Goal: Transaction & Acquisition: Purchase product/service

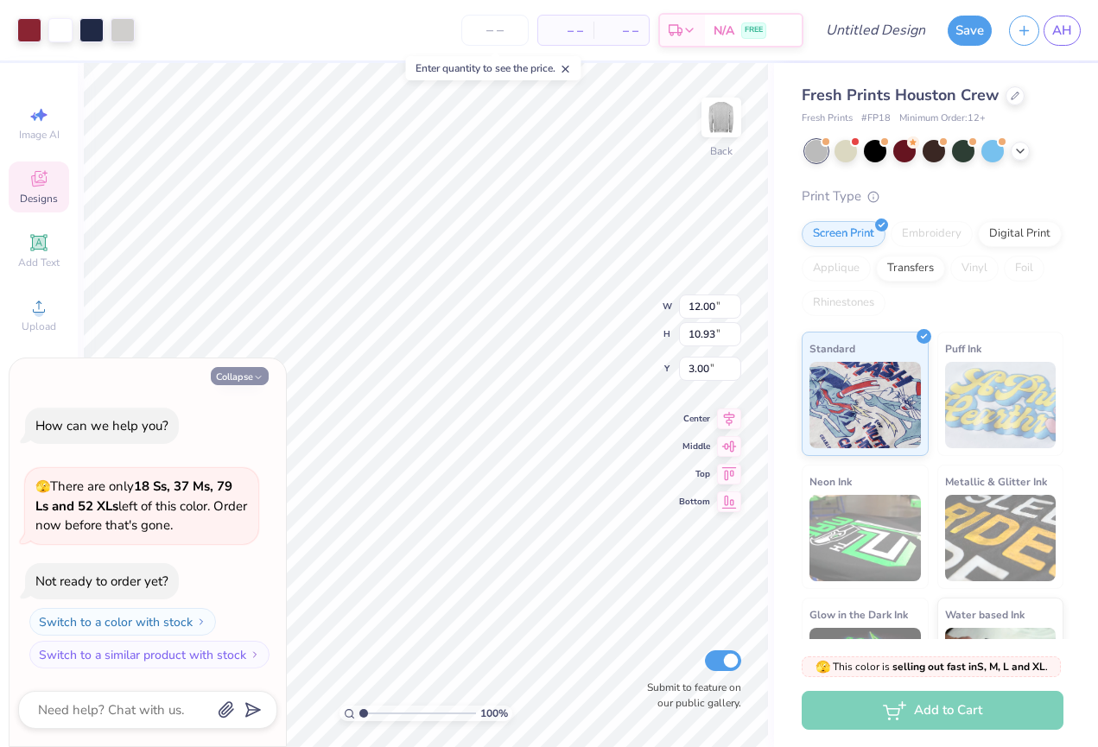
click at [257, 377] on icon "button" at bounding box center [258, 377] width 10 height 10
type textarea "x"
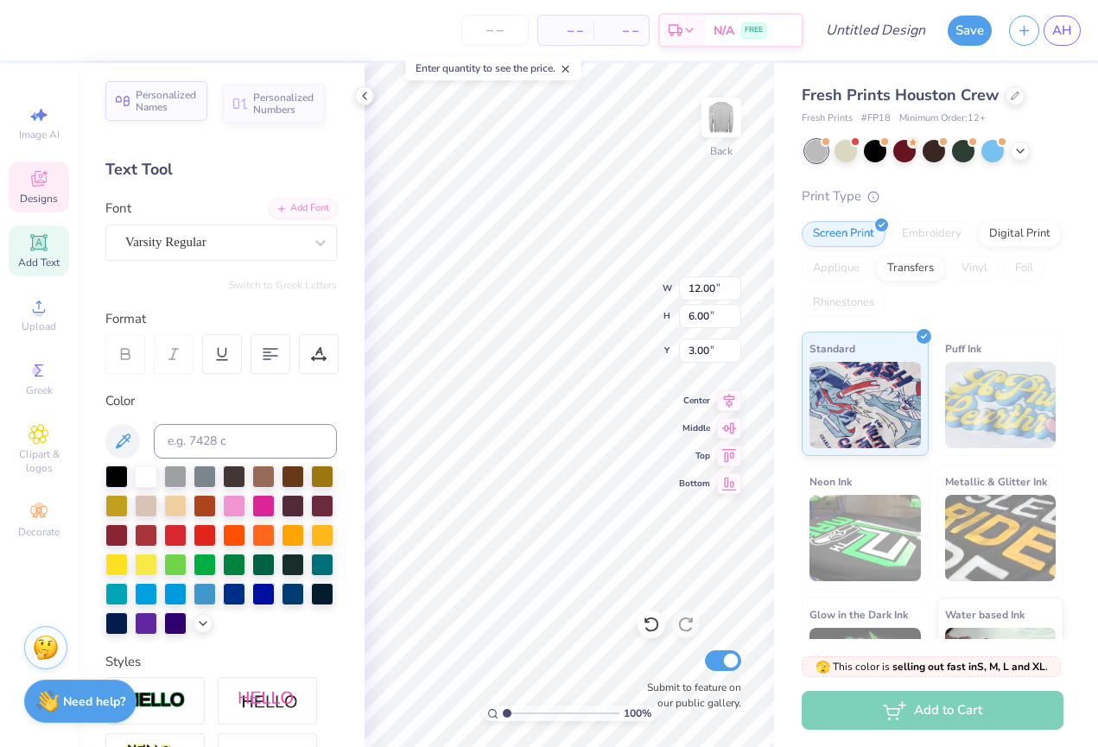
click at [180, 110] on span "Personalized Names" at bounding box center [166, 101] width 61 height 24
type input "12.43"
type input "2.00"
type input "10.25"
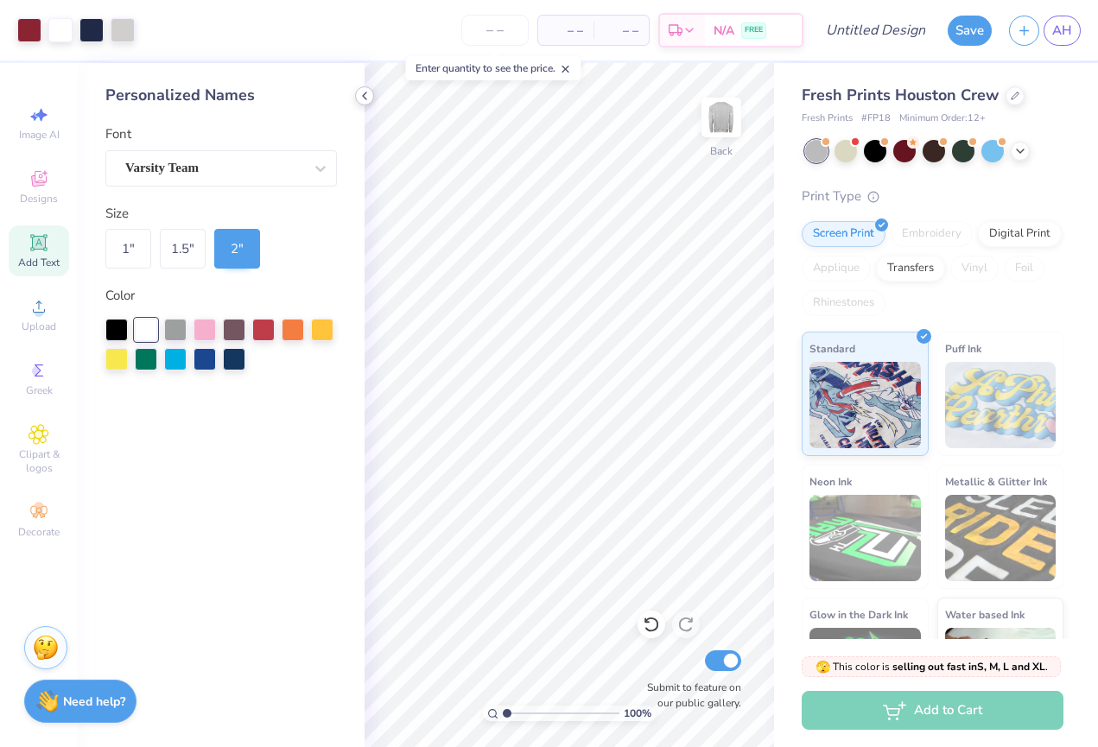
click at [362, 93] on icon at bounding box center [365, 96] width 14 height 14
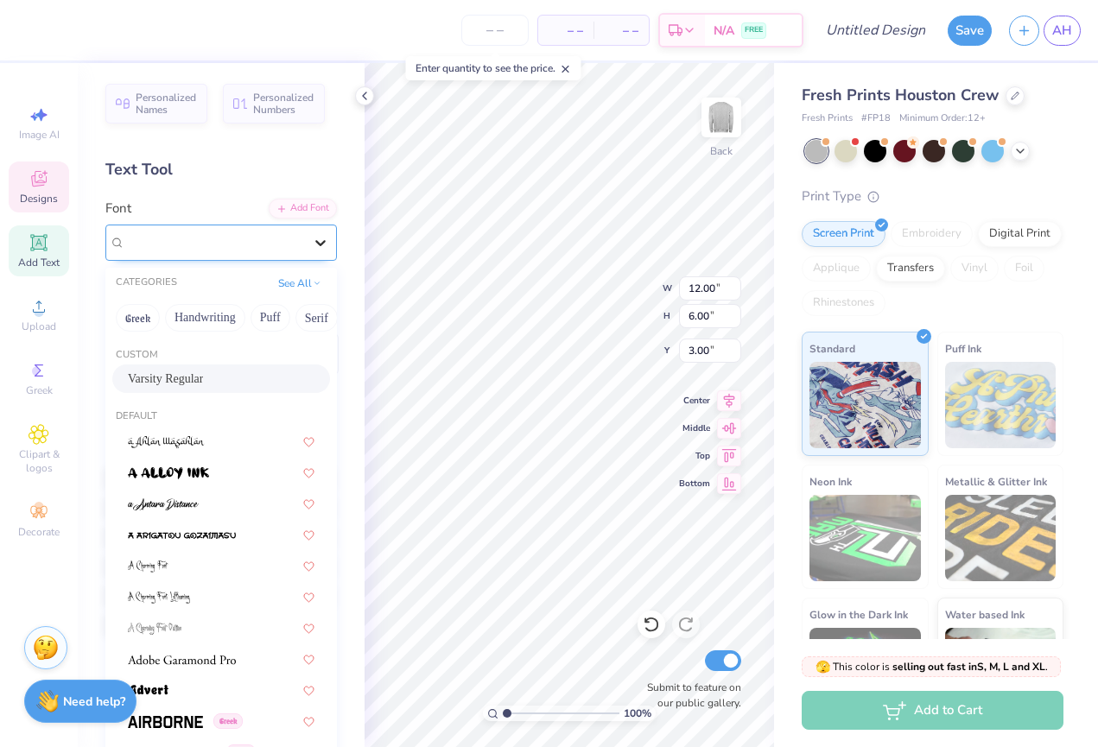
click at [334, 239] on div at bounding box center [320, 242] width 31 height 31
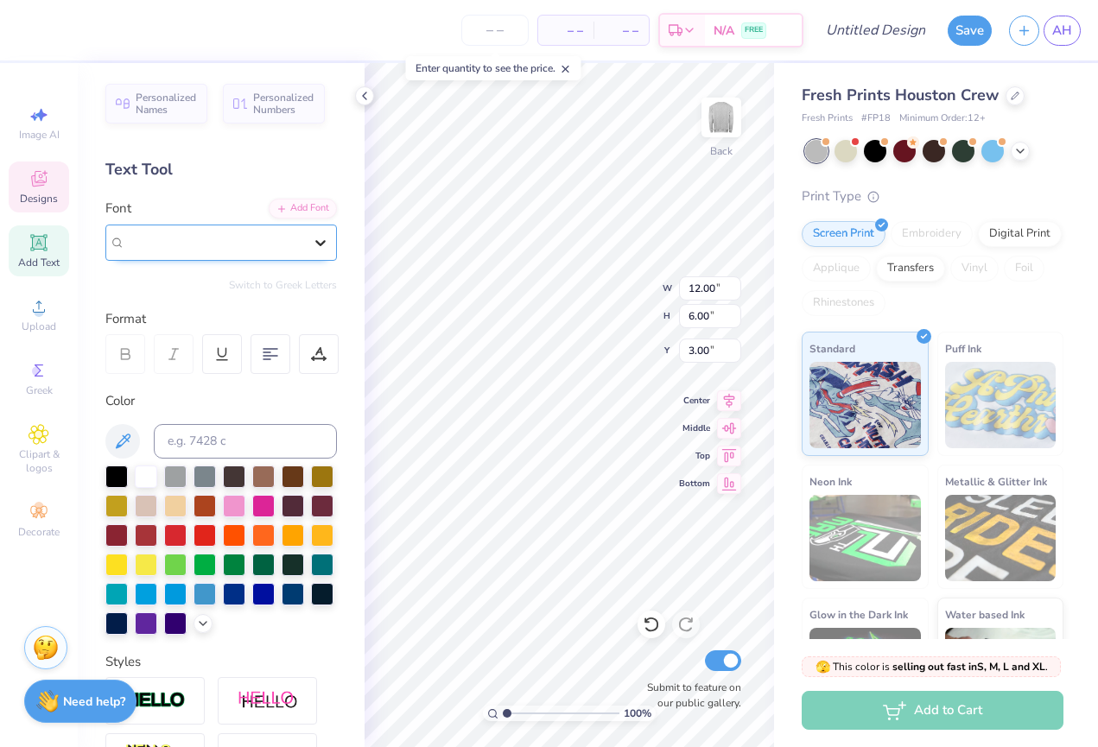
click at [334, 239] on div at bounding box center [320, 242] width 31 height 31
type textarea "Healing hands"
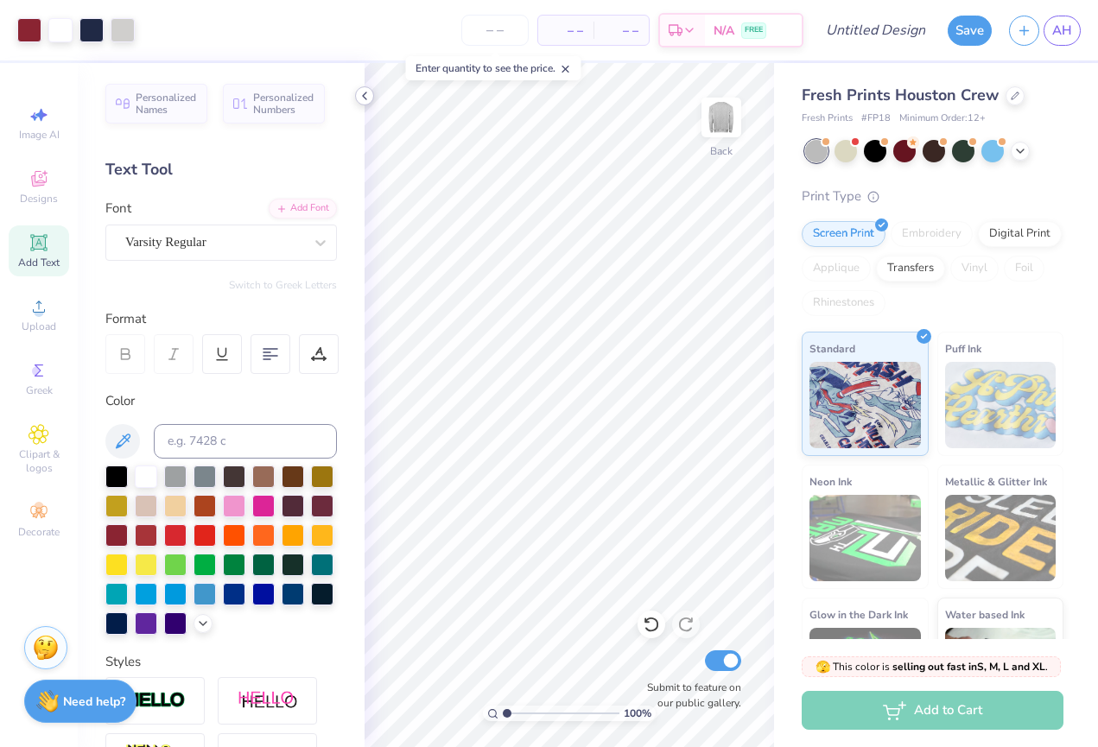
click at [366, 100] on icon at bounding box center [365, 96] width 14 height 14
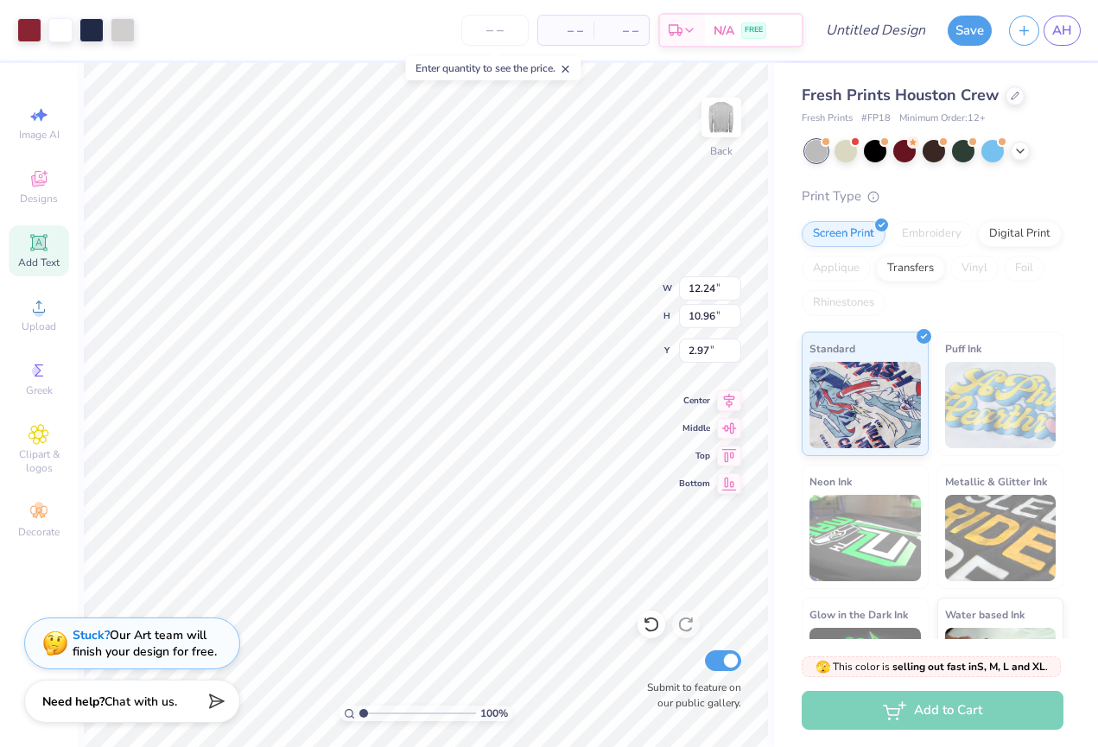
type input "7.56"
type input "6.77"
type input "2.42"
type input "5.53"
type input "4.95"
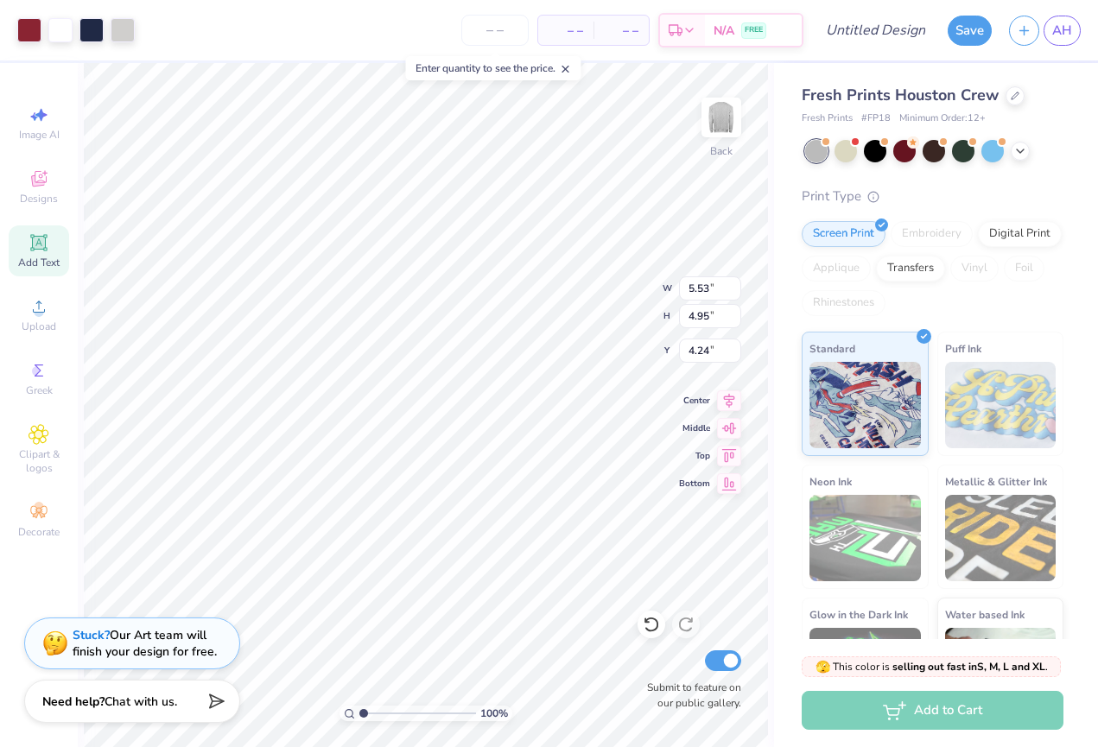
type input "3.69"
click at [721, 144] on img at bounding box center [721, 117] width 69 height 69
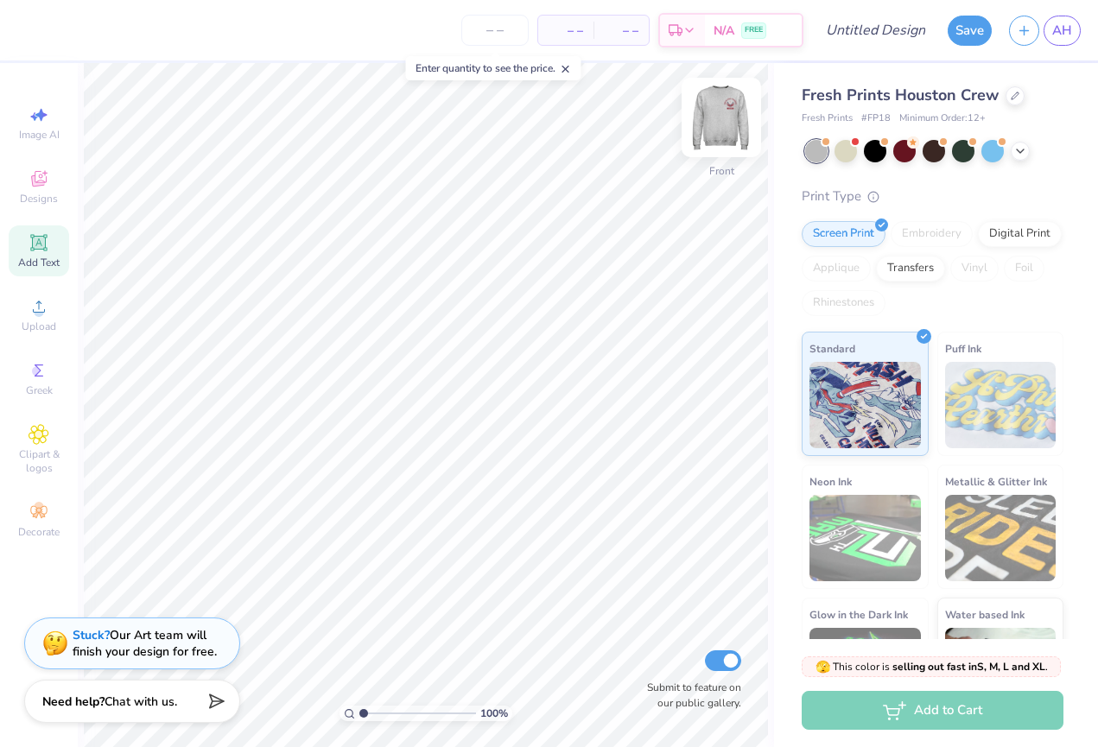
click at [719, 137] on img at bounding box center [721, 117] width 69 height 69
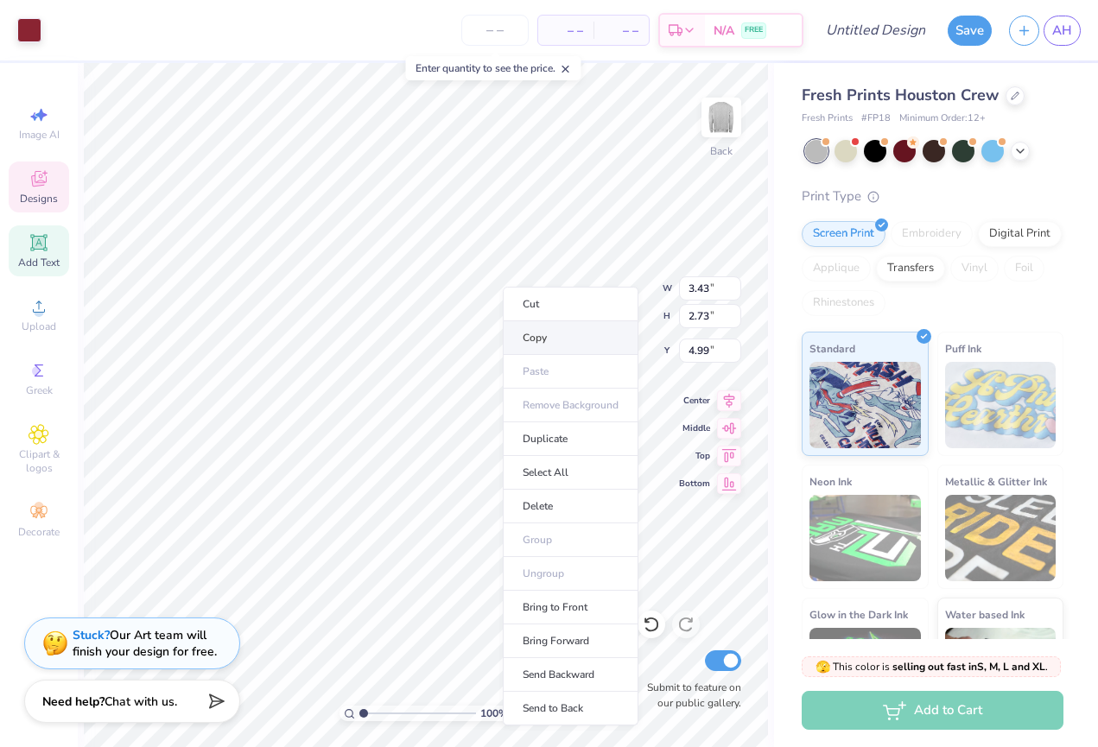
click at [535, 336] on li "Copy" at bounding box center [571, 338] width 136 height 34
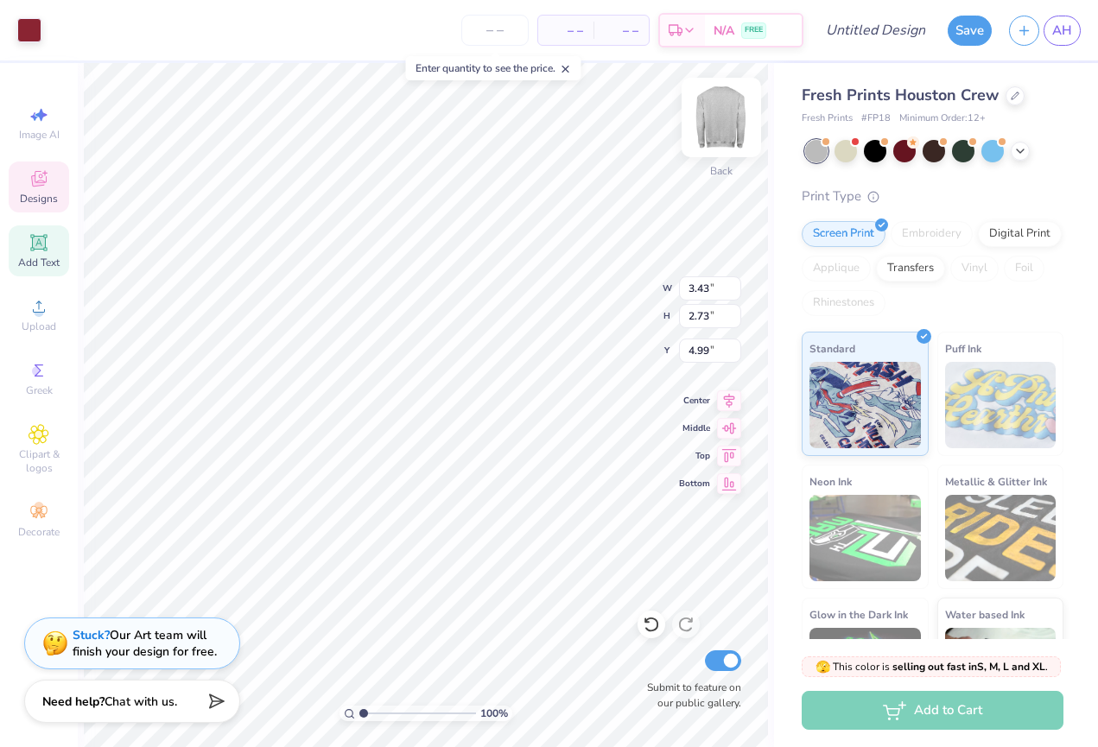
click at [725, 118] on img at bounding box center [721, 117] width 69 height 69
click at [728, 118] on img at bounding box center [721, 117] width 69 height 69
click at [722, 123] on img at bounding box center [721, 117] width 69 height 69
type input "3.95"
type input "10.66"
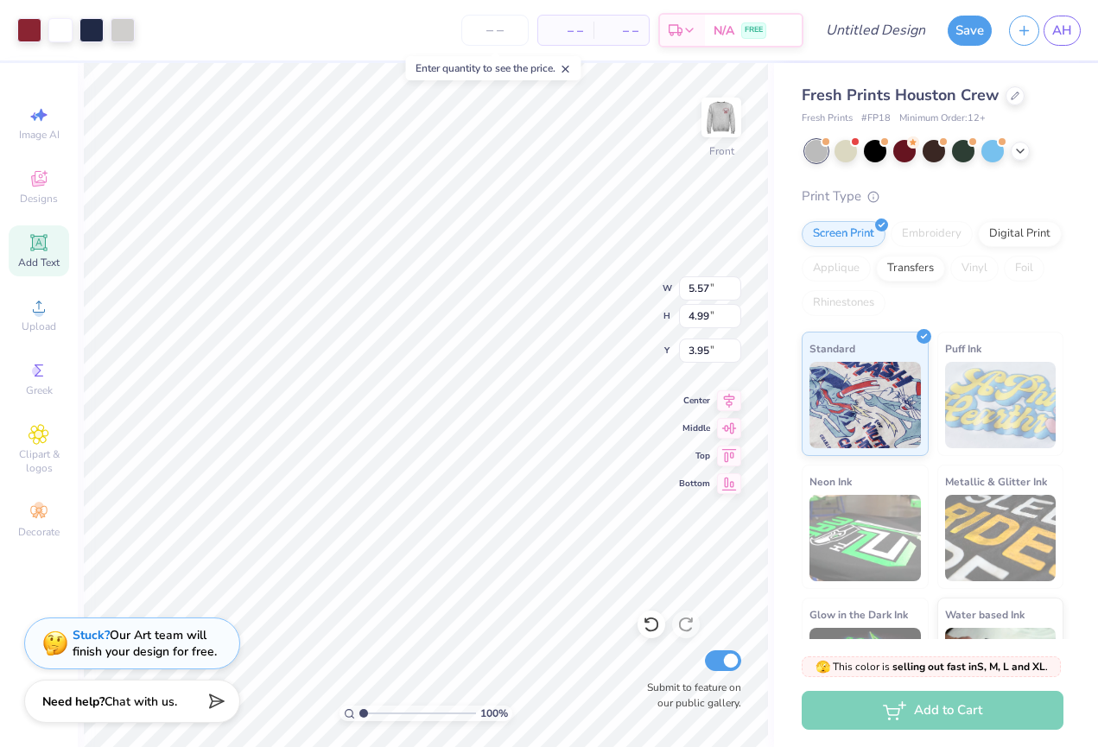
type input "9.56"
type input "3.00"
type input "12.64"
type input "11.32"
type input "3.44"
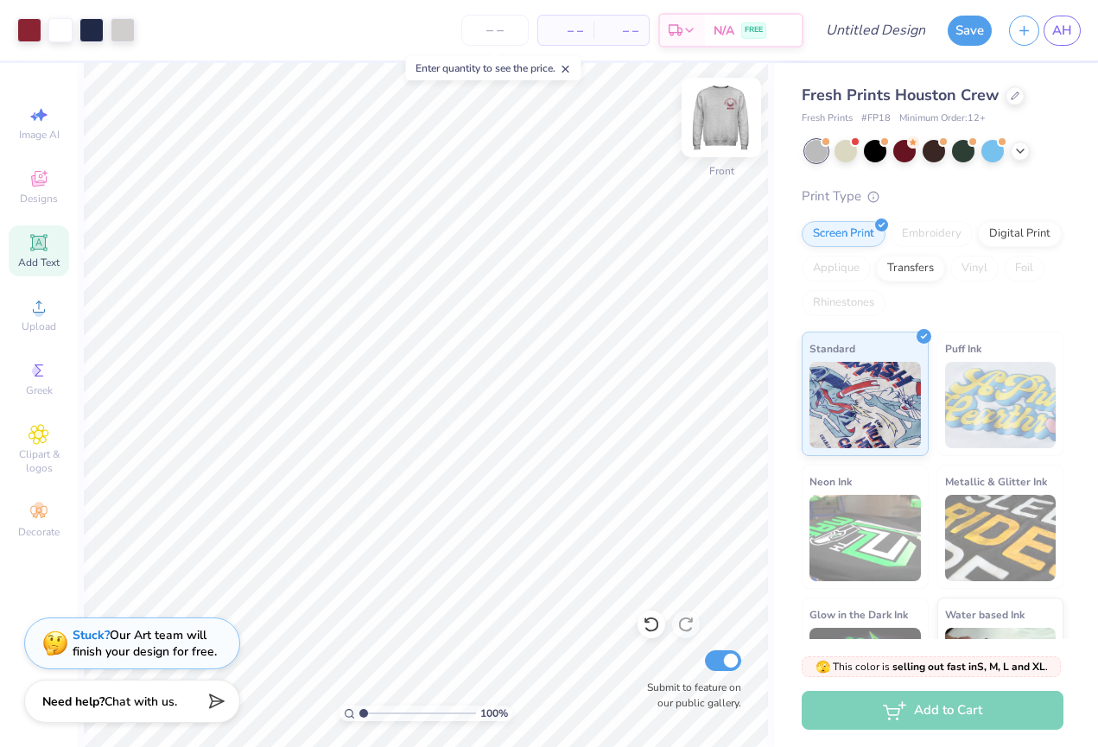
click at [726, 127] on img at bounding box center [721, 117] width 69 height 69
click at [33, 327] on span "Upload" at bounding box center [39, 327] width 35 height 14
click at [36, 454] on span "Clipart & logos" at bounding box center [39, 462] width 60 height 28
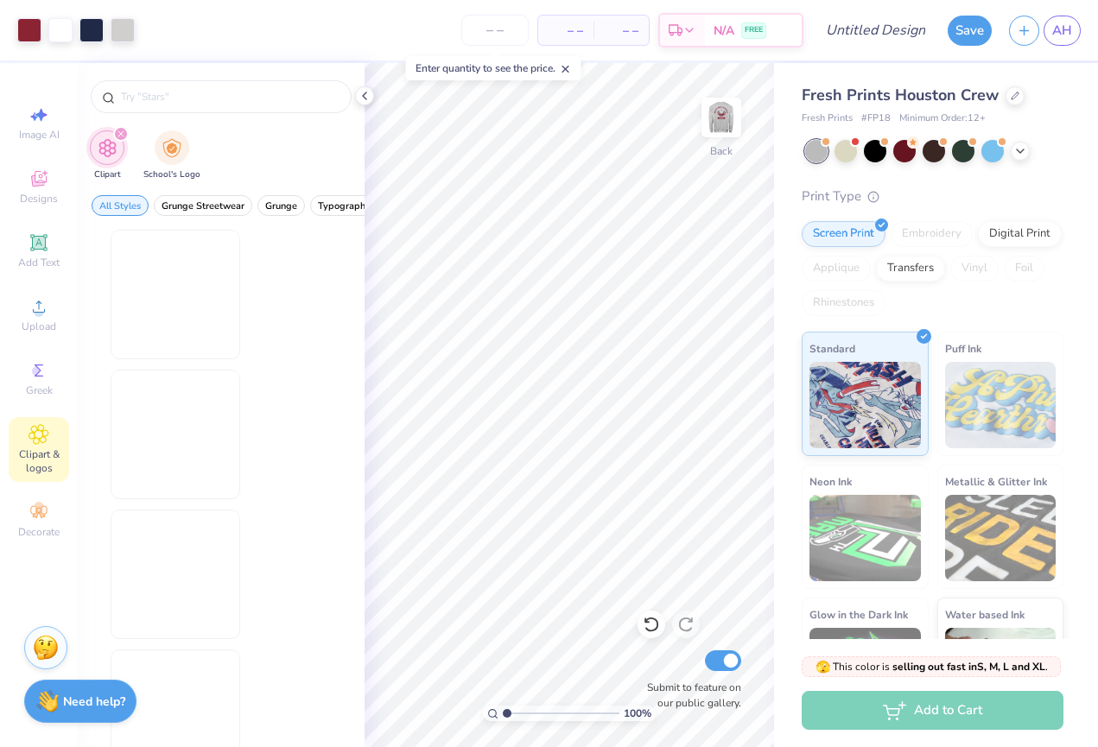
scroll to position [0, 0]
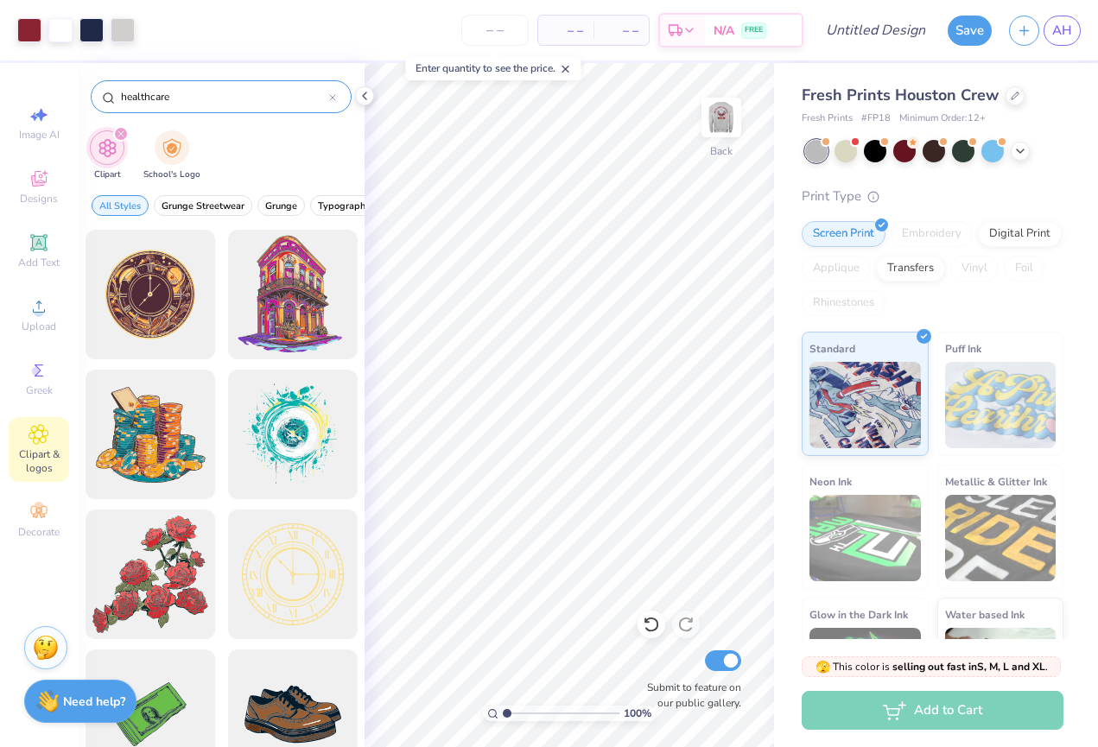
type input "healthcare"
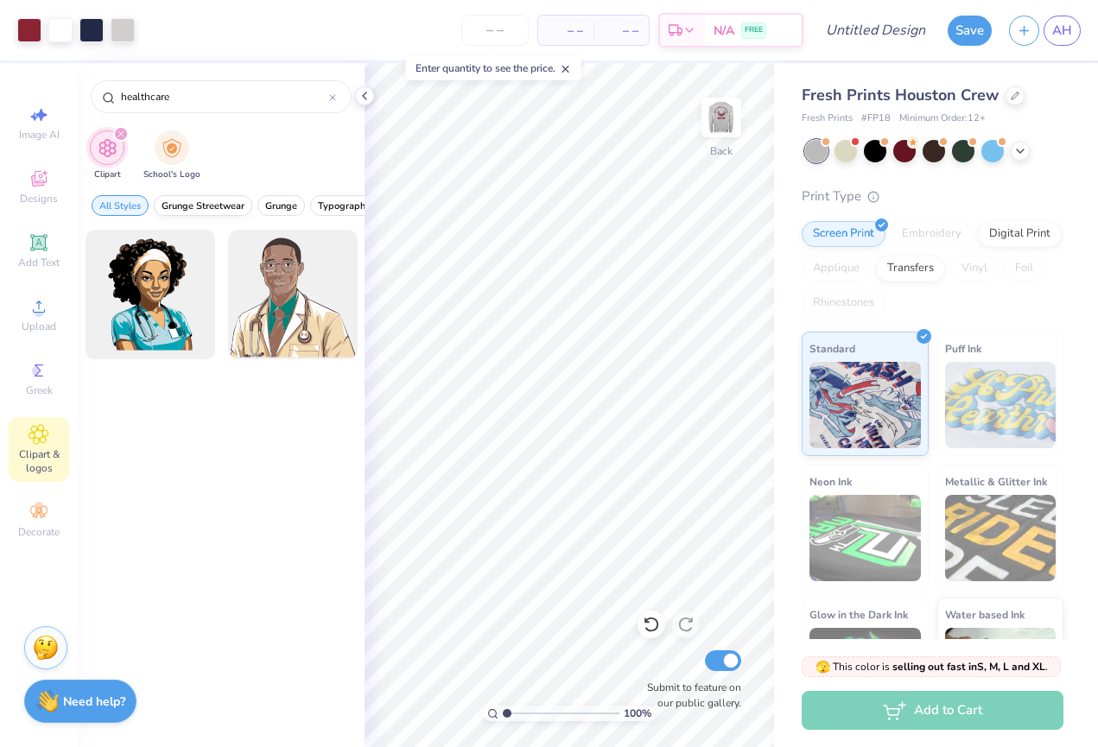
click at [211, 202] on span "Grunge Streetwear" at bounding box center [203, 206] width 83 height 13
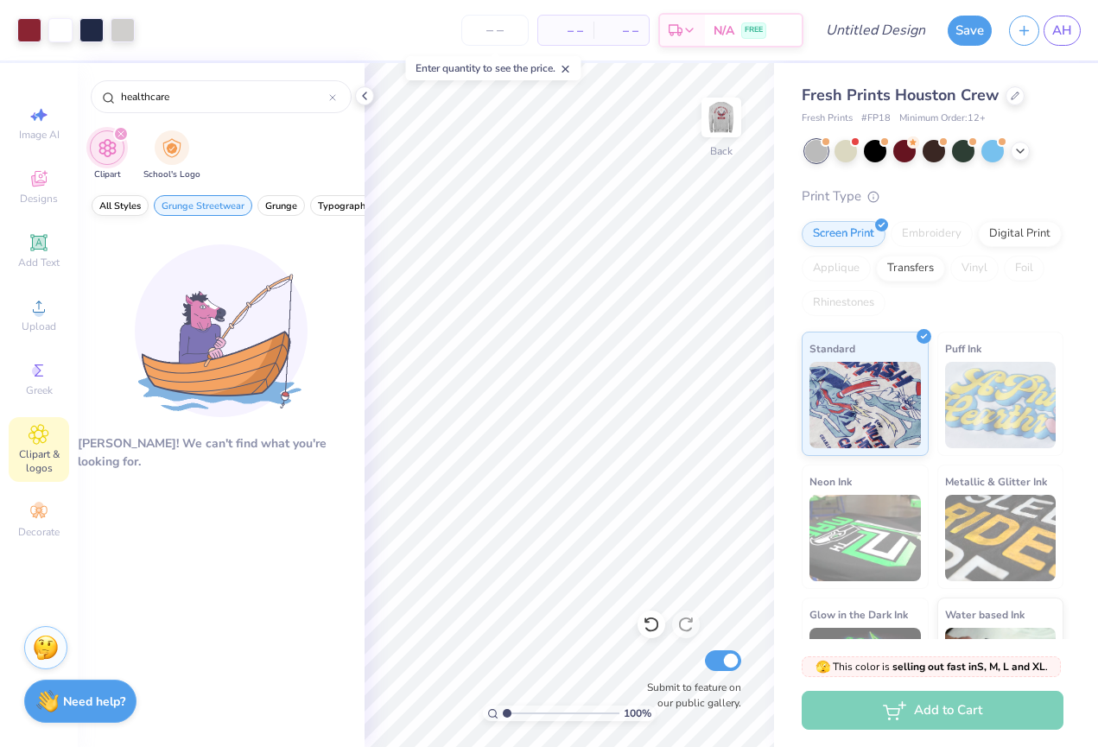
click at [127, 207] on span "All Styles" at bounding box center [119, 206] width 41 height 13
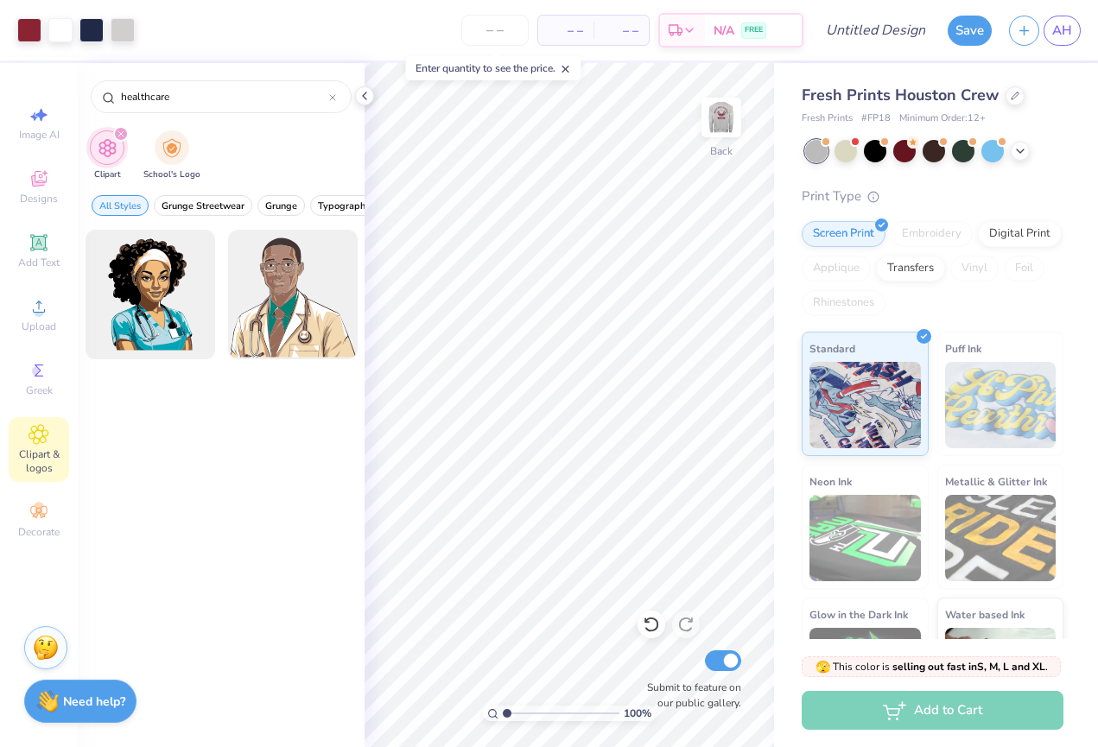
click at [118, 132] on icon "filter for Clipart" at bounding box center [120, 133] width 5 height 5
click at [46, 523] on div "Decorate" at bounding box center [39, 520] width 60 height 51
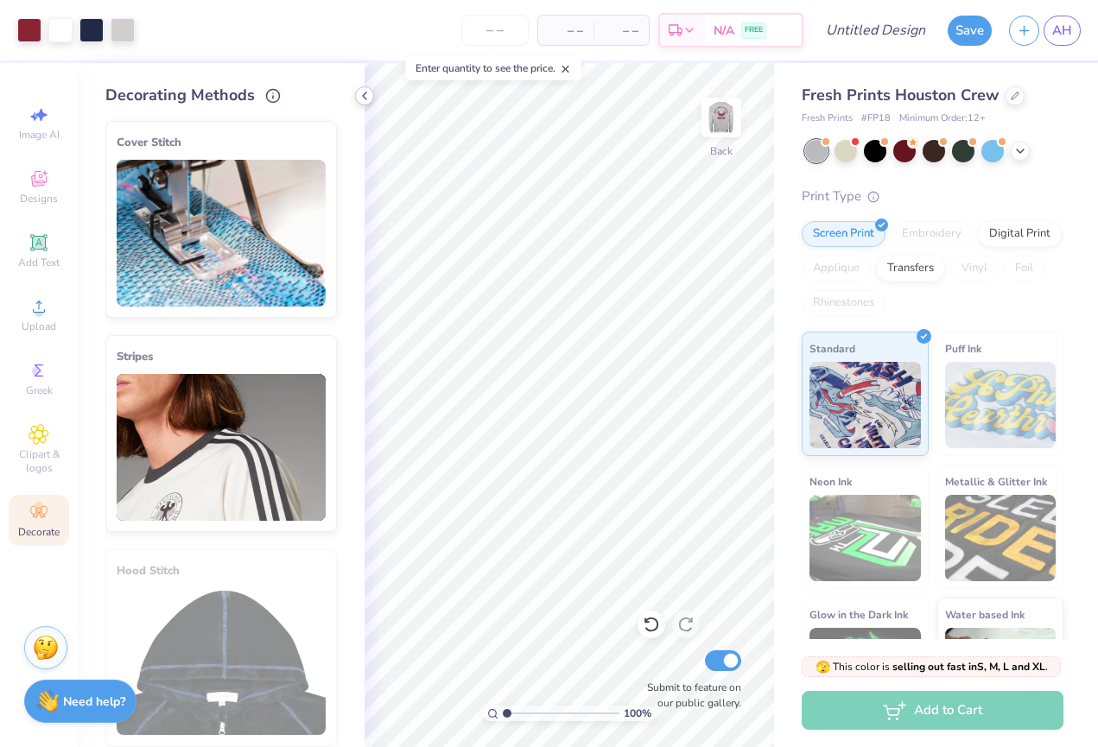
click at [364, 92] on icon at bounding box center [365, 96] width 14 height 14
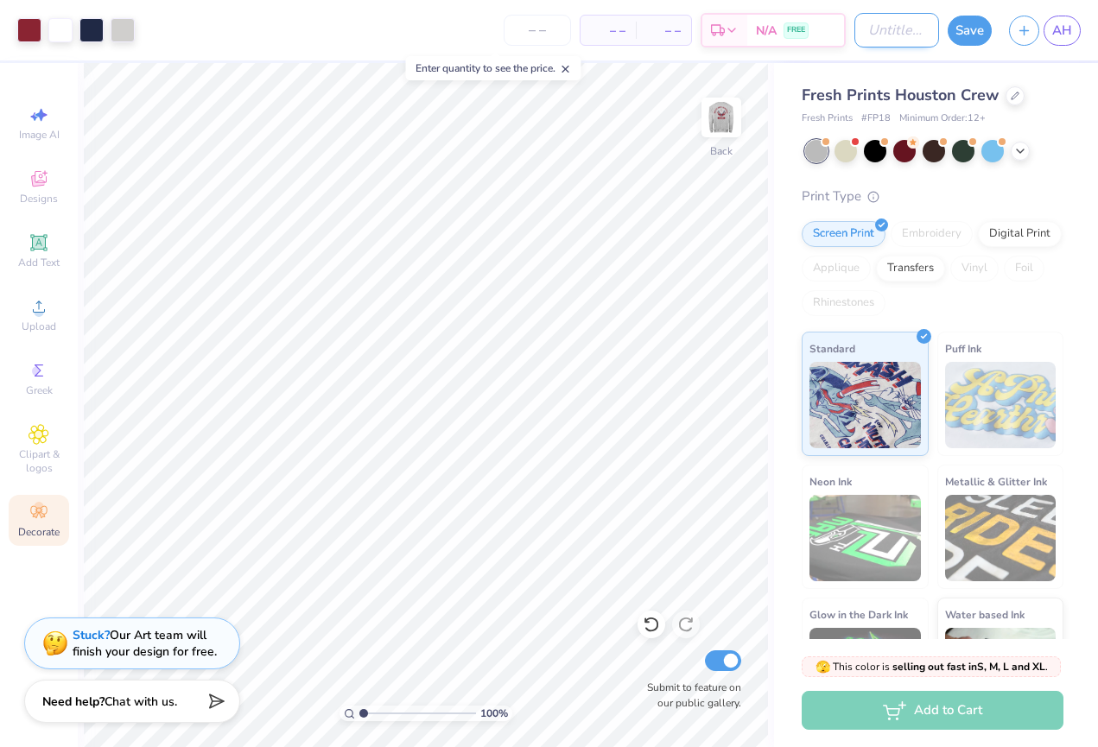
click at [898, 32] on input "Design Title" at bounding box center [897, 30] width 85 height 35
type input "Healing Hands Logo Sweatshirt"
click at [971, 26] on button "Save" at bounding box center [970, 28] width 44 height 30
click at [557, 34] on input "number" at bounding box center [537, 30] width 67 height 31
type input "20"
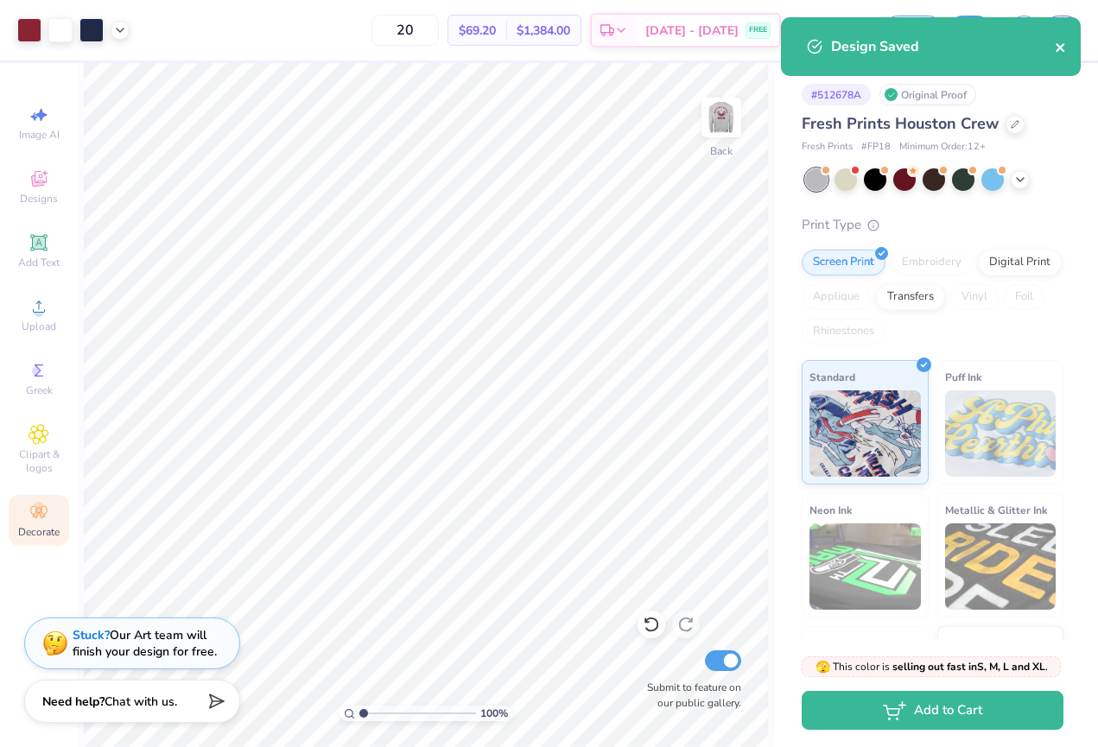
click at [1061, 48] on icon "close" at bounding box center [1060, 47] width 9 height 9
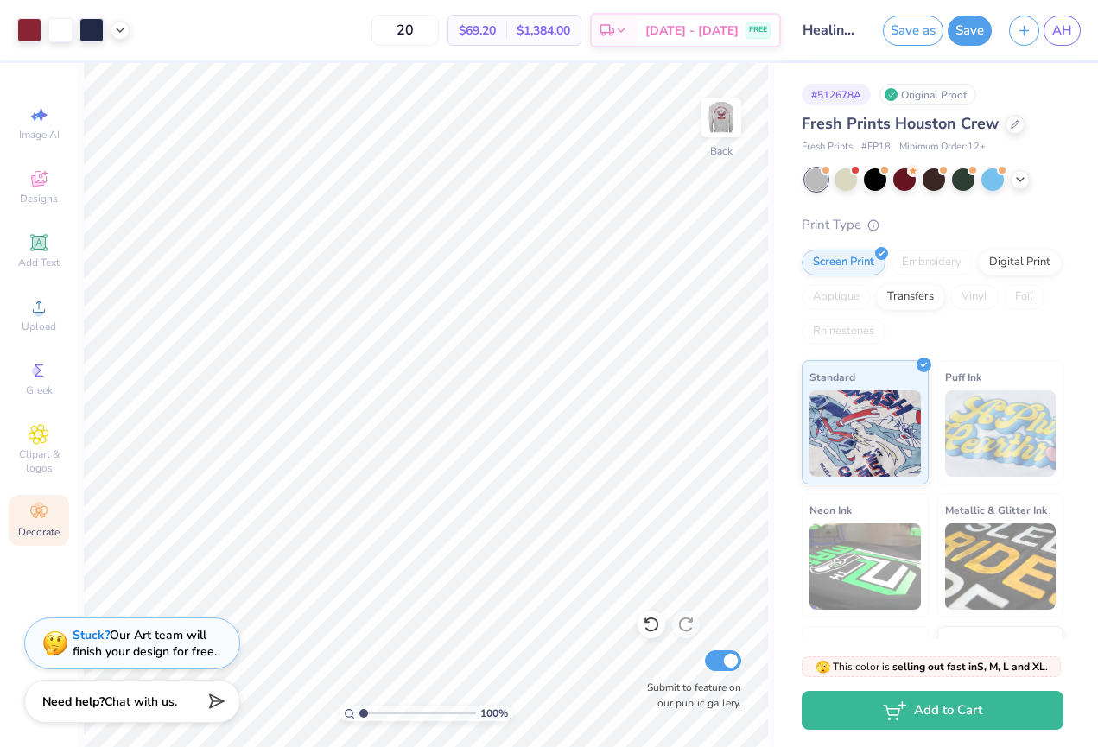
click at [496, 29] on span "$69.20" at bounding box center [477, 31] width 37 height 18
drag, startPoint x: 446, startPoint y: 29, endPoint x: 404, endPoint y: 29, distance: 41.5
click at [404, 29] on input "20" at bounding box center [405, 30] width 67 height 31
type input "5"
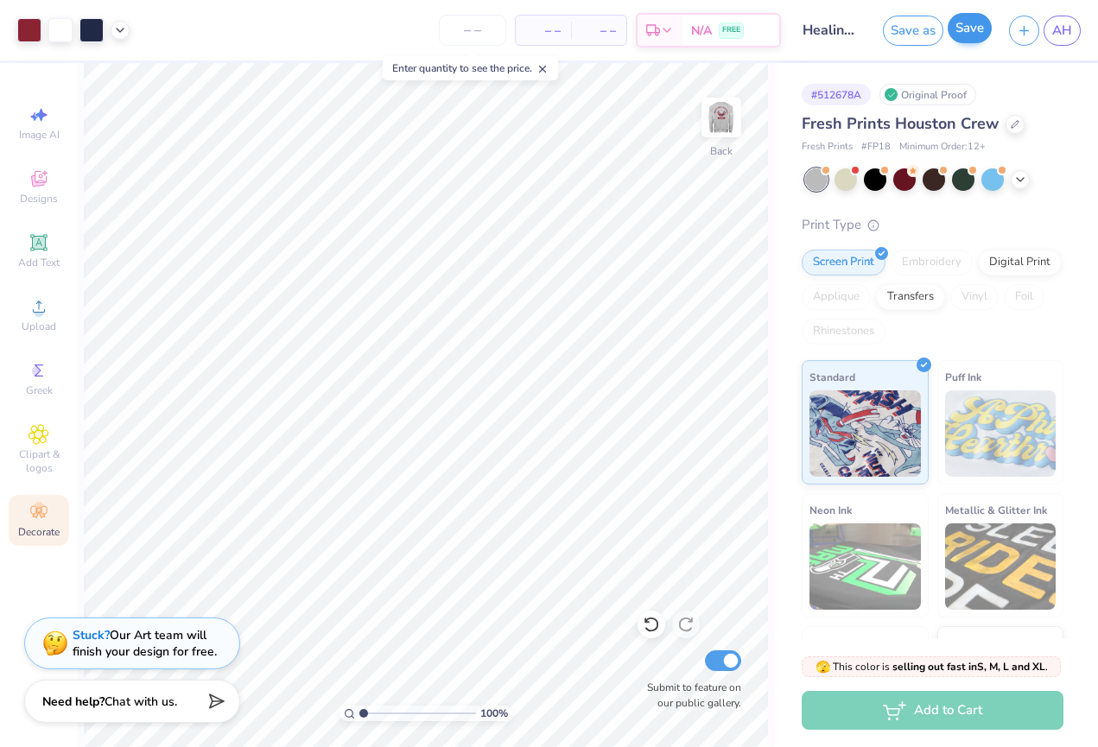
click at [977, 33] on button "Save" at bounding box center [970, 28] width 44 height 30
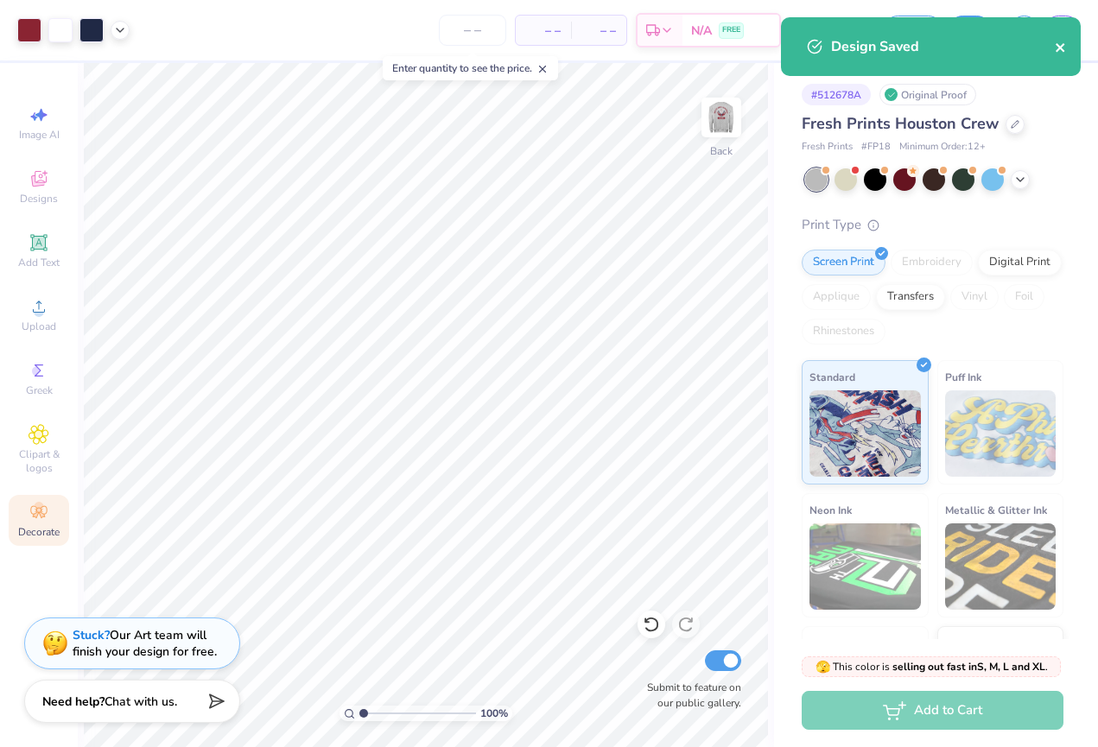
click at [1057, 49] on icon "close" at bounding box center [1061, 48] width 12 height 14
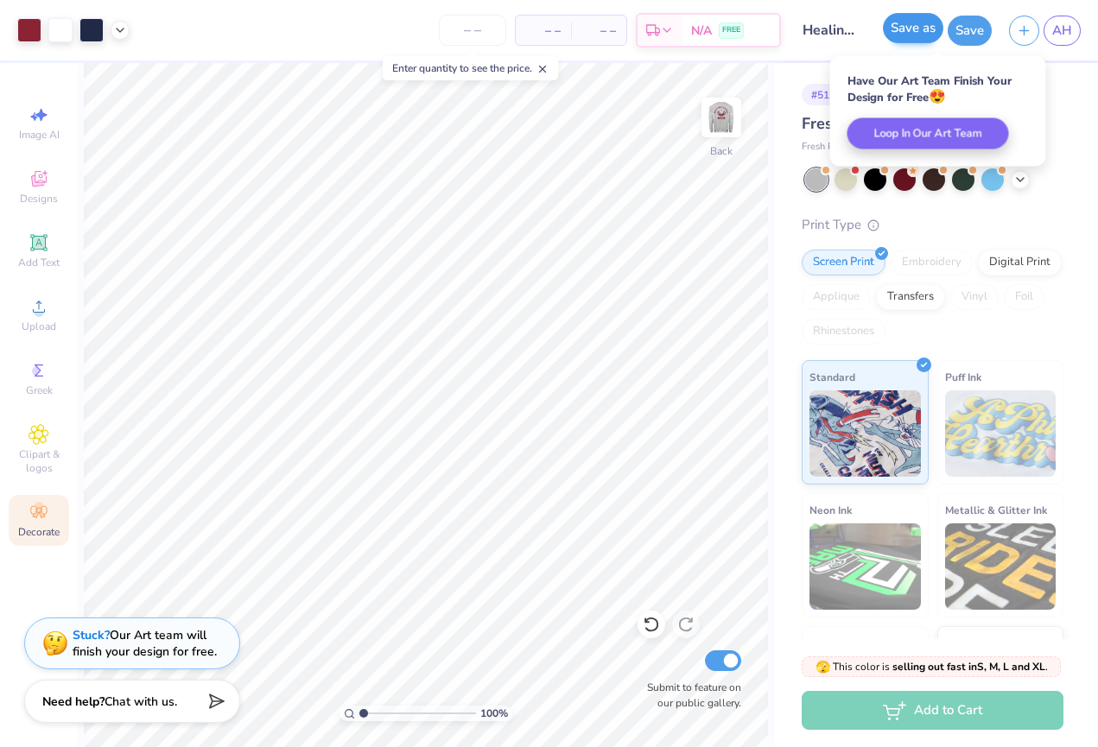
click at [915, 34] on button "Save as" at bounding box center [913, 28] width 60 height 30
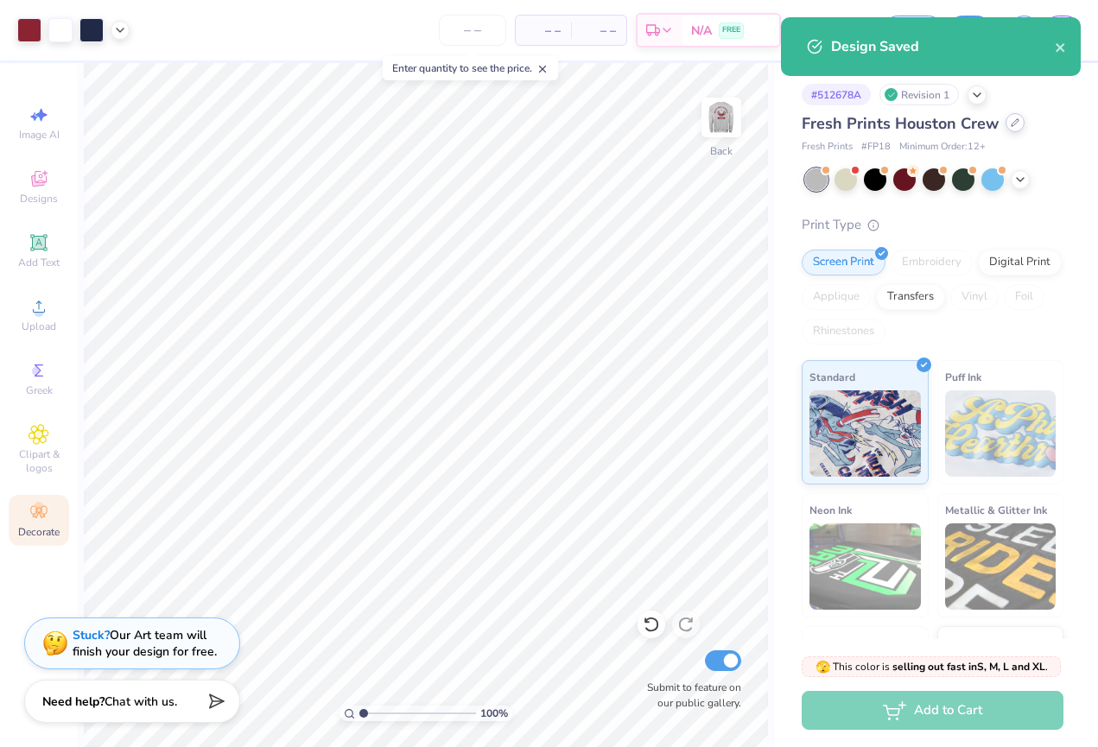
click at [1015, 124] on icon at bounding box center [1015, 122] width 9 height 9
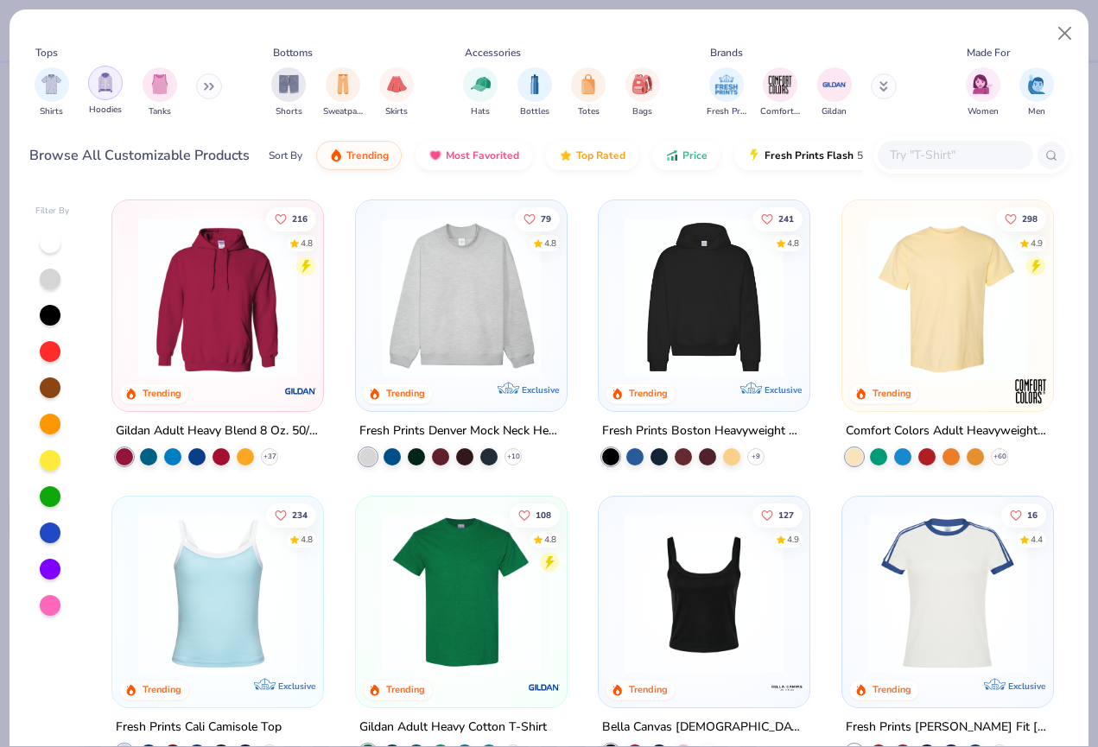
click at [107, 90] on img "filter for Hoodies" at bounding box center [105, 83] width 19 height 20
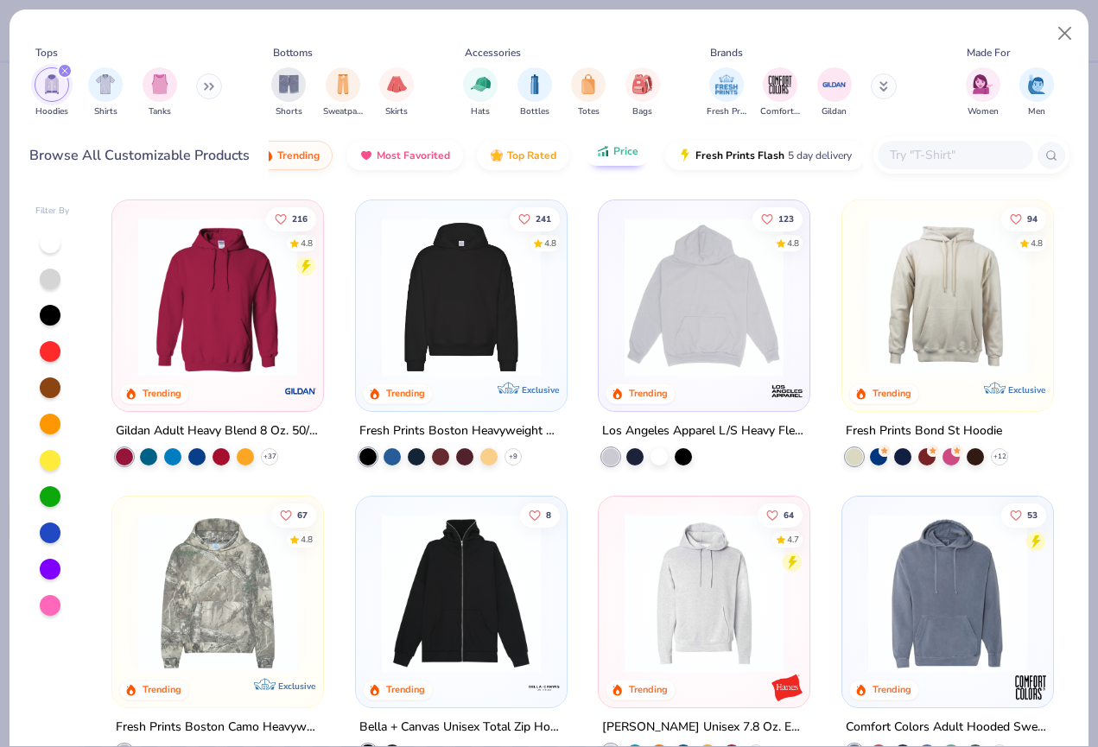
scroll to position [0, 67]
click at [626, 151] on span "Price" at bounding box center [627, 151] width 25 height 14
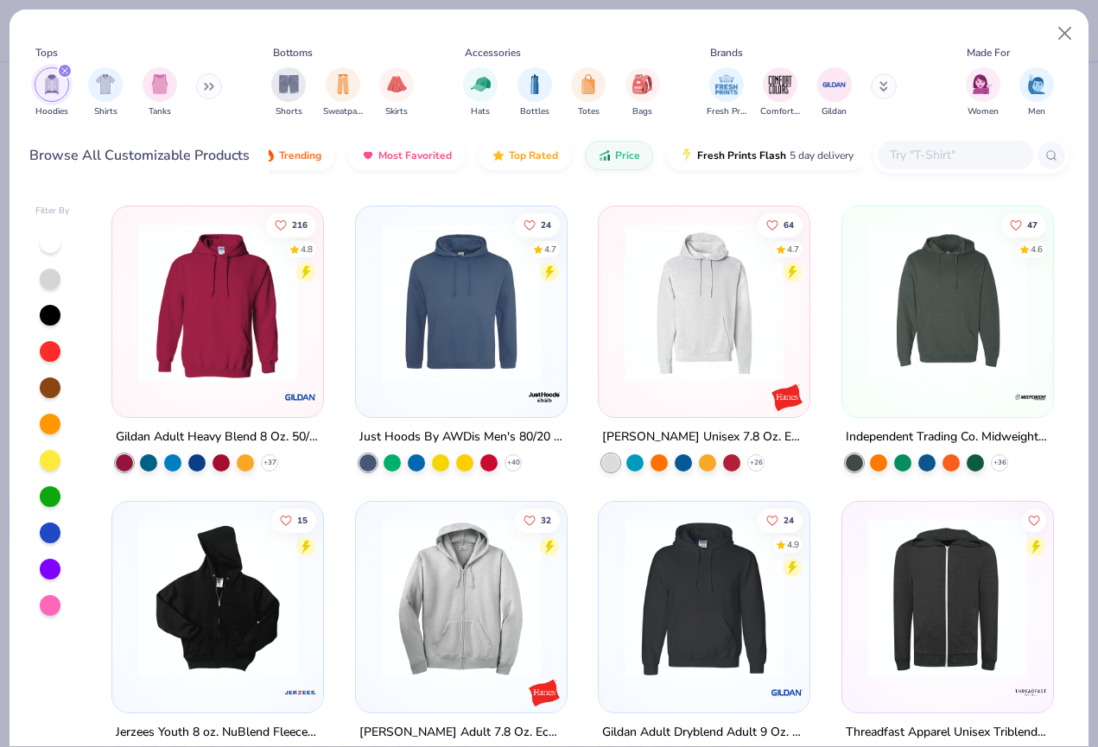
scroll to position [300, 0]
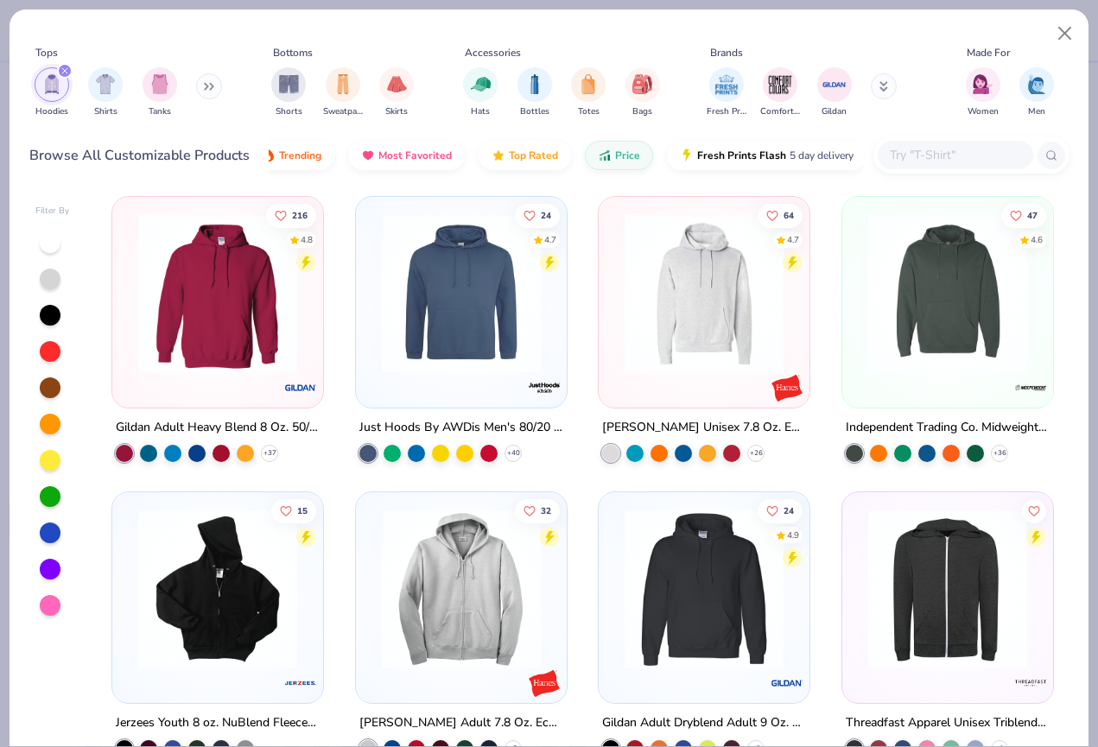
click at [696, 318] on img at bounding box center [704, 292] width 176 height 159
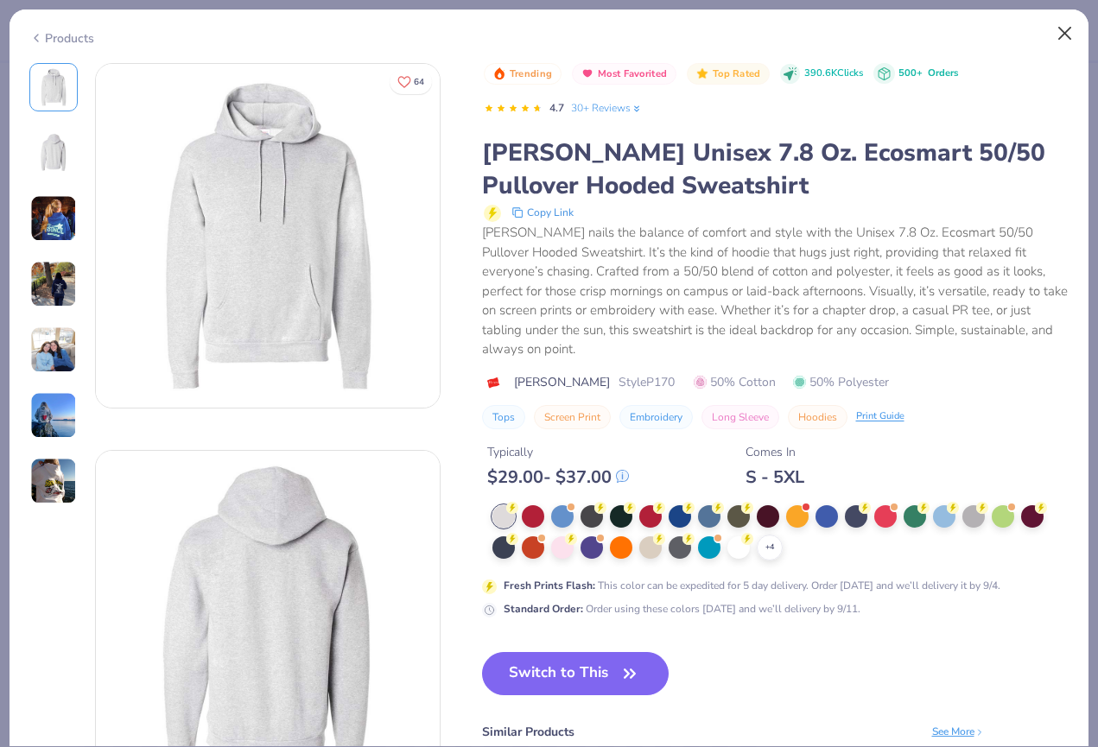
click at [1063, 31] on button "Close" at bounding box center [1065, 33] width 33 height 33
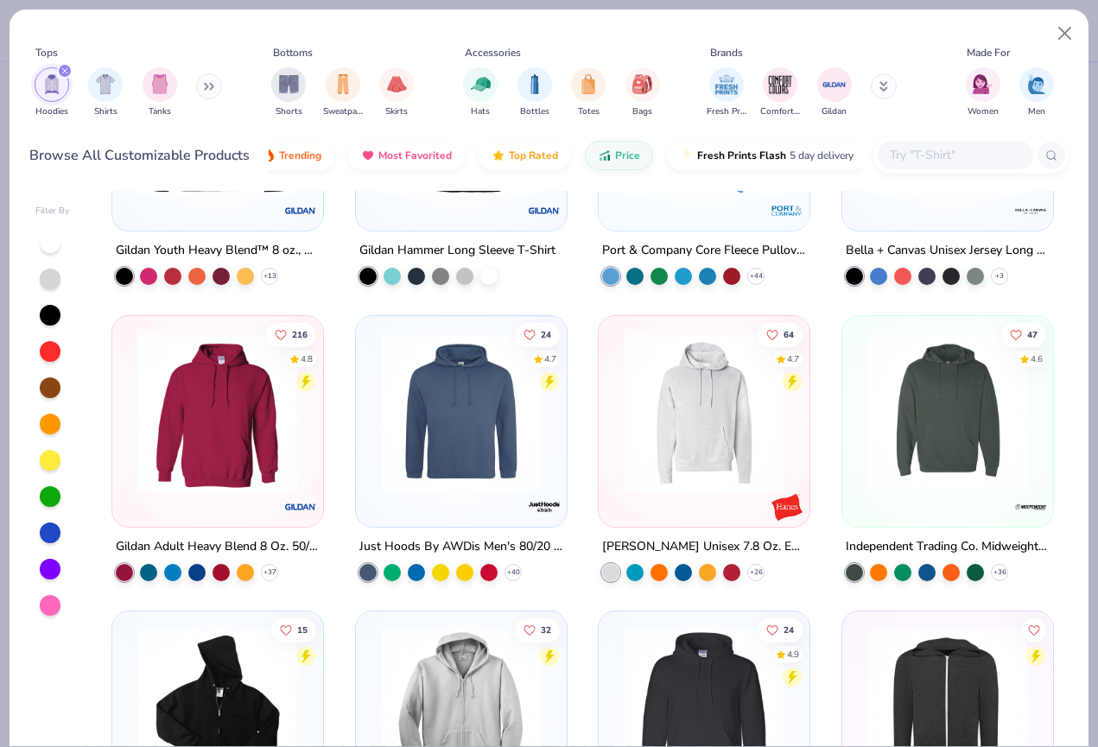
scroll to position [179, 0]
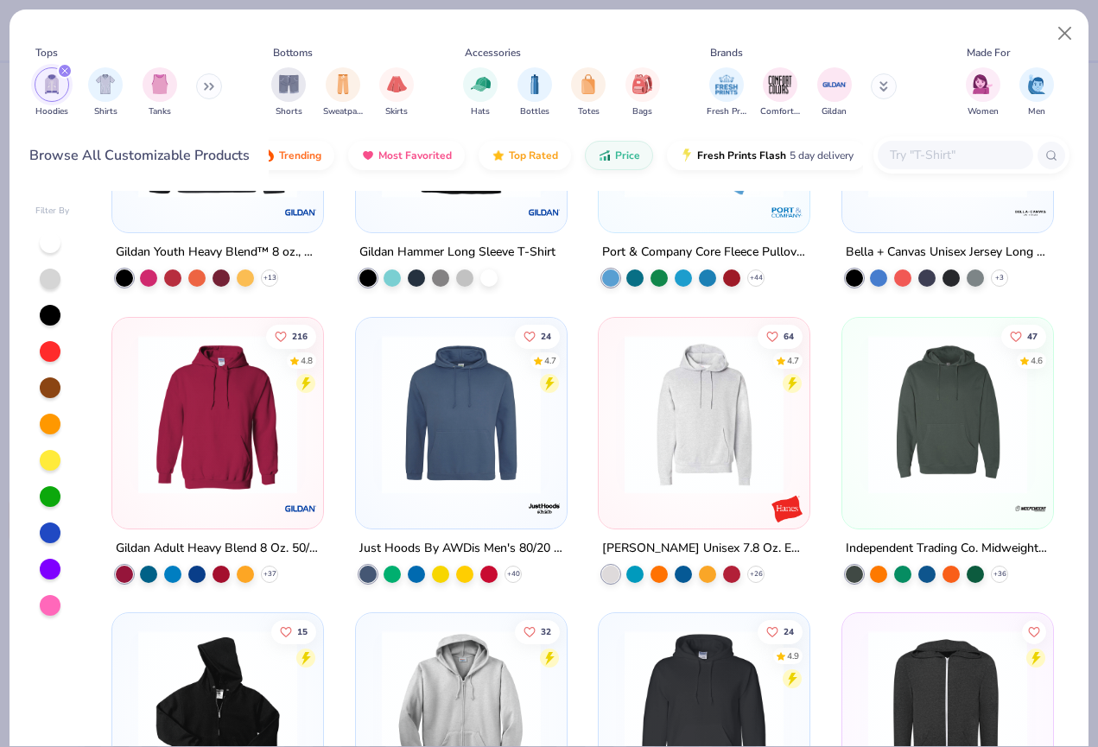
click at [239, 423] on img at bounding box center [218, 413] width 176 height 159
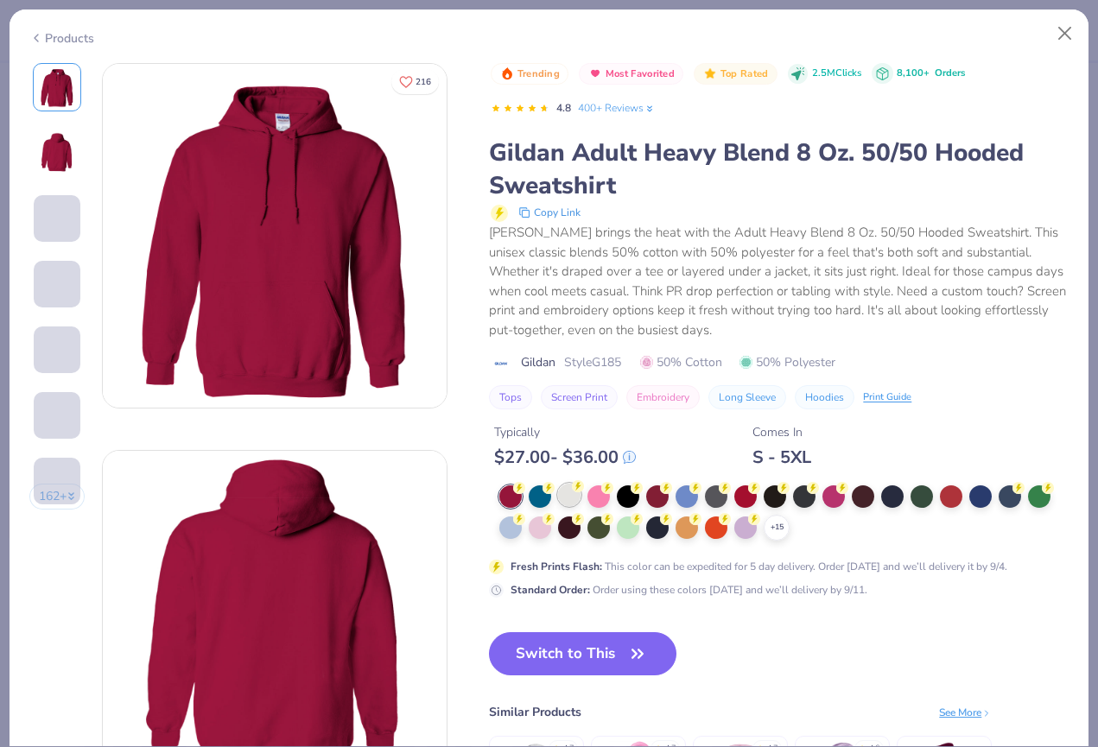
click at [575, 493] on div at bounding box center [569, 495] width 22 height 22
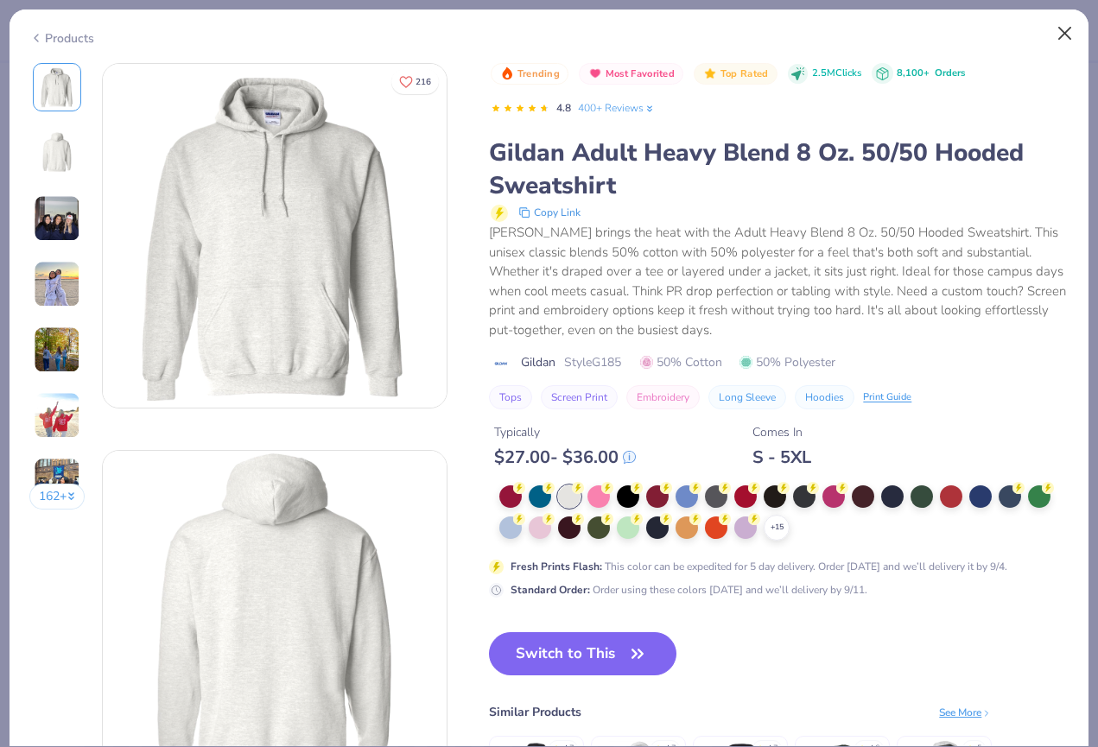
click at [1072, 37] on button "Close" at bounding box center [1065, 33] width 33 height 33
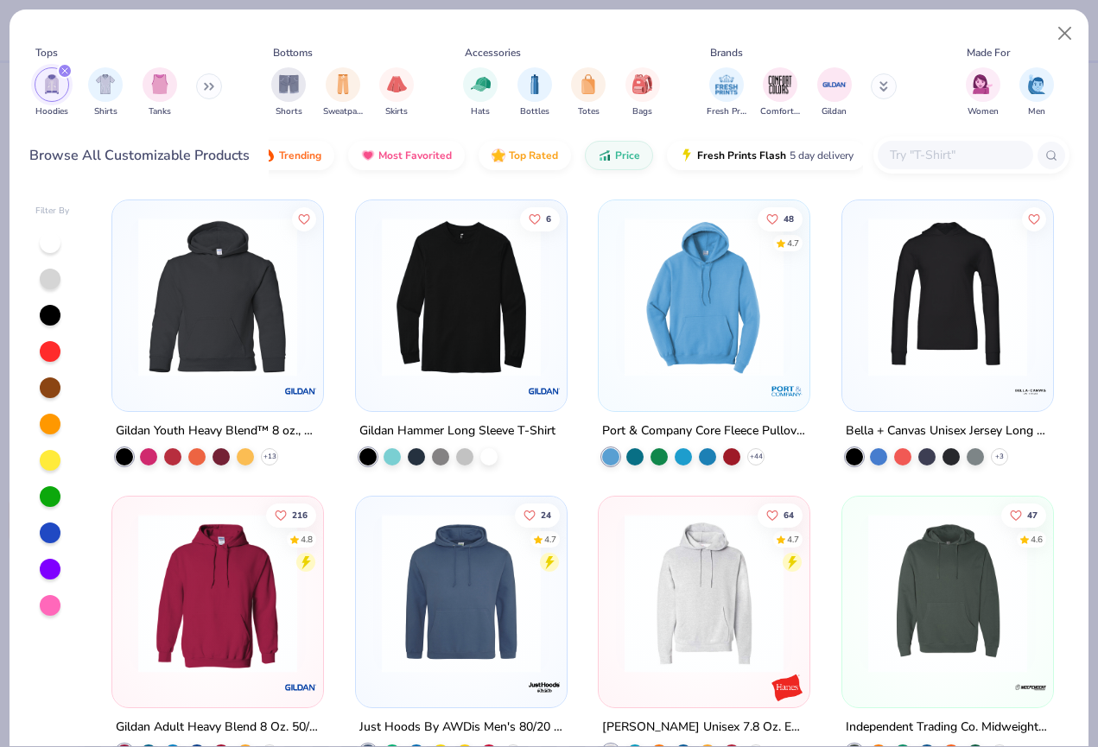
click at [683, 307] on img at bounding box center [704, 297] width 176 height 159
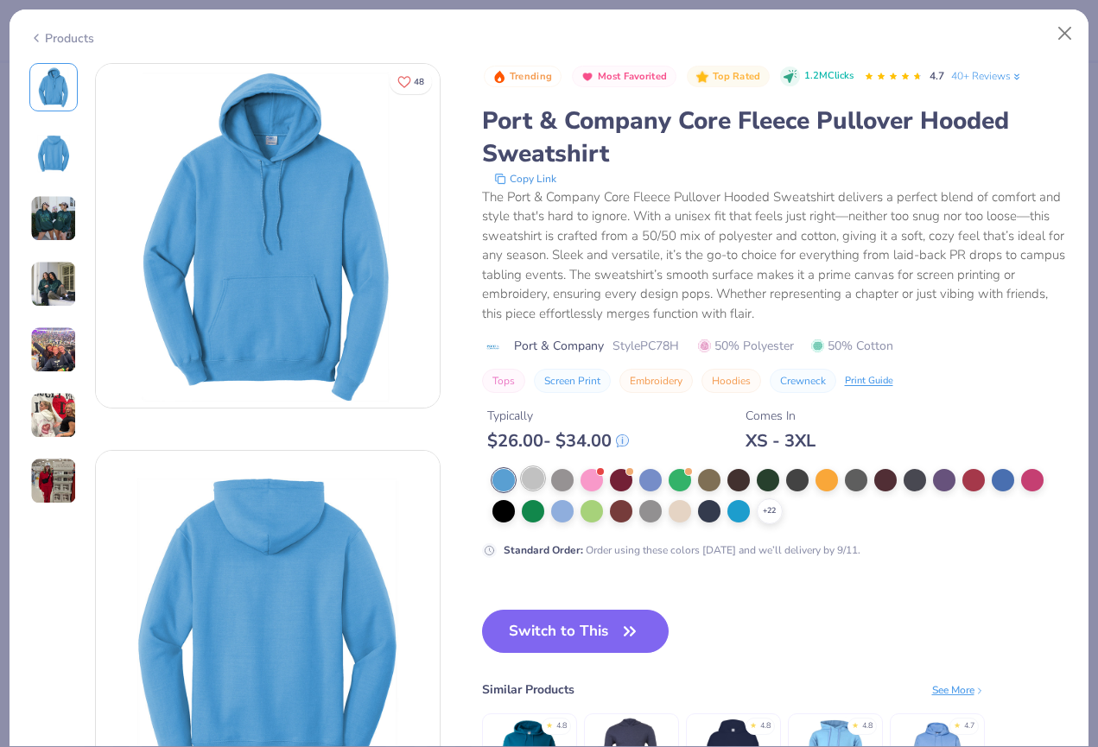
click at [533, 483] on div at bounding box center [533, 479] width 22 height 22
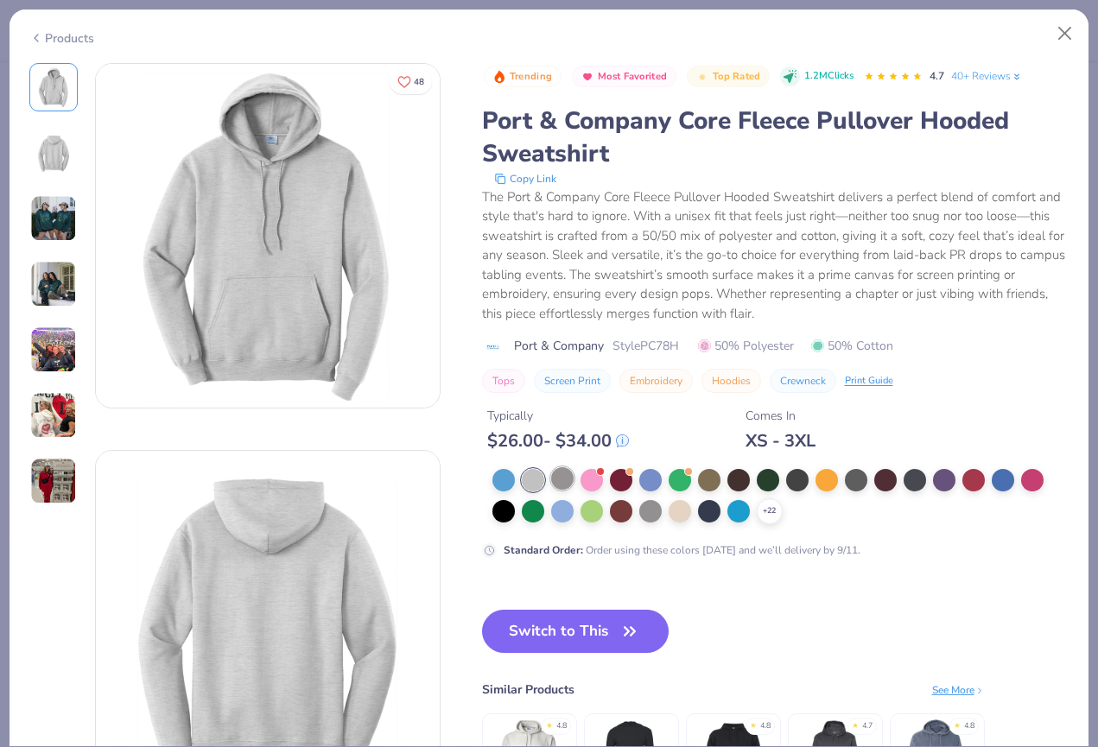
click at [559, 479] on div at bounding box center [562, 479] width 22 height 22
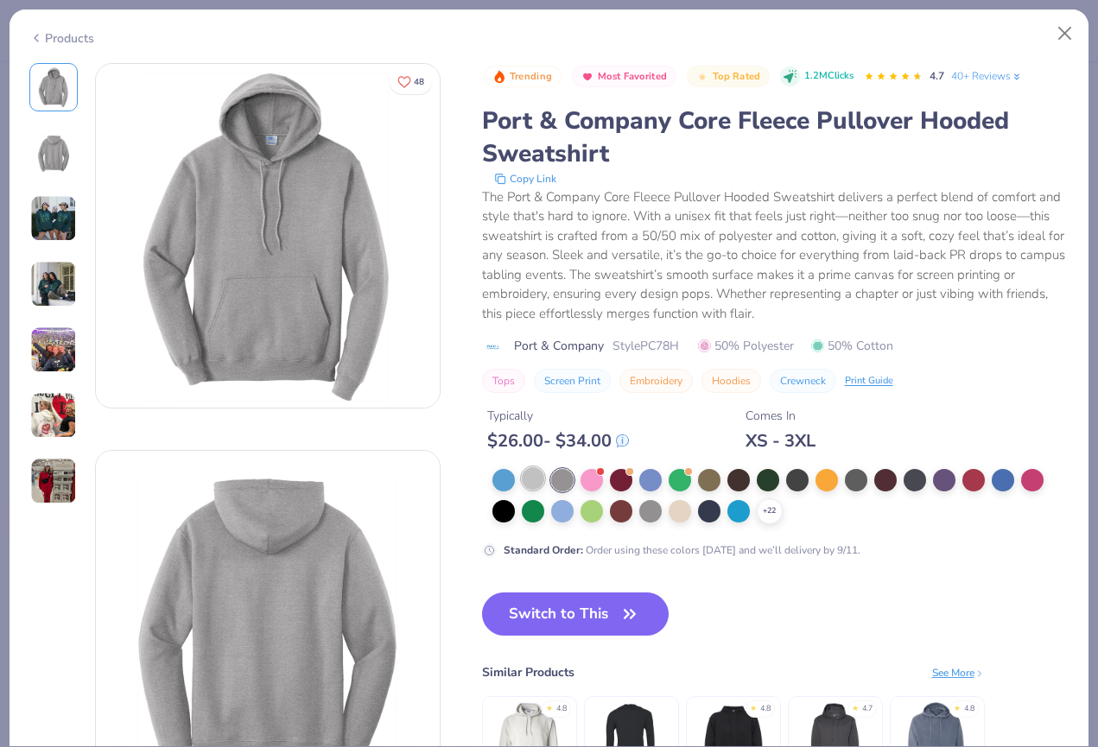
click at [533, 479] on div at bounding box center [533, 479] width 22 height 22
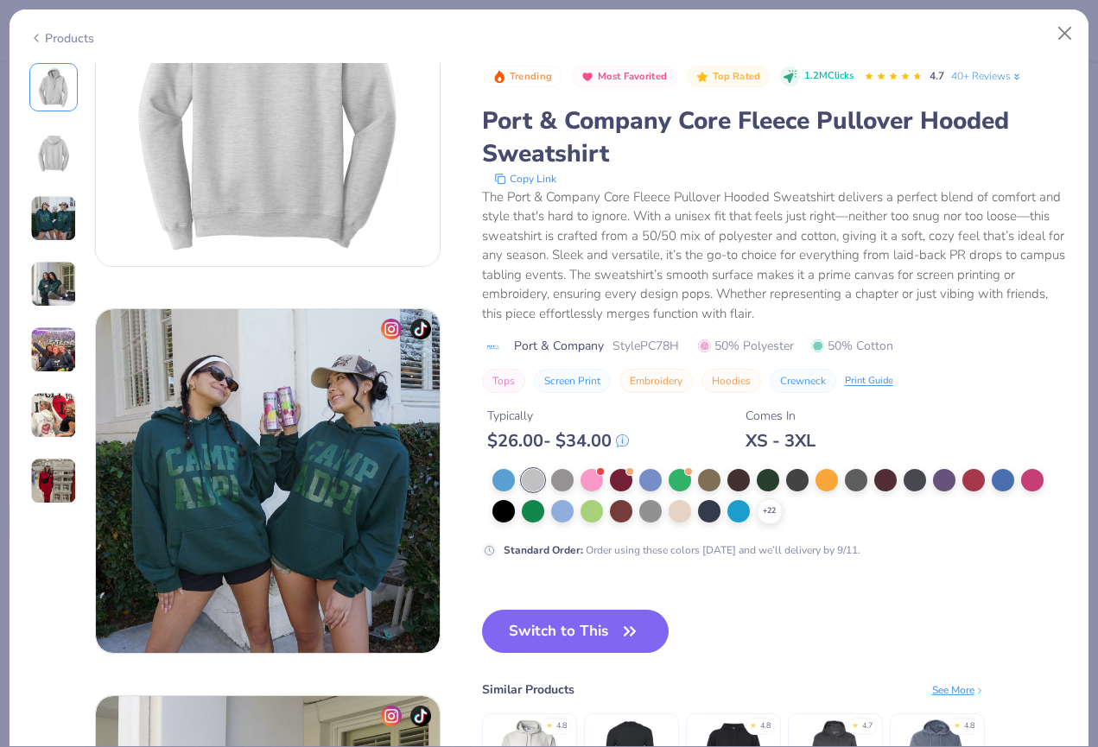
scroll to position [546, 0]
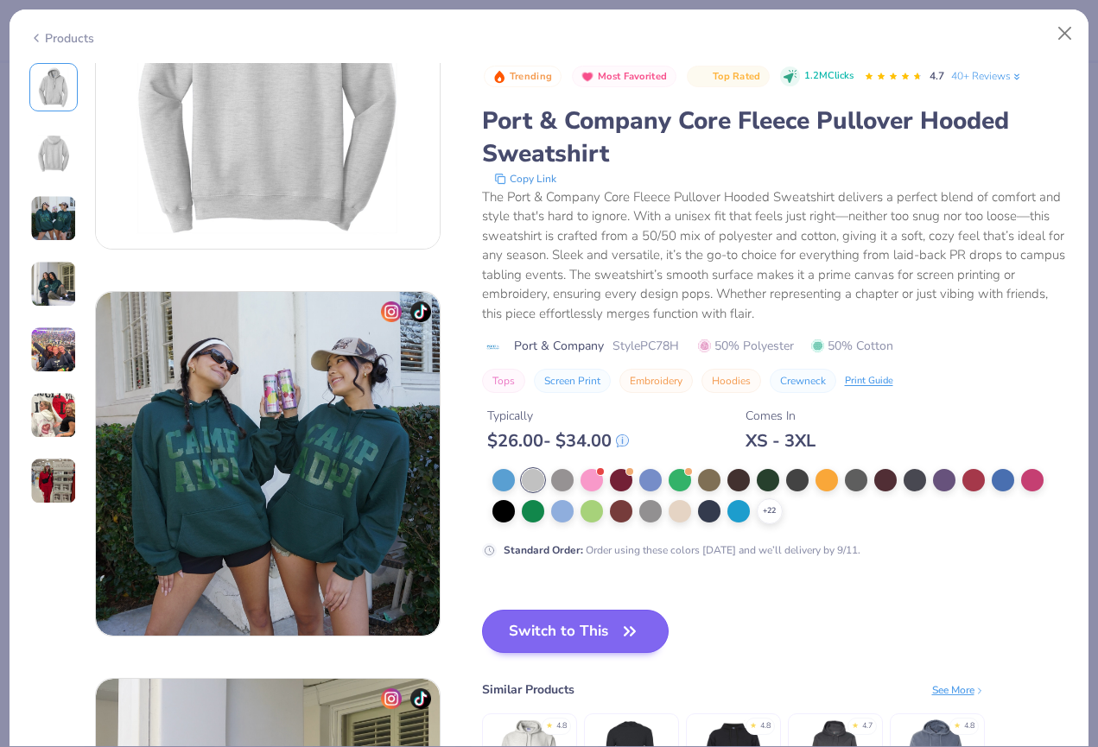
click at [532, 625] on button "Switch to This" at bounding box center [576, 631] width 188 height 43
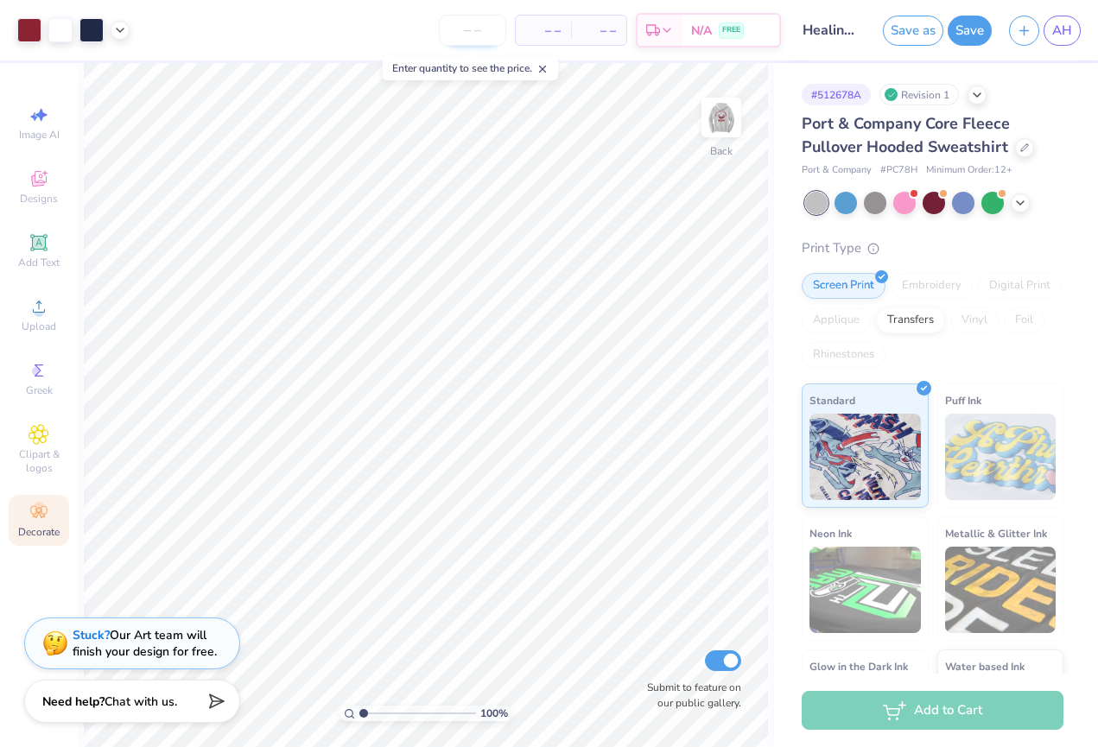
click at [466, 39] on input "number" at bounding box center [472, 30] width 67 height 31
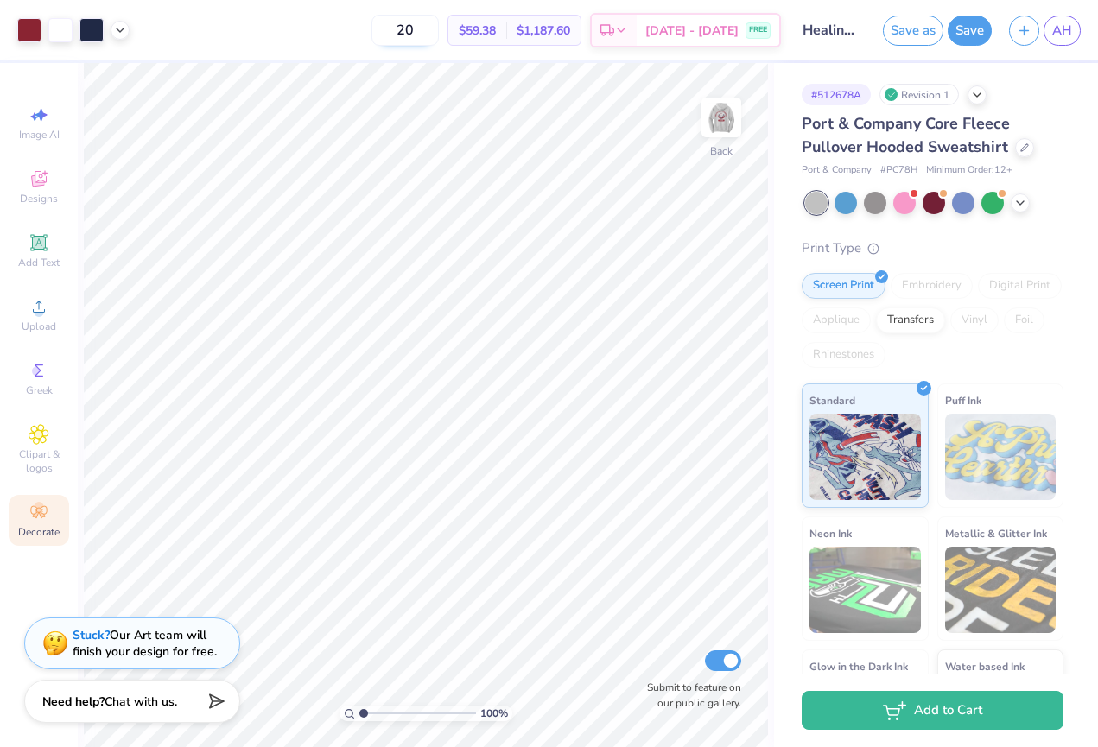
type input "2"
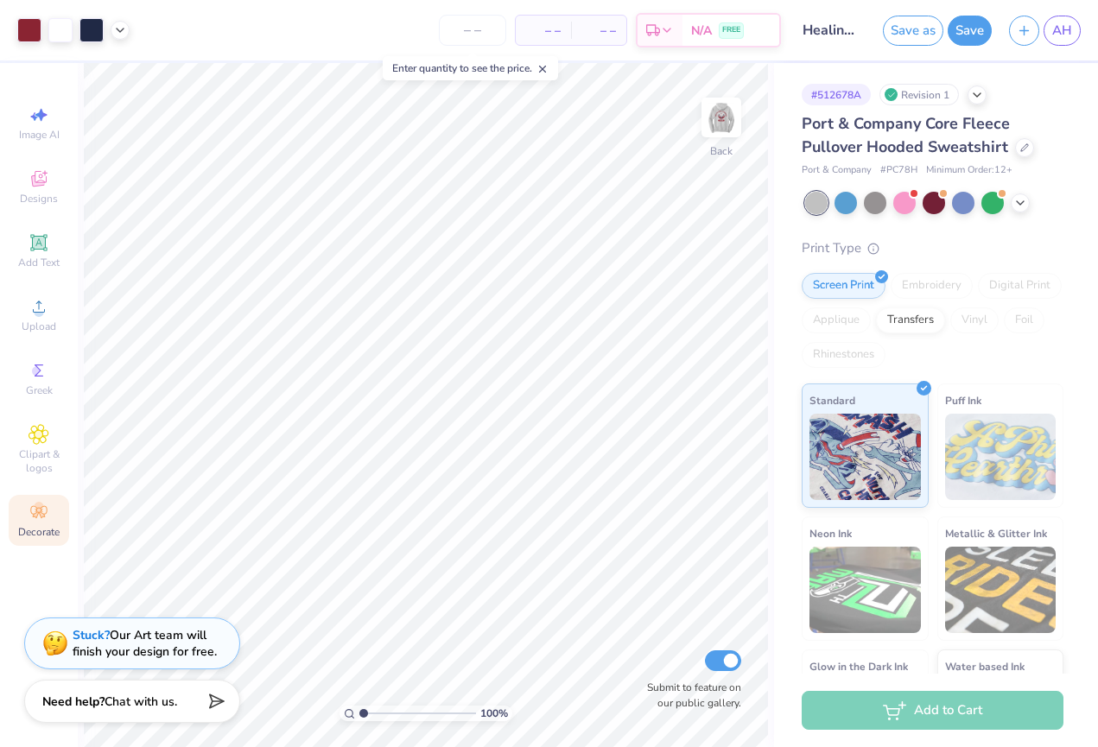
click at [546, 67] on icon at bounding box center [543, 69] width 12 height 12
click at [964, 36] on button "Save" at bounding box center [970, 28] width 44 height 30
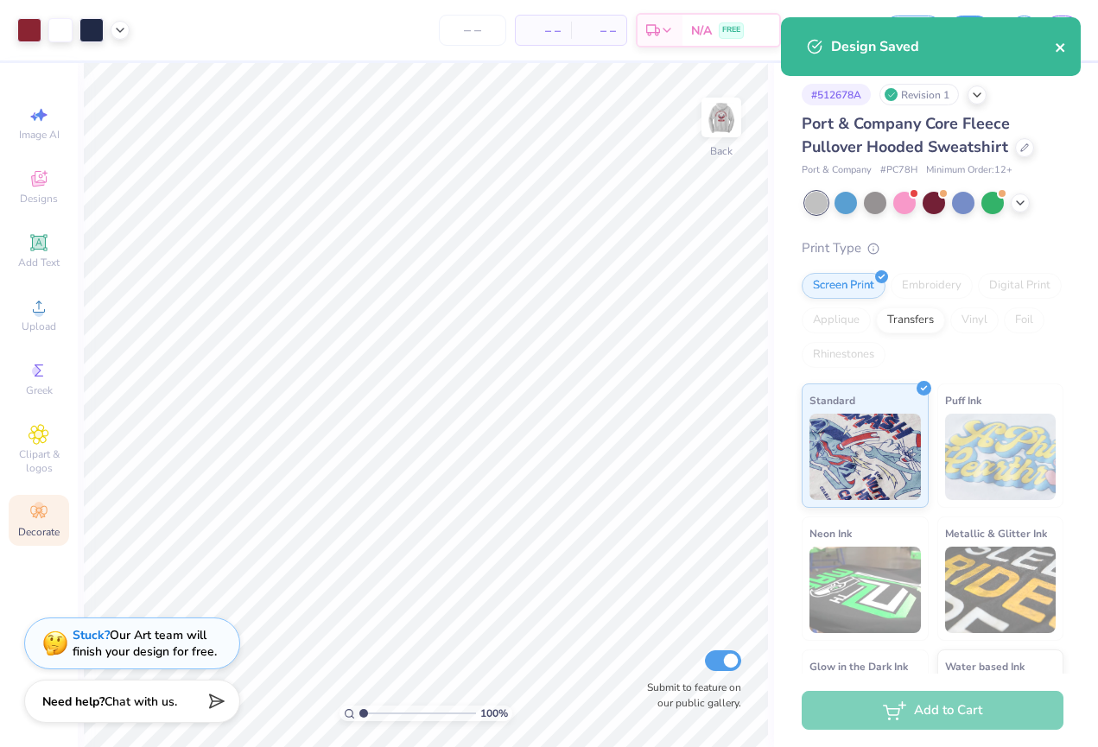
click at [1059, 51] on icon "close" at bounding box center [1061, 48] width 12 height 14
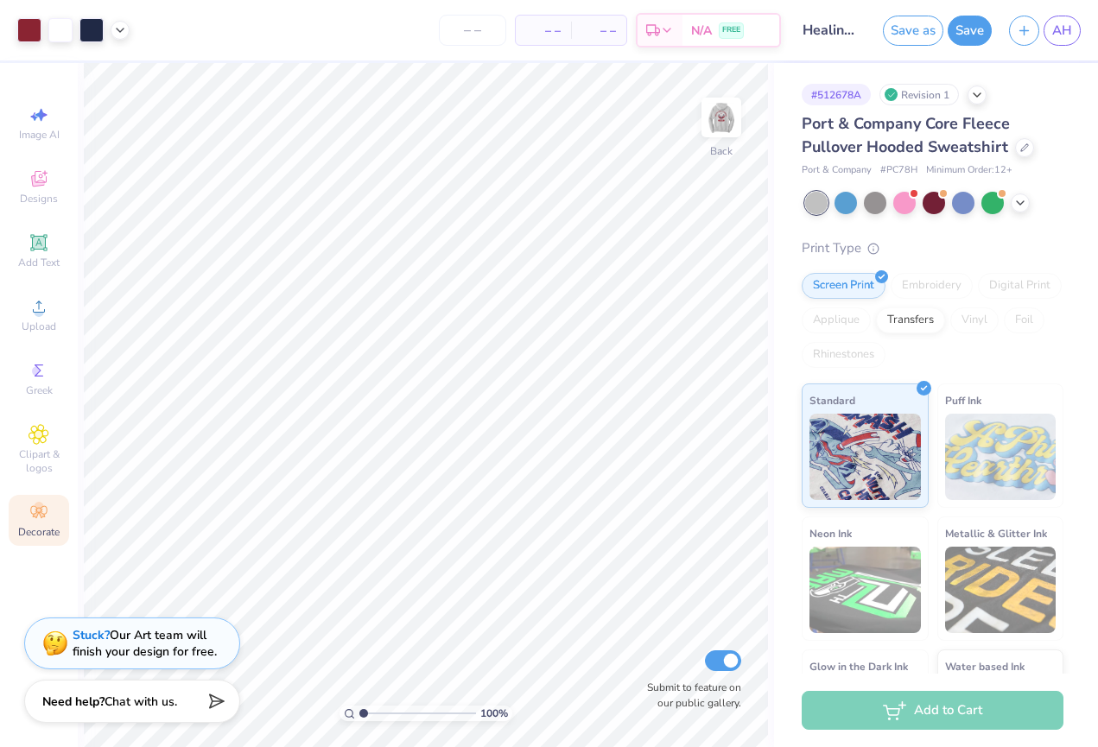
click at [1057, 21] on div "Design Saved" at bounding box center [931, 17] width 307 height 7
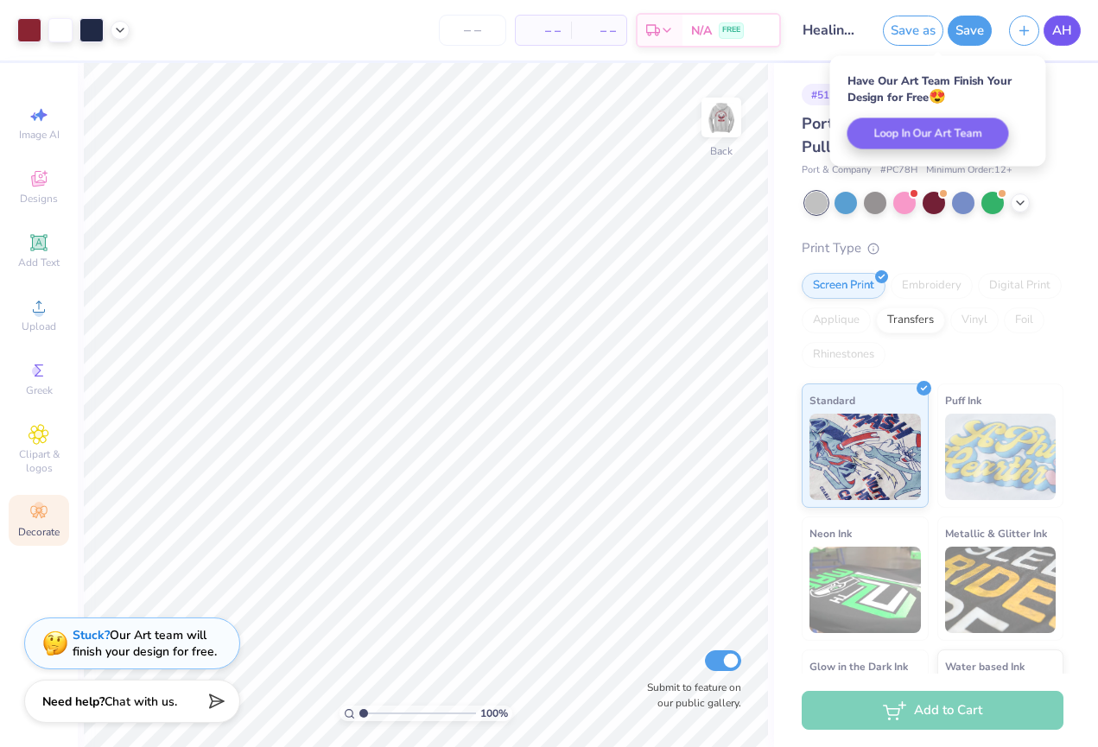
click at [1057, 33] on span "AH" at bounding box center [1063, 31] width 20 height 20
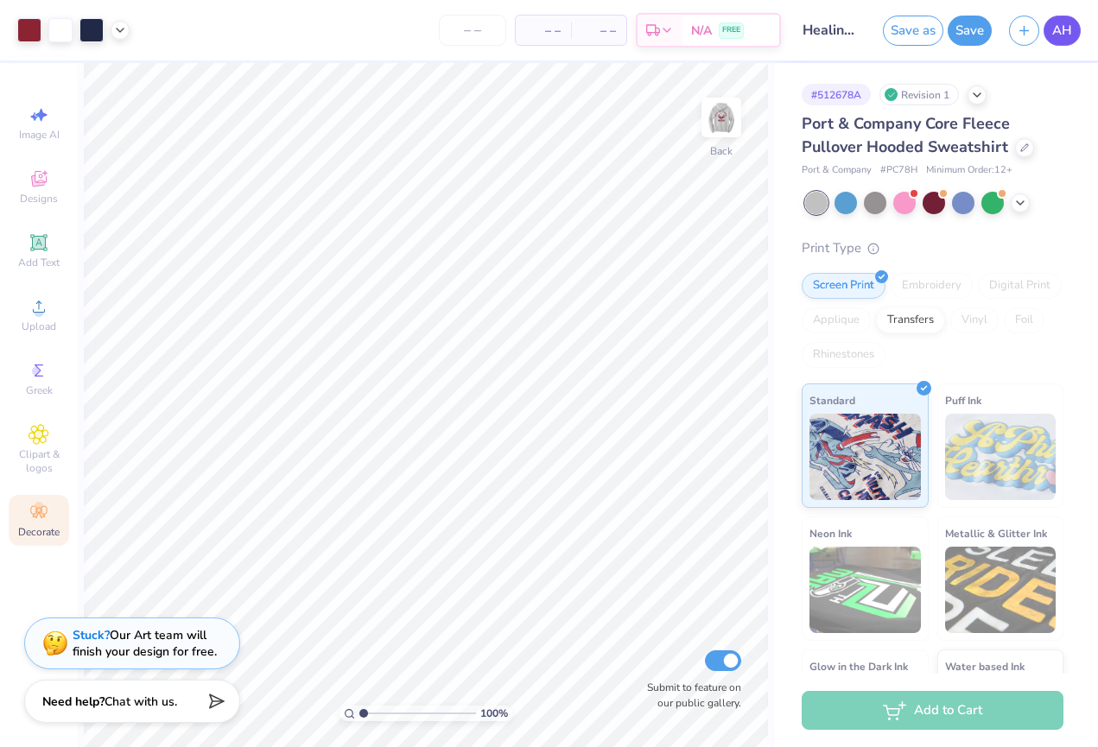
click at [1060, 31] on span "AH" at bounding box center [1063, 31] width 20 height 20
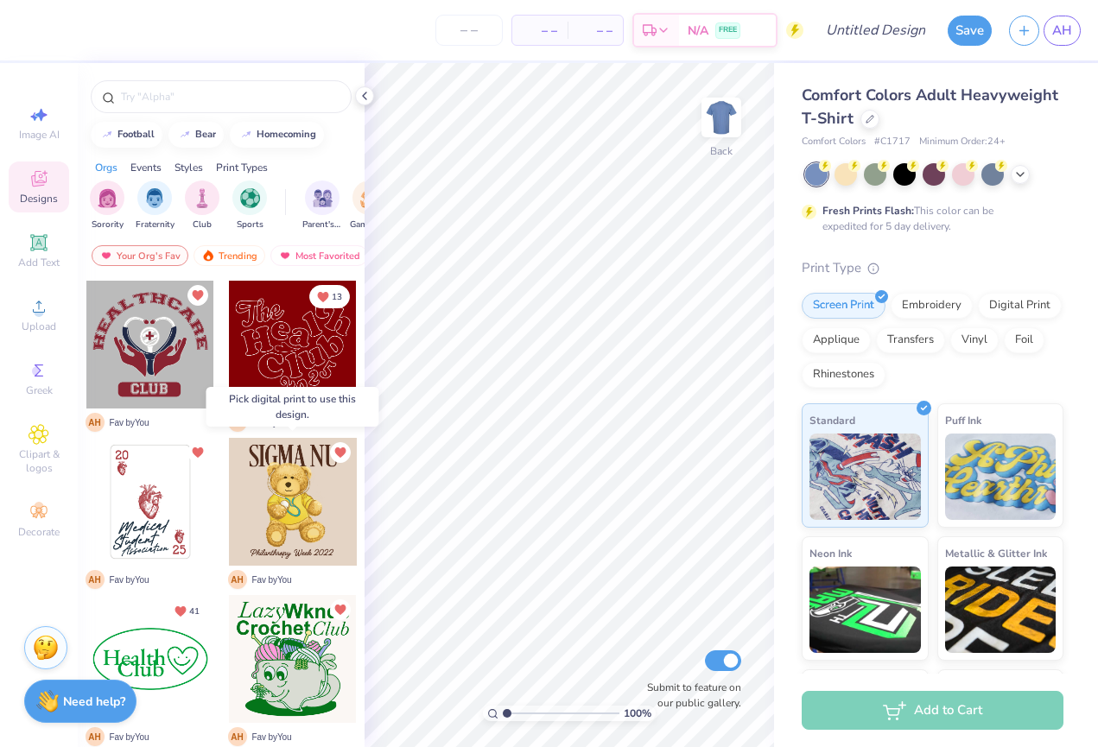
click at [283, 506] on div at bounding box center [293, 502] width 128 height 128
click at [599, 304] on div "– – Per Item – – Total Est. Delivery N/A FREE Design Title Save AH Image AI Des…" at bounding box center [549, 373] width 1098 height 747
click at [283, 516] on div at bounding box center [293, 502] width 128 height 128
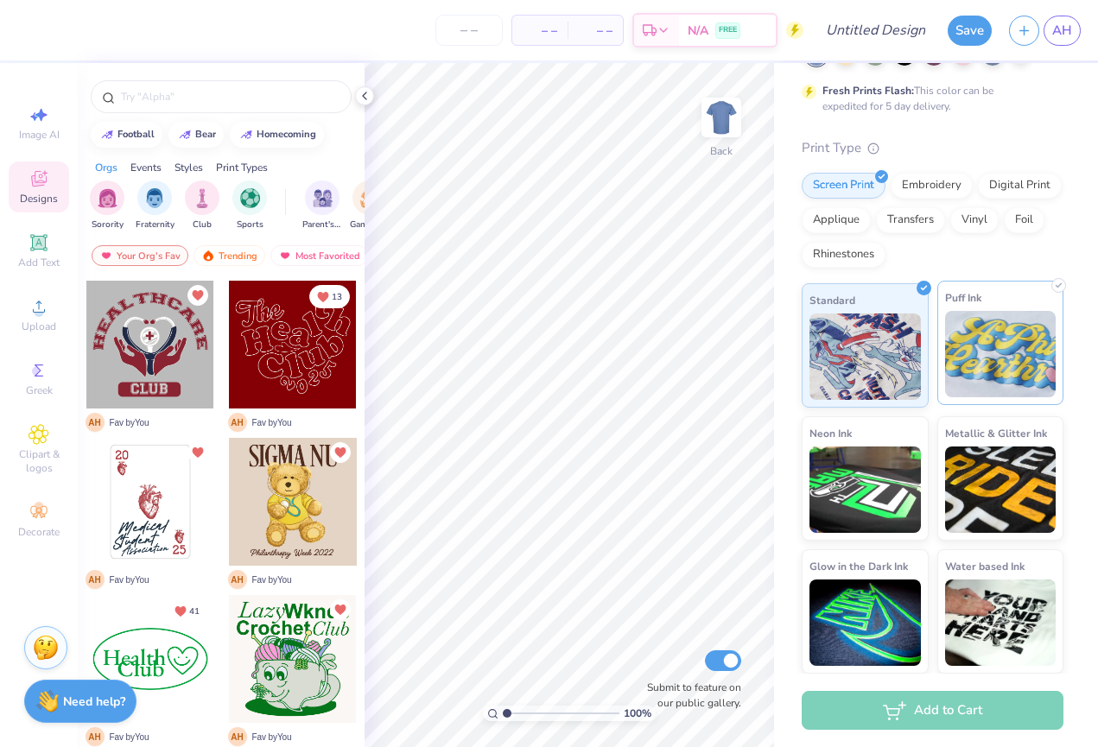
scroll to position [119, 0]
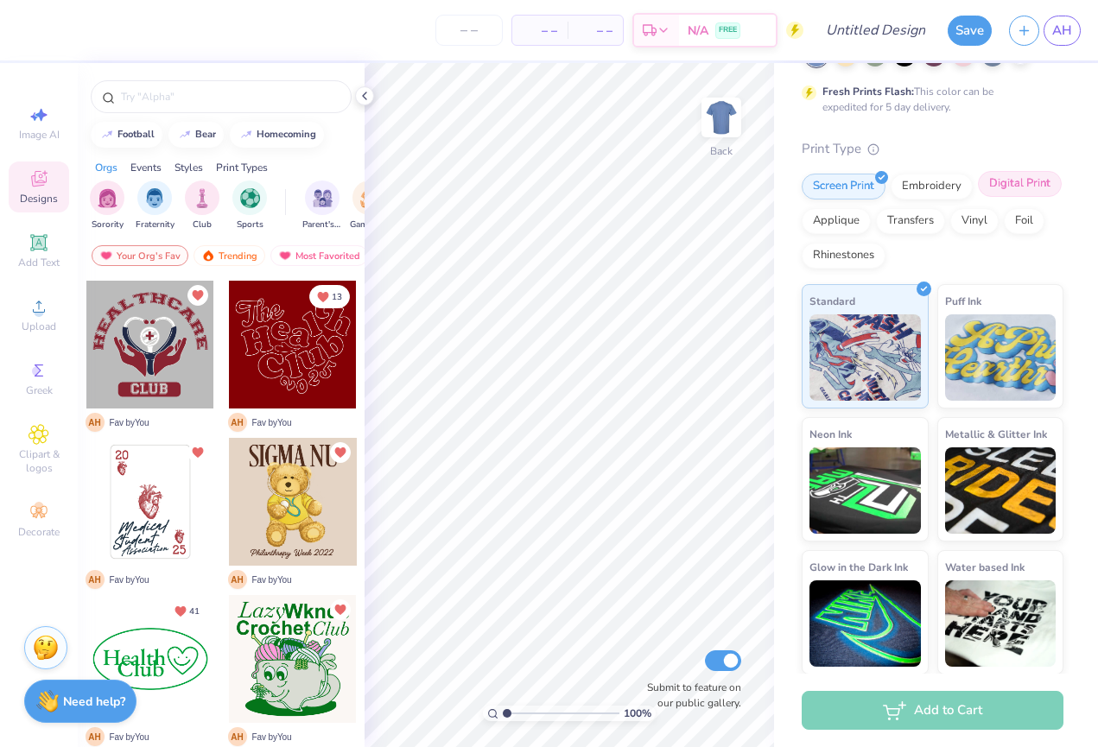
click at [1007, 187] on div "Digital Print" at bounding box center [1020, 184] width 84 height 26
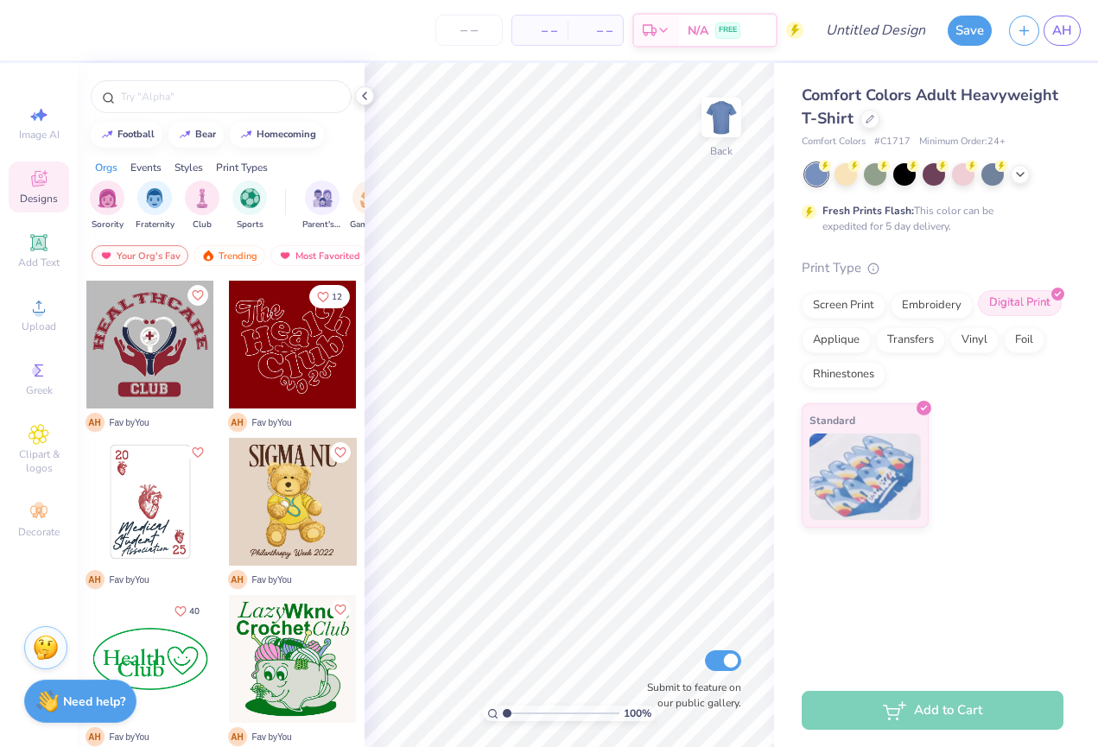
scroll to position [0, 0]
click at [277, 530] on div at bounding box center [293, 502] width 128 height 128
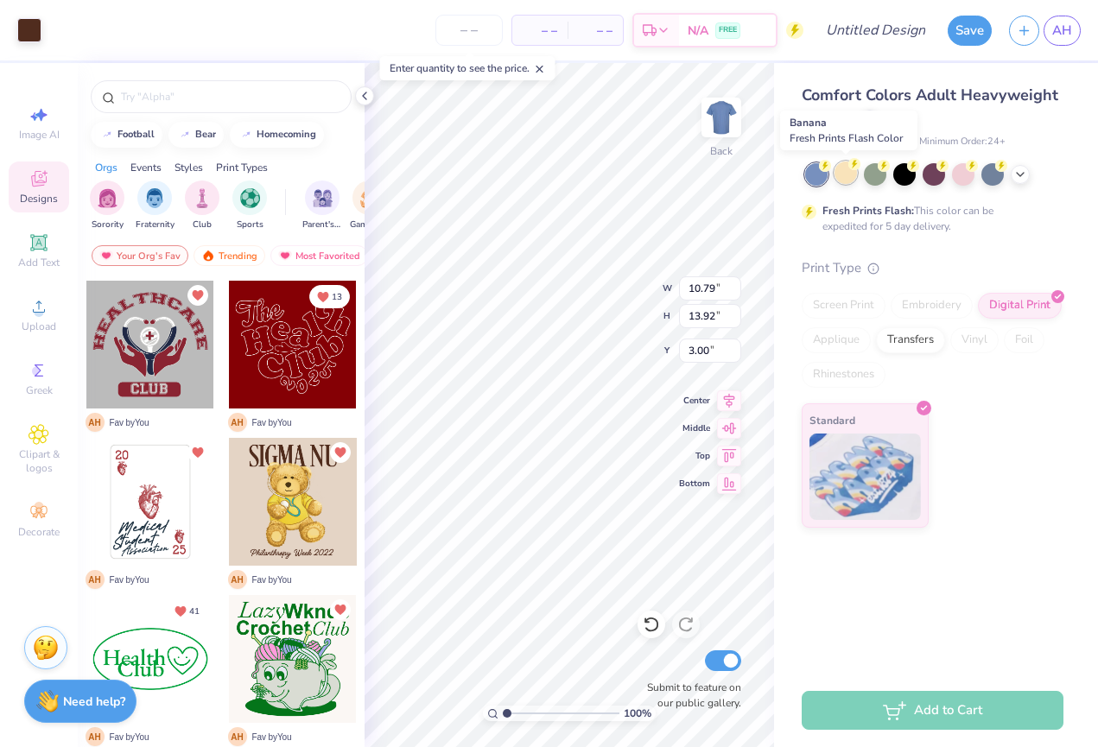
click at [845, 173] on div at bounding box center [846, 173] width 22 height 22
click at [938, 172] on div at bounding box center [934, 173] width 22 height 22
click at [1020, 173] on polyline at bounding box center [1020, 172] width 7 height 3
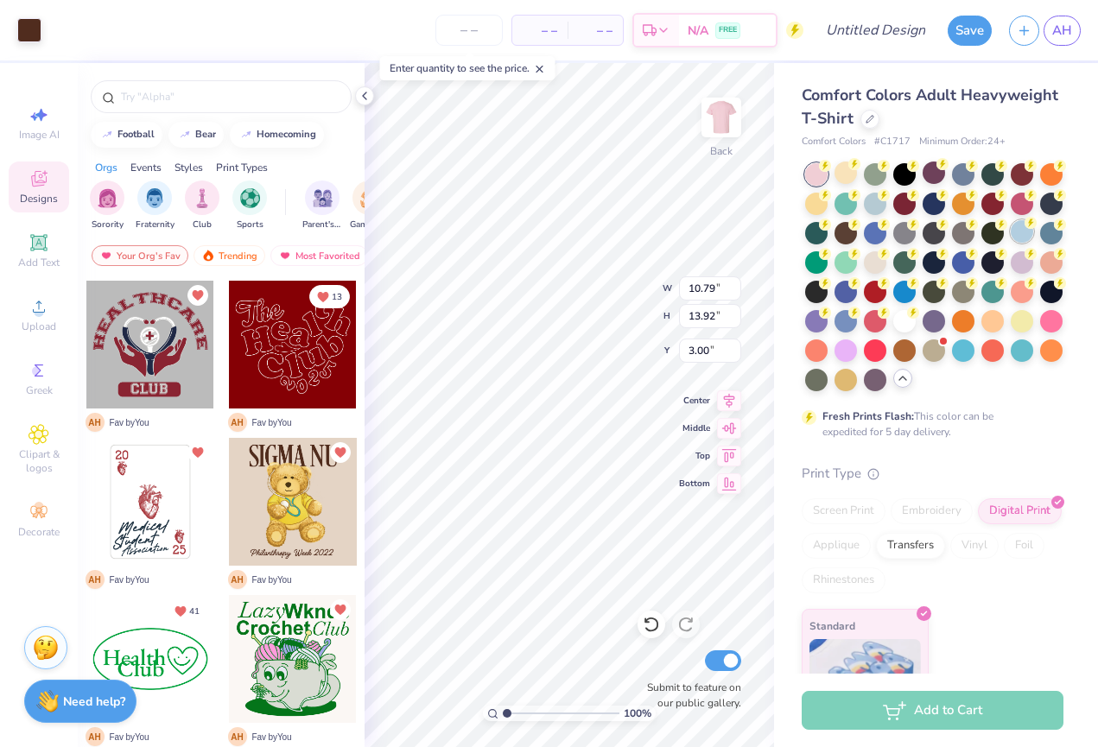
click at [1021, 229] on div at bounding box center [1022, 231] width 22 height 22
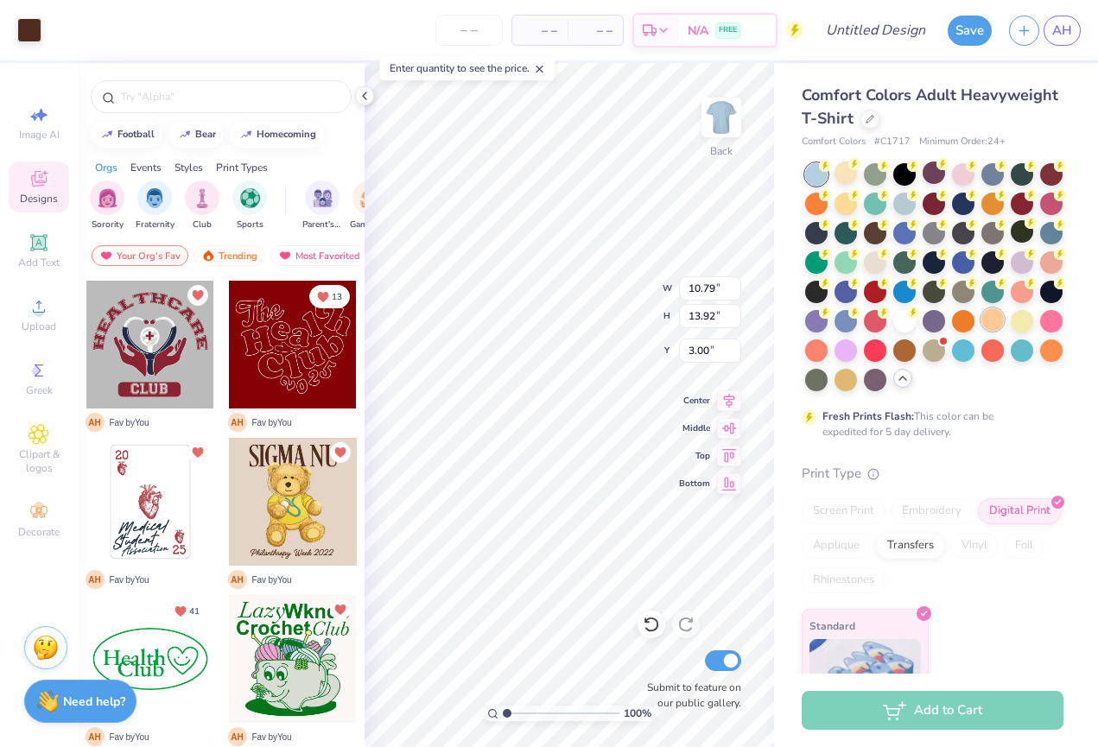
click at [1000, 325] on div at bounding box center [993, 320] width 22 height 22
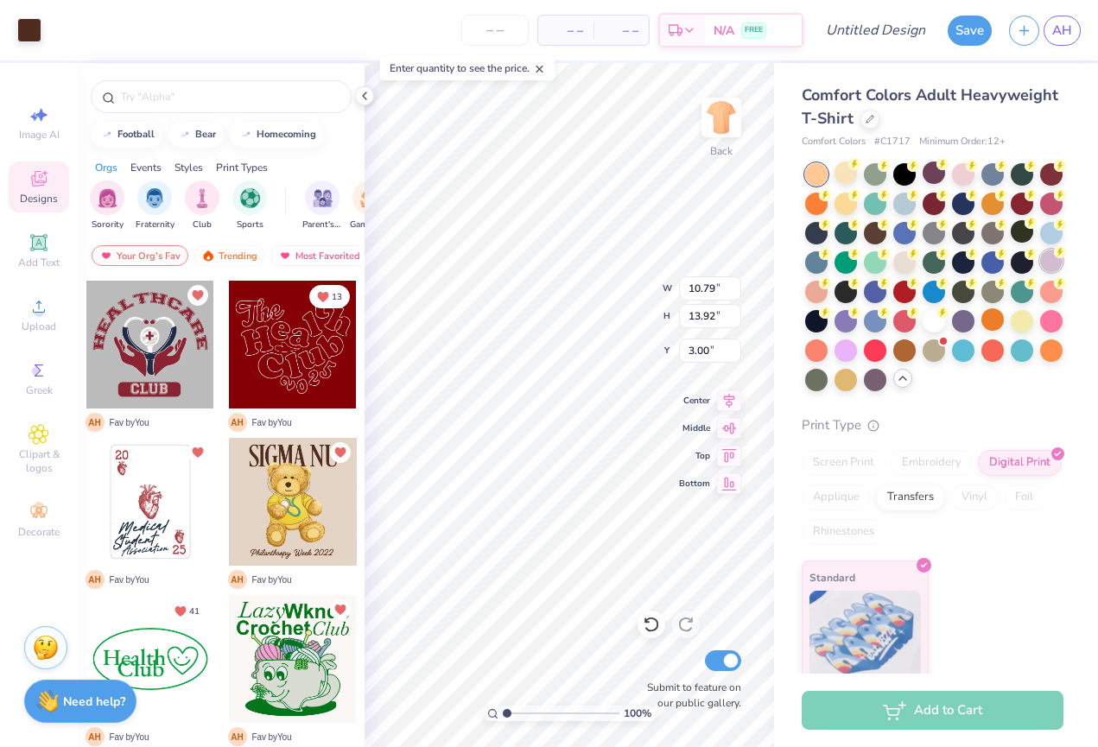
click at [1050, 264] on div at bounding box center [1051, 261] width 22 height 22
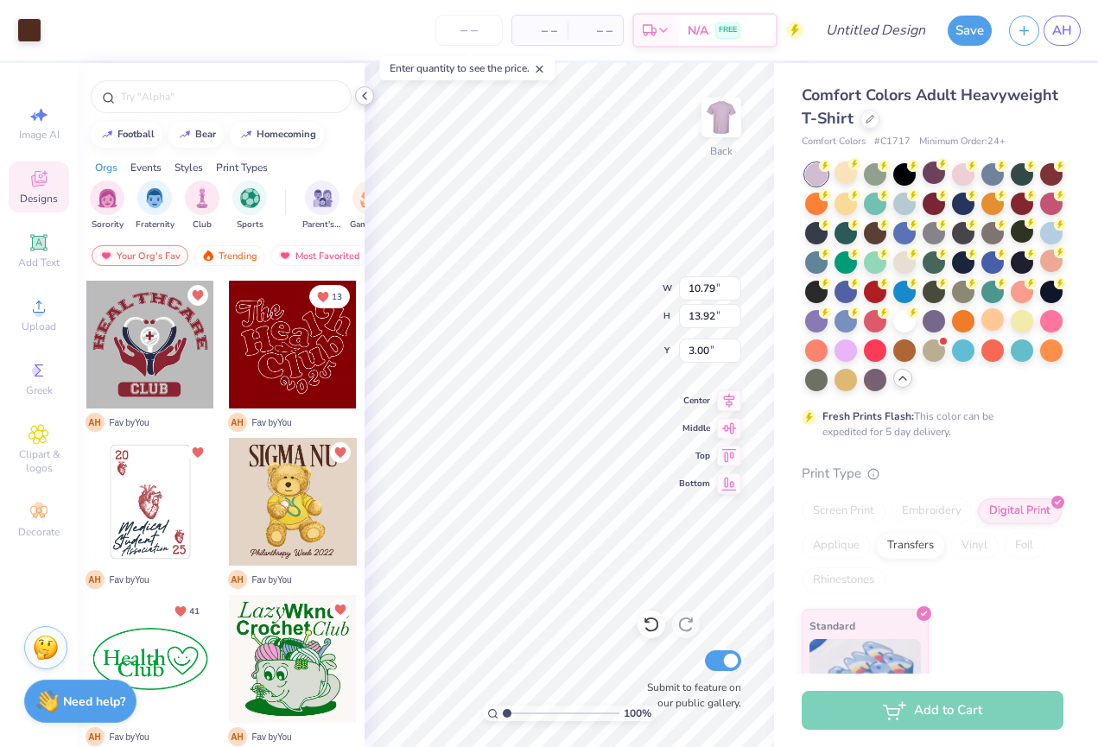
click at [364, 96] on icon at bounding box center [365, 96] width 14 height 14
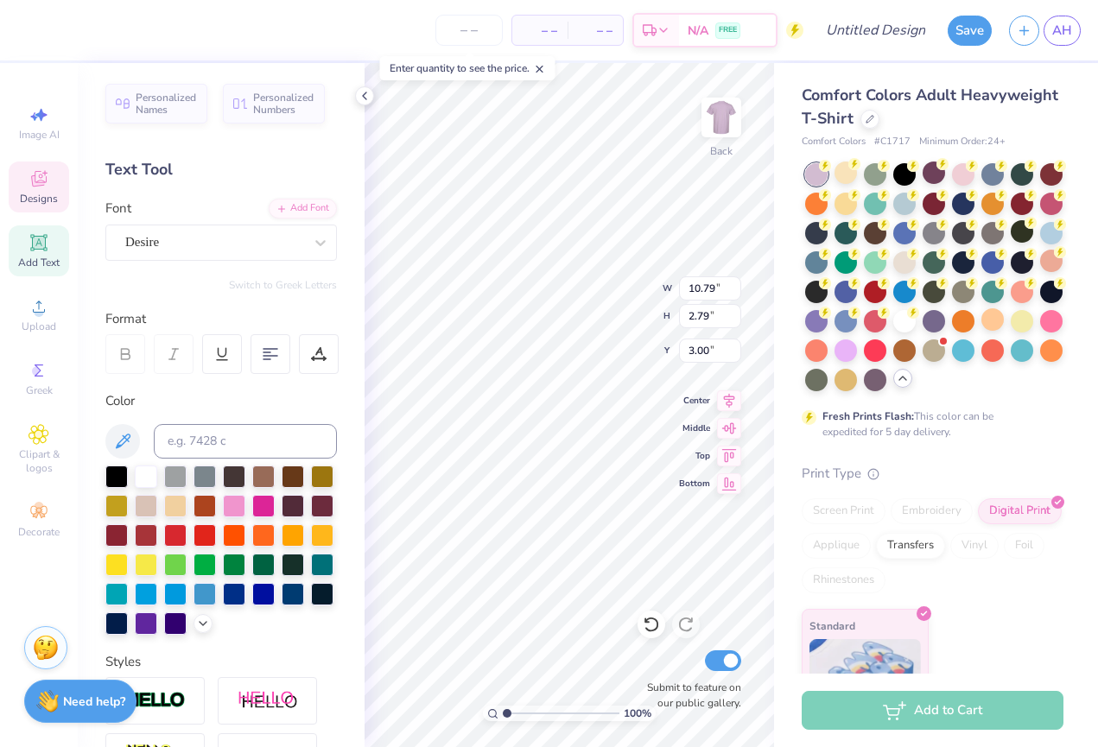
type textarea "S"
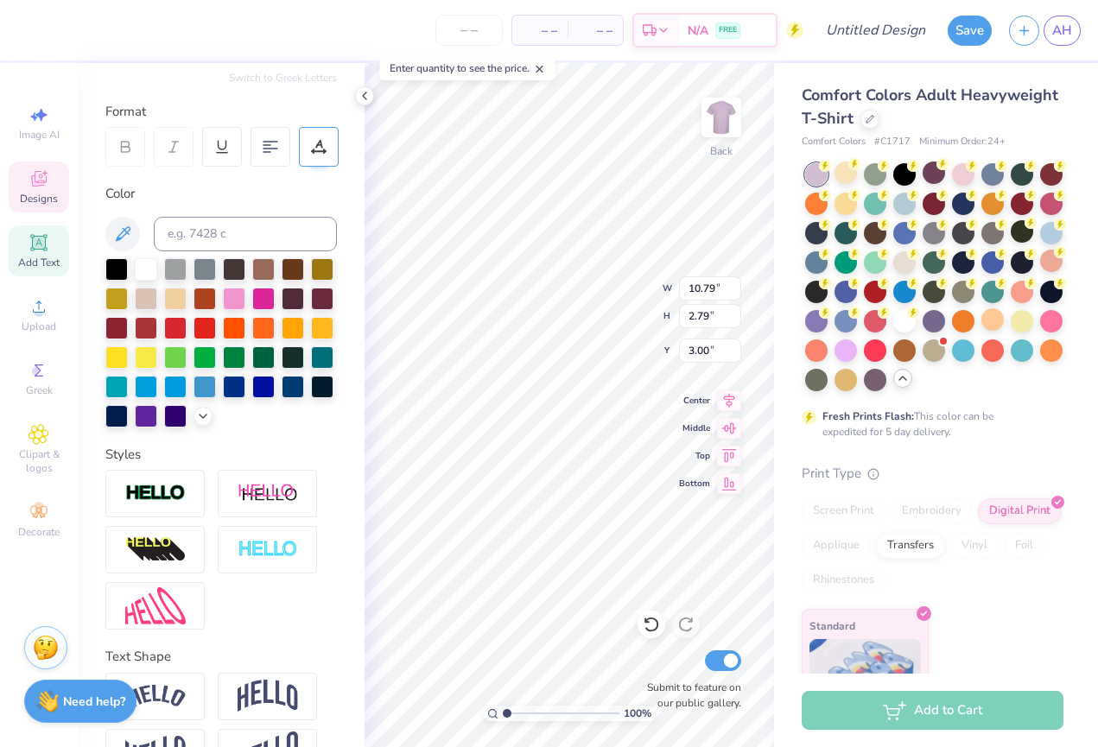
scroll to position [92, 0]
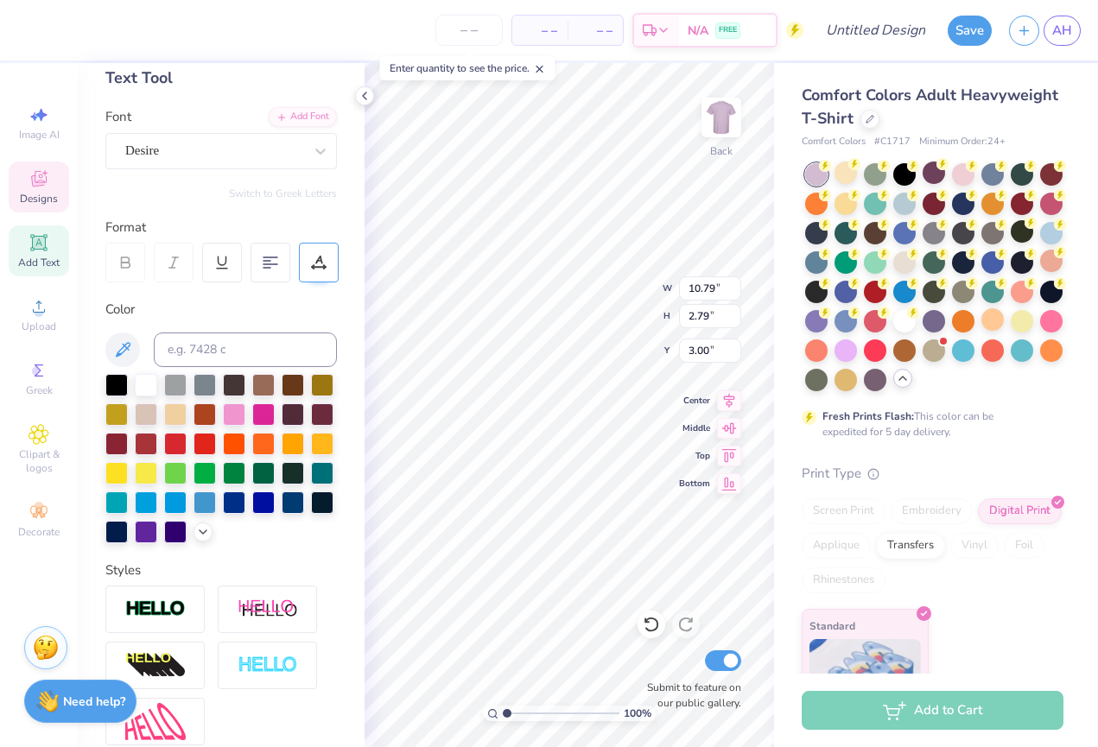
type textarea "Healing Hands"
click at [326, 264] on icon at bounding box center [319, 263] width 16 height 16
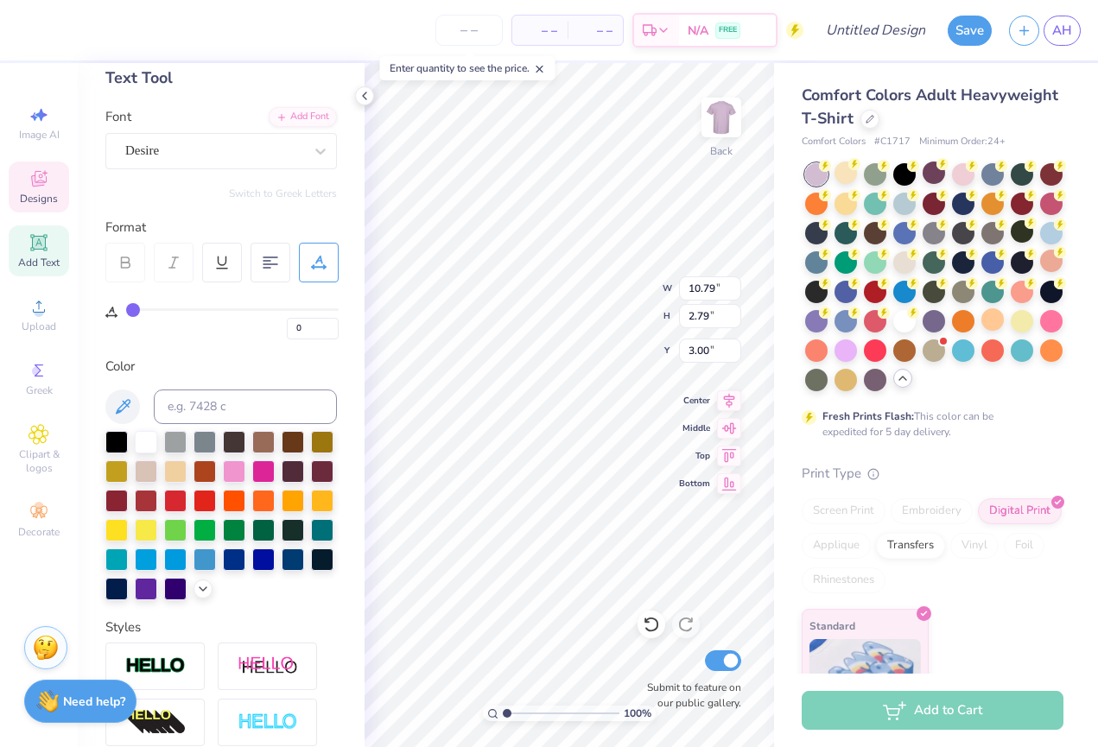
click at [318, 269] on icon at bounding box center [319, 263] width 16 height 16
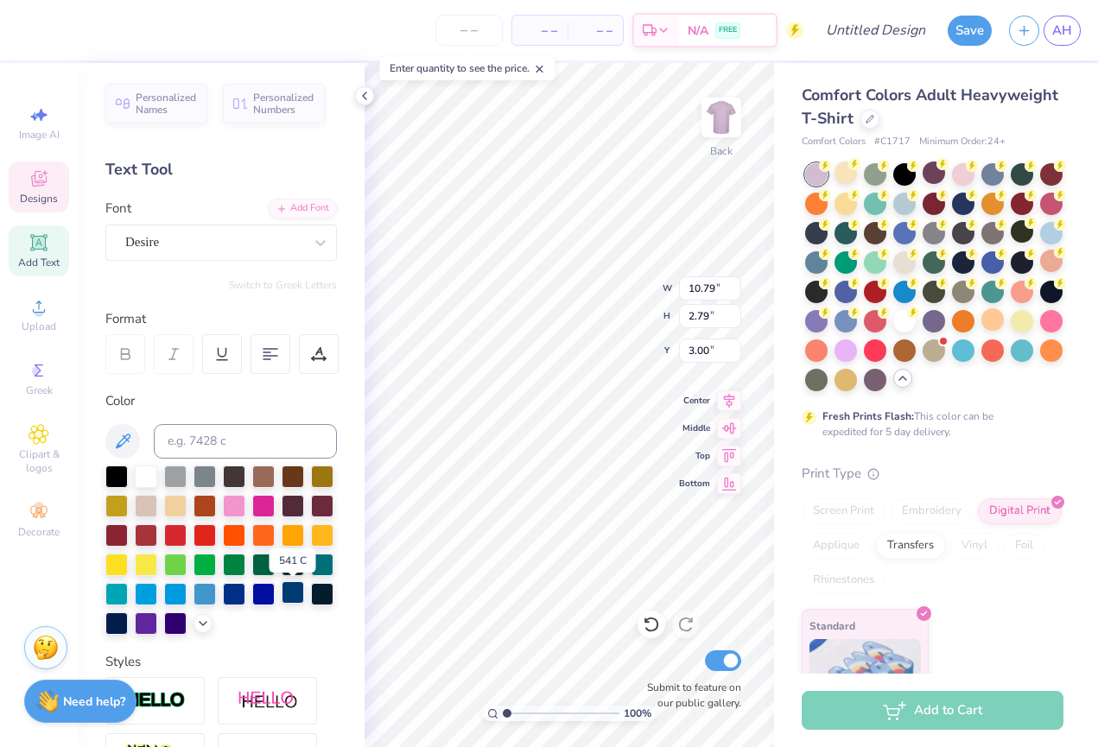
scroll to position [0, 0]
type input "10.08"
type input "1.18"
type input "15.74"
type textarea "W"
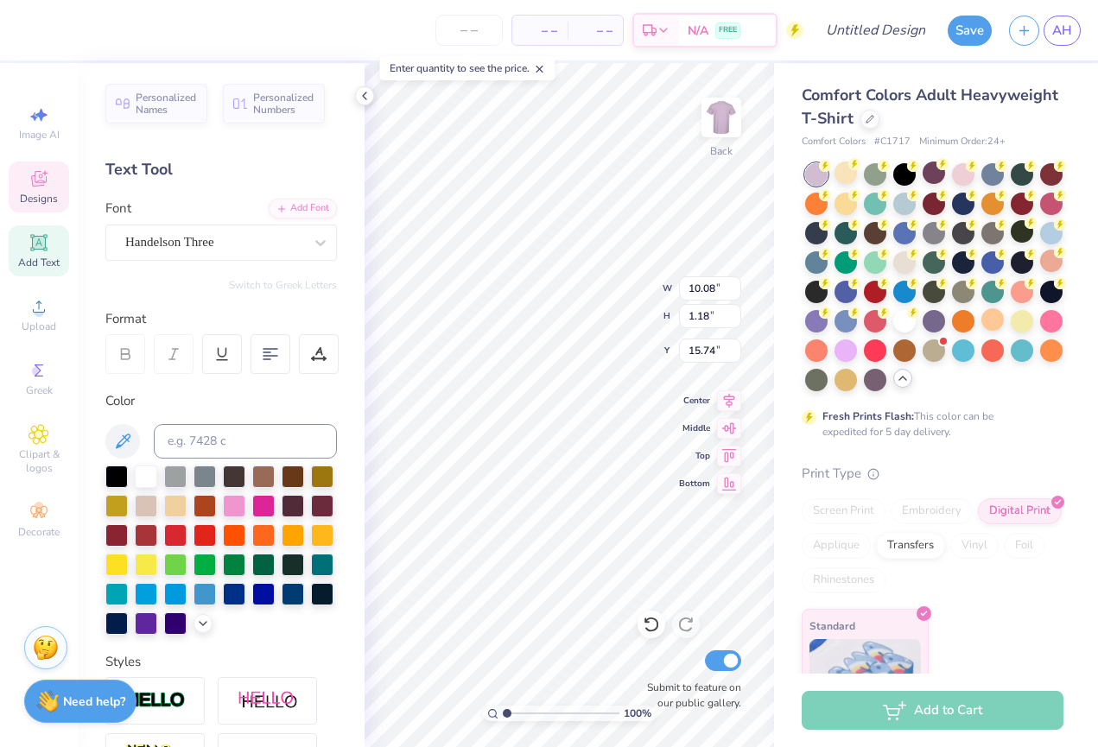
scroll to position [0, 3]
type textarea "2025-2026"
click at [331, 246] on div at bounding box center [320, 242] width 31 height 31
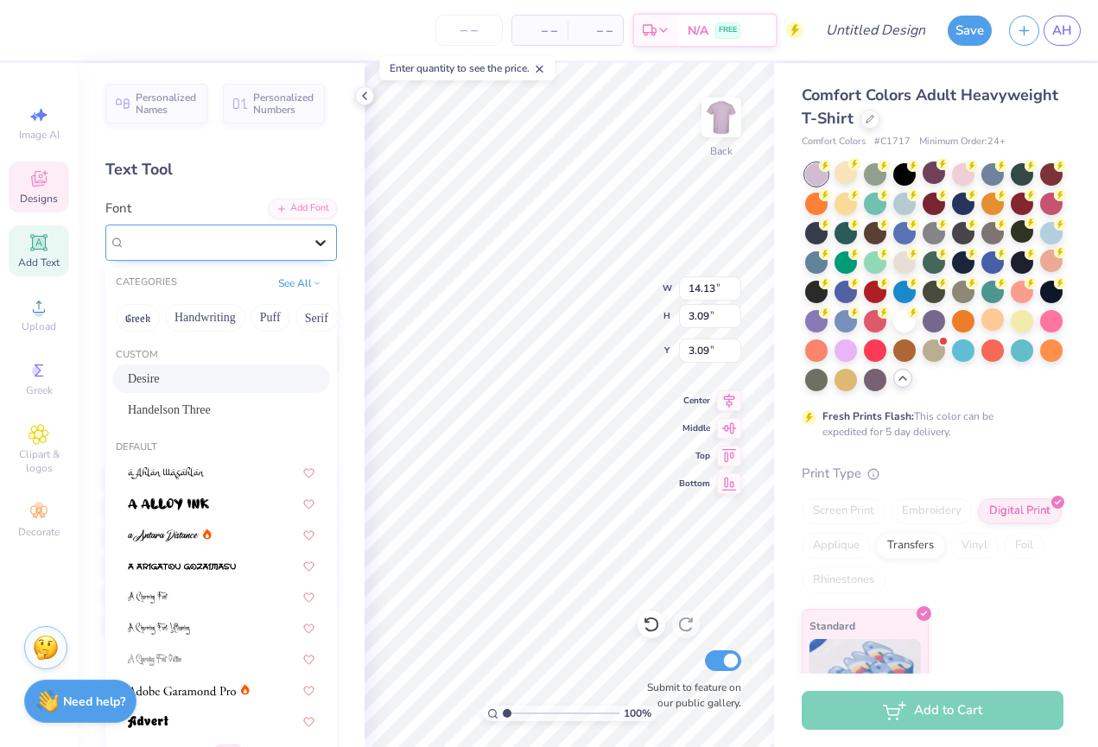
click at [330, 246] on div at bounding box center [320, 242] width 31 height 31
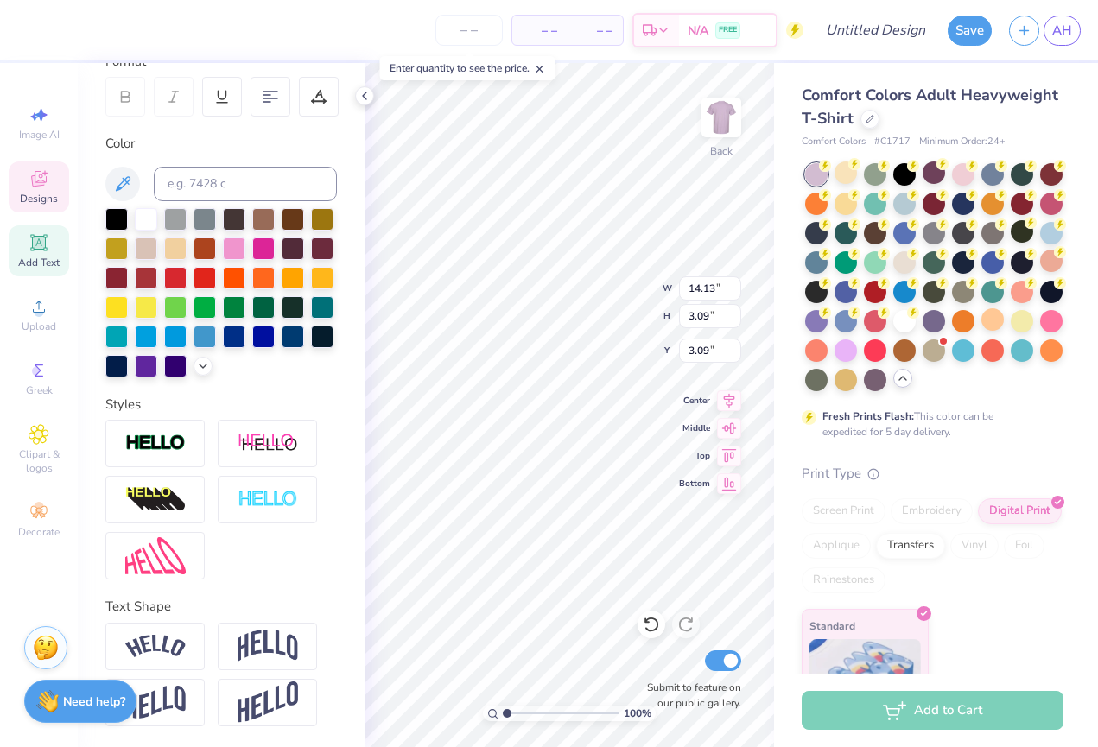
scroll to position [258, 0]
type input "5.35"
type input "5.16"
type input "3.00"
click at [777, 466] on div "Comfort Colors Adult Heavyweight T-Shirt Comfort Colors # C1717 Minimum Order: …" at bounding box center [936, 398] width 324 height 671
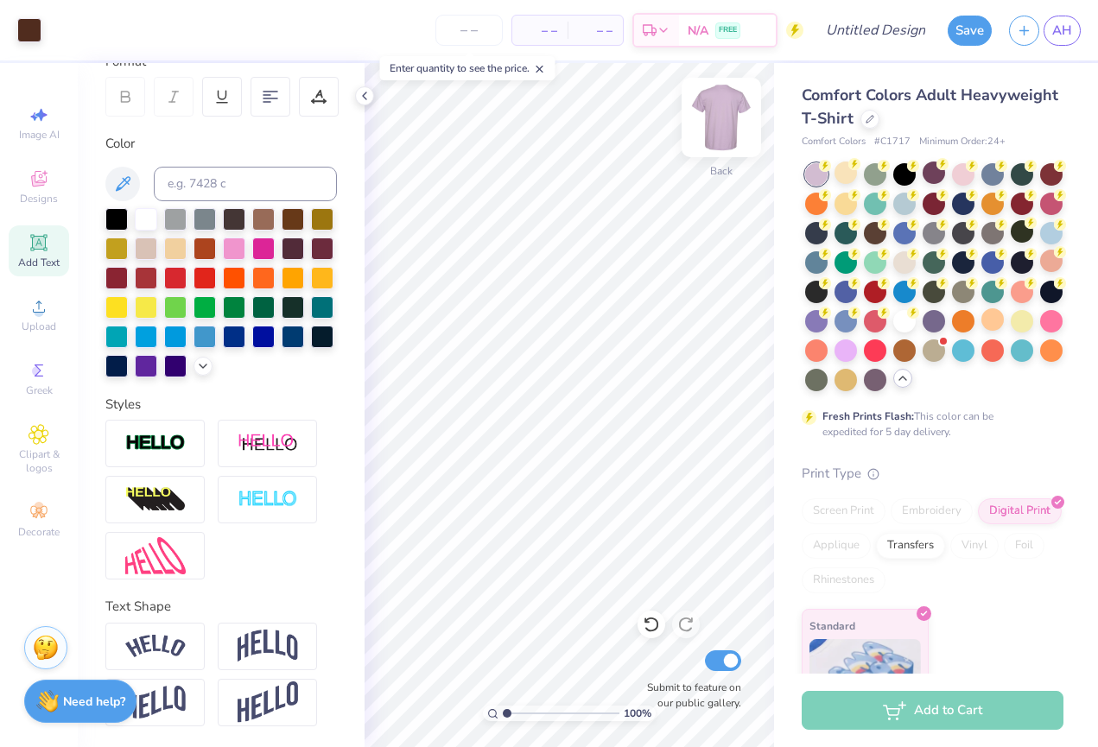
click at [722, 112] on img at bounding box center [721, 117] width 69 height 69
type input "4.18"
click at [741, 405] on div "100 % Front W 5.43 5.43 " H 5.24 5.24 " Y 4.18 4.18 " Center Middle Top Bottom …" at bounding box center [570, 405] width 410 height 684
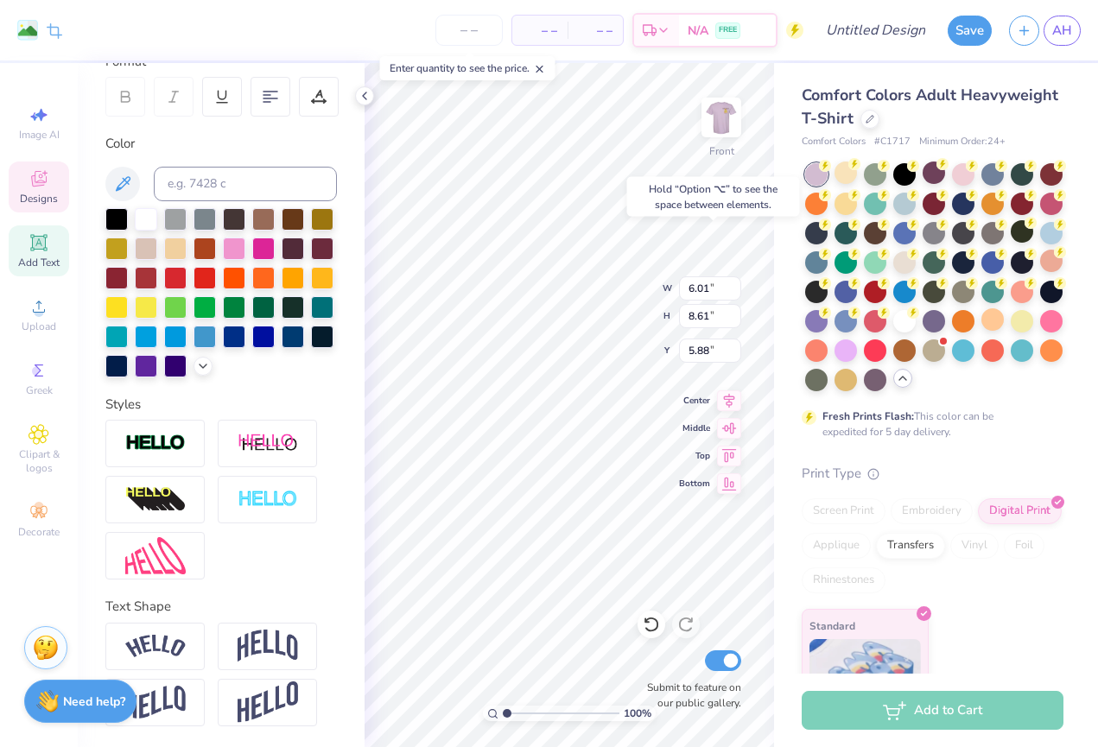
type input "6.24"
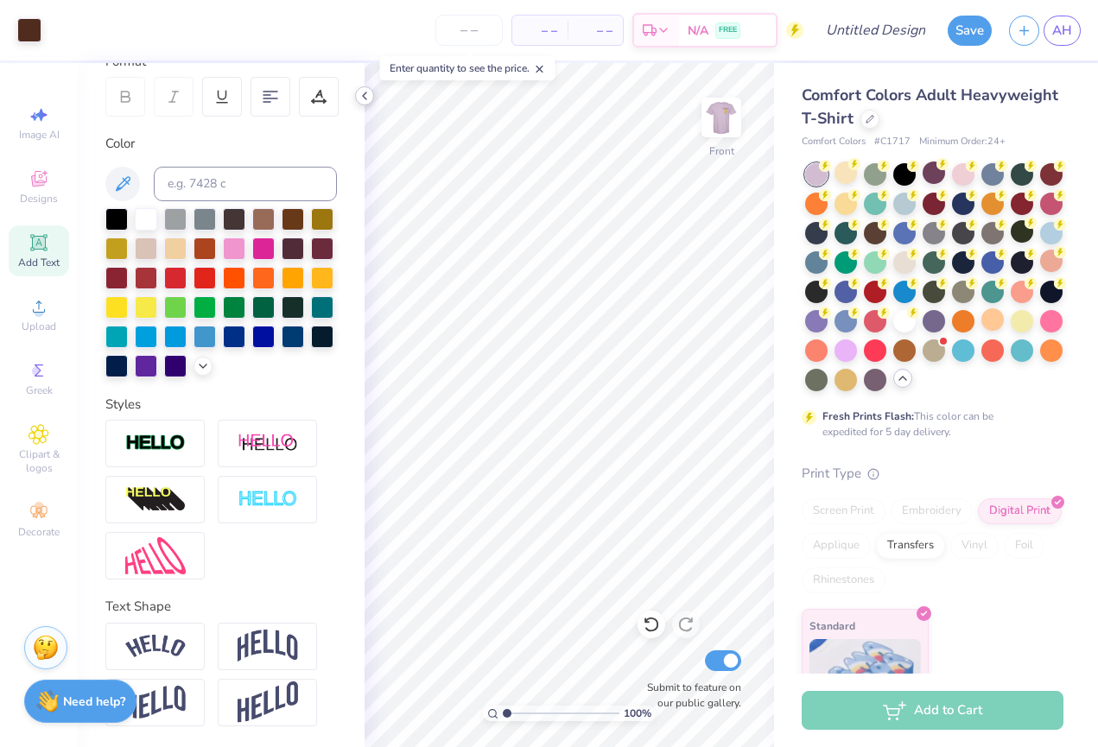
click at [359, 94] on icon at bounding box center [365, 96] width 14 height 14
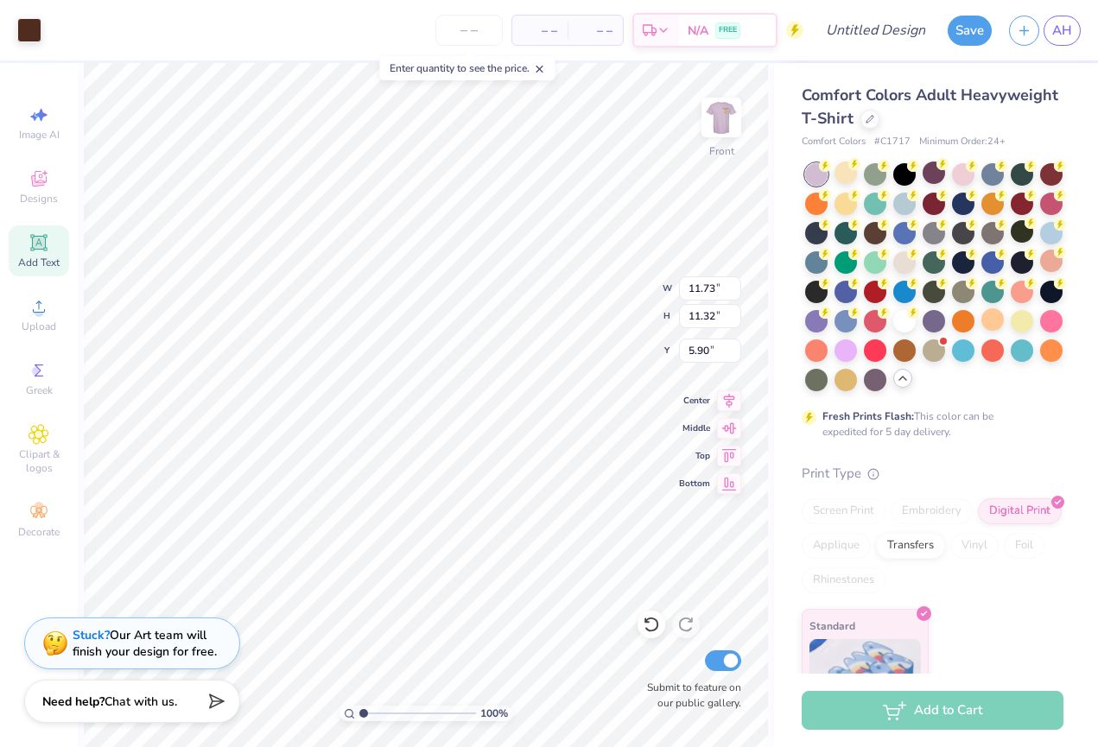
type input "3.56"
click at [726, 124] on img at bounding box center [721, 117] width 69 height 69
click at [726, 124] on img at bounding box center [721, 117] width 35 height 35
click at [479, 27] on input "number" at bounding box center [469, 30] width 67 height 31
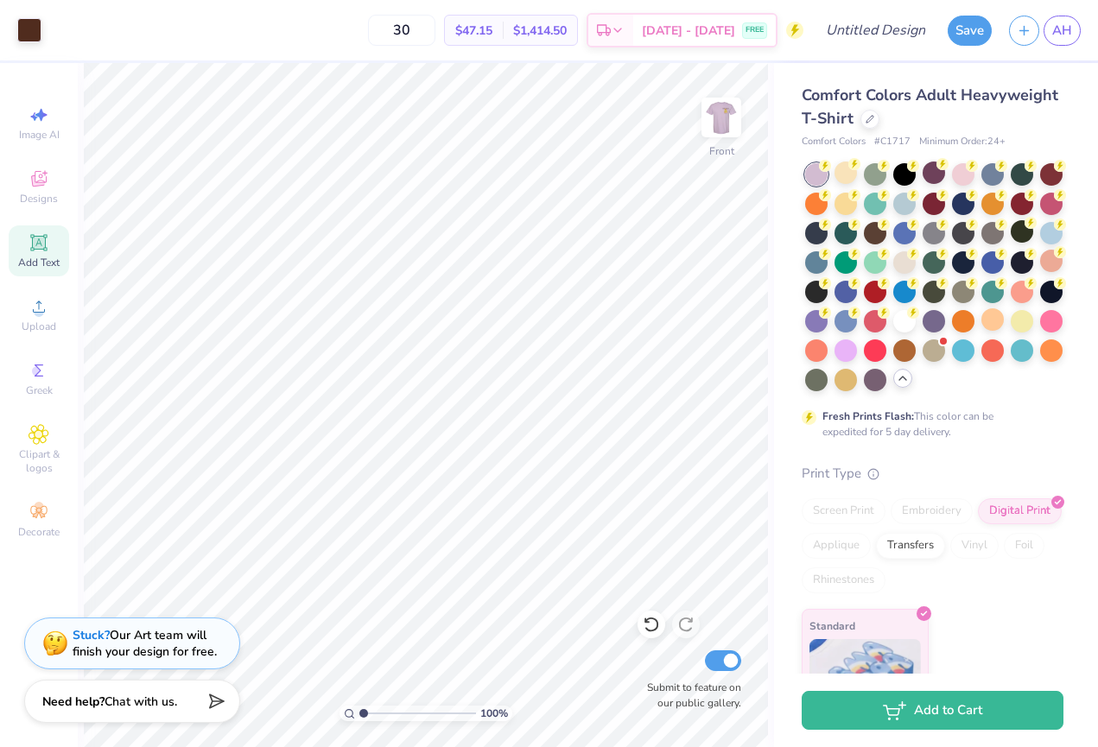
type input "3"
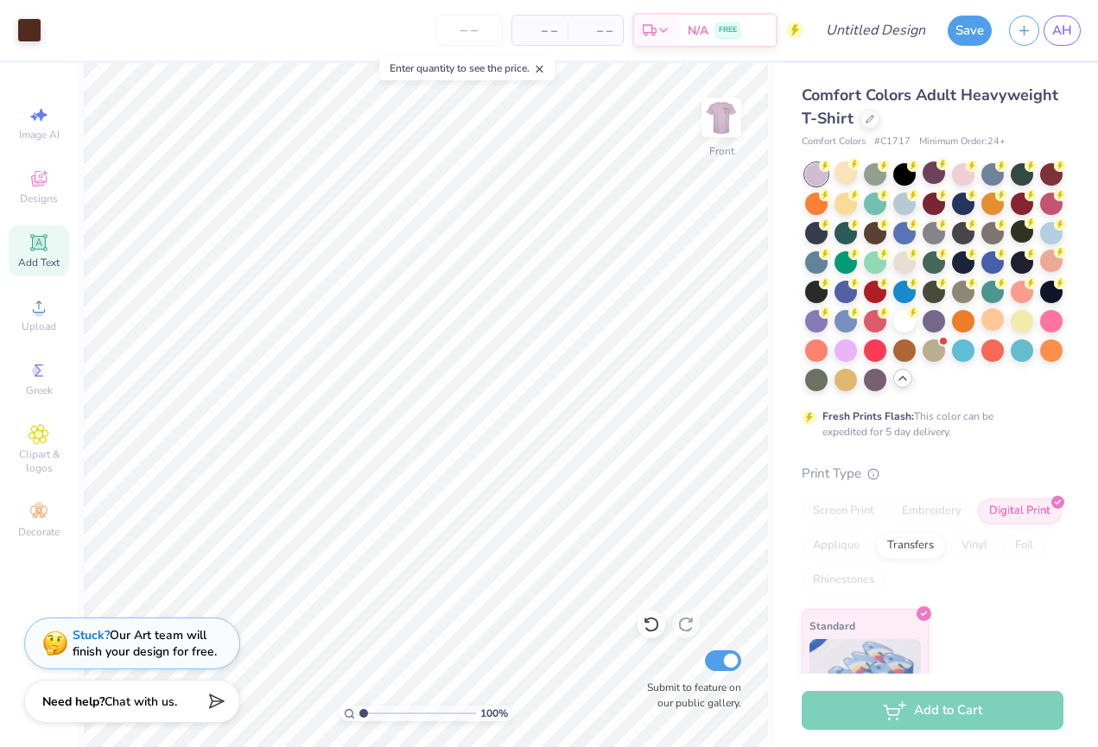
scroll to position [0, 0]
click at [873, 117] on icon at bounding box center [870, 117] width 9 height 9
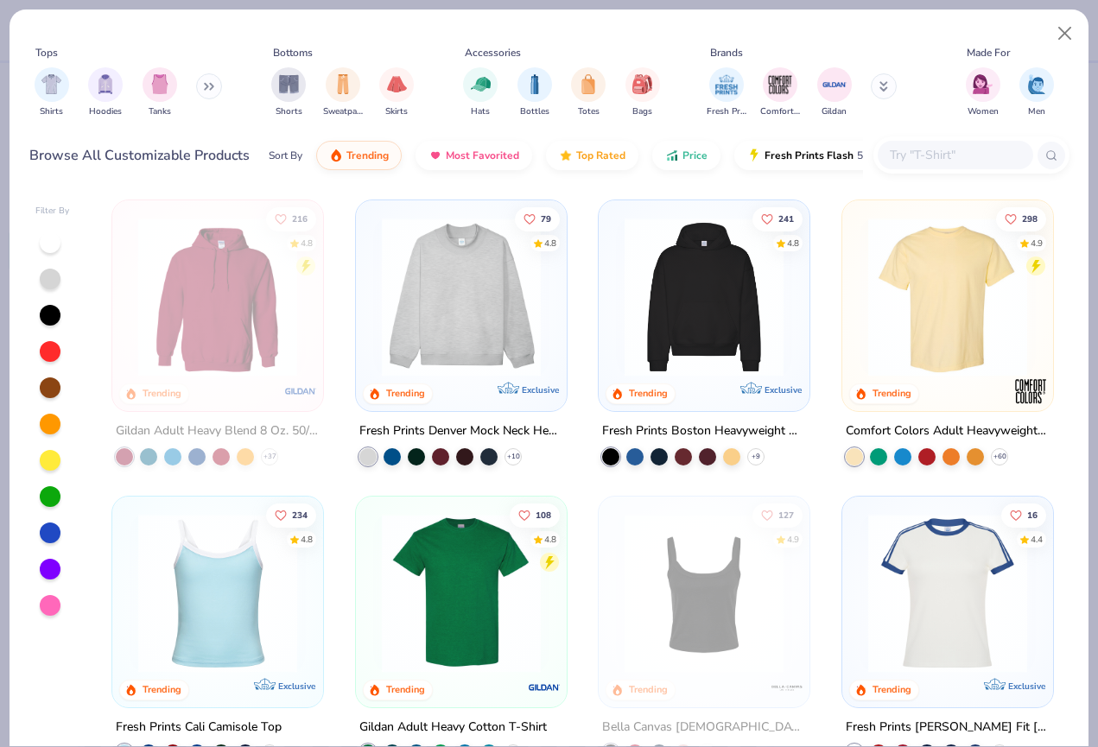
click at [213, 91] on button at bounding box center [209, 86] width 26 height 26
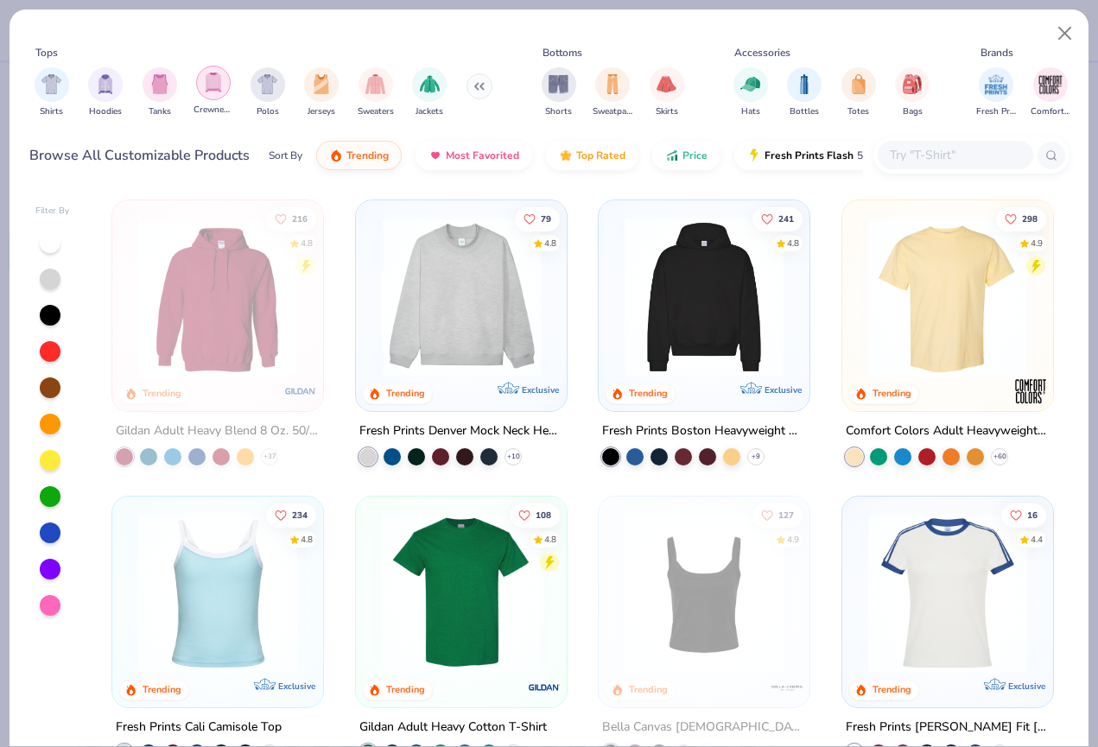
click at [207, 89] on img "filter for Crewnecks" at bounding box center [213, 83] width 19 height 20
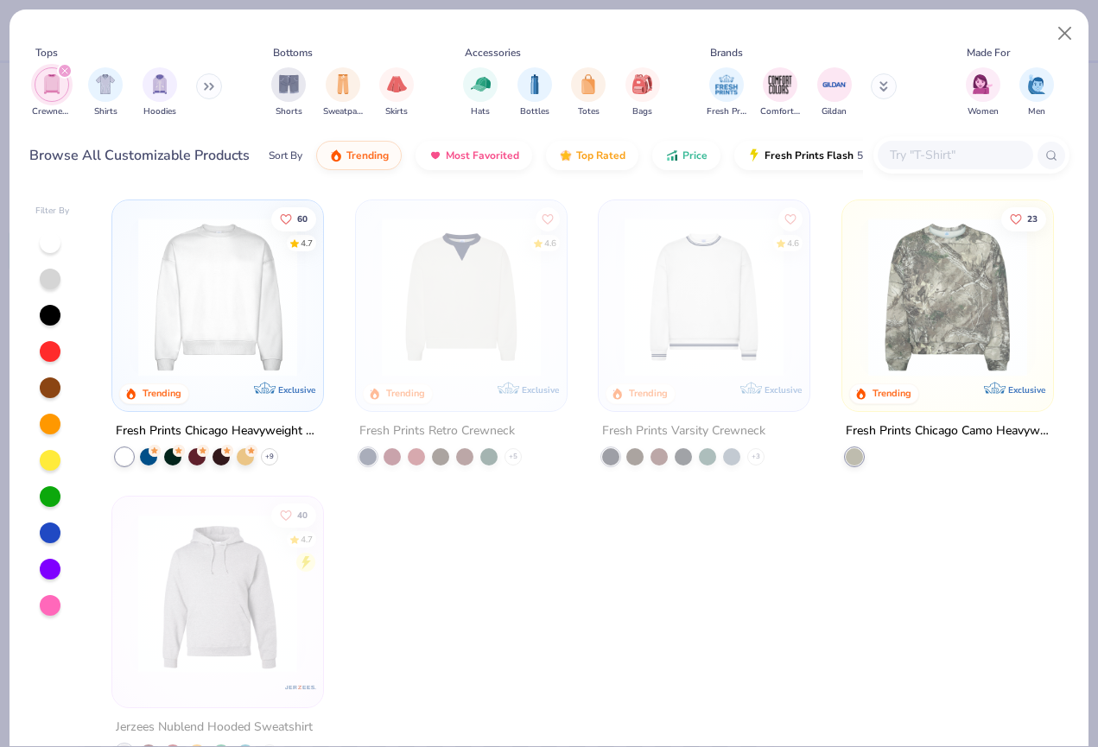
click at [67, 70] on icon "filter for Crewnecks" at bounding box center [64, 70] width 7 height 7
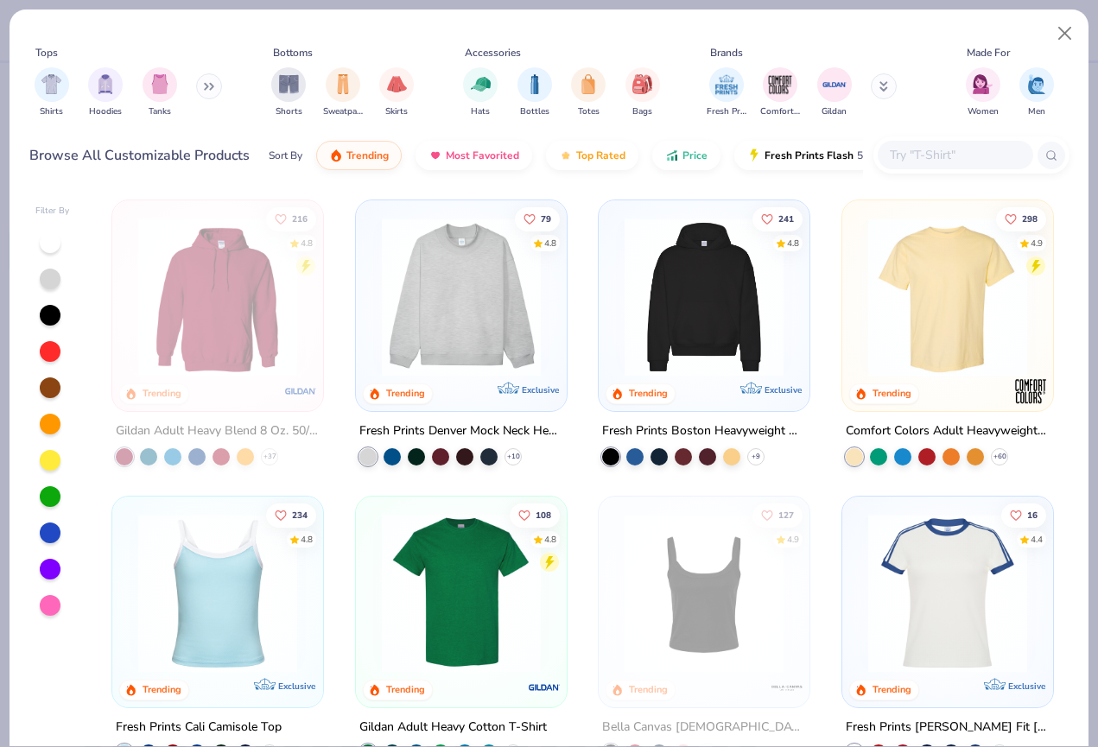
click at [207, 87] on button at bounding box center [209, 86] width 26 height 26
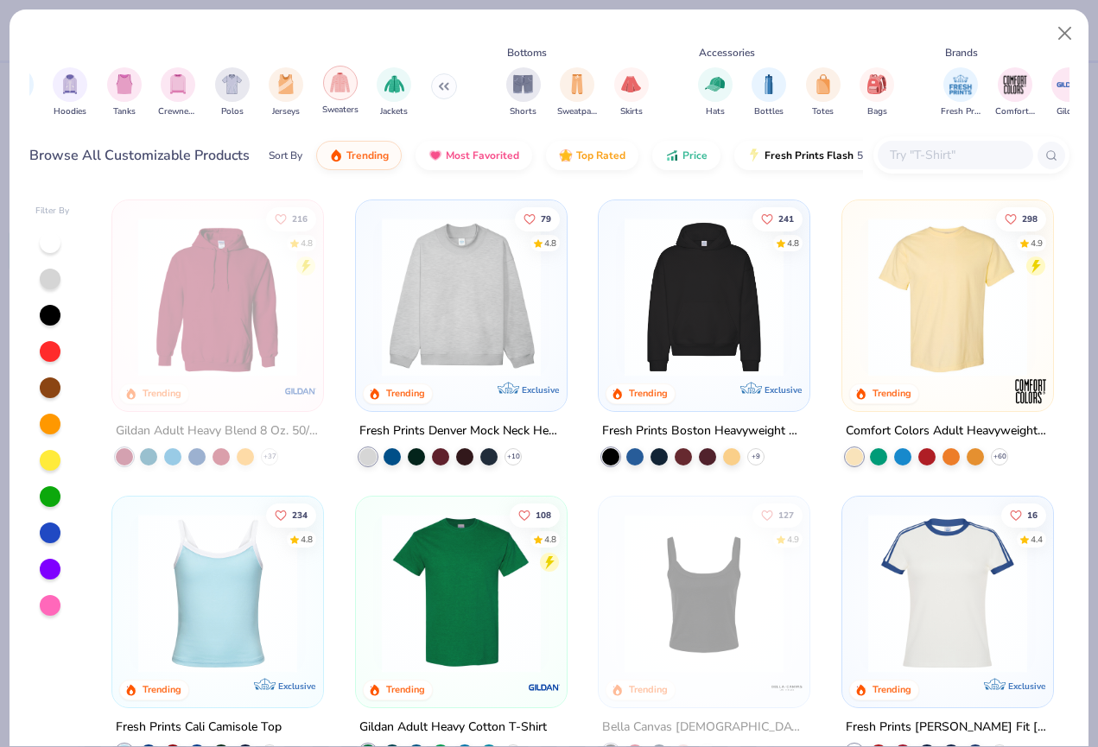
scroll to position [0, 9]
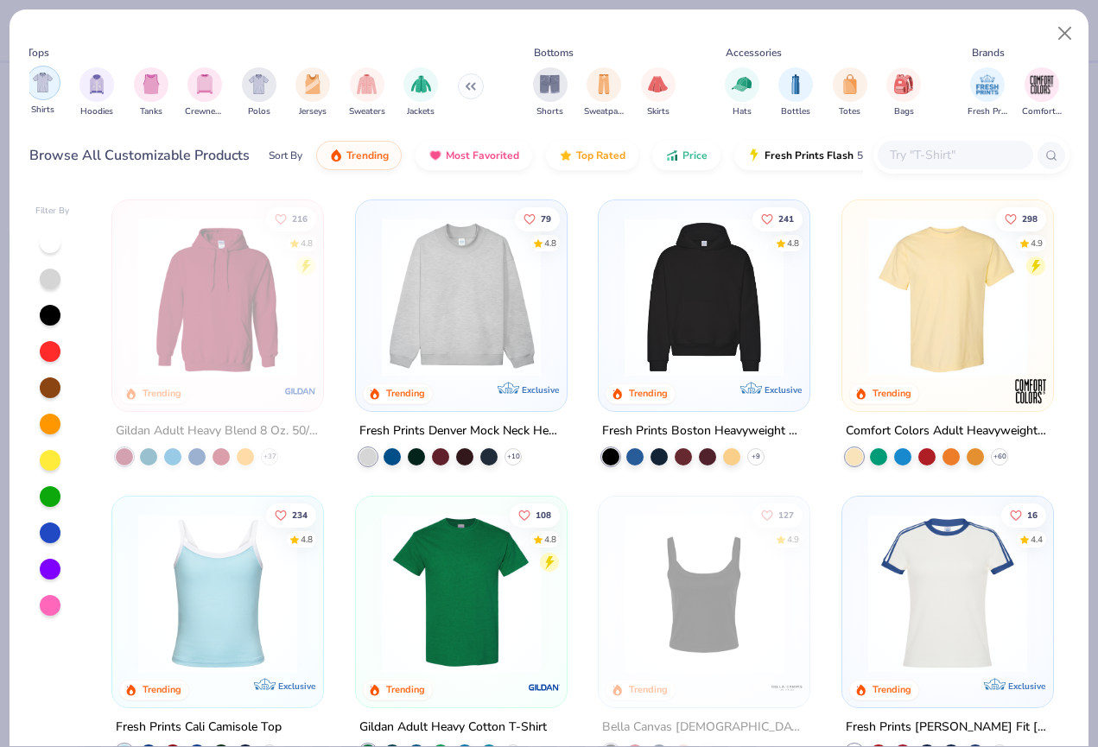
click at [46, 83] on img "filter for Shirts" at bounding box center [43, 83] width 20 height 20
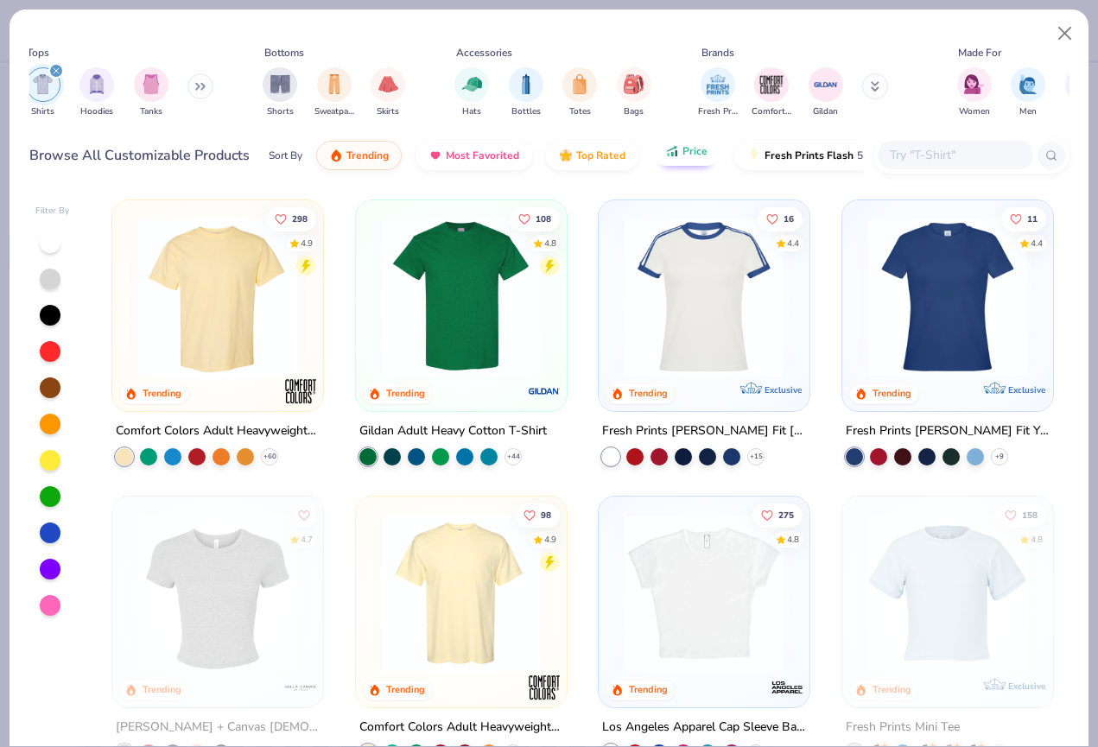
click at [692, 155] on span "Price" at bounding box center [695, 151] width 25 height 14
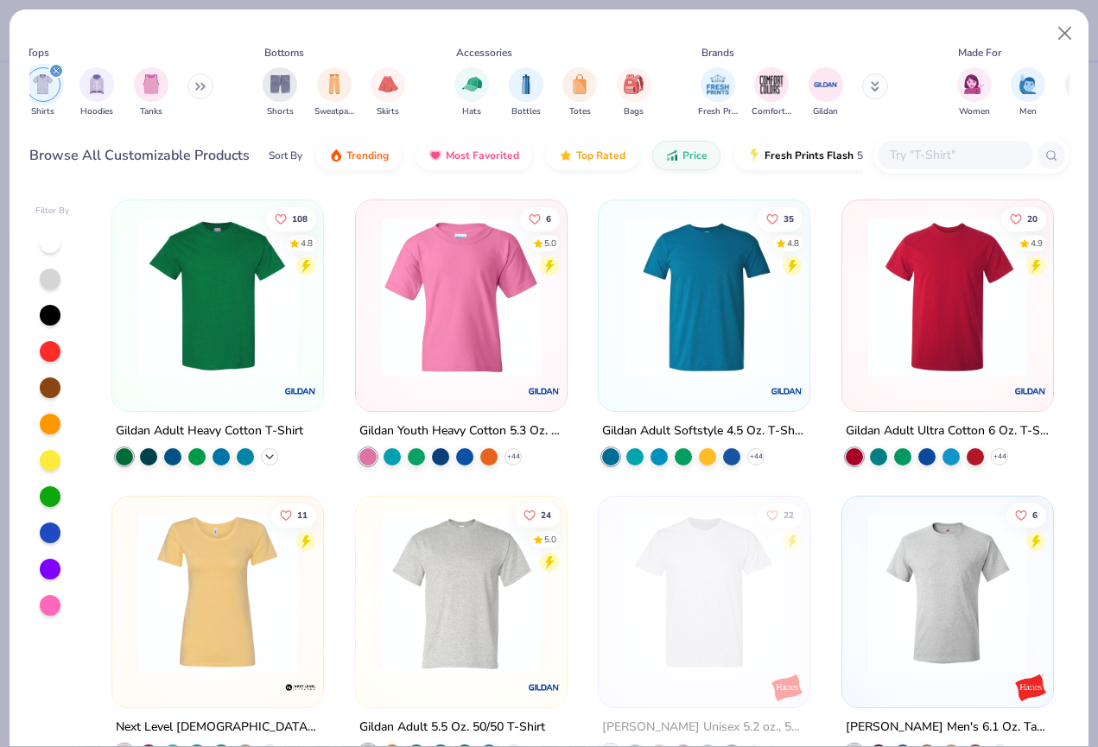
click at [270, 451] on icon at bounding box center [270, 456] width 14 height 14
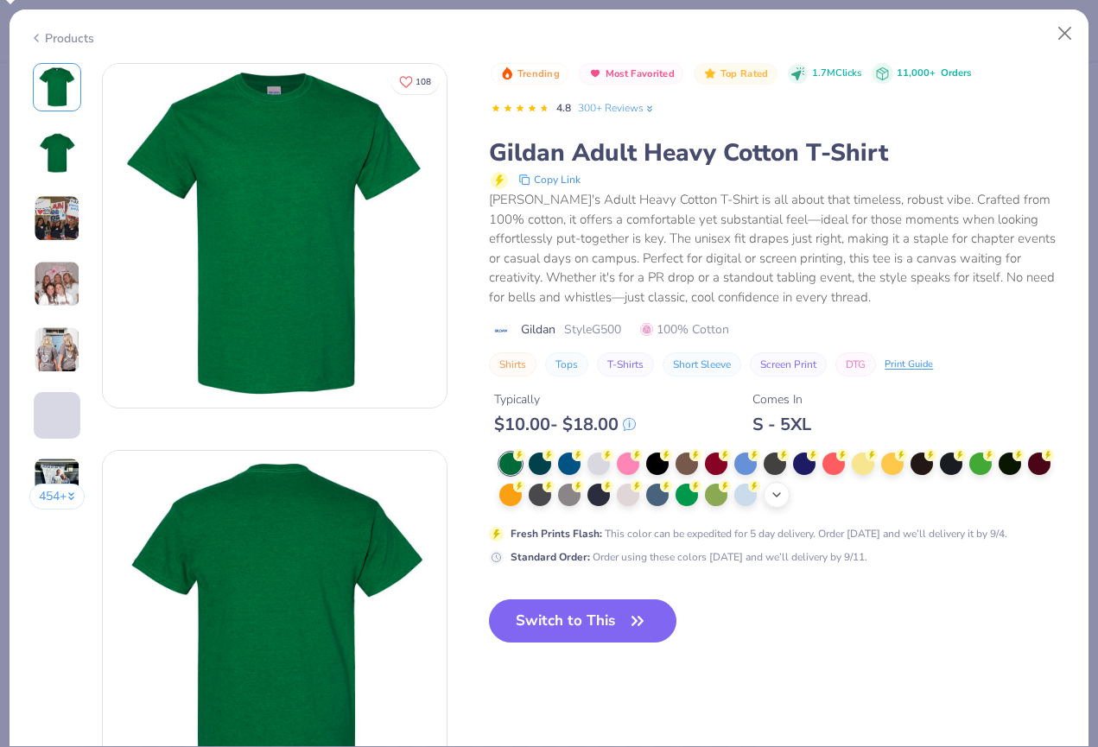
click at [783, 492] on icon at bounding box center [777, 495] width 14 height 14
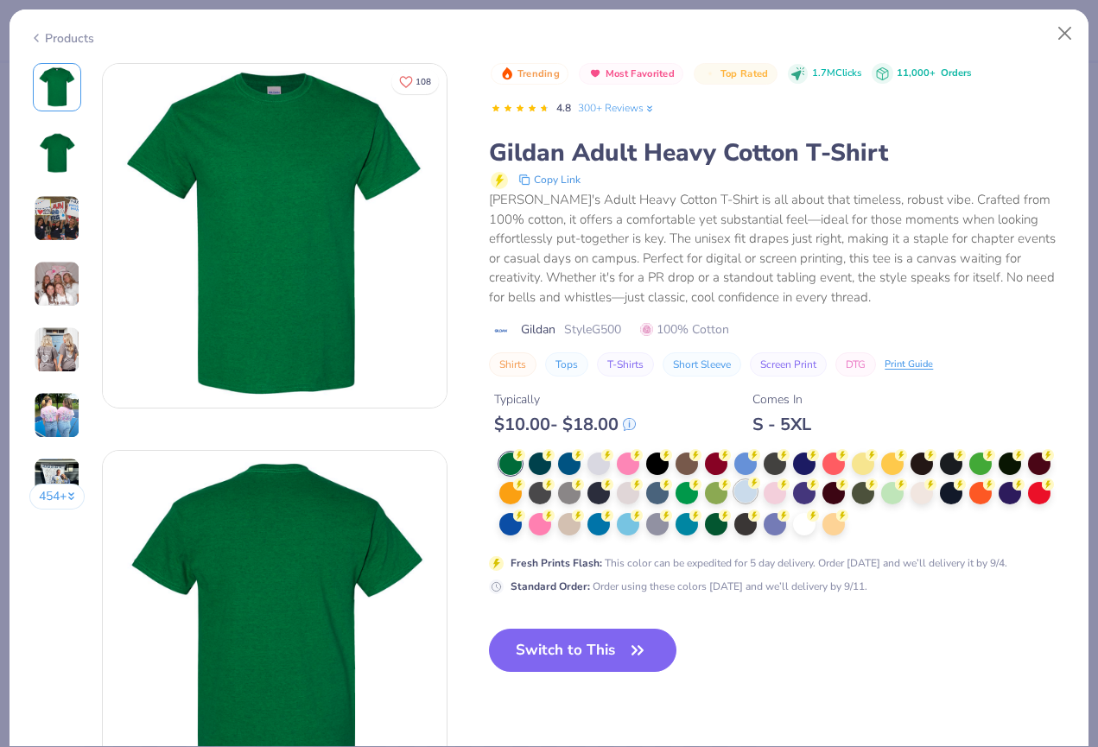
click at [747, 493] on div at bounding box center [746, 491] width 22 height 22
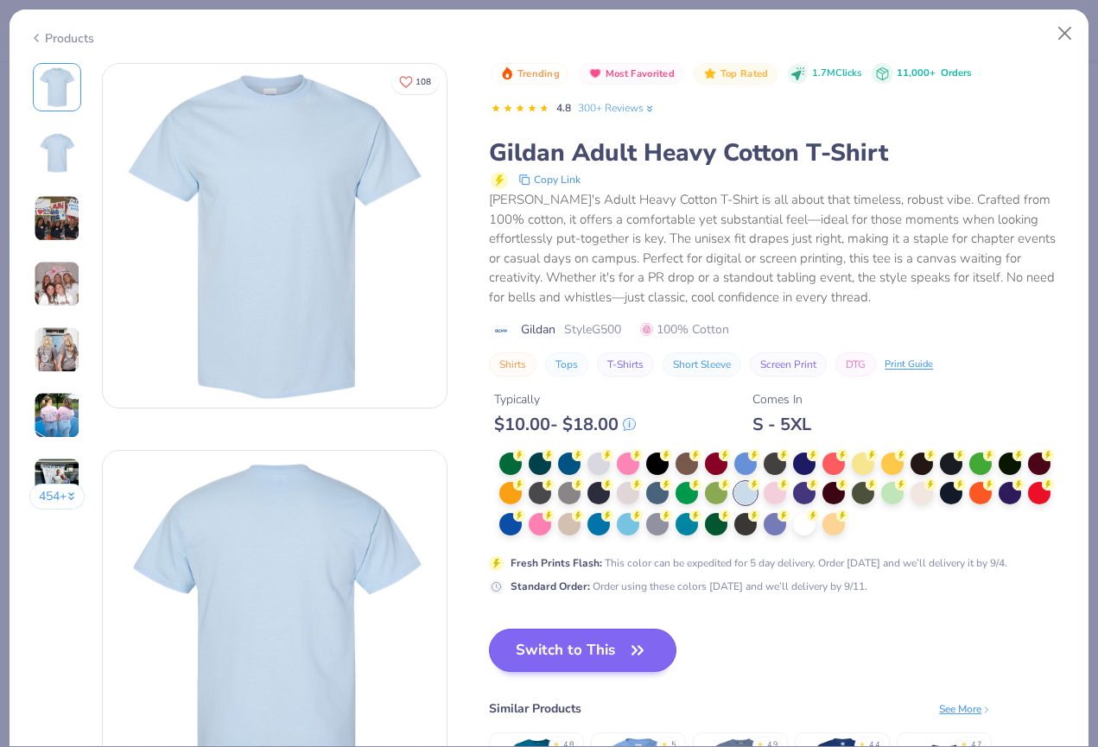
click at [614, 640] on button "Switch to This" at bounding box center [583, 650] width 188 height 43
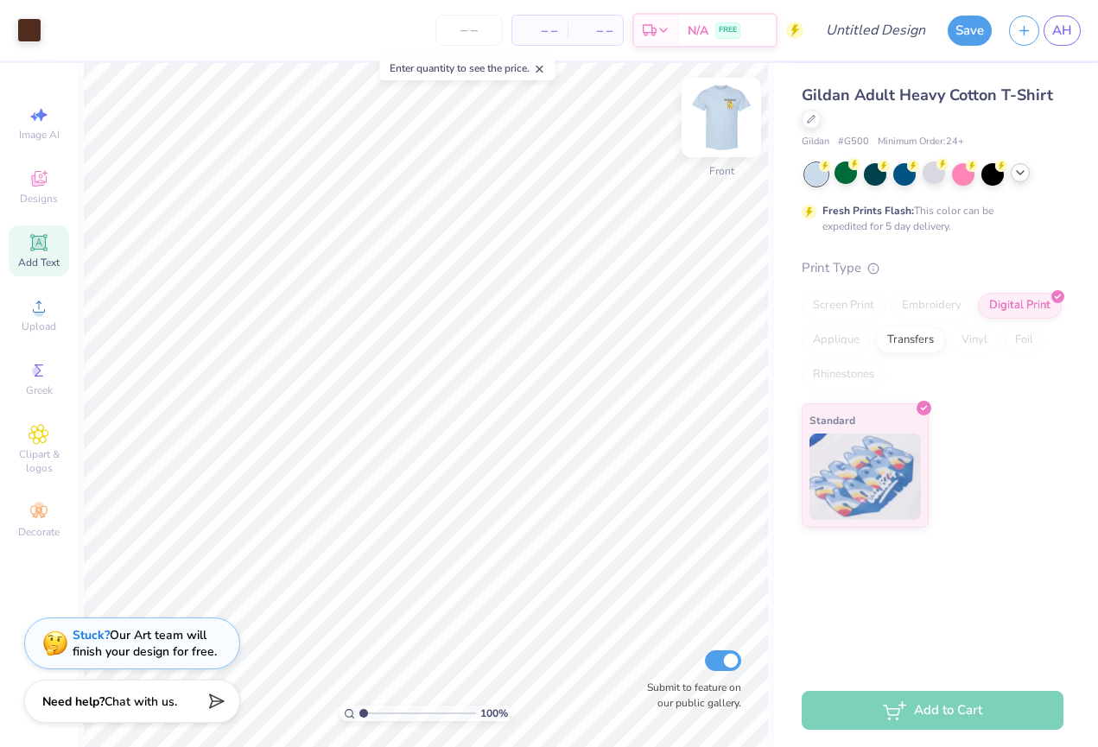
click at [721, 125] on img at bounding box center [721, 117] width 69 height 69
click at [474, 28] on input "number" at bounding box center [469, 30] width 67 height 31
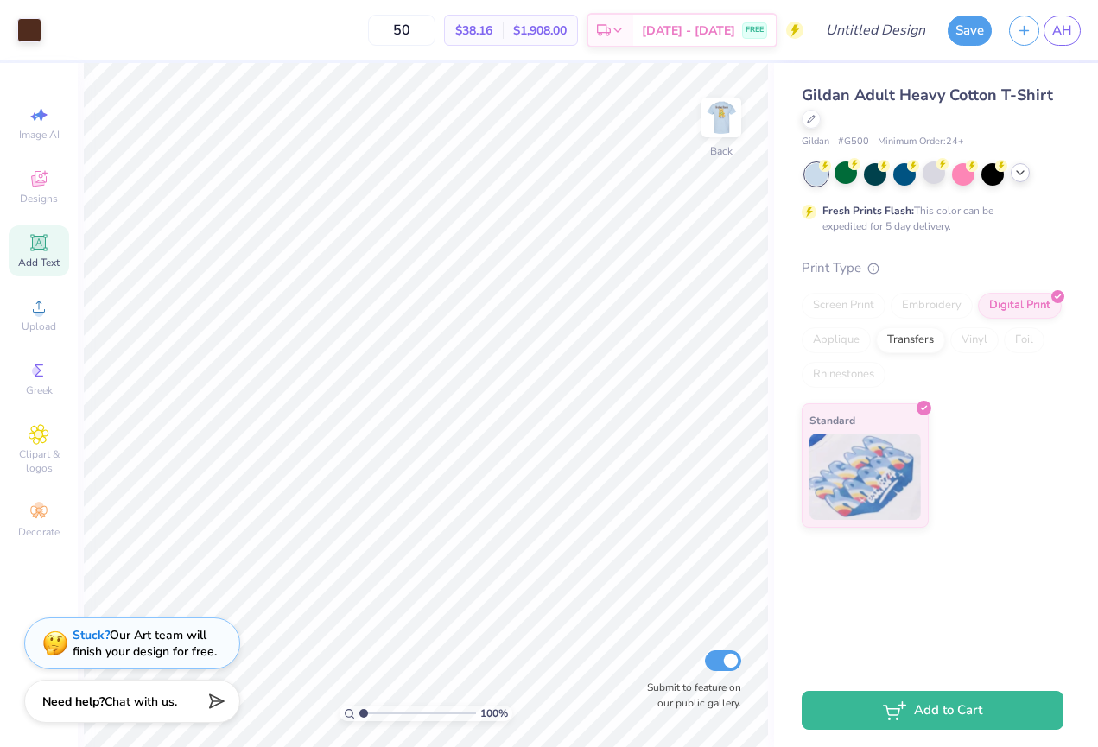
type input "5"
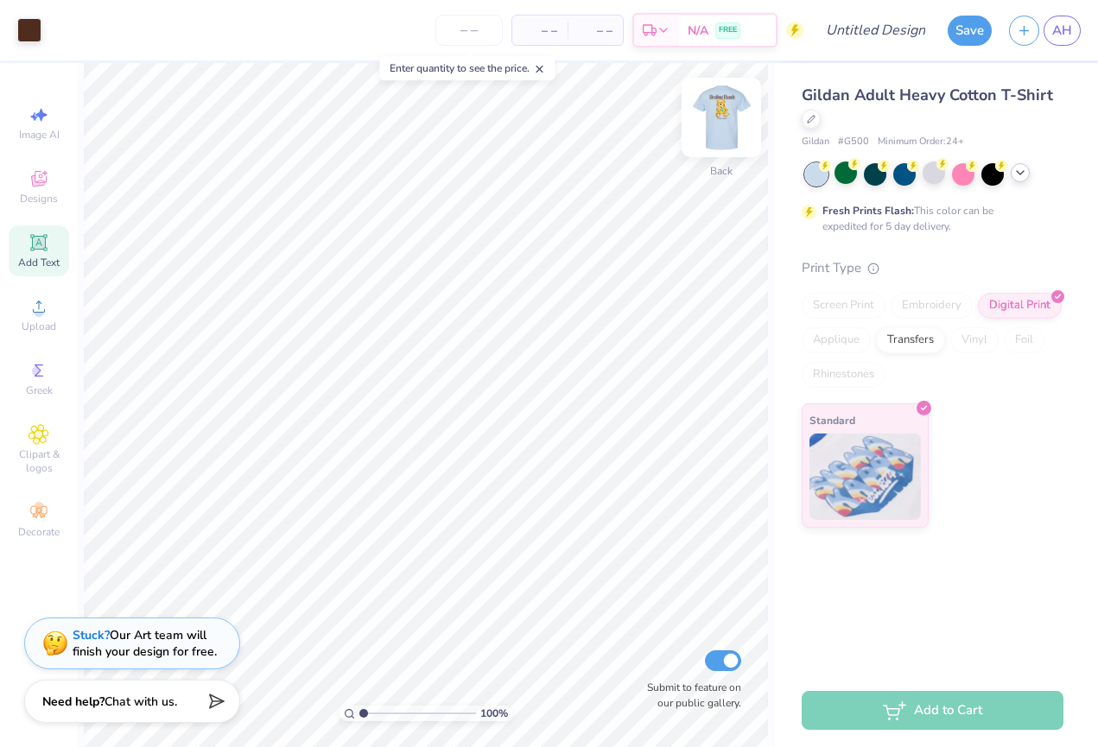
click at [716, 105] on img at bounding box center [721, 117] width 69 height 69
click at [716, 105] on img at bounding box center [721, 117] width 35 height 35
click at [869, 30] on input "Design Title" at bounding box center [897, 30] width 85 height 35
type input "Healing Hands Plushie Bear"
click at [972, 29] on button "Save" at bounding box center [970, 28] width 44 height 30
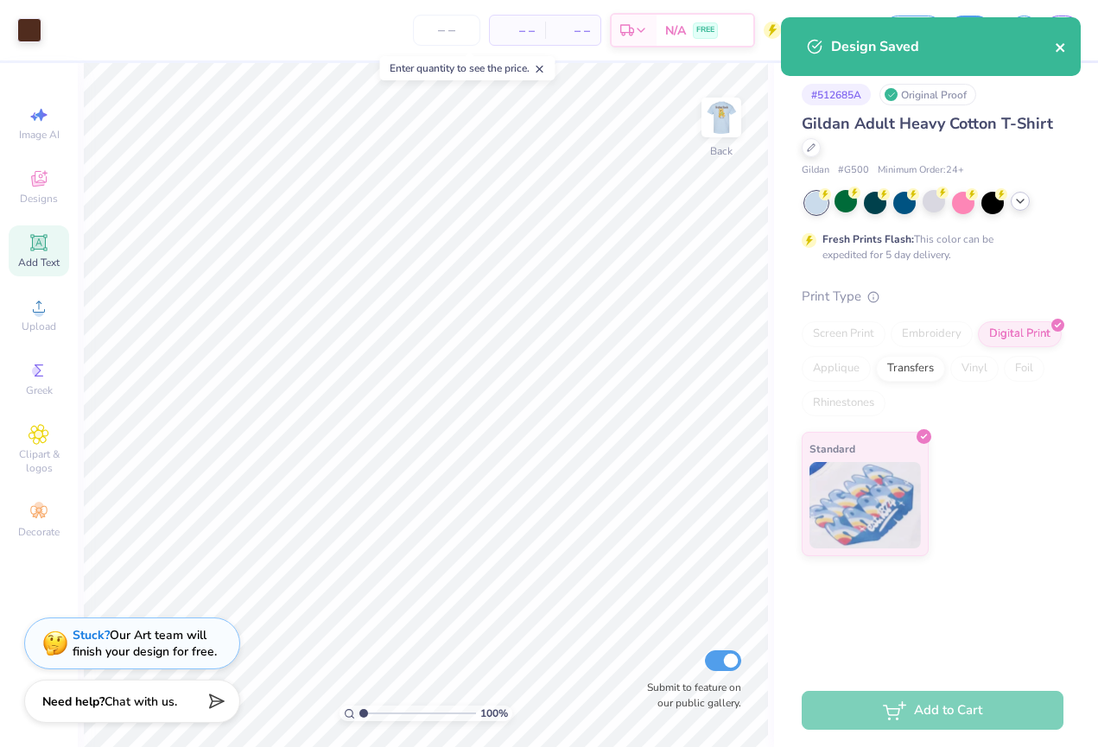
click at [1061, 49] on icon "close" at bounding box center [1060, 47] width 9 height 9
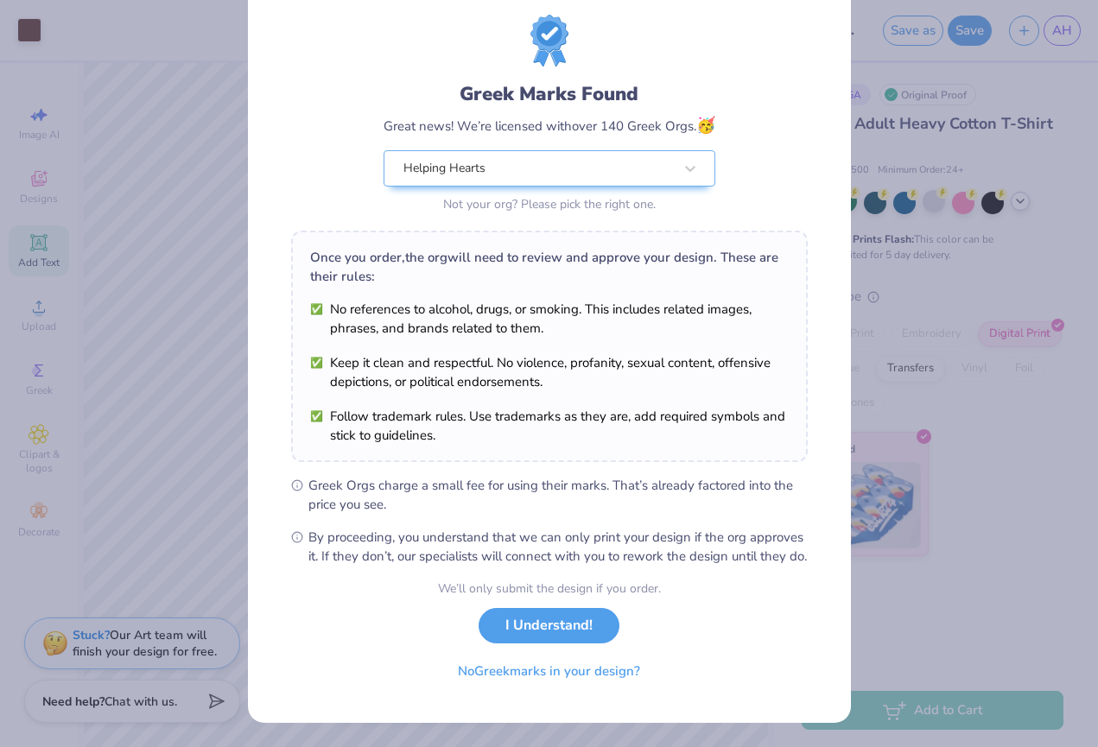
scroll to position [61, 0]
click at [585, 672] on button "No Greek marks in your design?" at bounding box center [549, 667] width 212 height 35
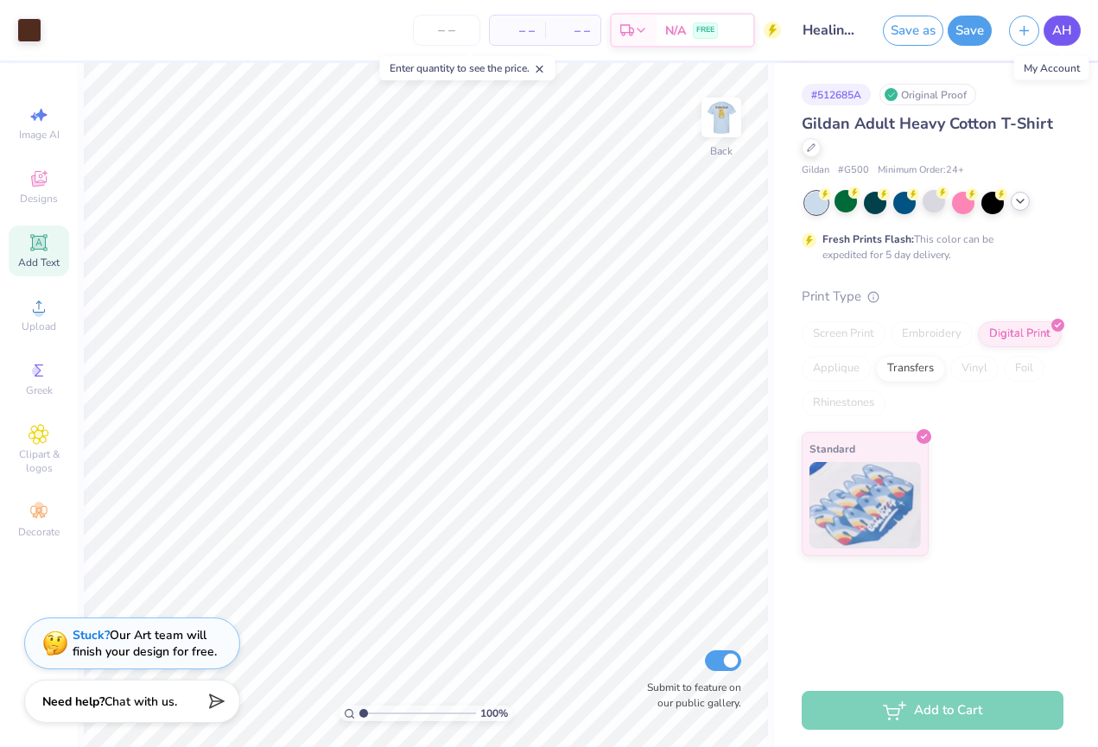
click at [1072, 26] on link "AH" at bounding box center [1062, 31] width 37 height 30
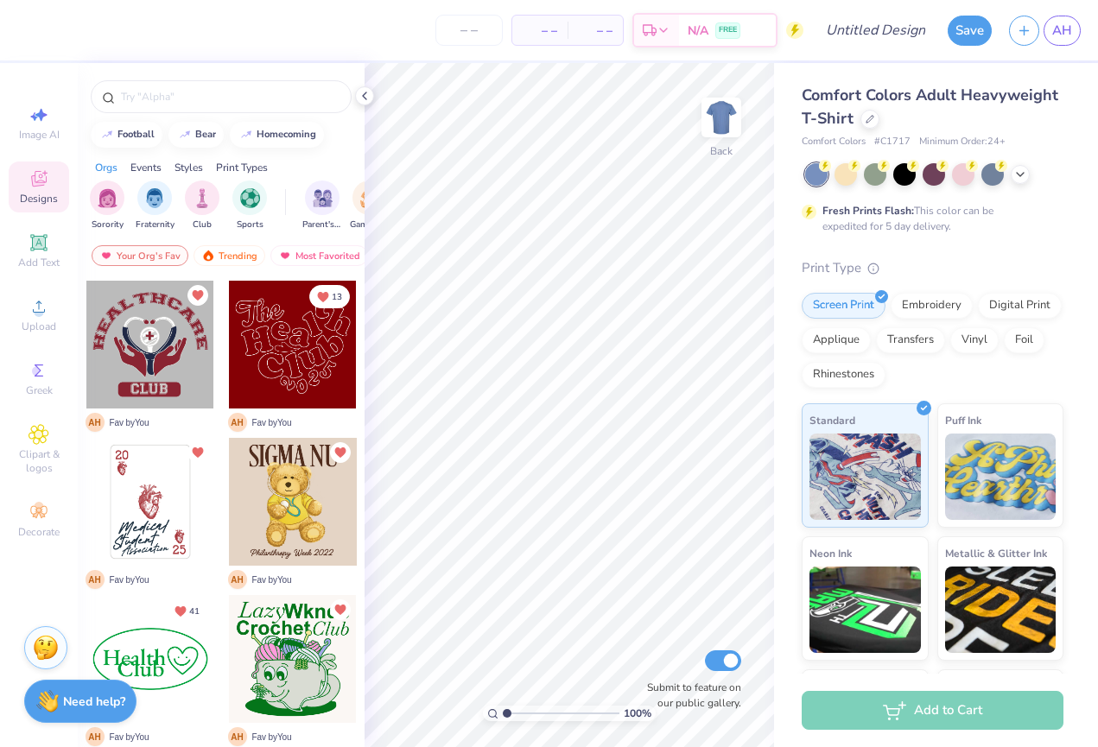
click at [303, 382] on div at bounding box center [293, 345] width 128 height 128
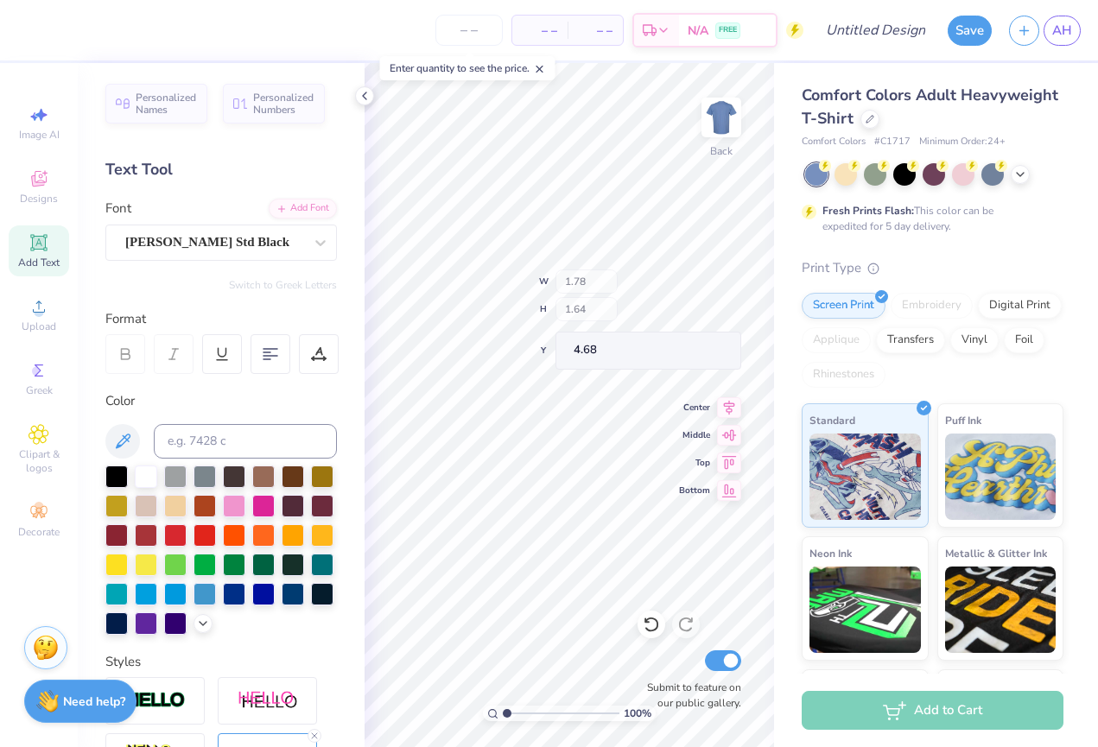
type input "1.41"
type input "1.65"
type input "3.60"
click at [25, 185] on div "Designs" at bounding box center [39, 187] width 60 height 51
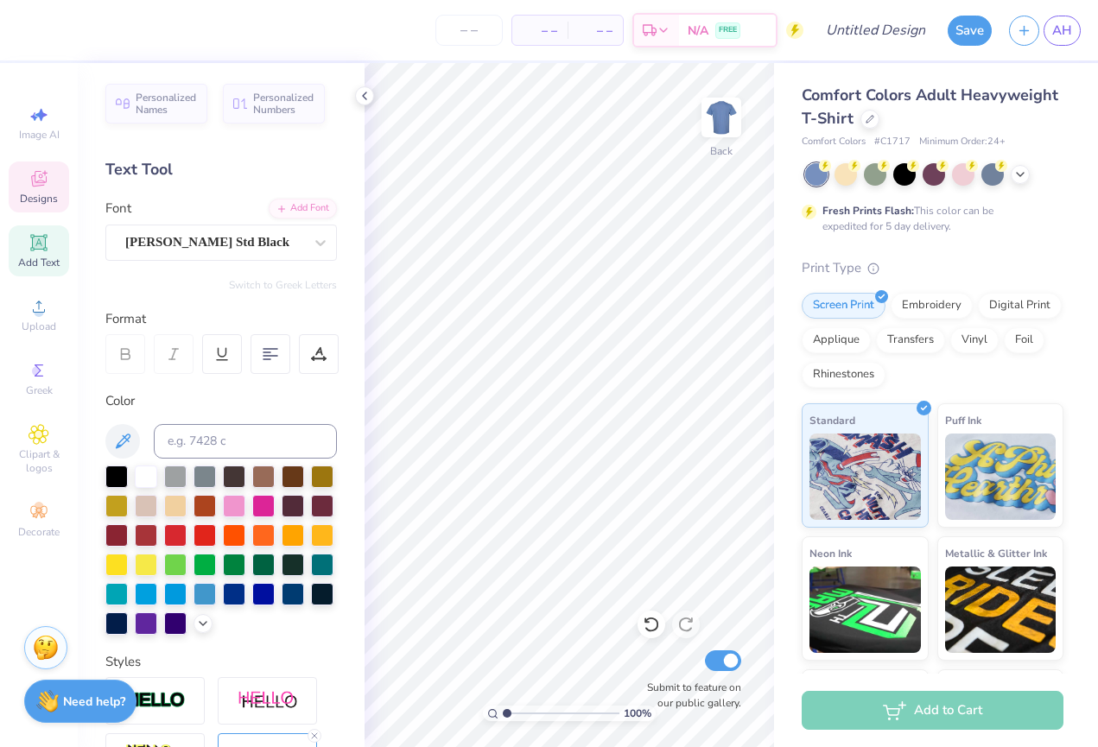
click at [38, 192] on span "Designs" at bounding box center [39, 199] width 38 height 14
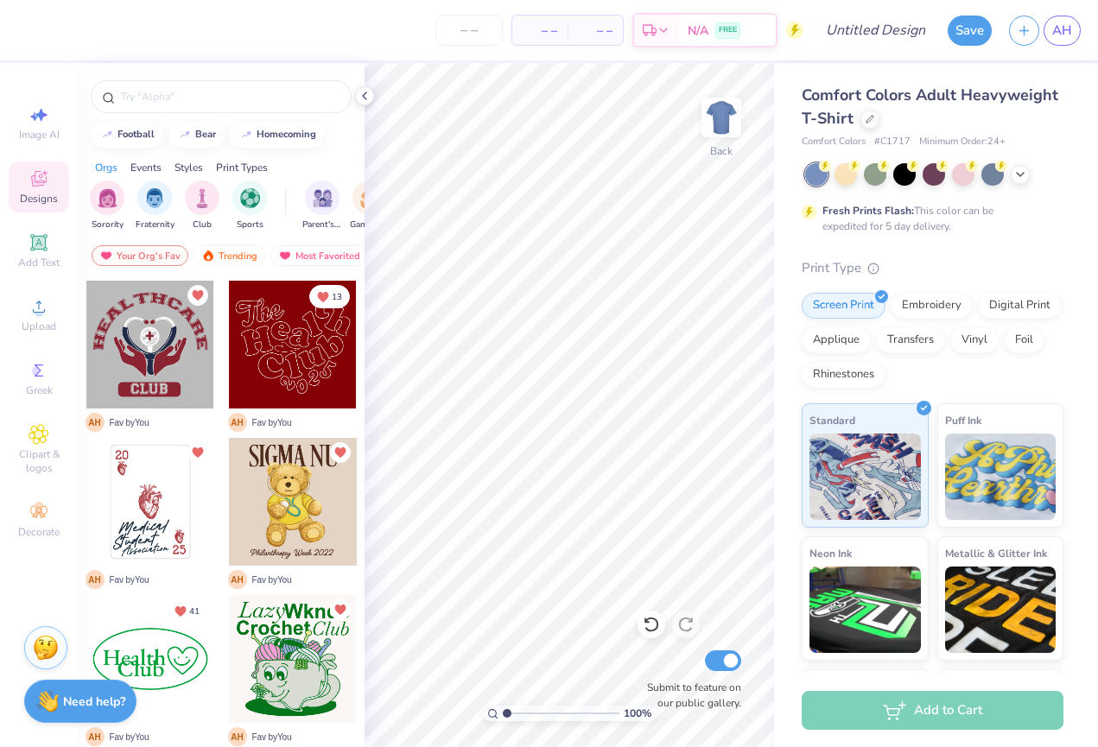
click at [155, 672] on div at bounding box center [150, 659] width 128 height 128
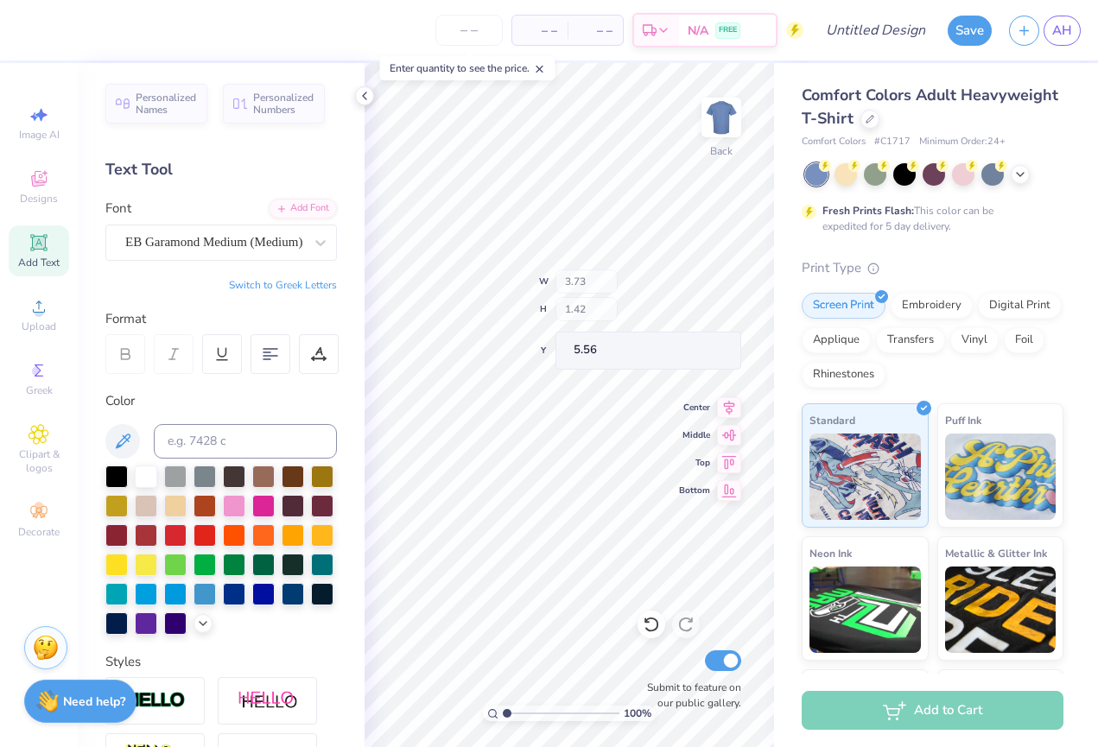
type input "5.13"
type input "4.67"
type textarea "Healing"
type input "3.73"
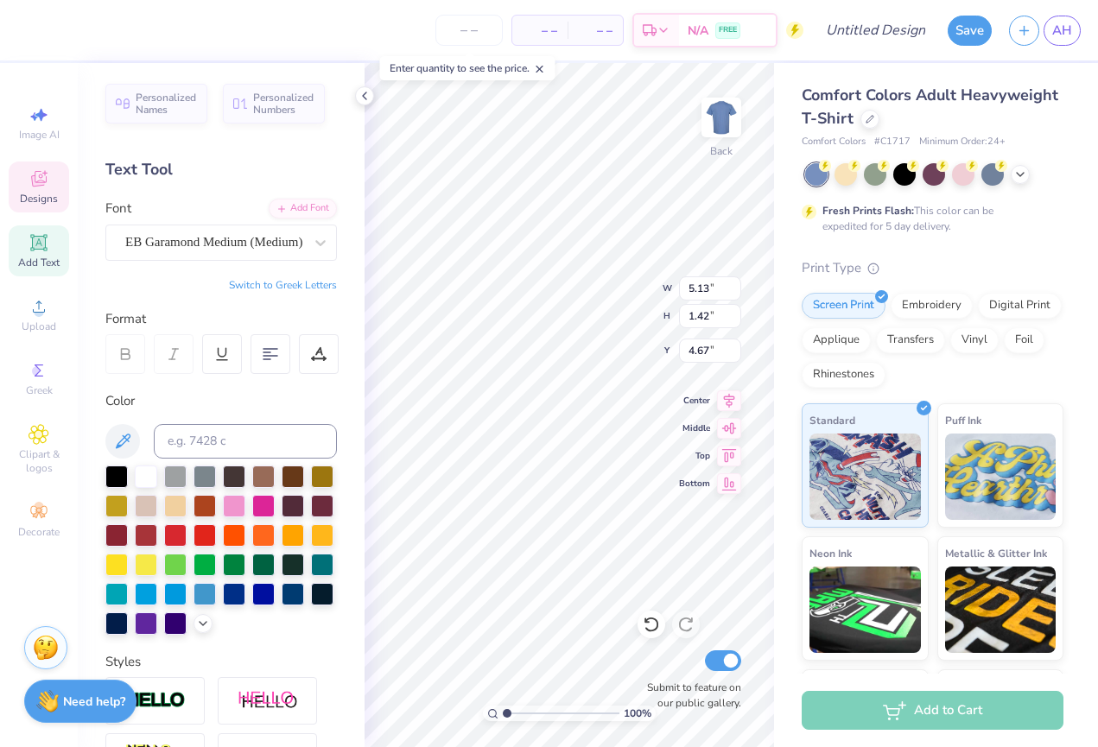
type input "5.56"
type textarea "C"
type textarea "Hands"
click at [608, 303] on div "100 % Back W 3.73 H 1.42 Y 5.56 Center Middle Top Bottom Submit to feature on o…" at bounding box center [570, 405] width 410 height 684
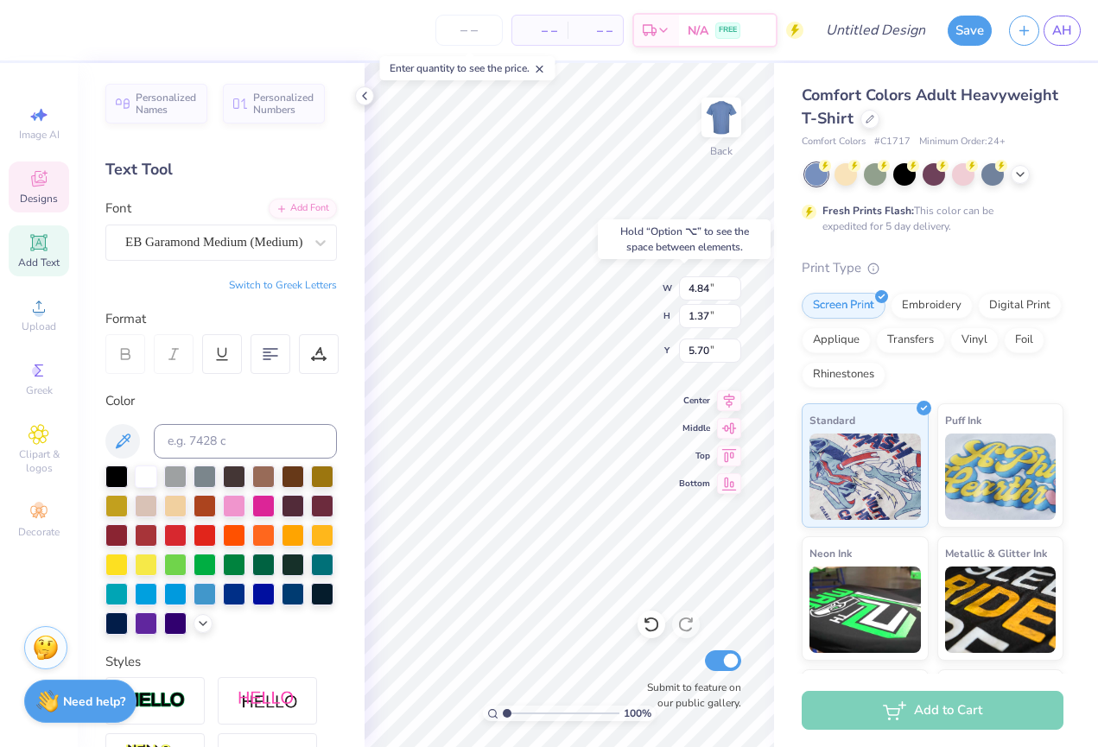
type input "5.75"
type input "4.08"
type input "1.15"
type input "6.05"
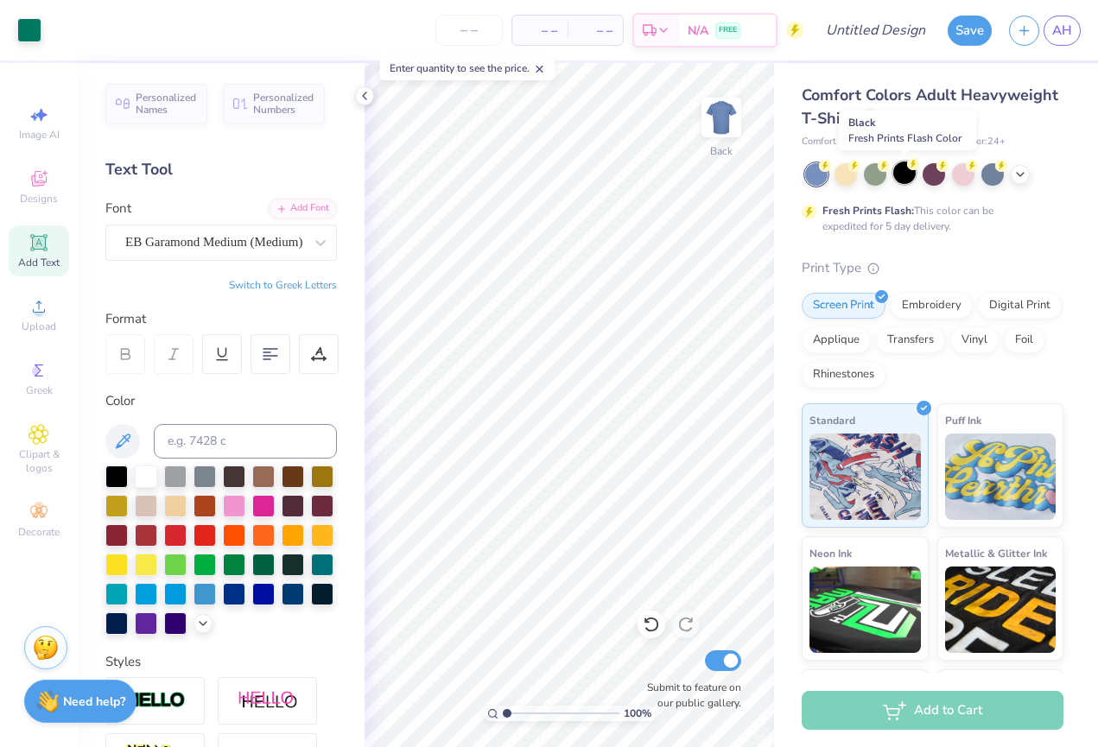
click at [902, 180] on div at bounding box center [905, 173] width 22 height 22
click at [1020, 174] on icon at bounding box center [1021, 173] width 14 height 14
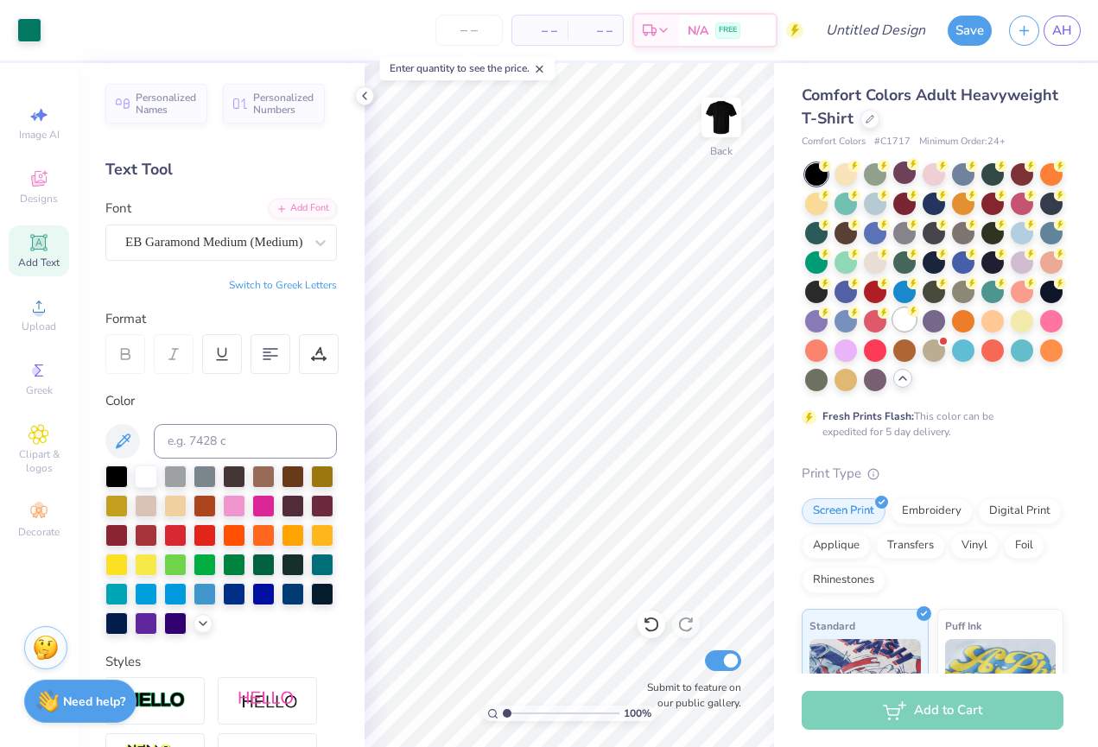
click at [906, 317] on div at bounding box center [905, 320] width 22 height 22
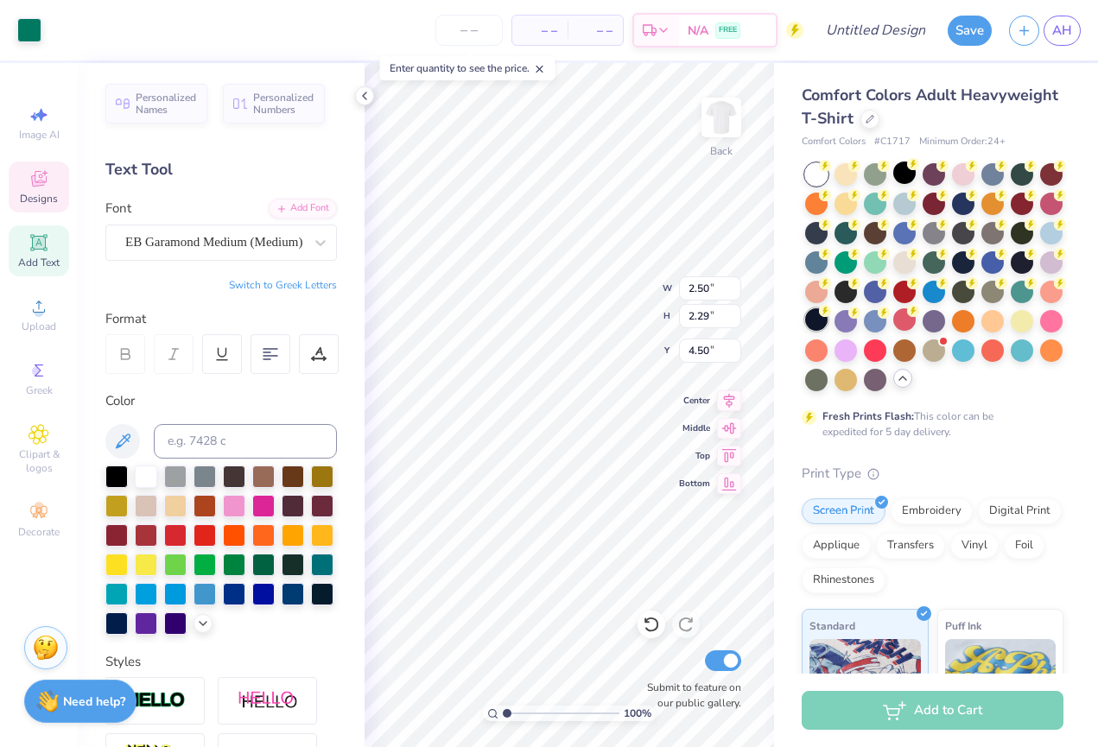
type input "2.32"
type input "2.12"
type input "4.67"
type input "1.34"
type input "0.72"
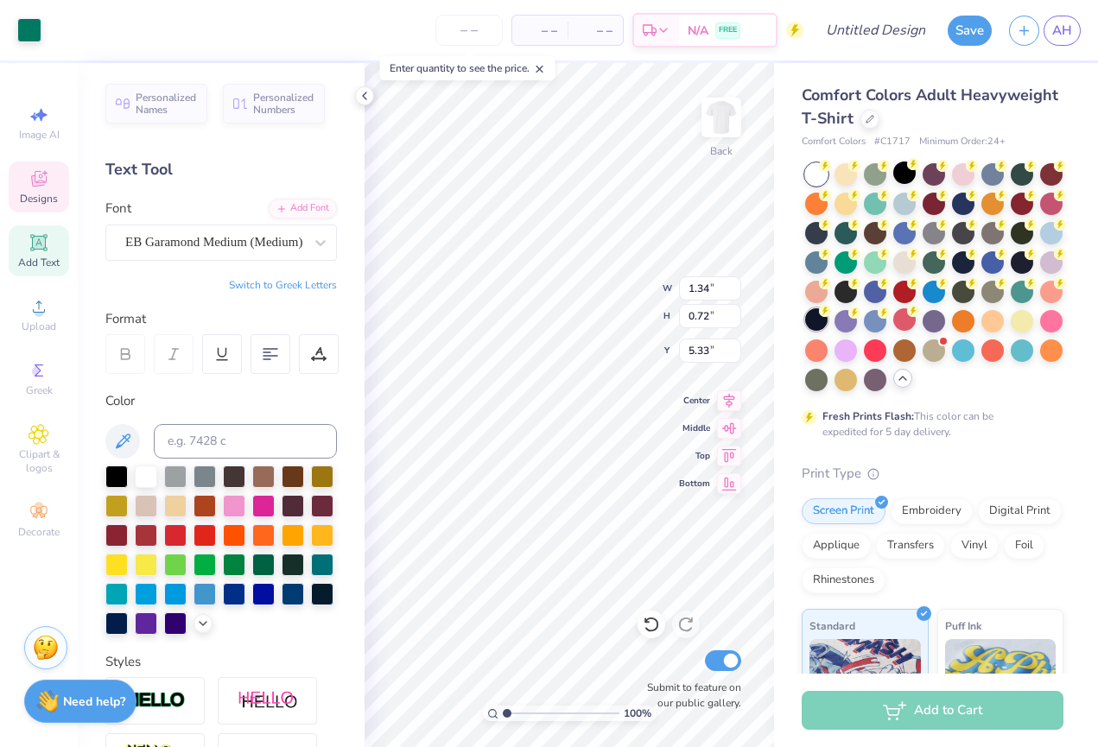
type input "5.69"
click at [627, 289] on div "100 % Back W 2.32 2.32 " H 2.12 2.12 " Y 4.67 4.67 " Center Middle Top Bottom S…" at bounding box center [570, 405] width 410 height 684
type input "1.34"
type input "0.72"
type input "5.69"
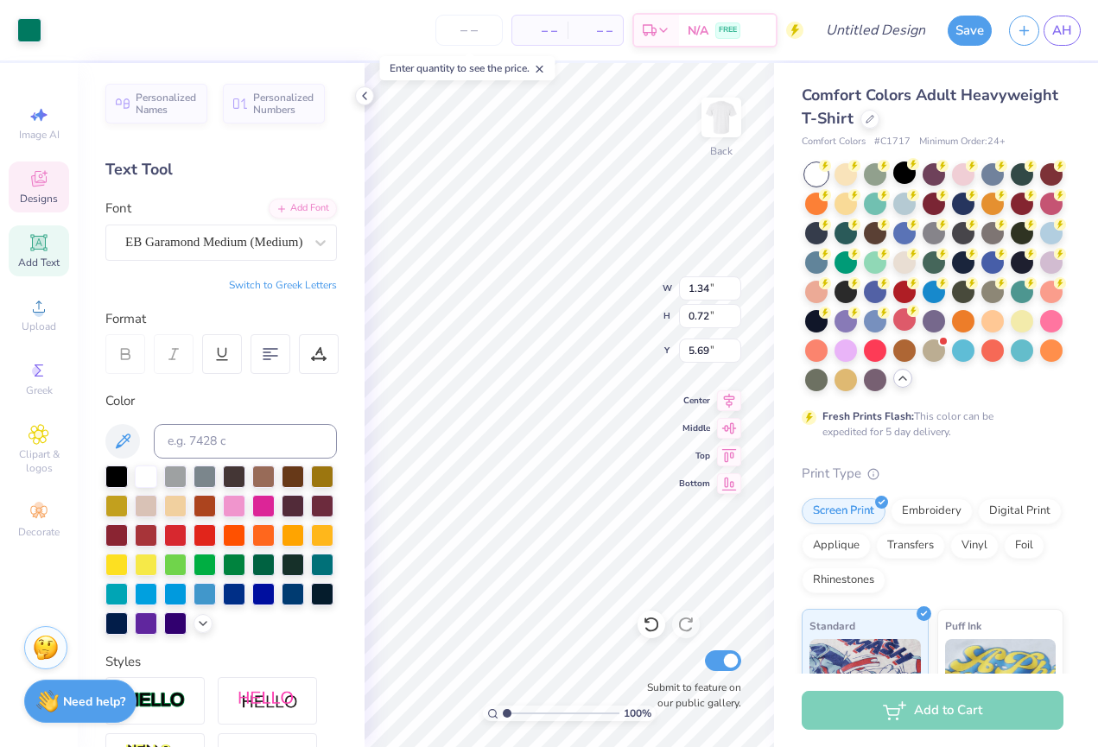
type input "5.33"
type input "4.39"
type input "5.71"
type input "1.83"
type input "4.42"
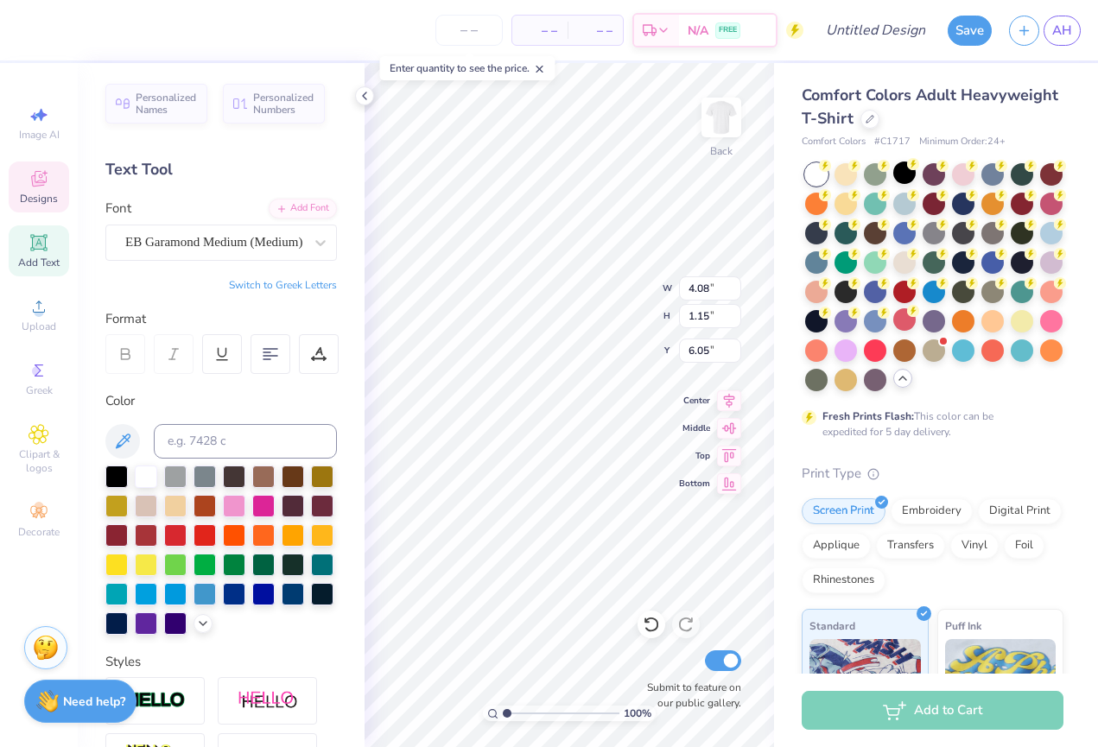
type input "5.67"
type input "6.17"
type input "3.33"
type input "2.50"
click at [900, 205] on div at bounding box center [905, 202] width 22 height 22
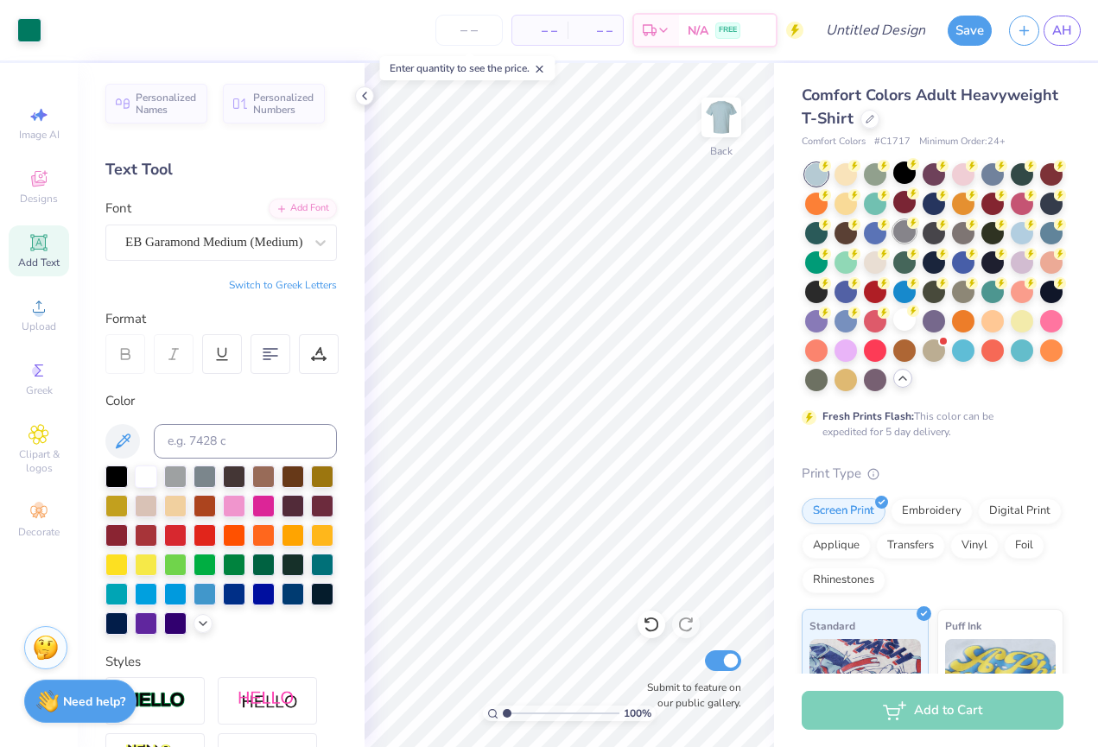
click at [905, 239] on div at bounding box center [905, 231] width 22 height 22
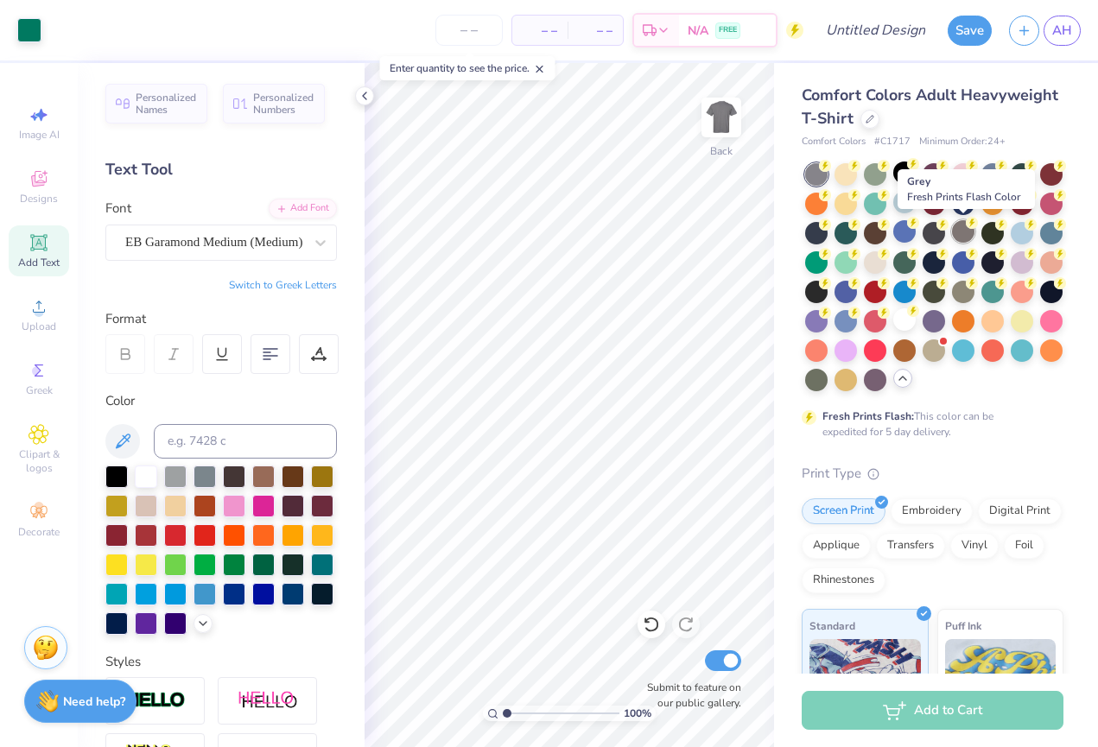
click at [959, 236] on div at bounding box center [963, 231] width 22 height 22
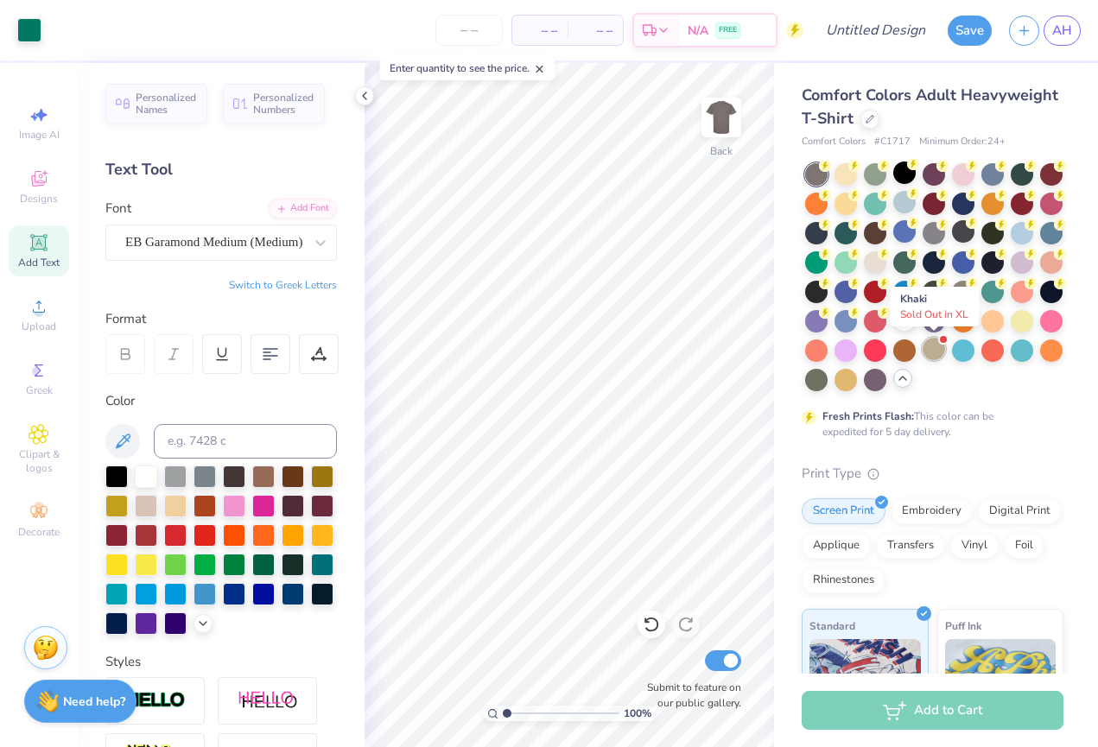
click at [937, 345] on div at bounding box center [934, 349] width 22 height 22
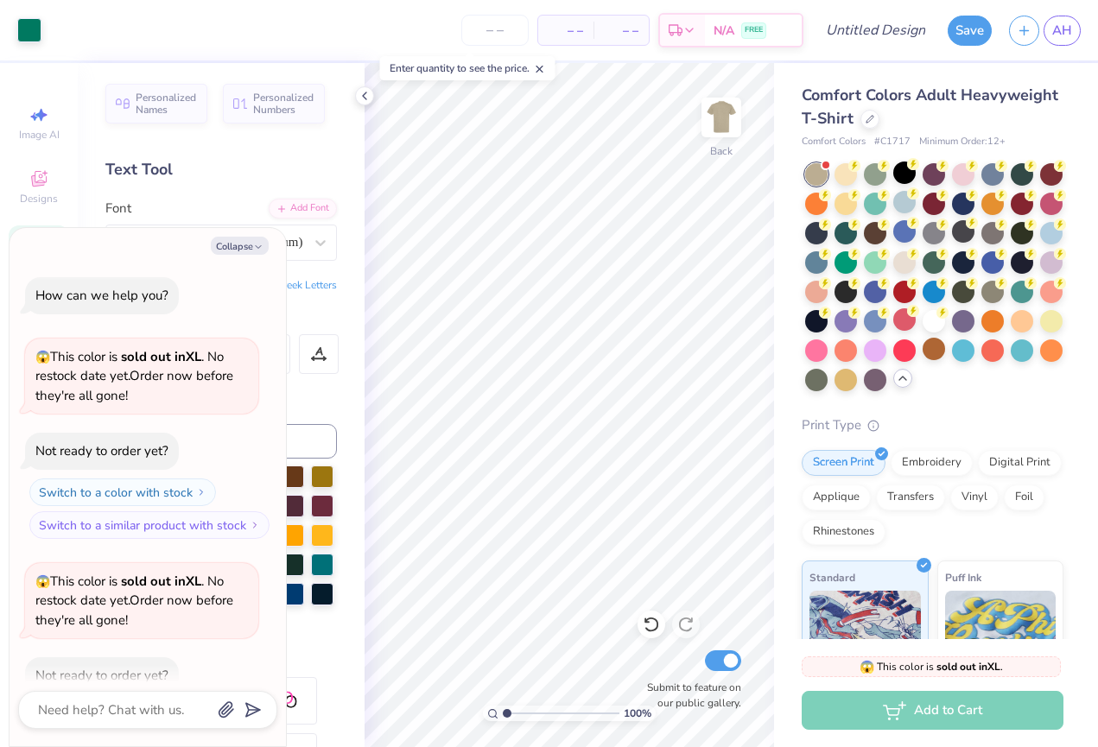
scroll to position [91, 0]
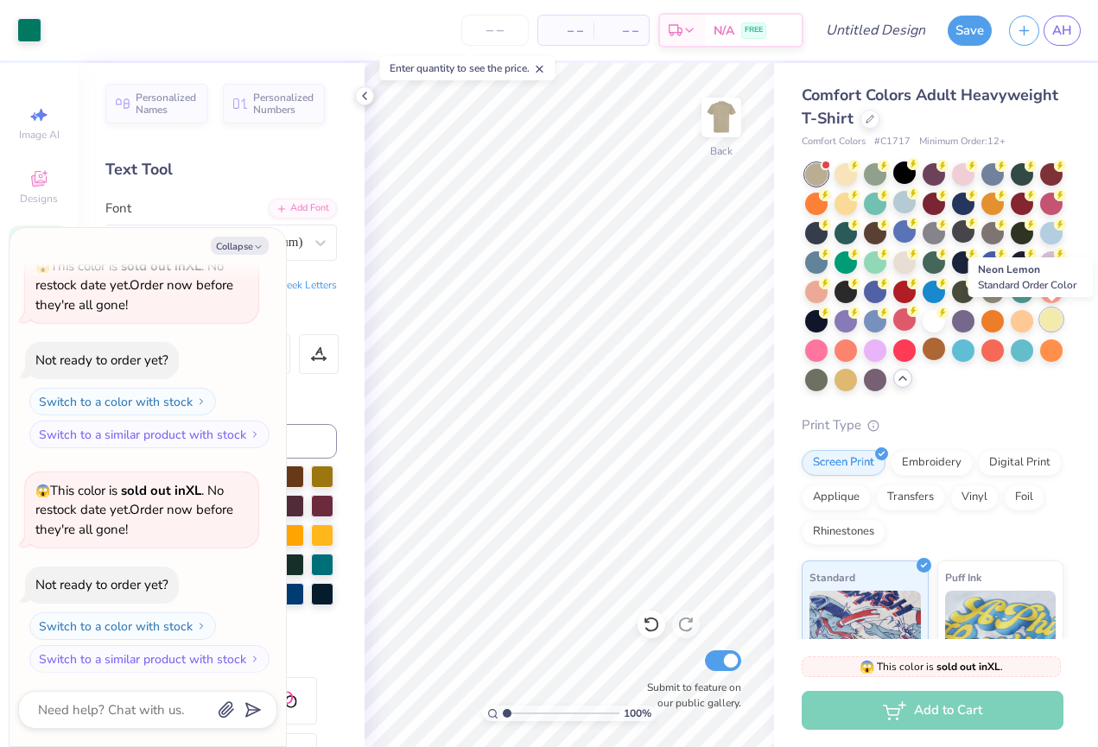
click at [1055, 318] on div at bounding box center [1051, 320] width 22 height 22
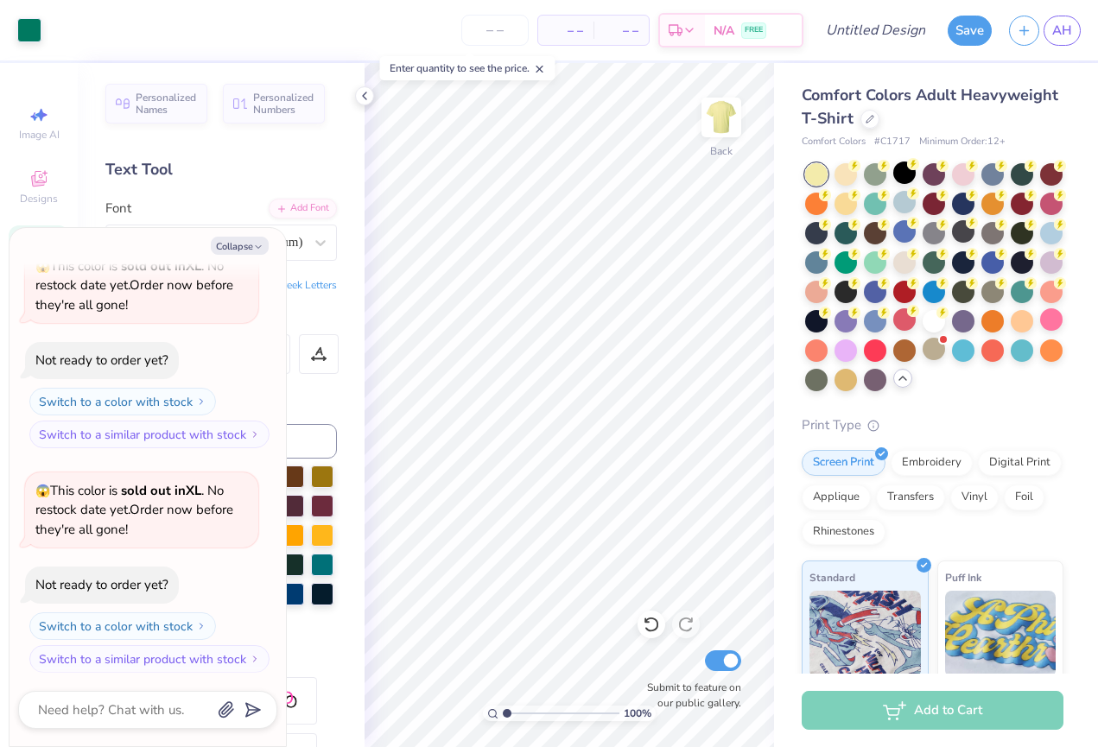
click at [824, 175] on div at bounding box center [816, 174] width 22 height 22
click at [848, 175] on div at bounding box center [846, 173] width 22 height 22
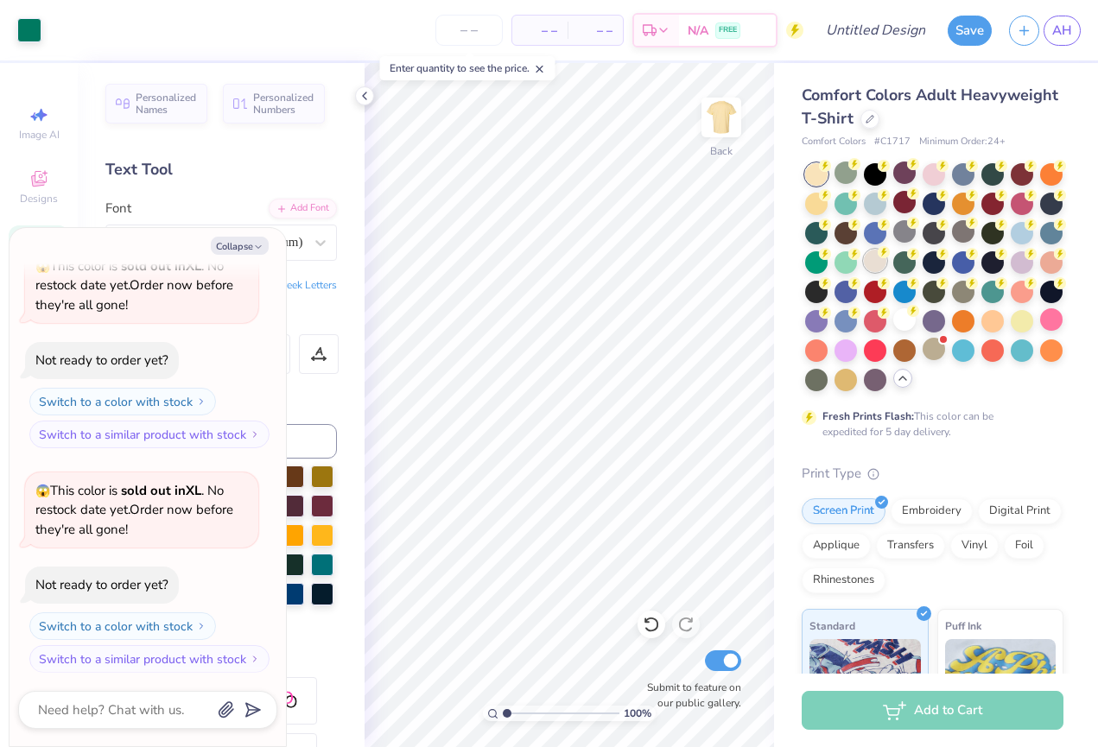
click at [881, 265] on div at bounding box center [875, 261] width 22 height 22
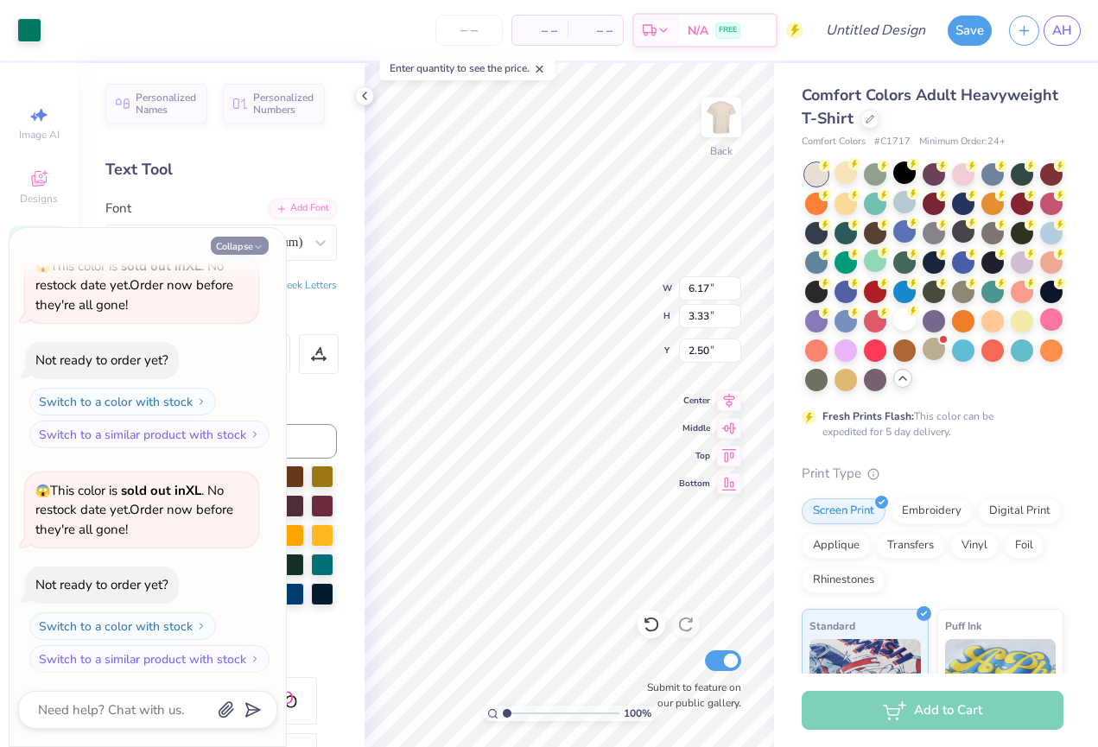
click at [257, 243] on icon "button" at bounding box center [258, 247] width 10 height 10
type textarea "x"
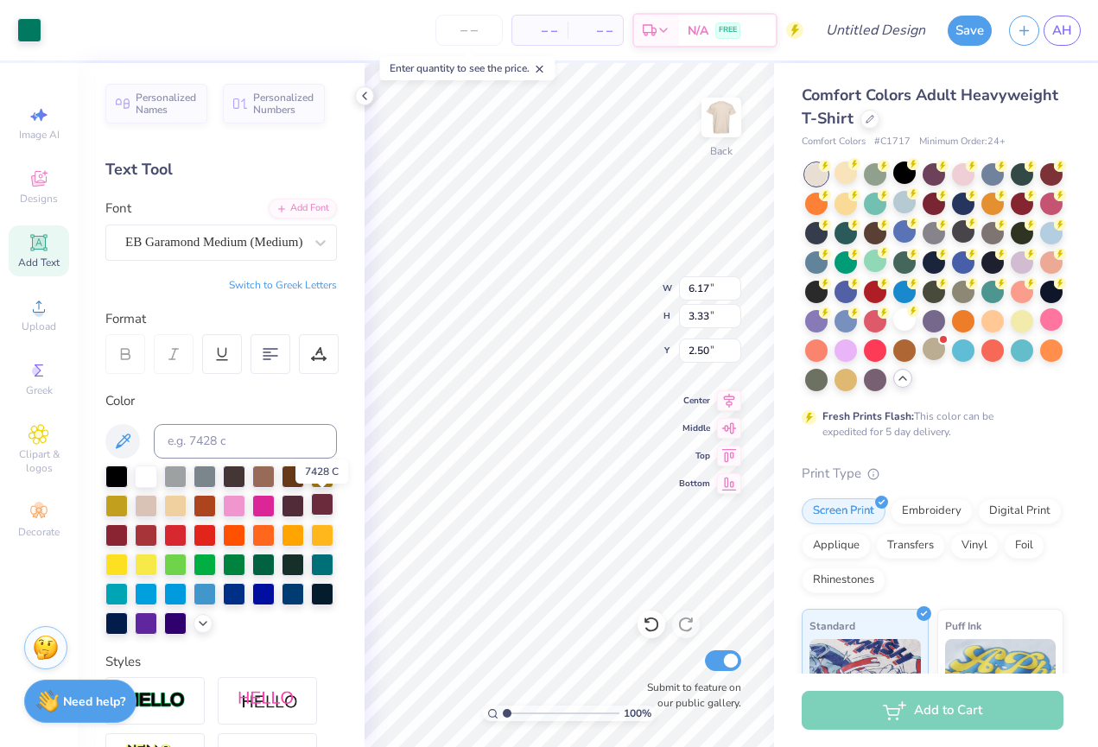
click at [325, 501] on div at bounding box center [322, 504] width 22 height 22
type input "7.24"
type input "3.79"
type input "1.21"
type input "3.44"
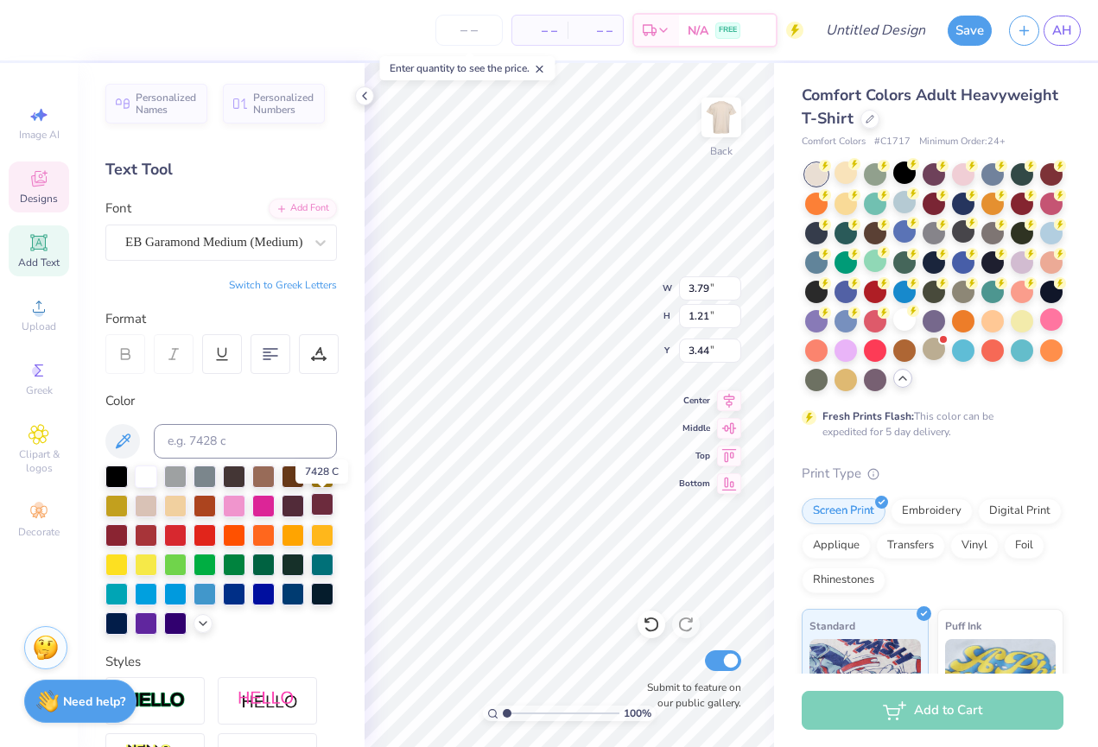
click at [325, 501] on div at bounding box center [322, 504] width 22 height 22
click at [321, 510] on div at bounding box center [322, 504] width 22 height 22
click at [321, 507] on div at bounding box center [322, 504] width 22 height 22
click at [312, 231] on div at bounding box center [320, 242] width 31 height 31
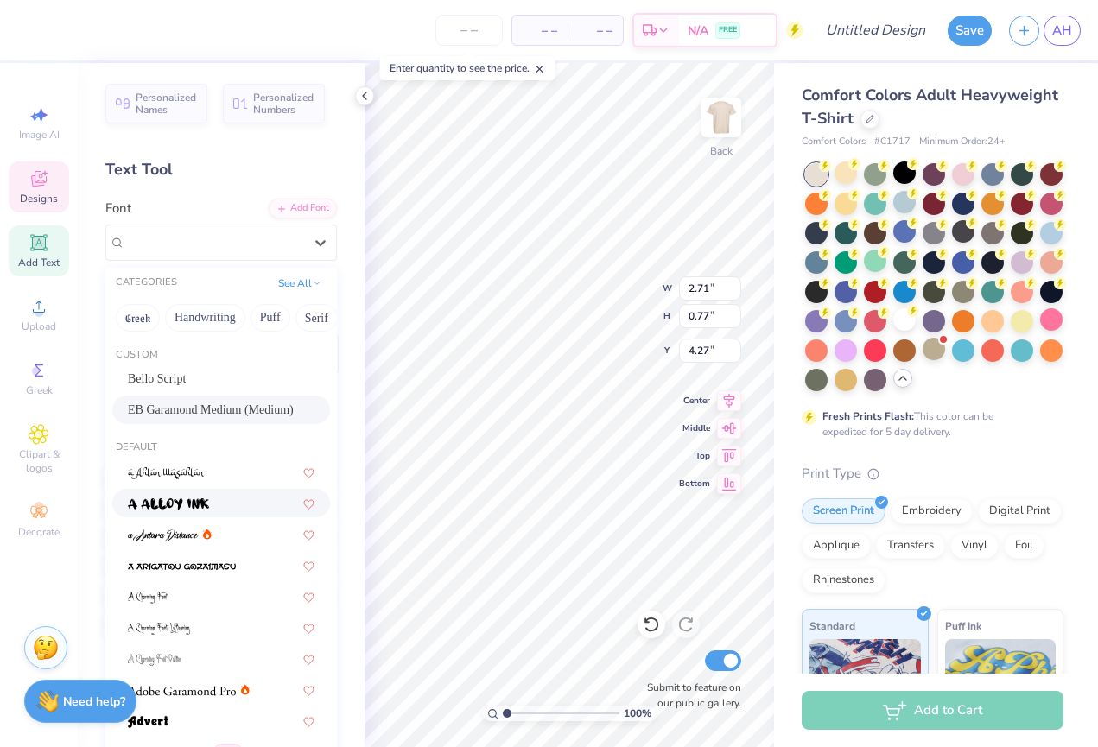
click at [214, 508] on div at bounding box center [221, 503] width 187 height 18
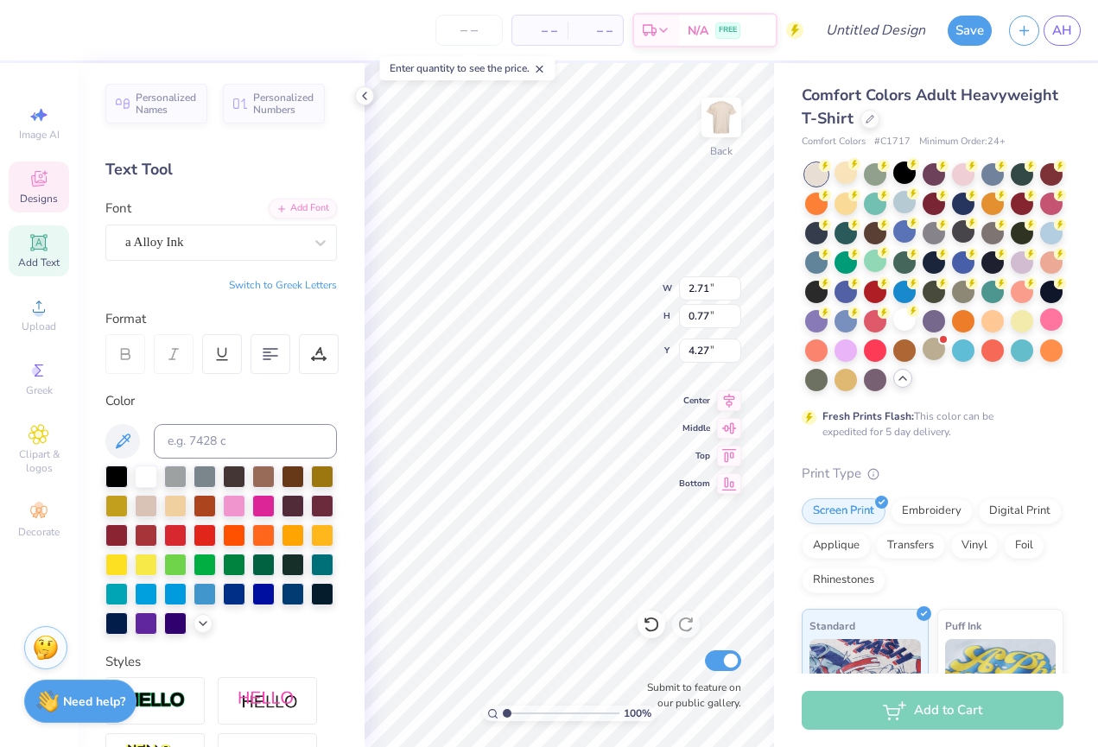
type input "3.59"
type input "0.97"
type input "4.17"
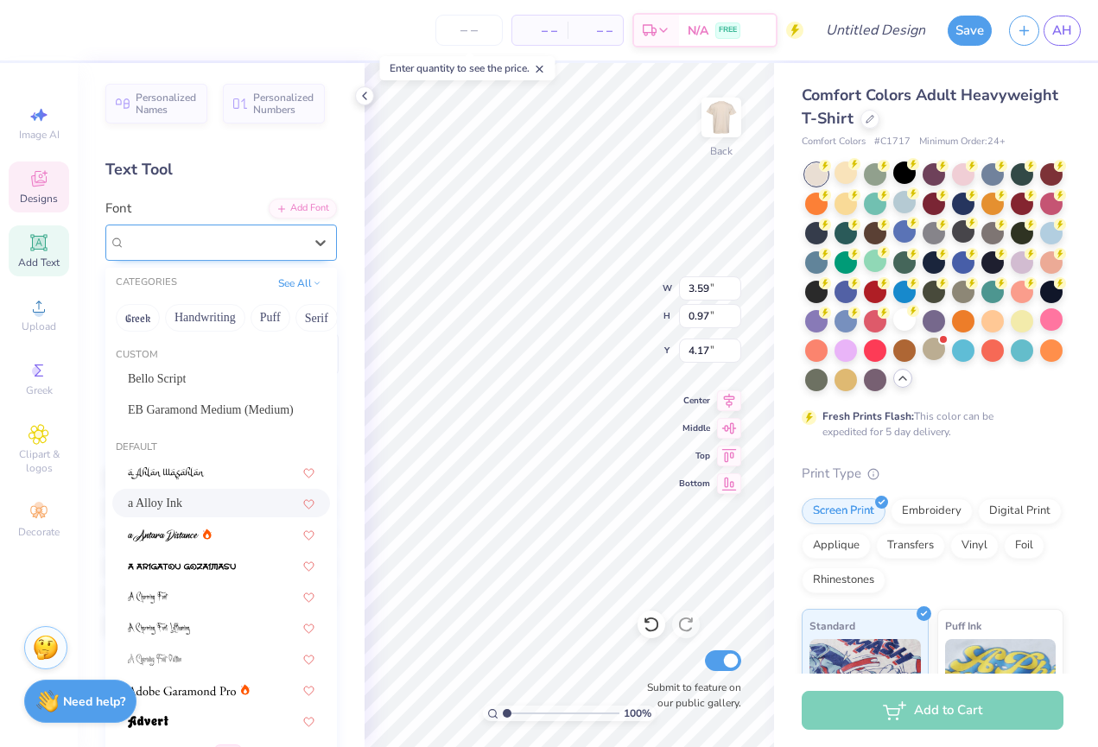
click at [239, 240] on div "a Alloy Ink" at bounding box center [214, 242] width 181 height 27
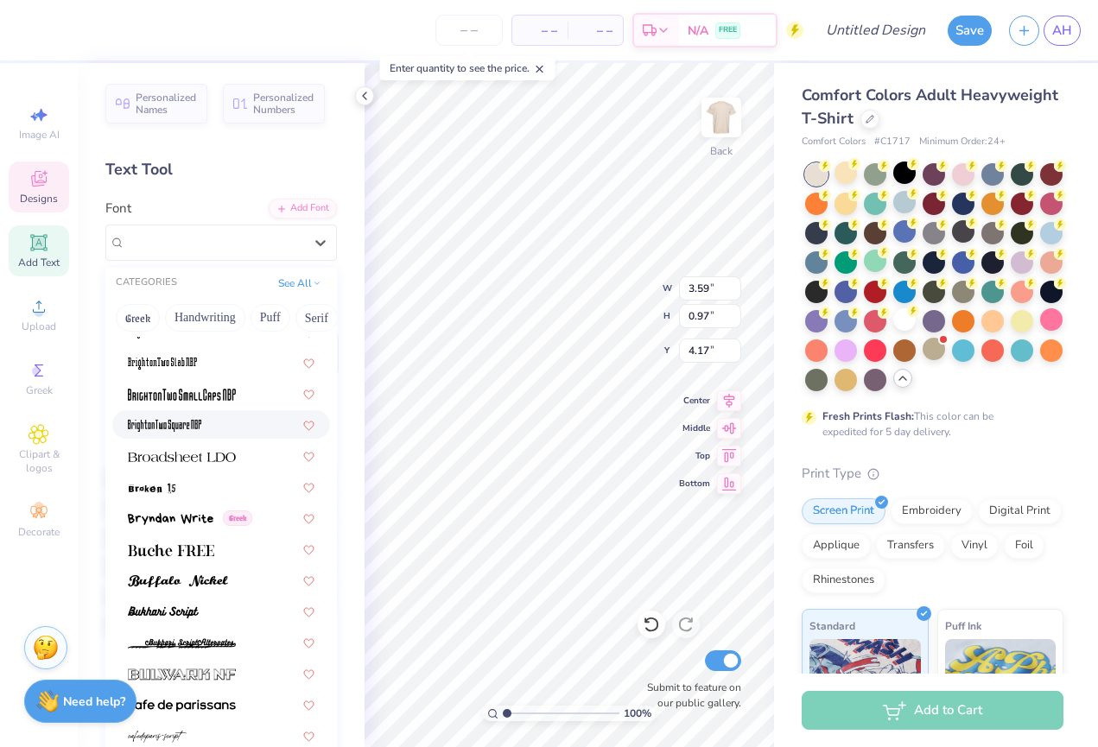
scroll to position [1480, 0]
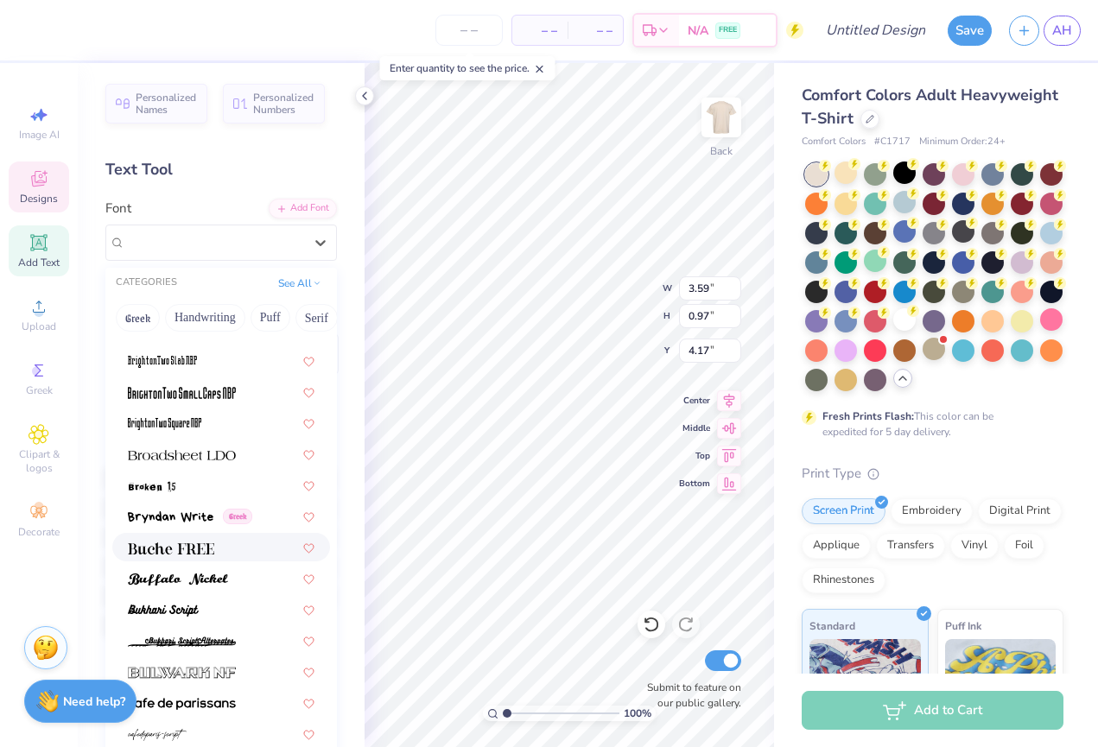
click at [219, 560] on div at bounding box center [221, 547] width 218 height 29
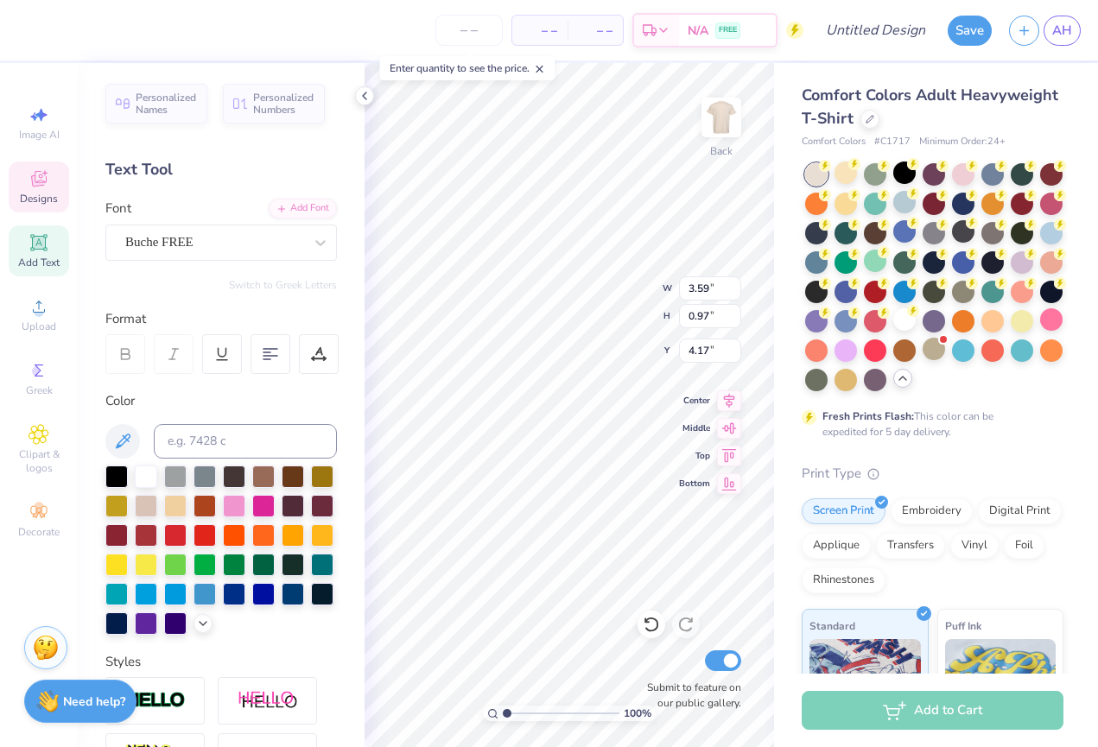
type input "3.07"
type input "0.78"
type input "4.26"
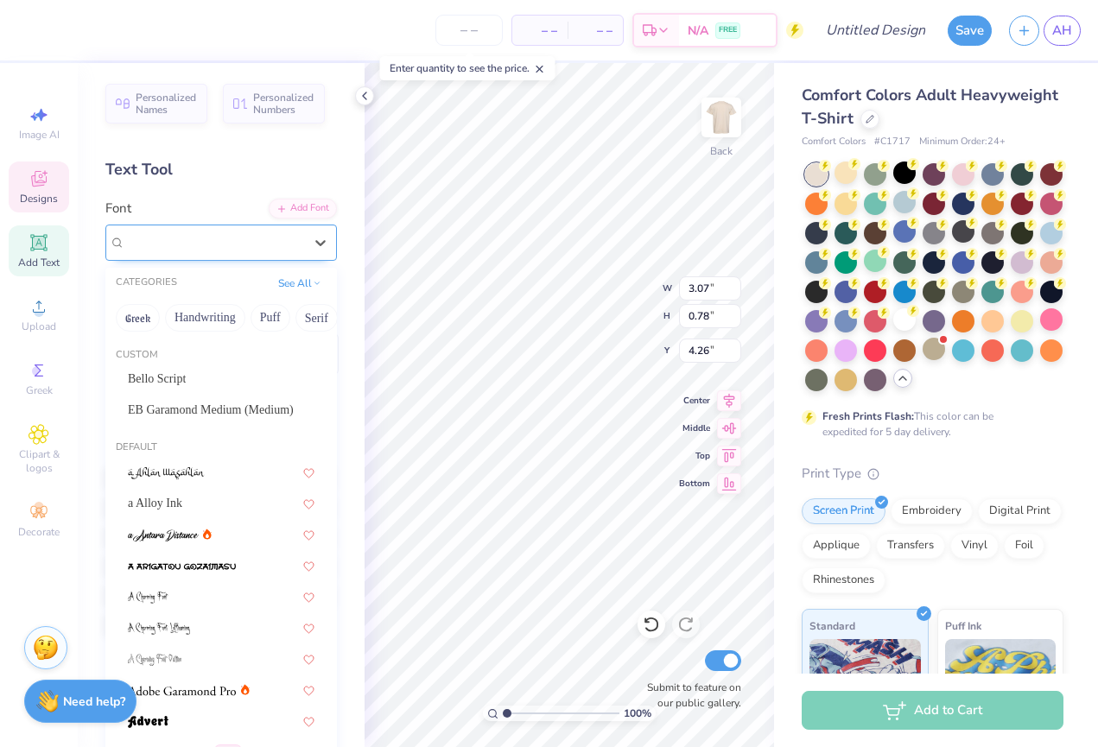
click at [238, 250] on div "Buche FREE" at bounding box center [214, 242] width 181 height 27
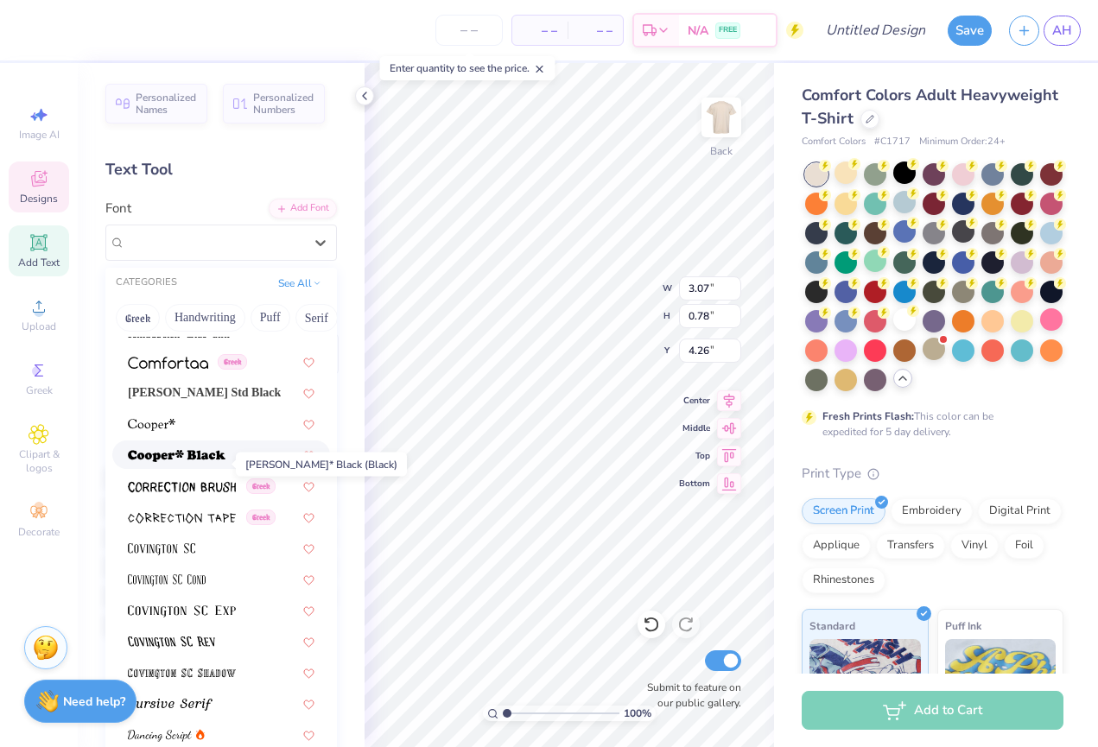
scroll to position [2723, 0]
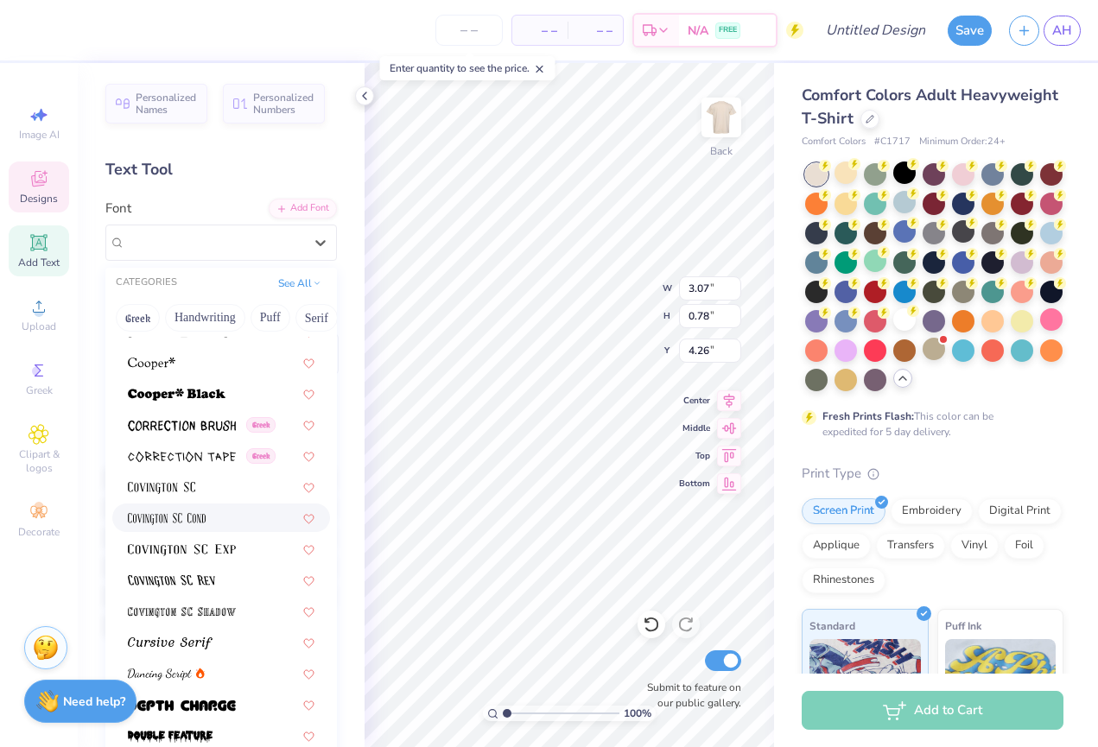
click at [200, 528] on div at bounding box center [221, 518] width 218 height 29
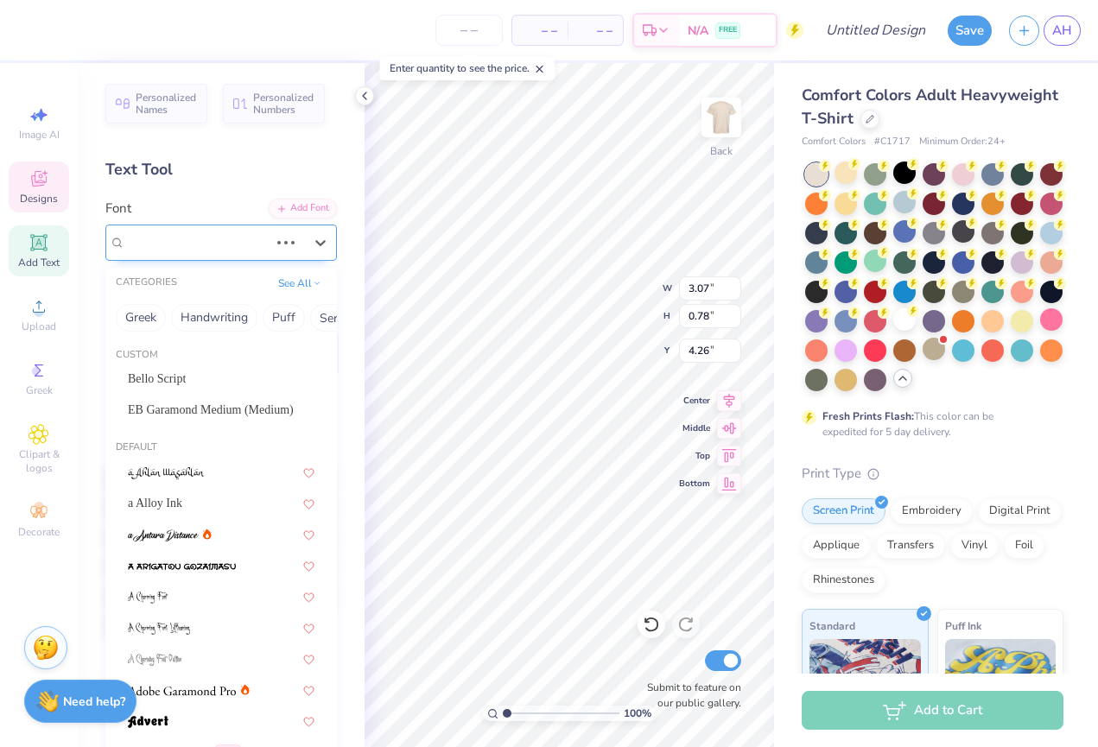
click at [267, 238] on div "Buche FREE" at bounding box center [197, 242] width 147 height 27
type input "1.89"
type input "0.76"
type input "4.28"
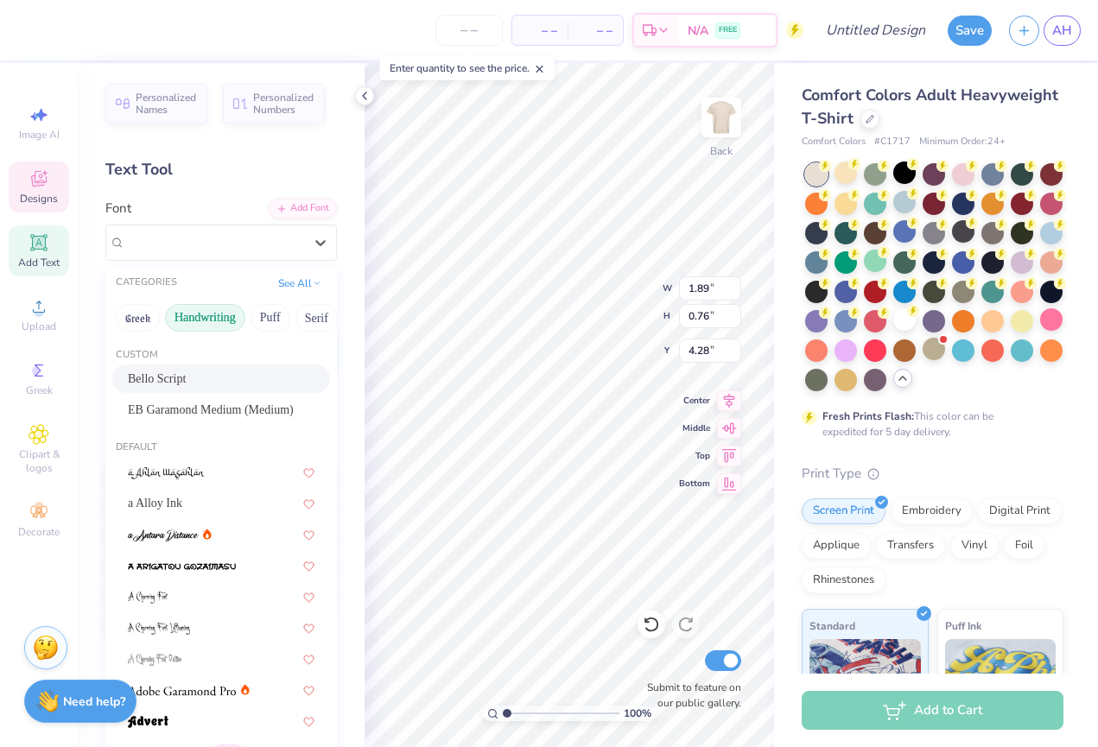
click at [221, 314] on button "Handwriting" at bounding box center [205, 318] width 80 height 28
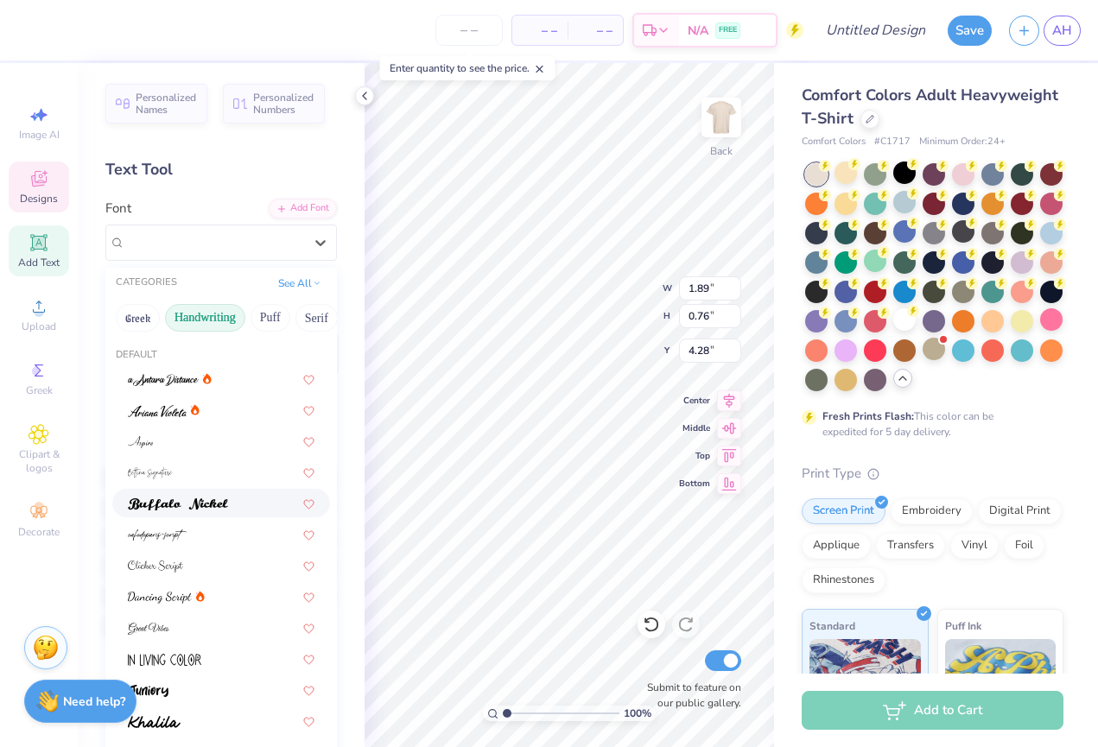
click at [231, 493] on div at bounding box center [221, 503] width 218 height 29
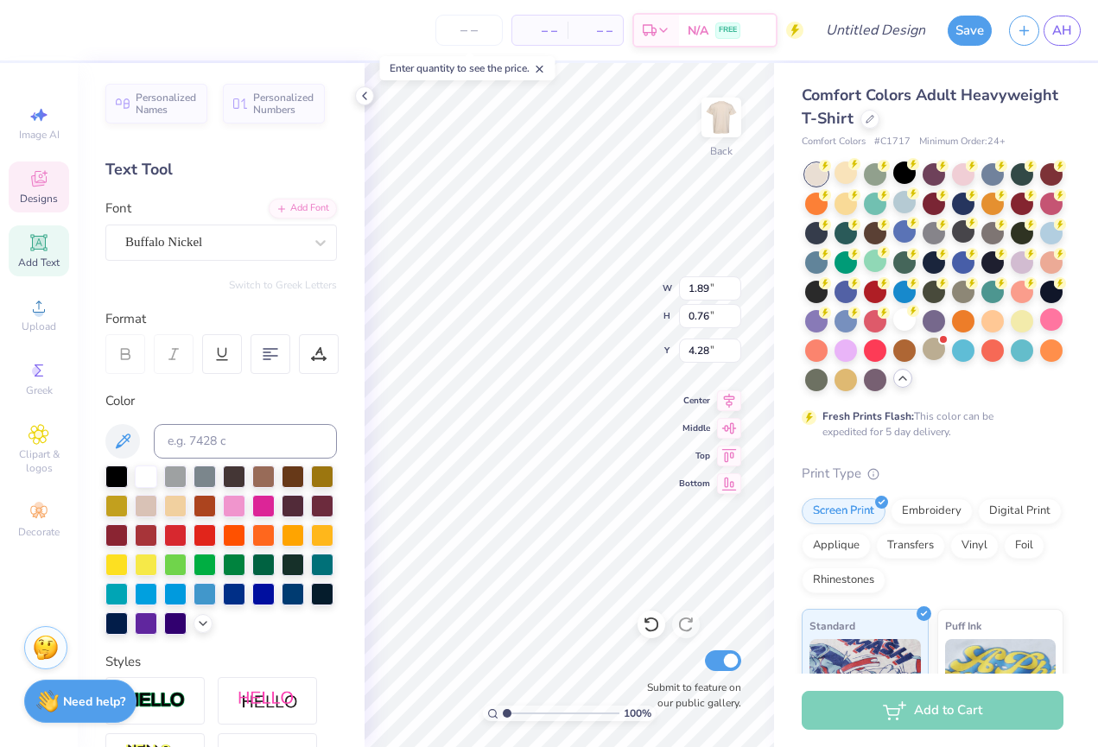
type input "2.84"
type input "0.75"
type input "4.65"
type input "3.79"
type input "1.21"
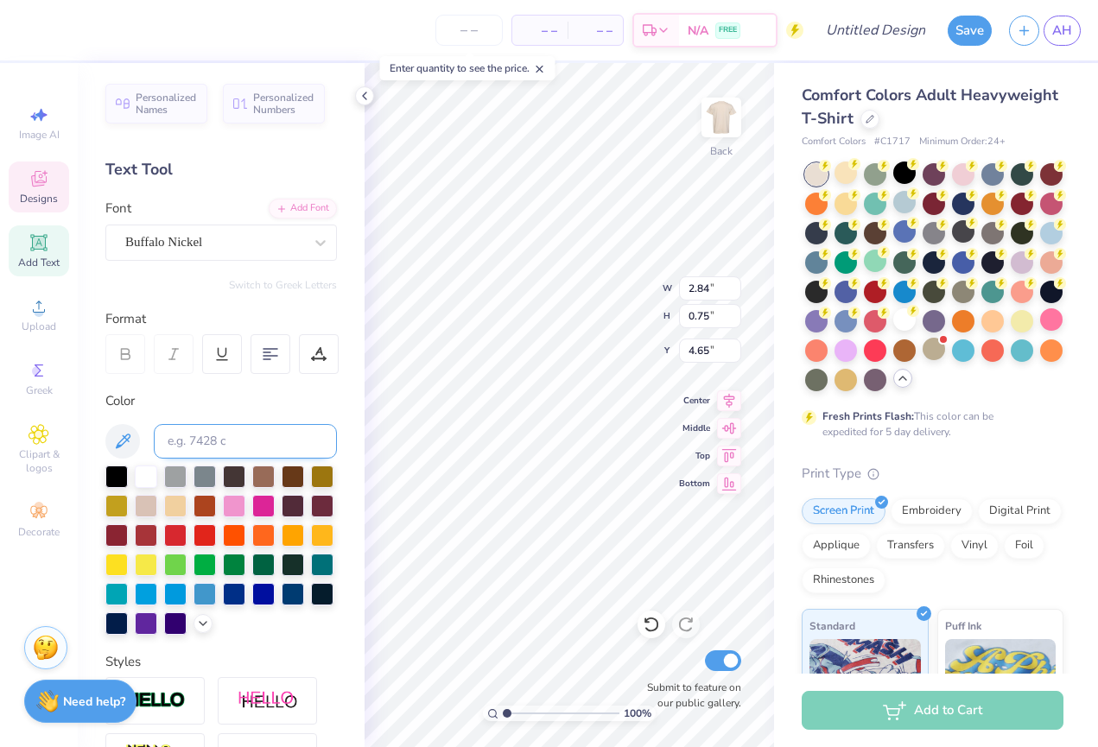
type input "3.44"
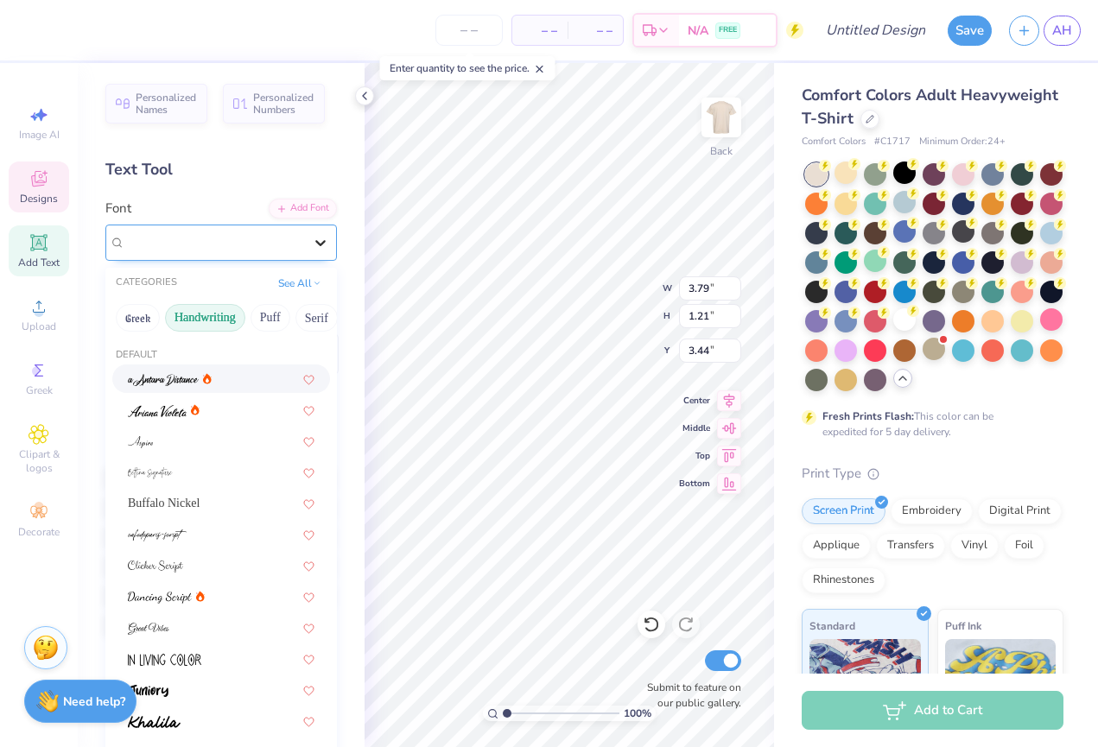
click at [324, 240] on icon at bounding box center [320, 243] width 10 height 6
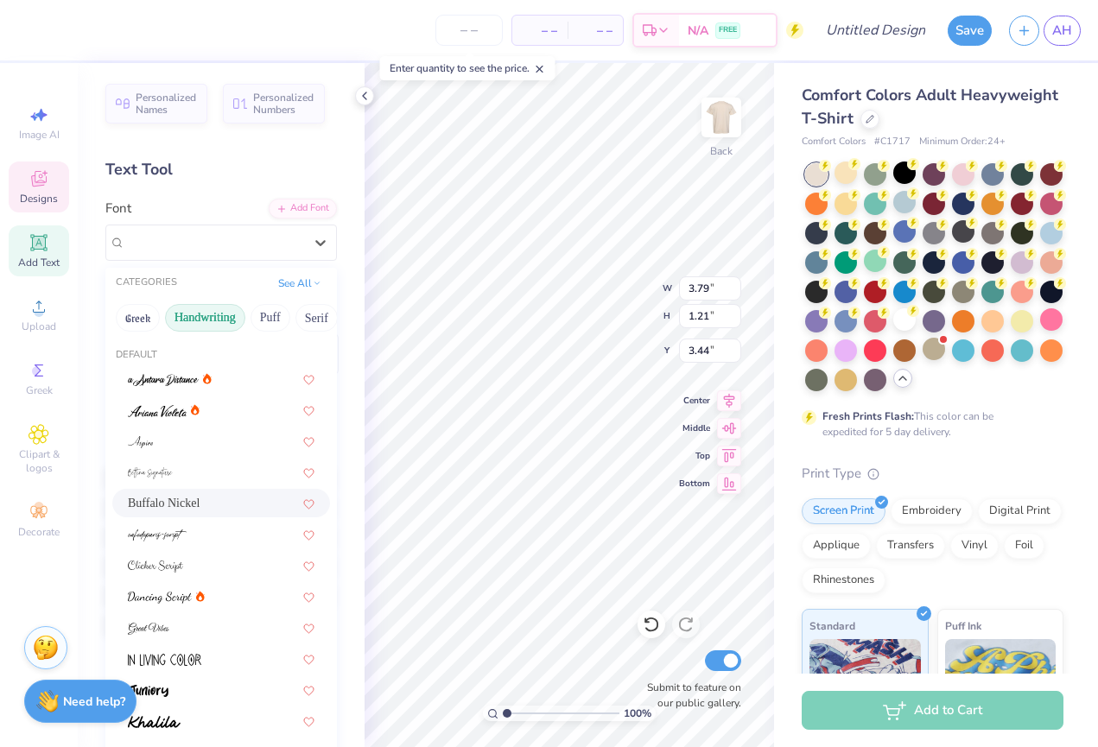
click at [211, 502] on div "Buffalo Nickel" at bounding box center [221, 503] width 187 height 18
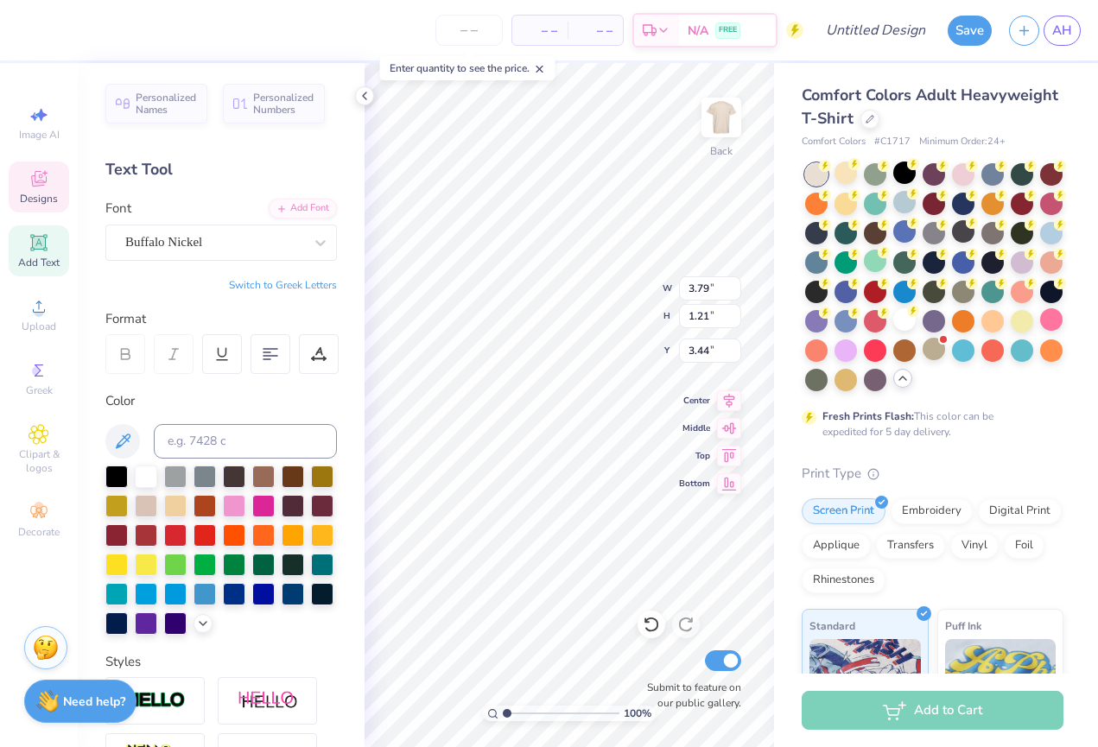
type input "3.90"
type input "0.92"
type input "3.59"
click at [327, 501] on div at bounding box center [322, 504] width 22 height 22
click at [264, 569] on div at bounding box center [263, 563] width 22 height 22
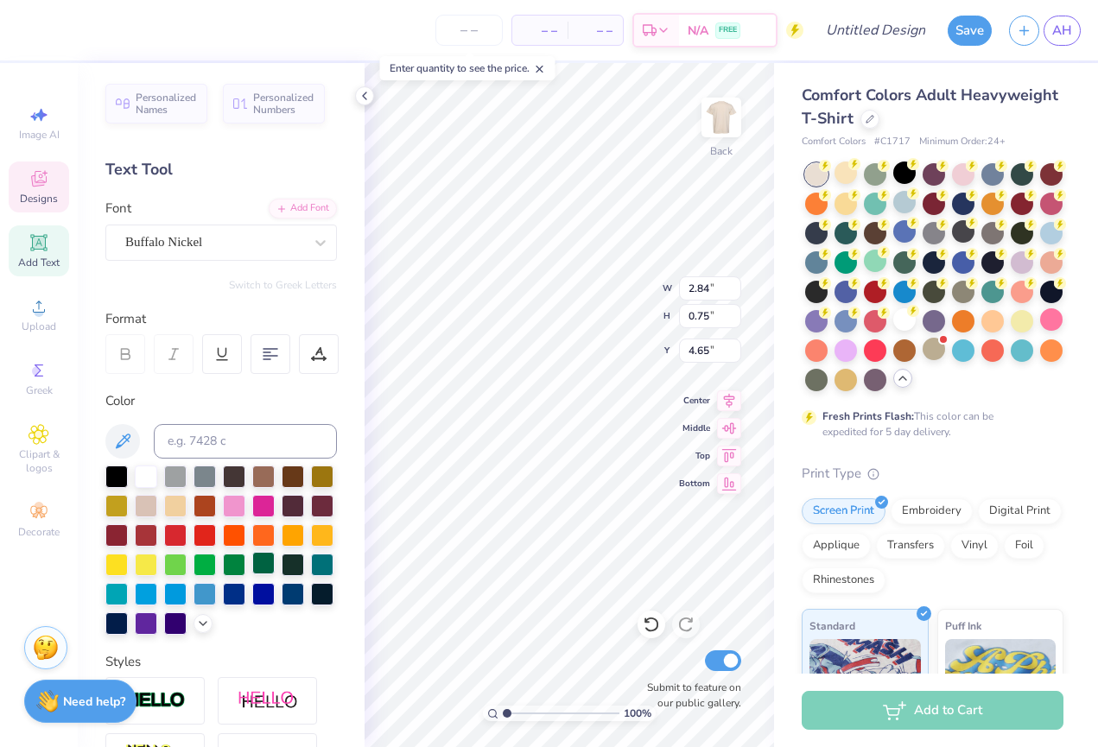
click at [262, 566] on div at bounding box center [263, 563] width 22 height 22
click at [356, 92] on div at bounding box center [364, 95] width 19 height 19
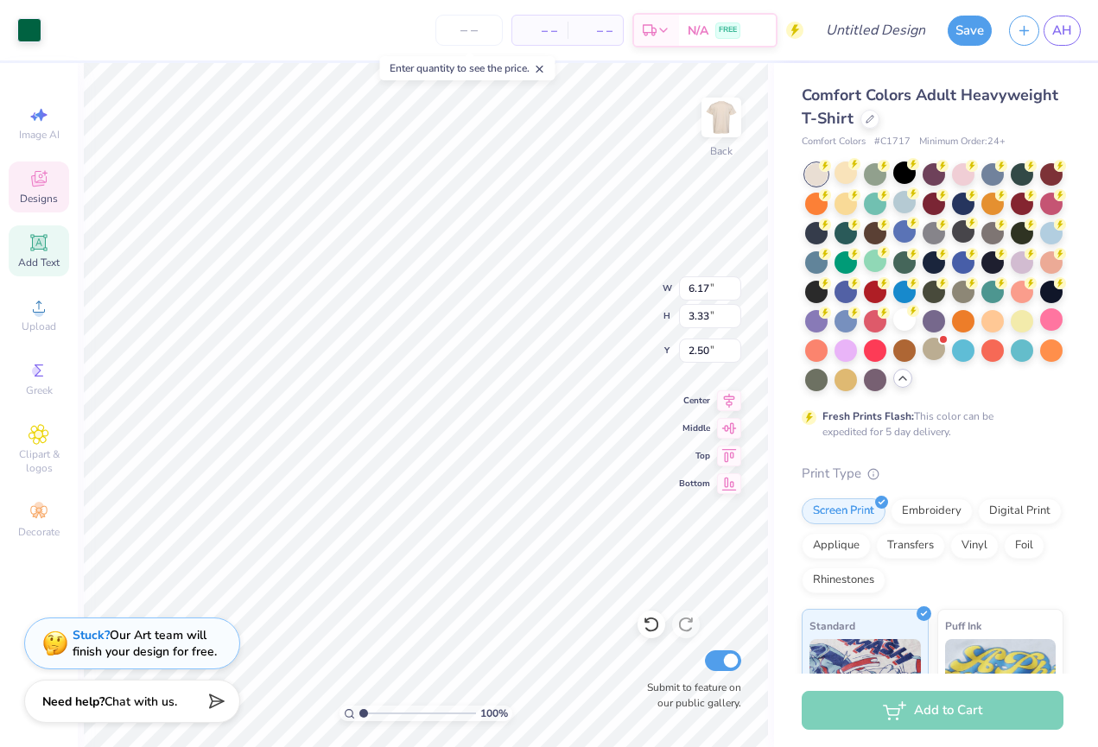
type input "3.90"
type input "0.92"
type input "3.59"
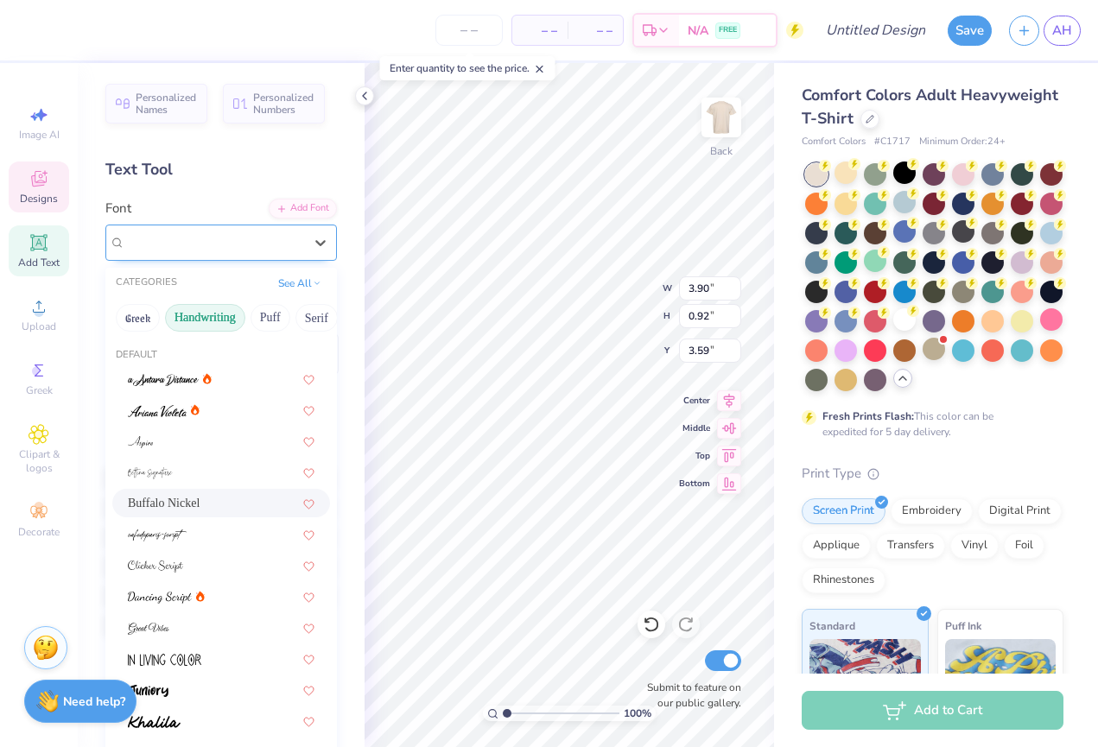
click at [224, 241] on div "Buffalo Nickel" at bounding box center [214, 242] width 181 height 27
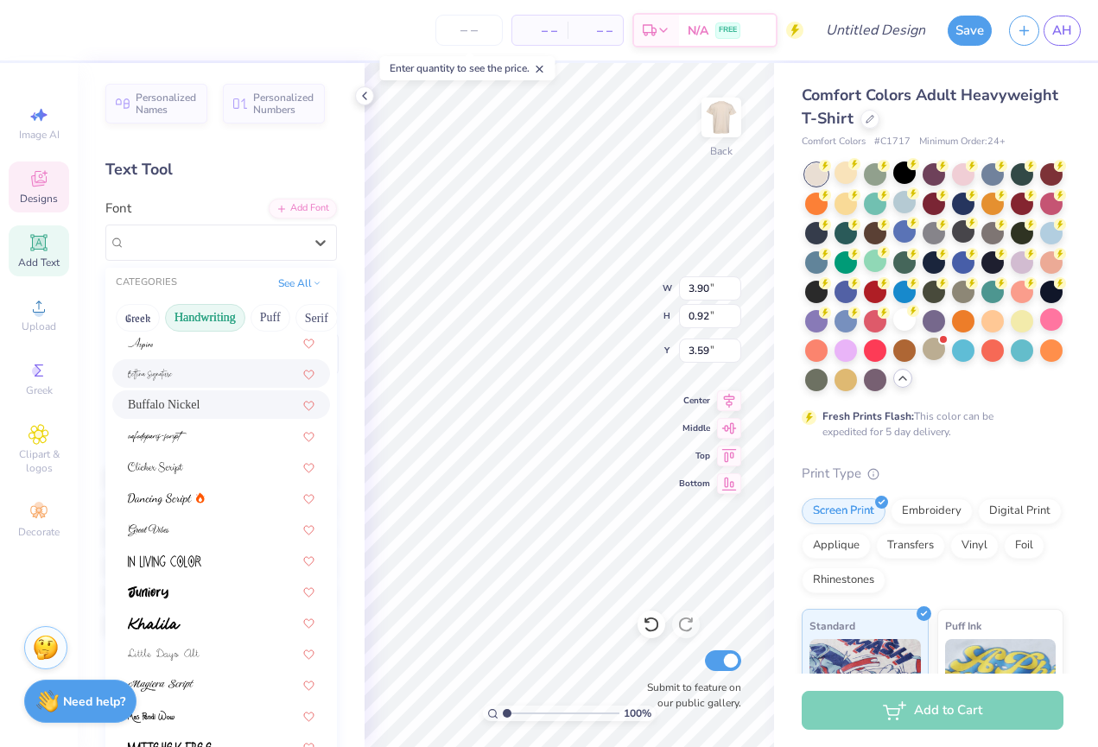
scroll to position [126, 0]
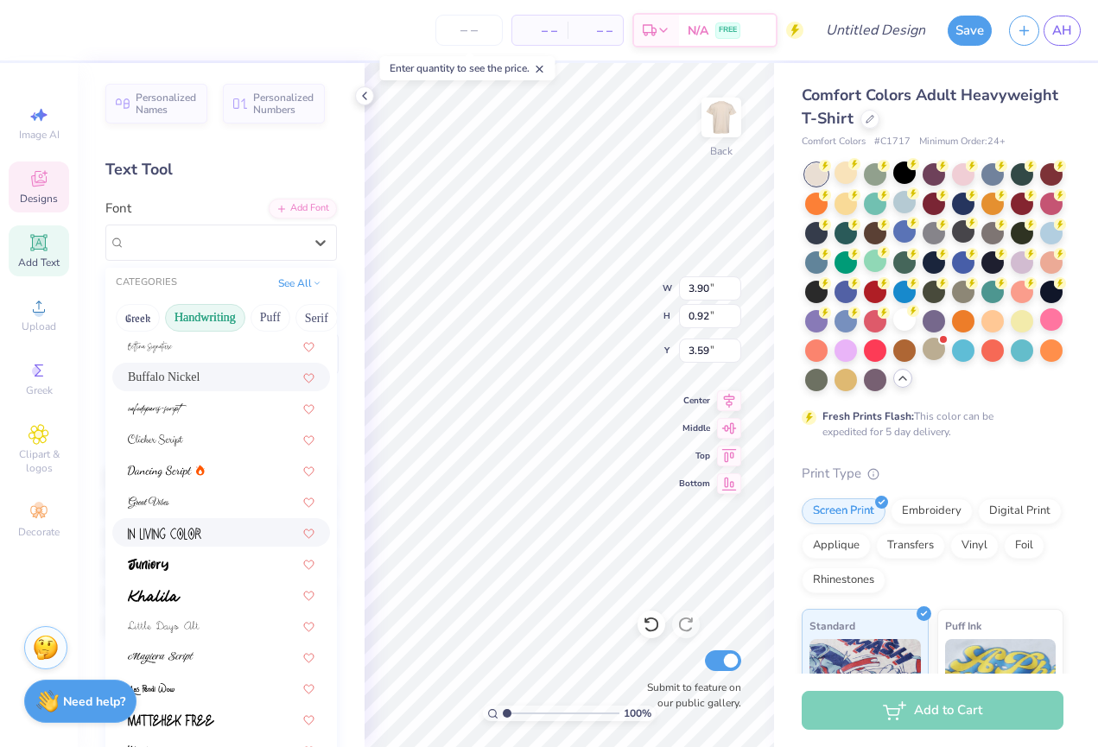
click at [217, 529] on div at bounding box center [221, 533] width 187 height 18
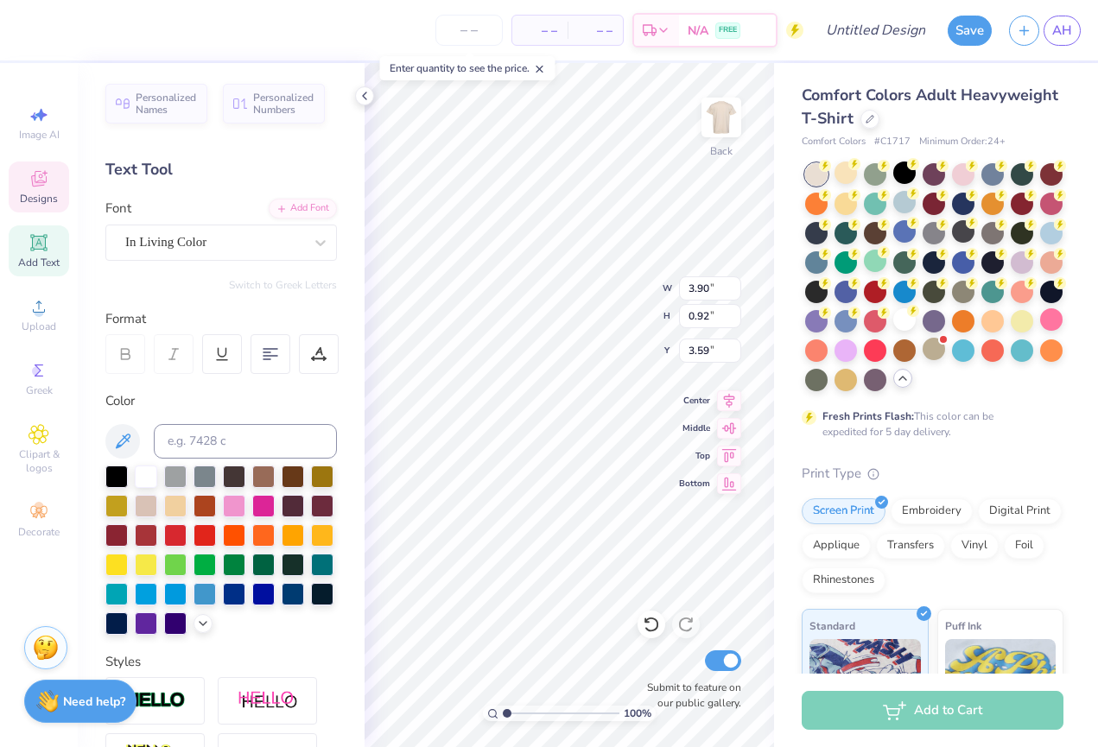
type input "2.54"
type input "0.88"
type input "3.61"
type input "2.87"
type input "0.99"
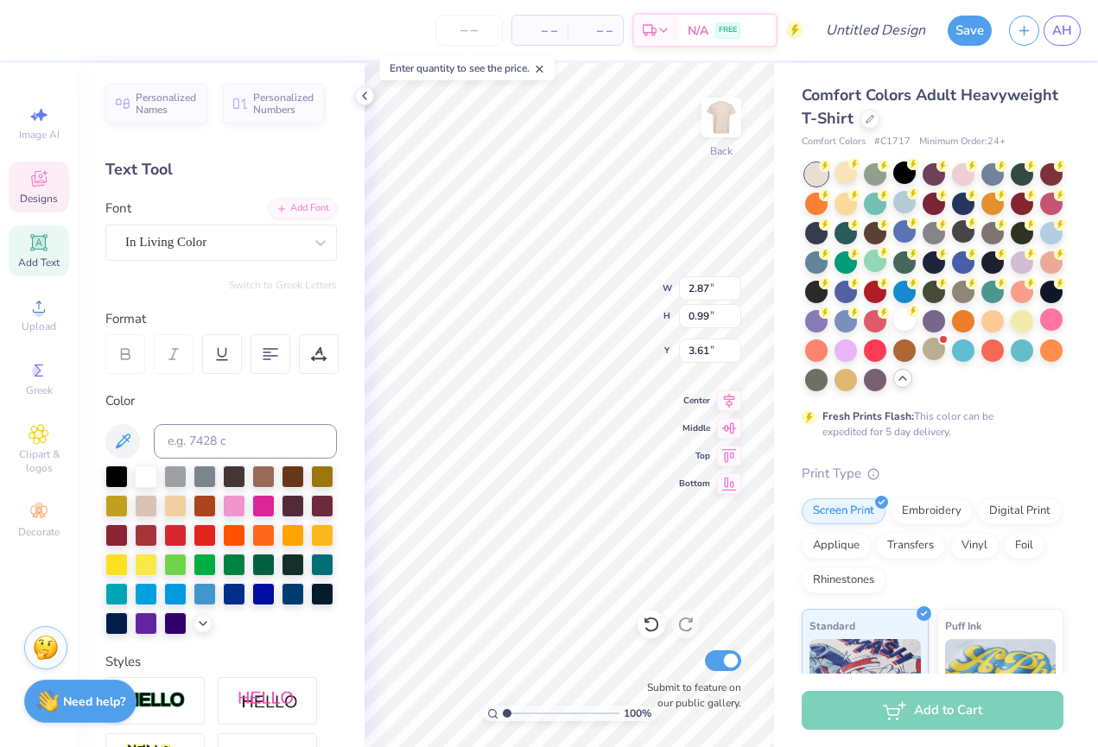
type input "3.30"
type input "3.27"
type input "1.13"
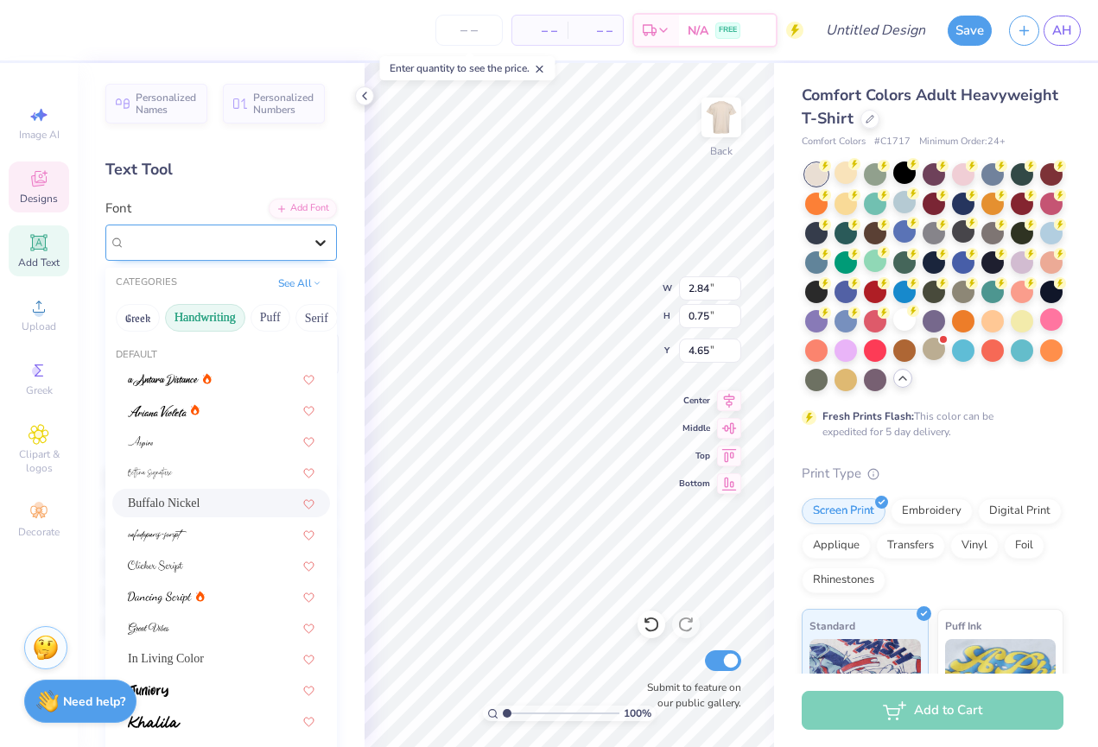
click at [306, 233] on div at bounding box center [320, 242] width 31 height 31
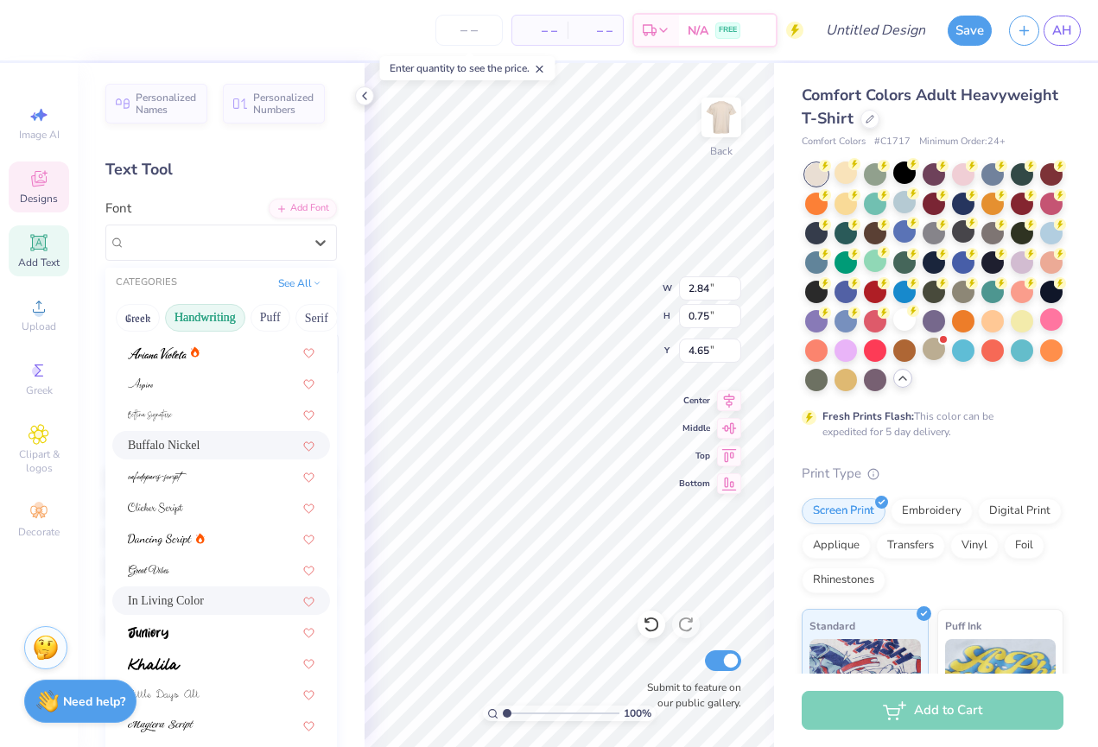
click at [220, 598] on div "In Living Color" at bounding box center [221, 601] width 187 height 18
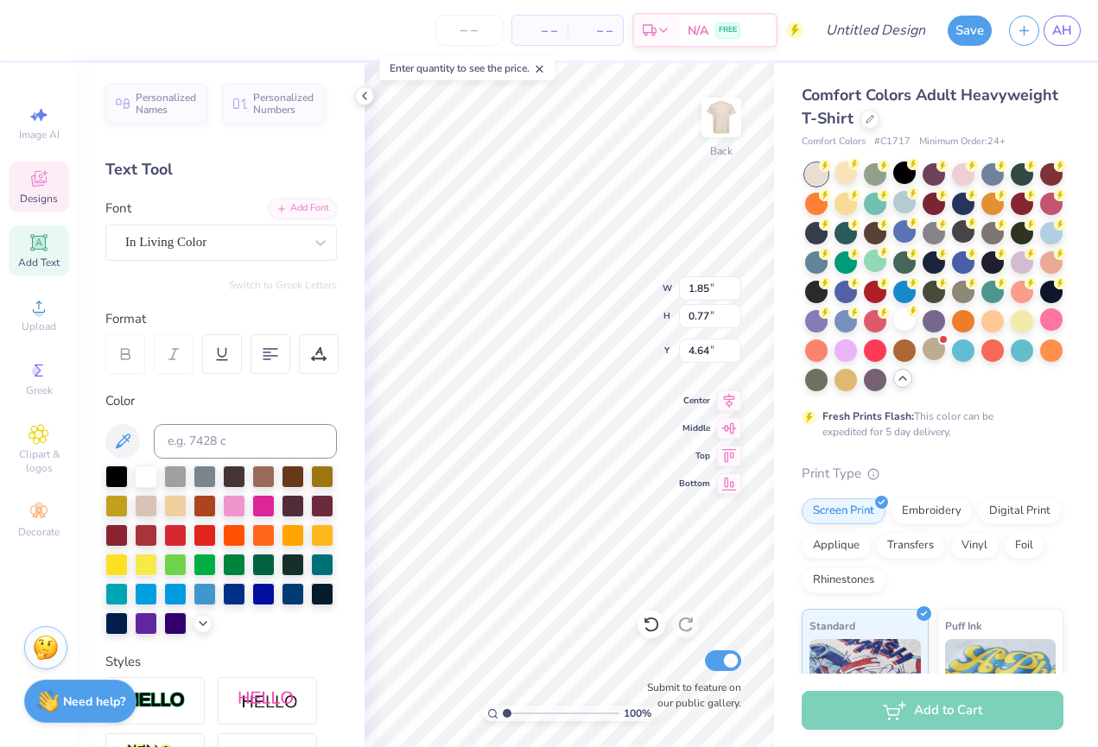
type input "1.85"
type input "0.77"
type input "4.64"
click at [359, 98] on icon at bounding box center [365, 96] width 14 height 14
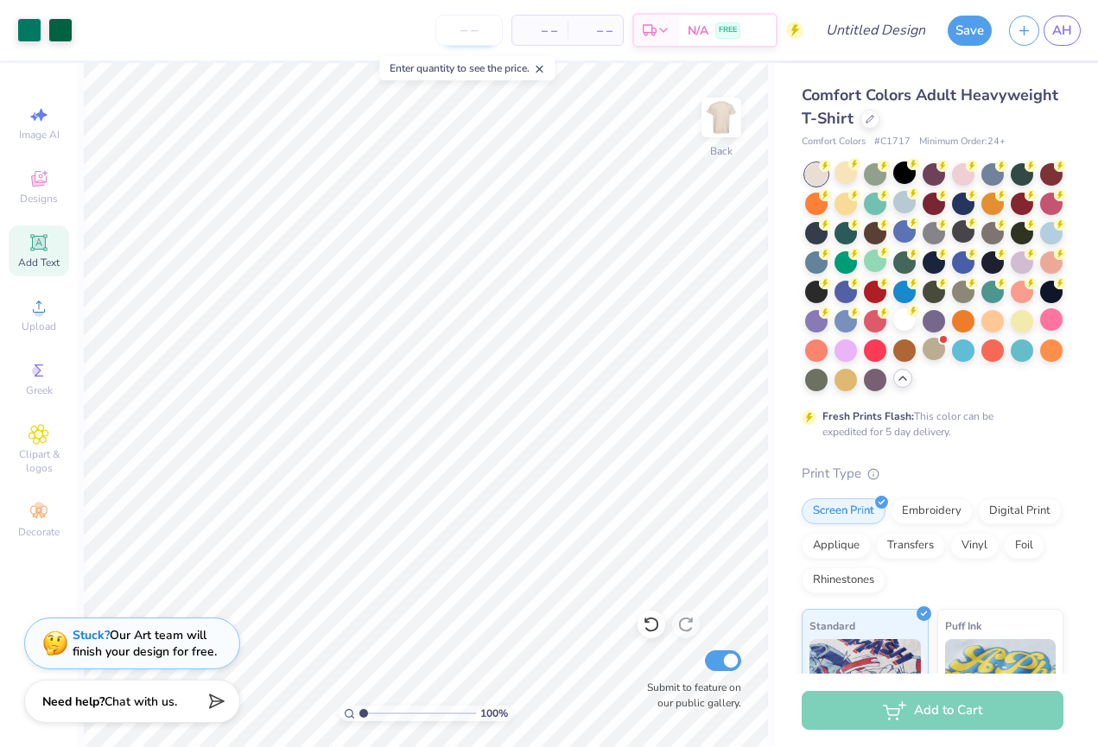
click at [487, 28] on input "number" at bounding box center [469, 30] width 67 height 31
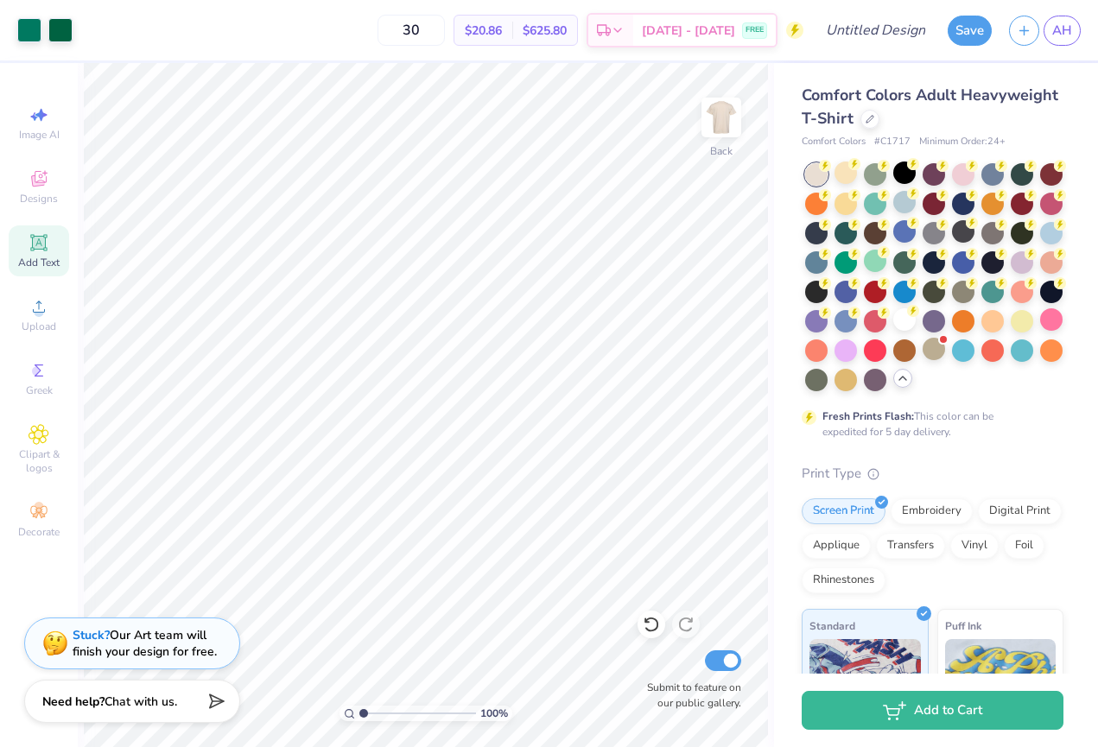
type input "30"
click at [725, 111] on img at bounding box center [721, 117] width 69 height 69
type input "4.92"
type input "10.29"
type input "5.56"
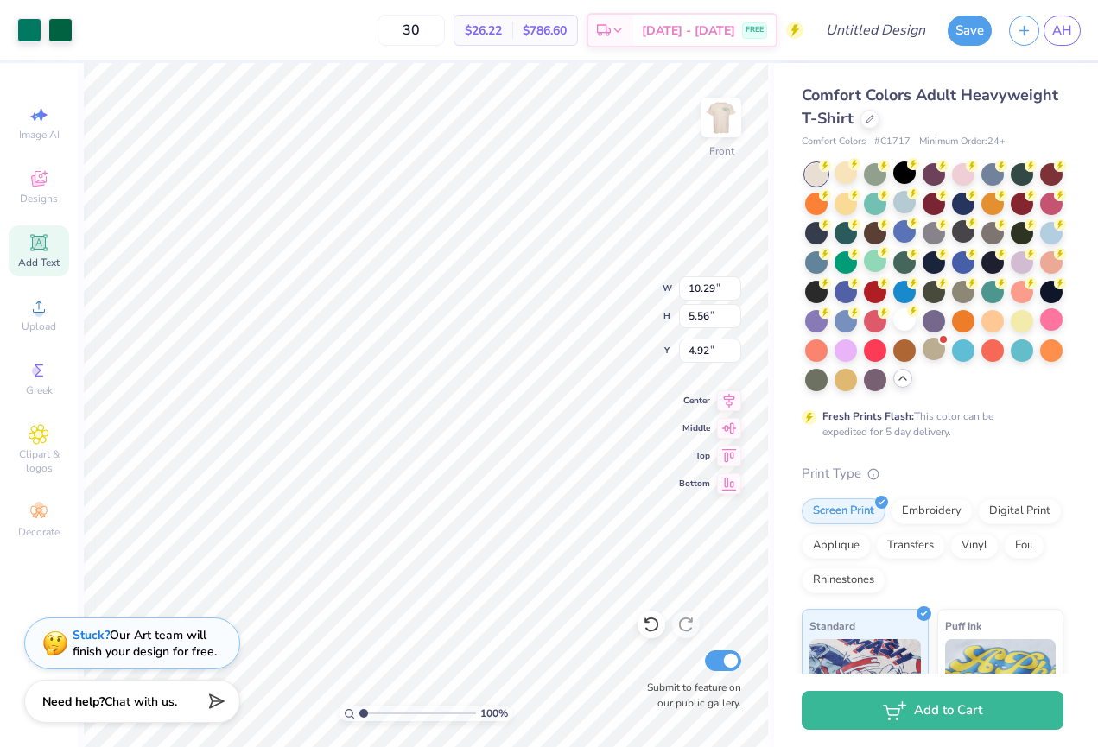
type input "3.00"
click at [723, 118] on img at bounding box center [721, 117] width 69 height 69
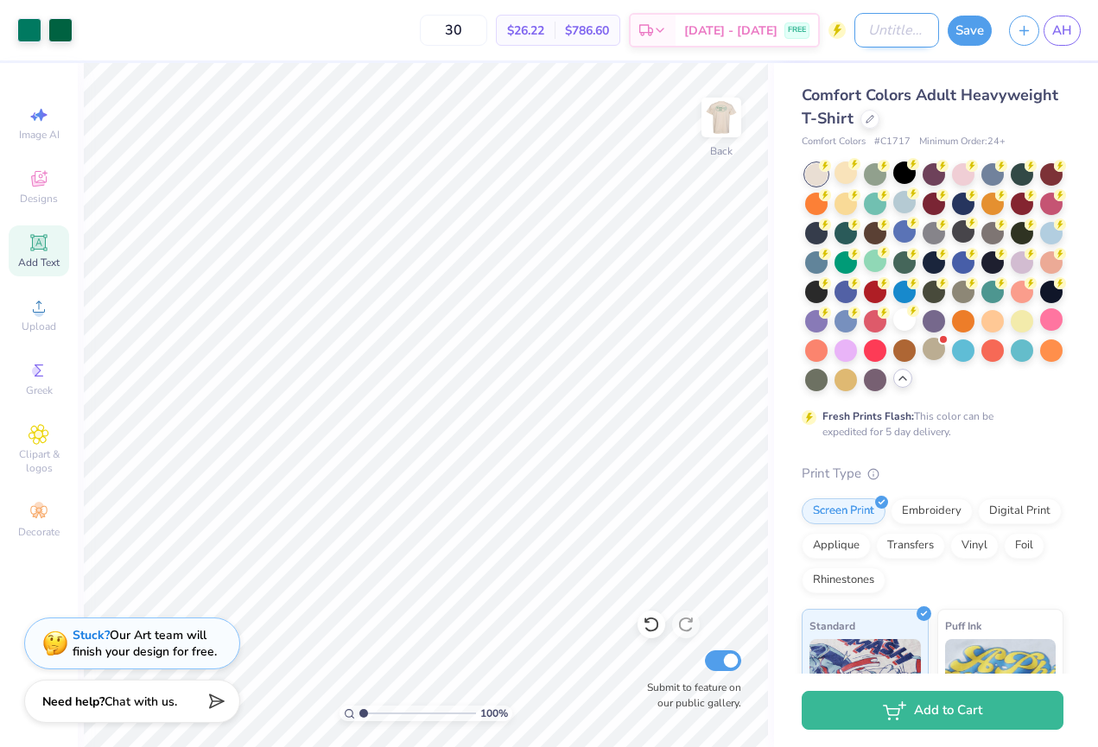
click at [891, 26] on input "Design Title" at bounding box center [897, 30] width 85 height 35
type input "Healing Hands Basic"
click at [969, 26] on button "Save" at bounding box center [970, 28] width 44 height 30
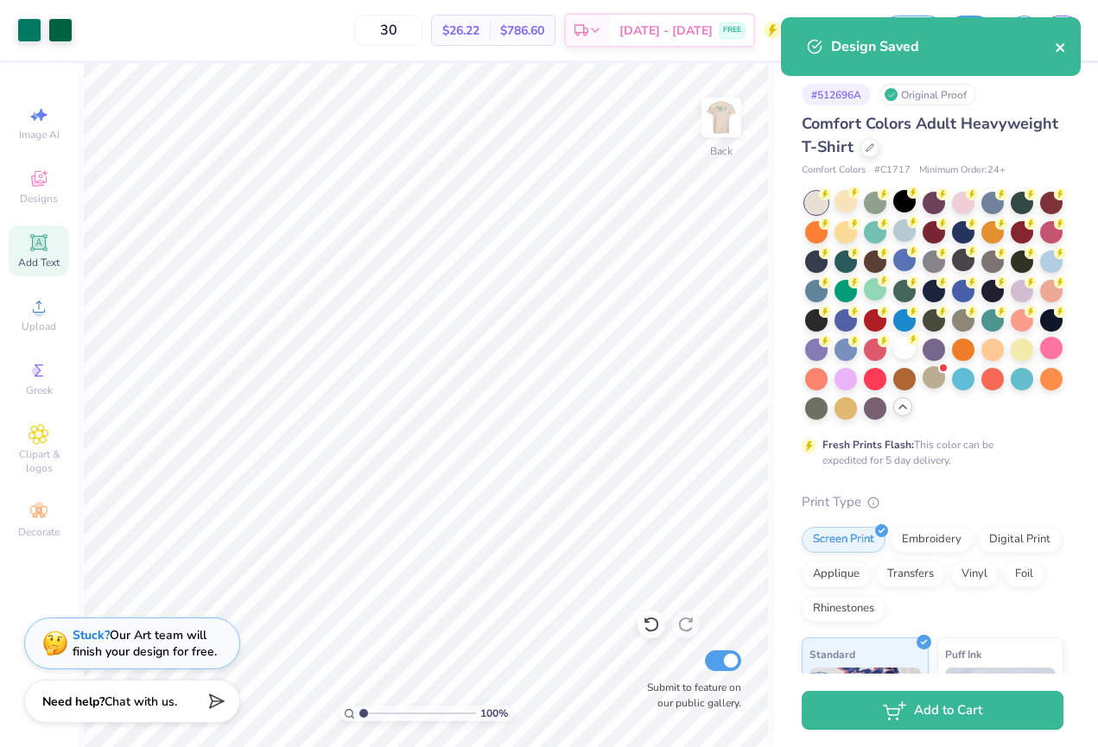
click at [1062, 46] on icon "close" at bounding box center [1060, 47] width 9 height 9
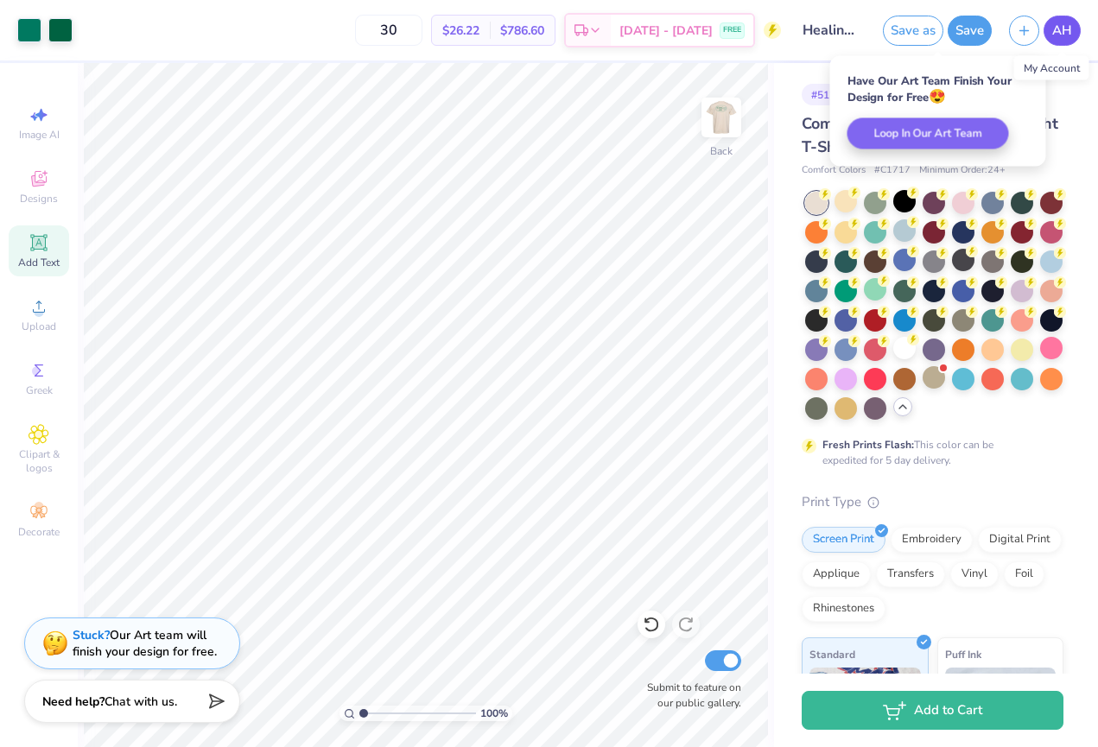
click at [1063, 39] on span "AH" at bounding box center [1063, 31] width 20 height 20
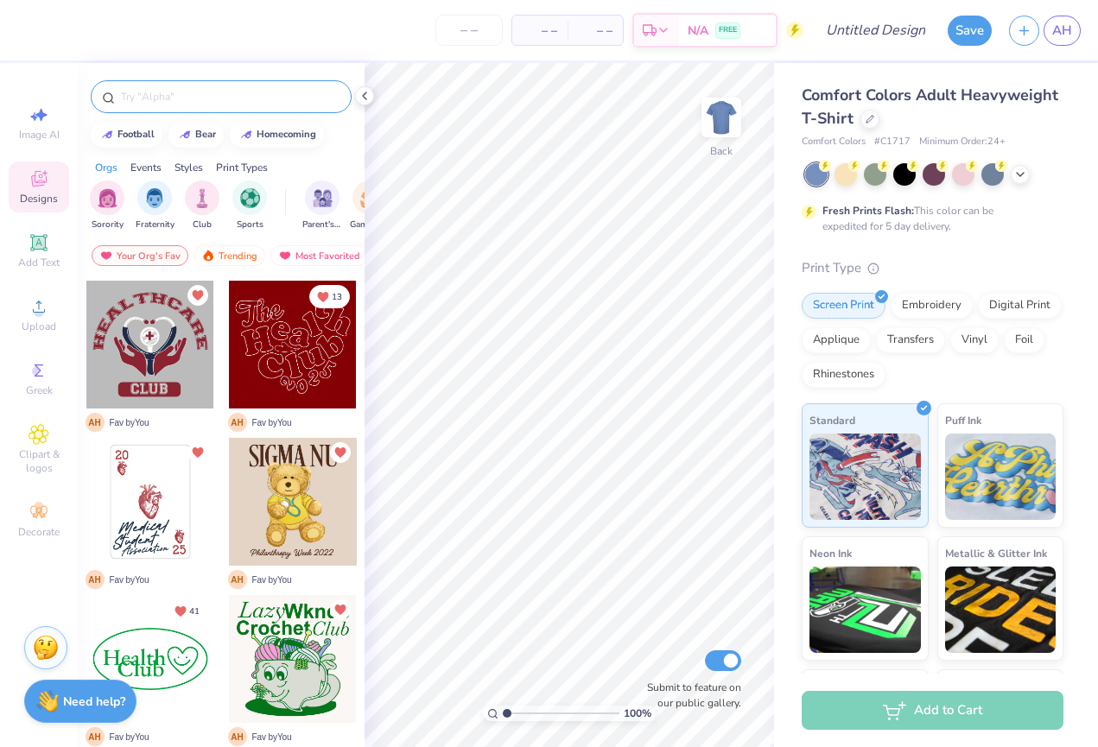
click at [175, 90] on input "text" at bounding box center [229, 96] width 221 height 17
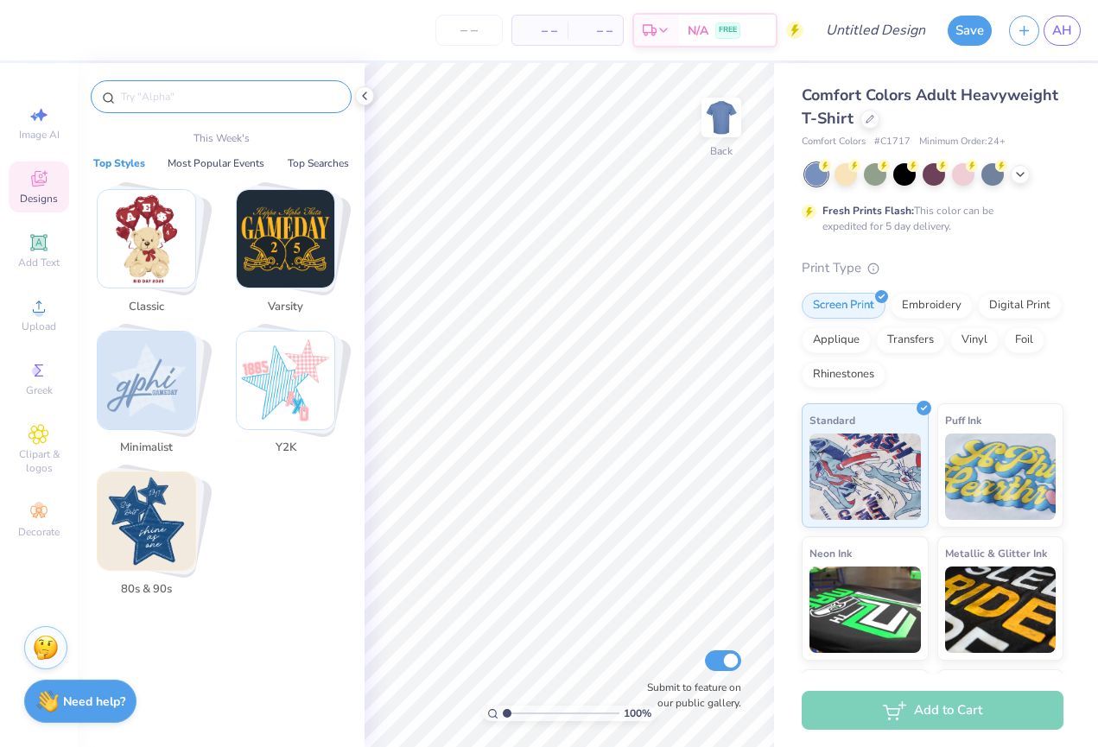
click at [219, 89] on input "text" at bounding box center [229, 96] width 221 height 17
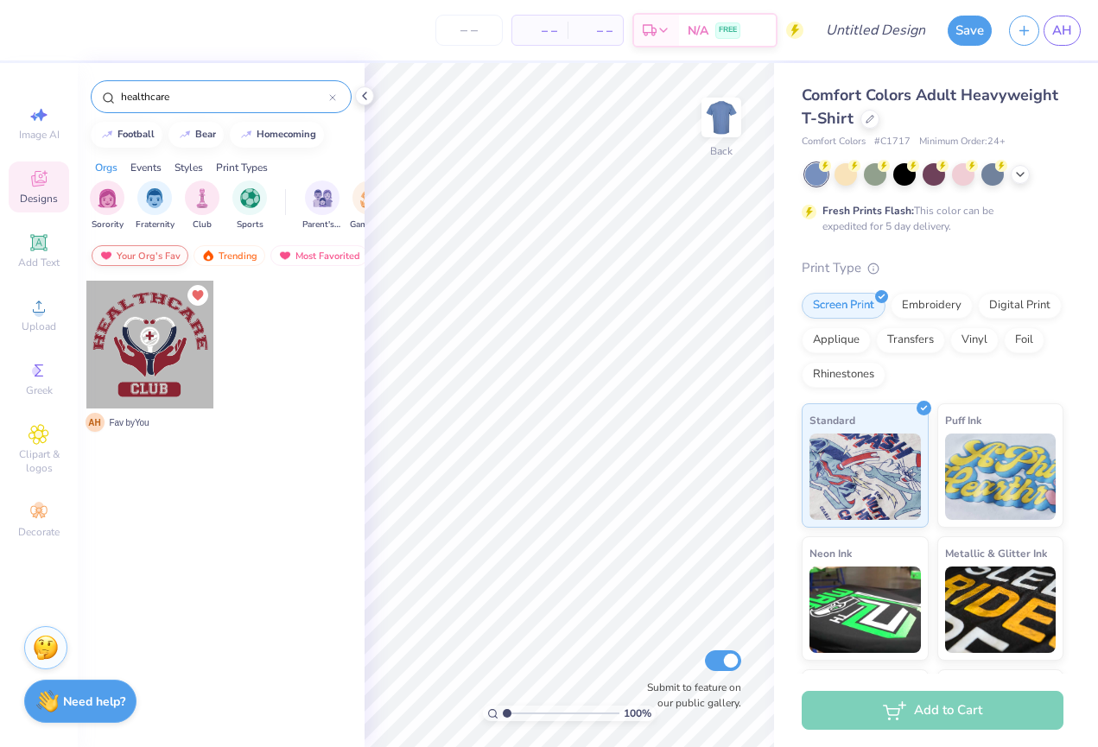
type input "healthcare"
click at [156, 250] on div "Your Org's Fav" at bounding box center [140, 255] width 97 height 21
click at [226, 258] on div "Trending" at bounding box center [230, 255] width 72 height 21
click at [224, 257] on div "Trending" at bounding box center [230, 255] width 72 height 21
click at [141, 165] on div "Events" at bounding box center [145, 168] width 31 height 16
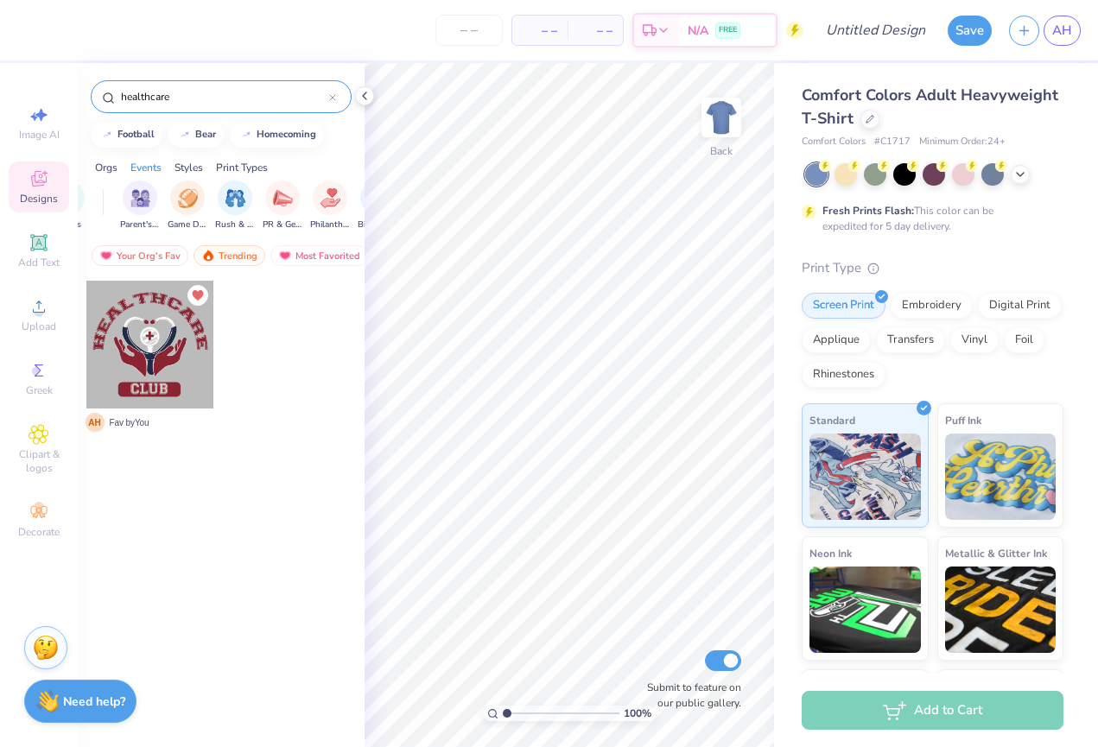
scroll to position [0, 215]
click at [111, 165] on div "Orgs" at bounding box center [106, 168] width 22 height 16
click at [142, 253] on div "Your Org's Fav" at bounding box center [140, 255] width 97 height 21
click at [333, 95] on icon at bounding box center [332, 97] width 7 height 7
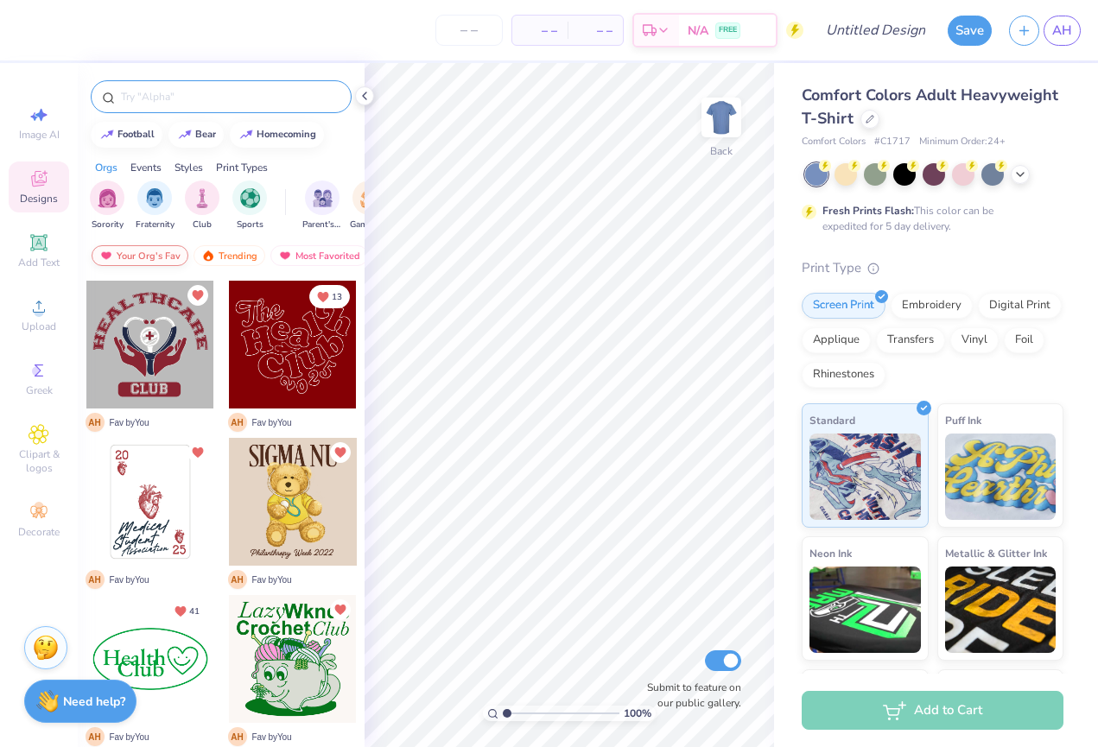
click at [104, 257] on img at bounding box center [106, 256] width 14 height 12
click at [365, 96] on icon at bounding box center [365, 96] width 14 height 14
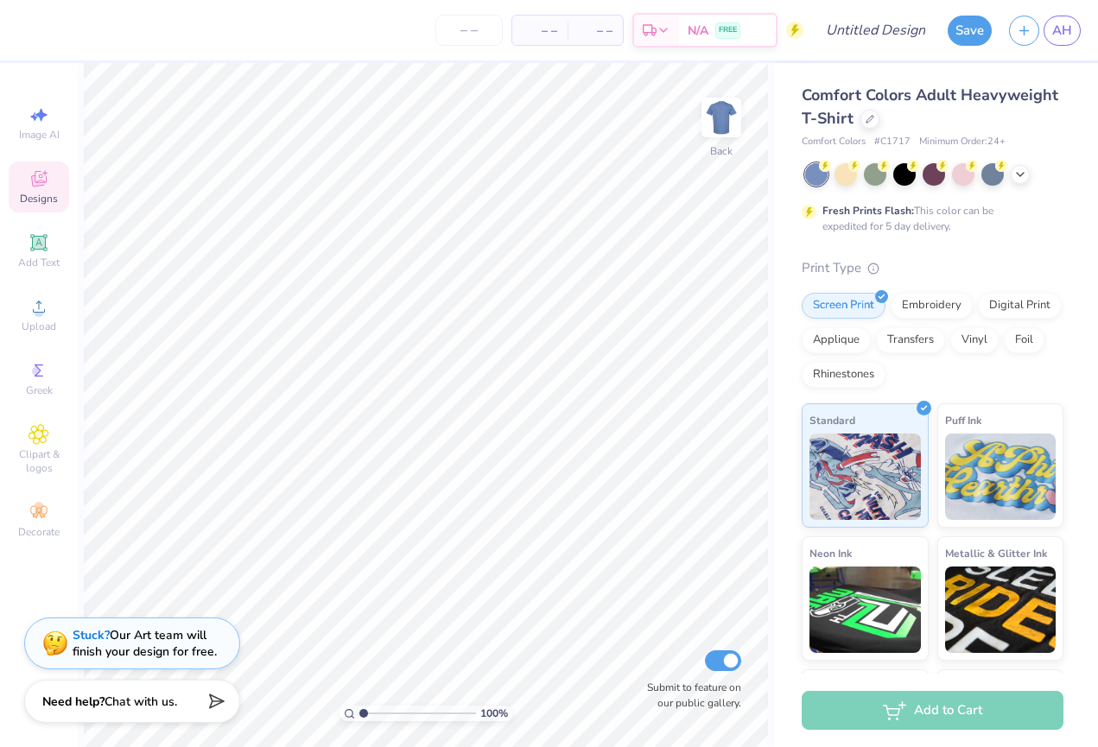
click at [29, 184] on icon at bounding box center [39, 179] width 21 height 21
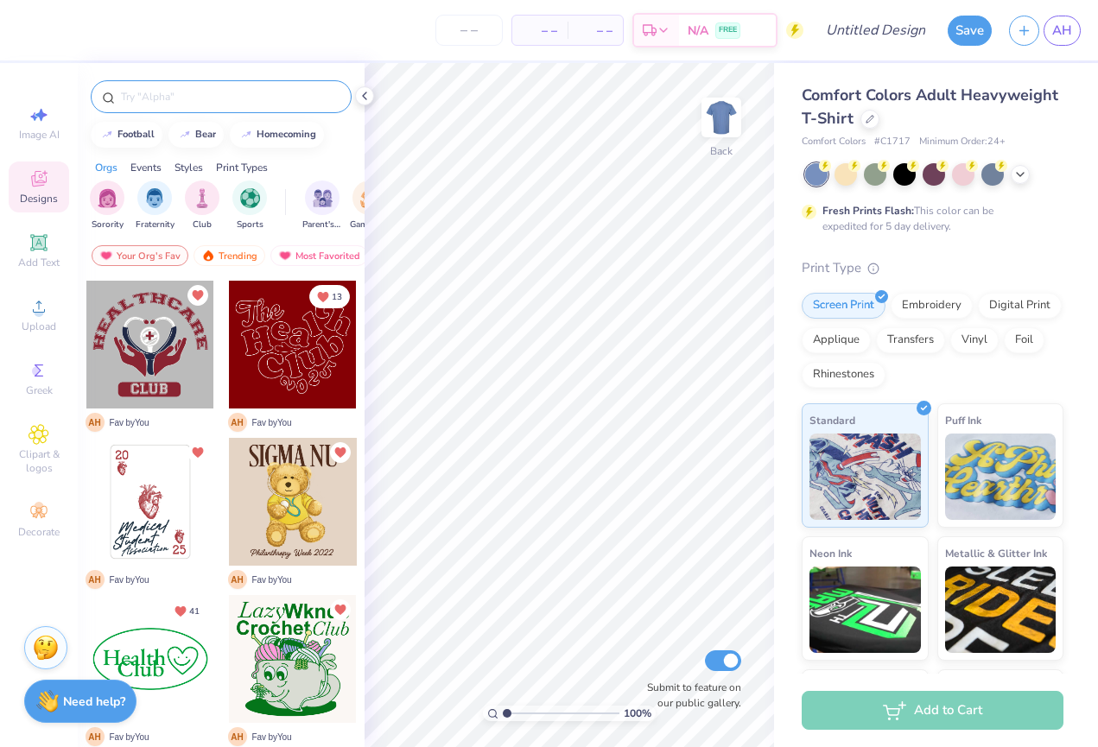
click at [159, 105] on input "text" at bounding box center [229, 96] width 221 height 17
click at [308, 700] on div at bounding box center [293, 659] width 128 height 128
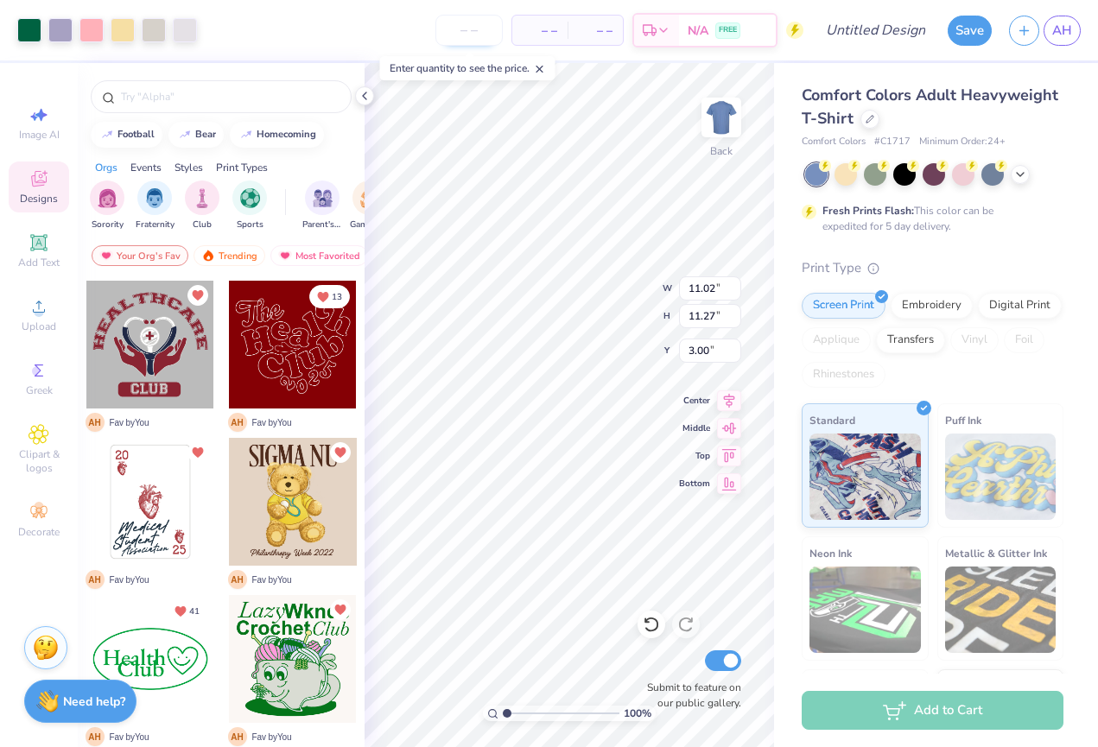
click at [491, 27] on input "number" at bounding box center [469, 30] width 67 height 31
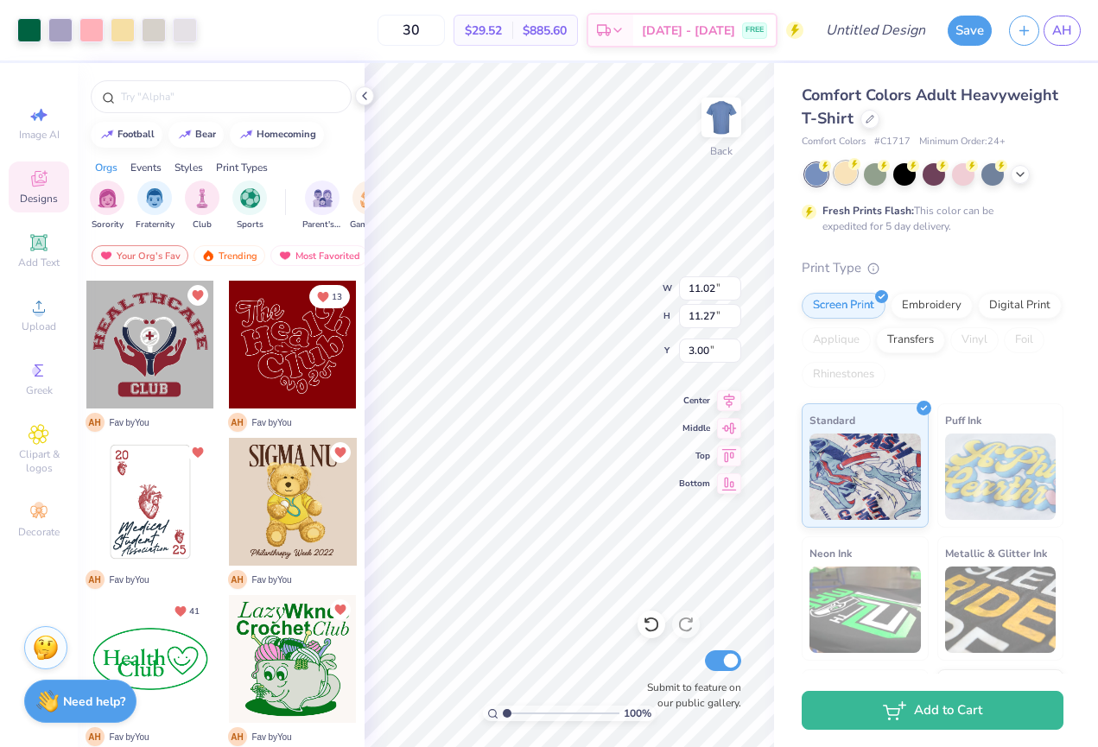
type input "30"
click at [835, 171] on div at bounding box center [846, 173] width 22 height 22
click at [1024, 182] on div at bounding box center [934, 174] width 258 height 22
click at [1021, 175] on icon at bounding box center [1021, 173] width 14 height 14
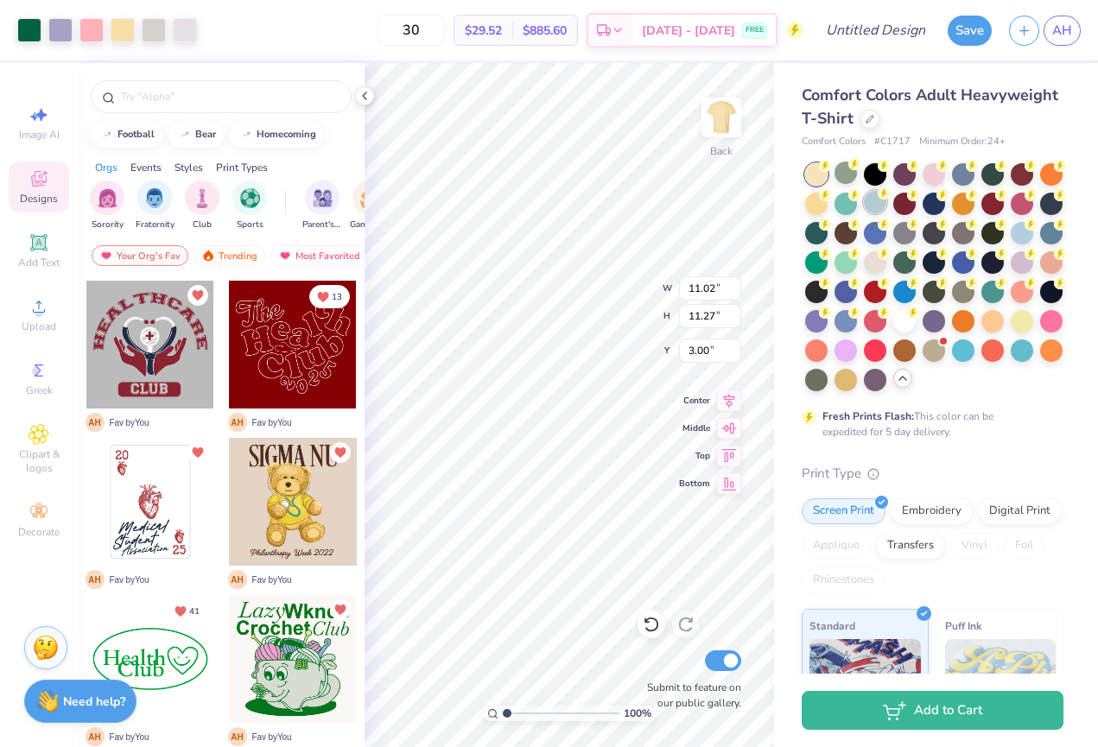
click at [877, 208] on div at bounding box center [875, 202] width 22 height 22
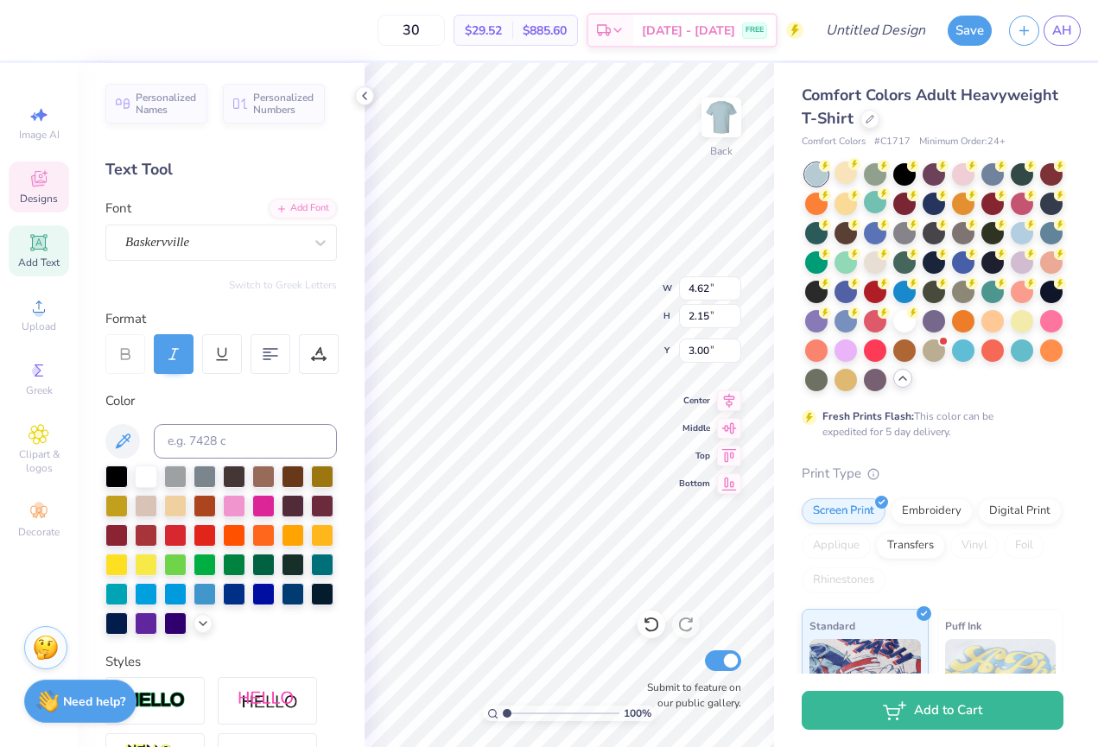
type textarea "L"
type textarea "Healing"
type input "6.36"
type input "1.44"
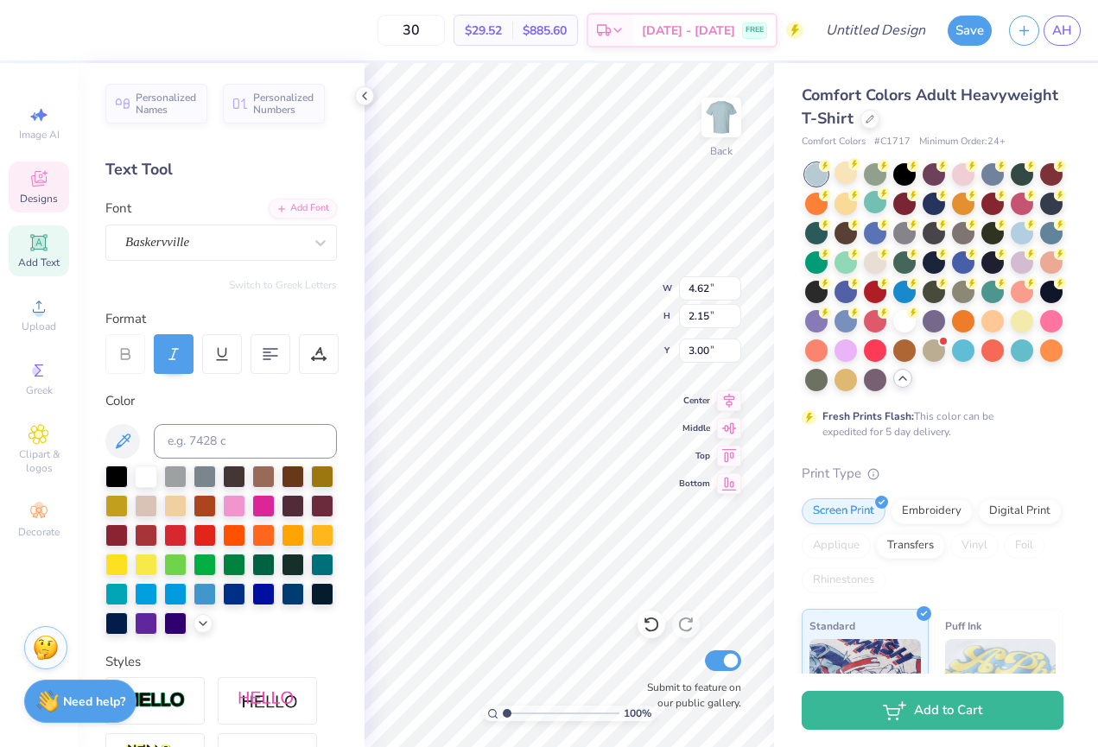
type input "3.21"
type input "3.00"
click at [682, 290] on input "7.45" at bounding box center [710, 289] width 62 height 24
type input "7.20"
type input "1.43"
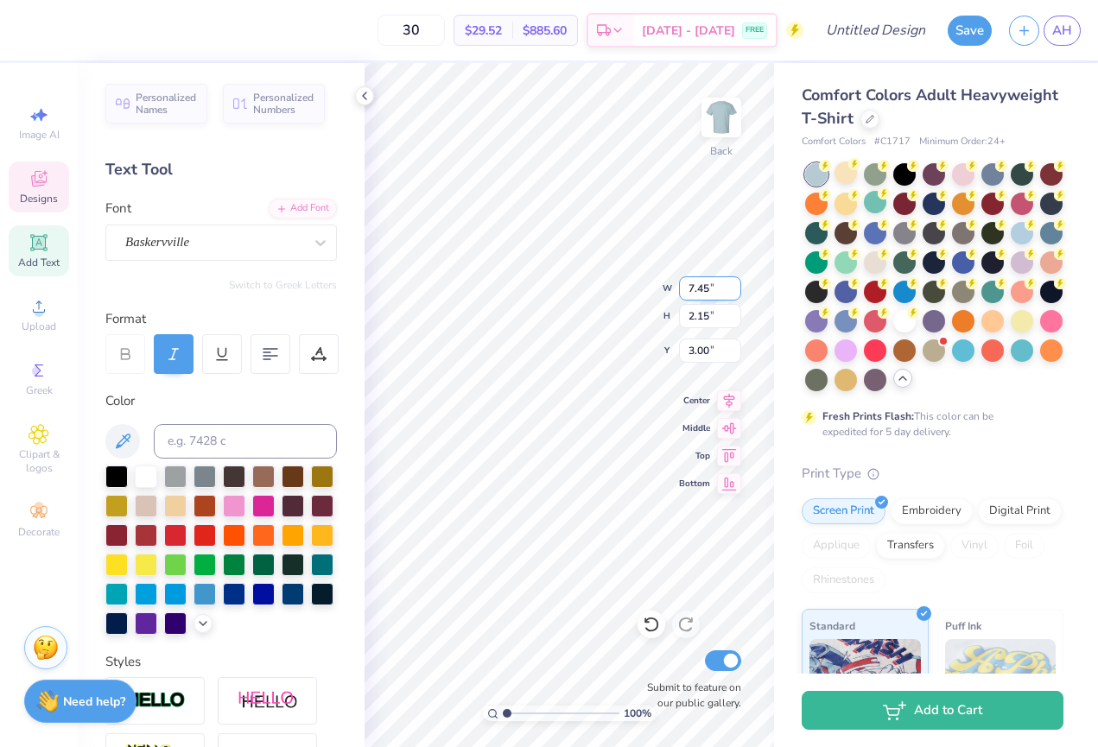
type input "4.84"
type input "3.50"
type input "1.38"
type input "4.93"
type textarea "Hands"
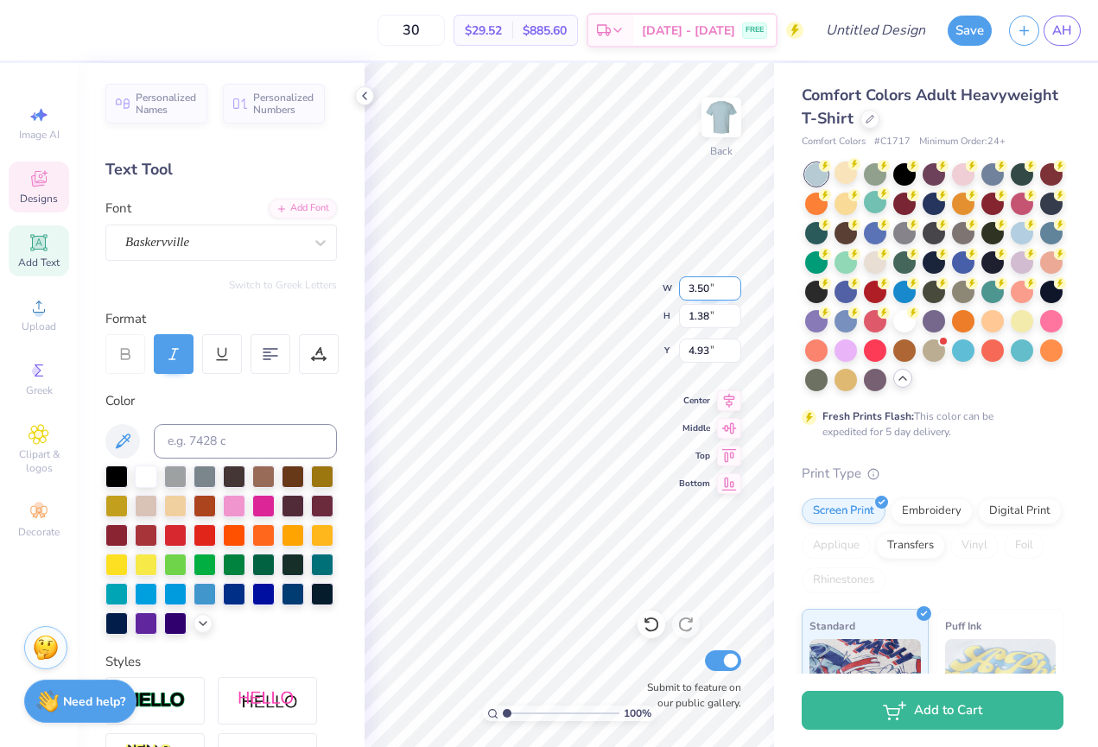
scroll to position [0, 1]
type input "7.20"
type input "1.43"
type input "4.84"
type input "5.28"
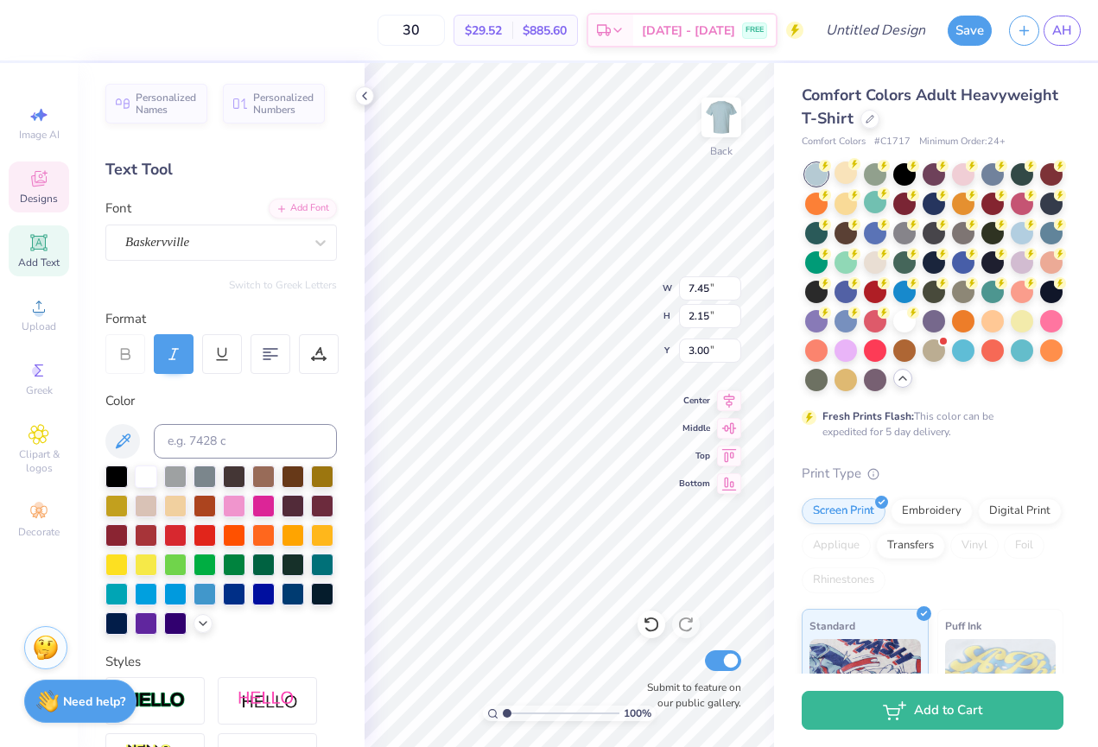
type input "1.36"
type input "4.83"
type input "7.85"
type input "7.15"
type input "4.59"
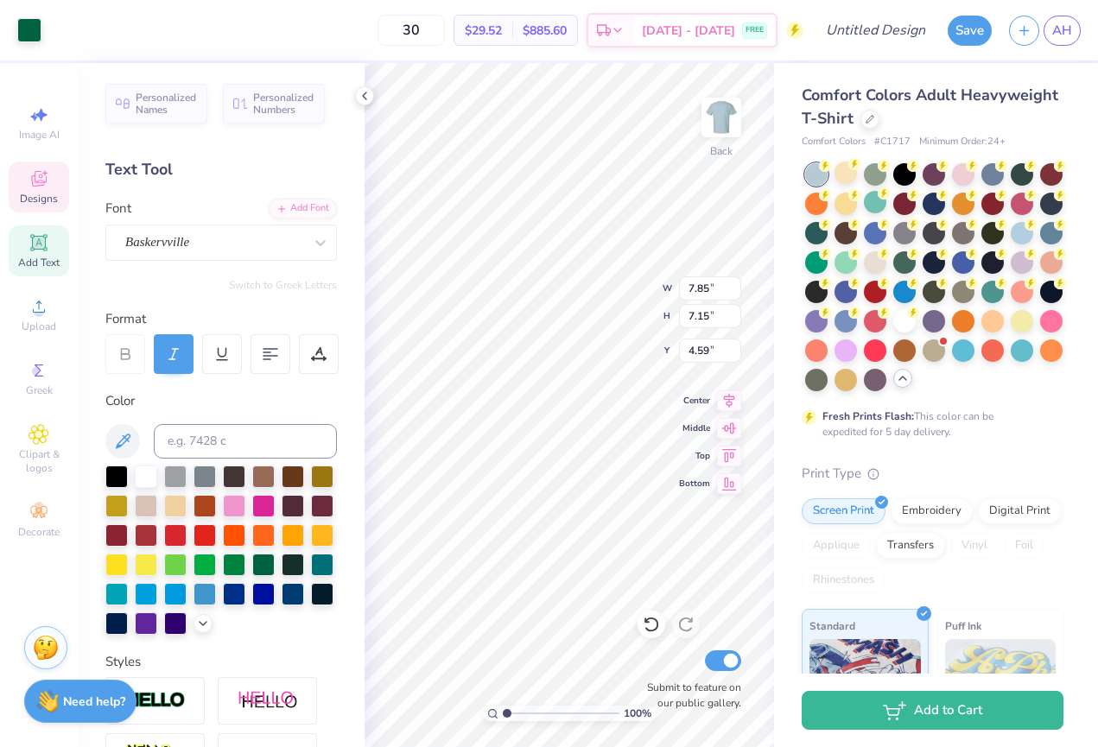
type input "6.72"
type input "3.66"
type input "8.84"
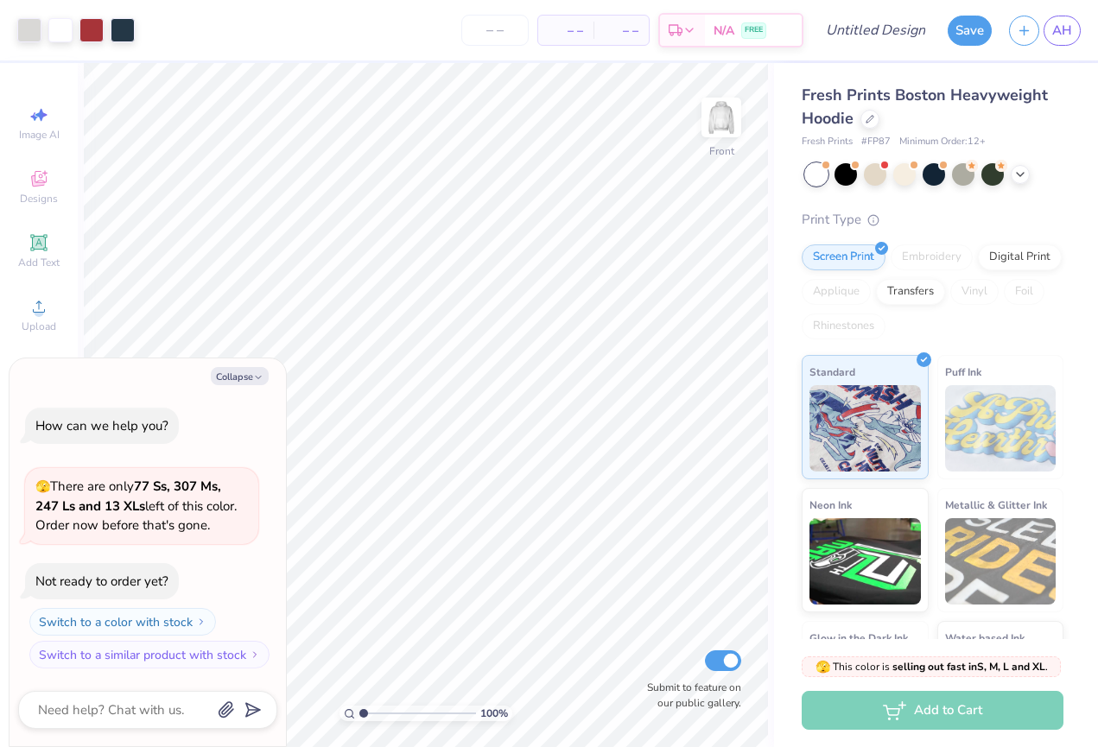
type textarea "x"
click at [493, 42] on input "number" at bounding box center [494, 30] width 67 height 31
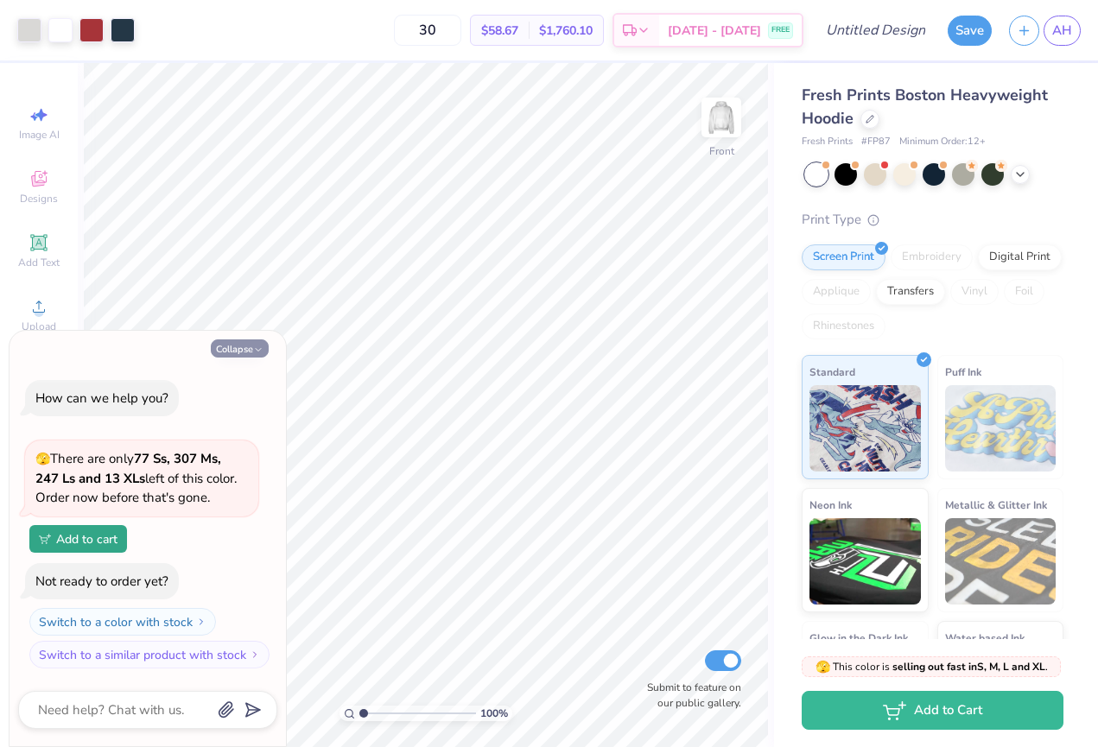
type input "30"
click at [251, 354] on button "Collapse" at bounding box center [240, 349] width 58 height 18
type textarea "x"
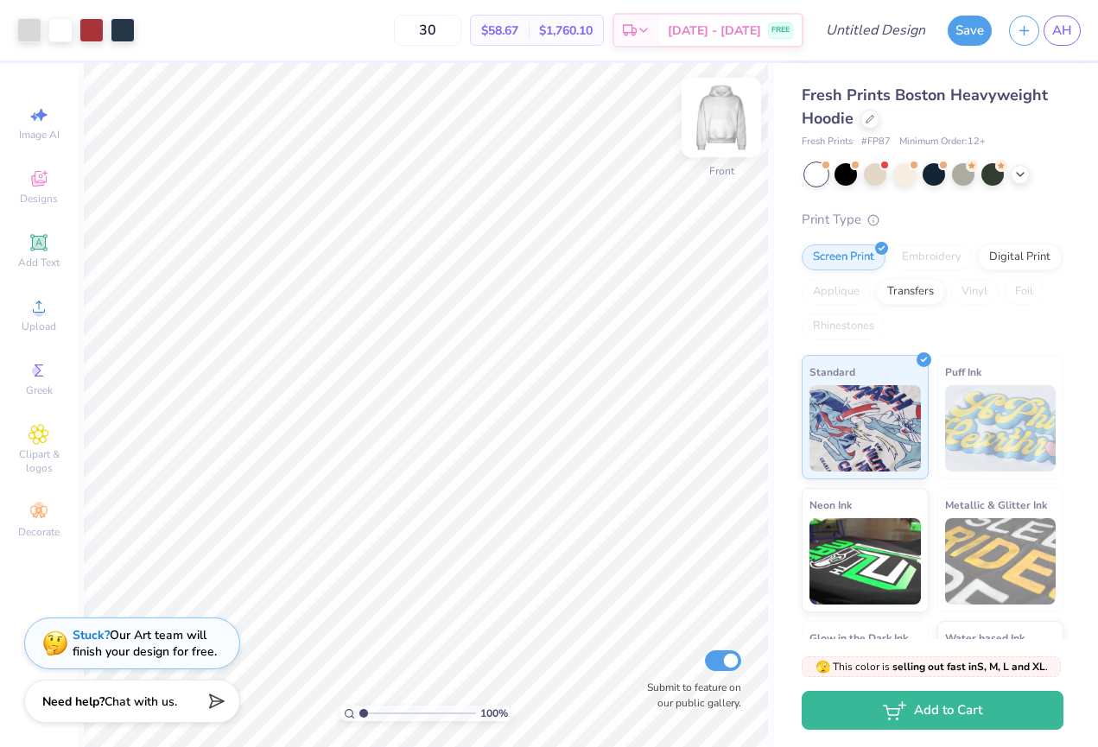
click at [716, 125] on img at bounding box center [721, 117] width 69 height 69
click at [716, 120] on img at bounding box center [721, 117] width 69 height 69
click at [725, 104] on img at bounding box center [721, 117] width 69 height 69
type input "3.77"
type input "5.39"
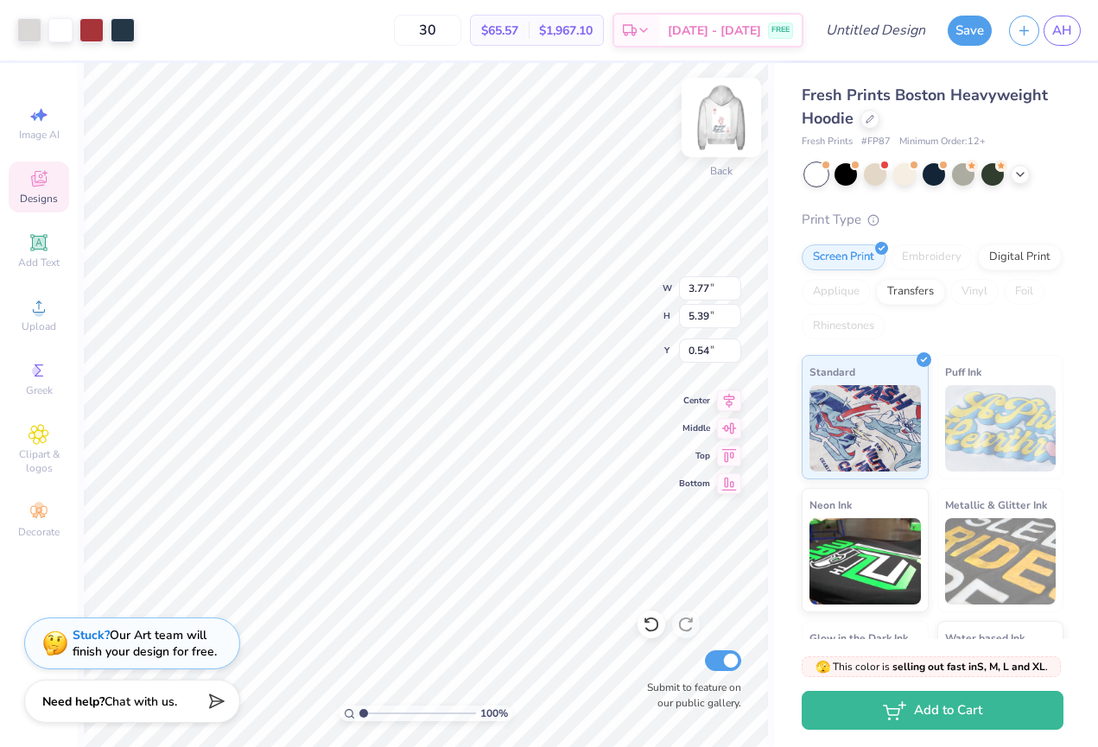
type input "2.62"
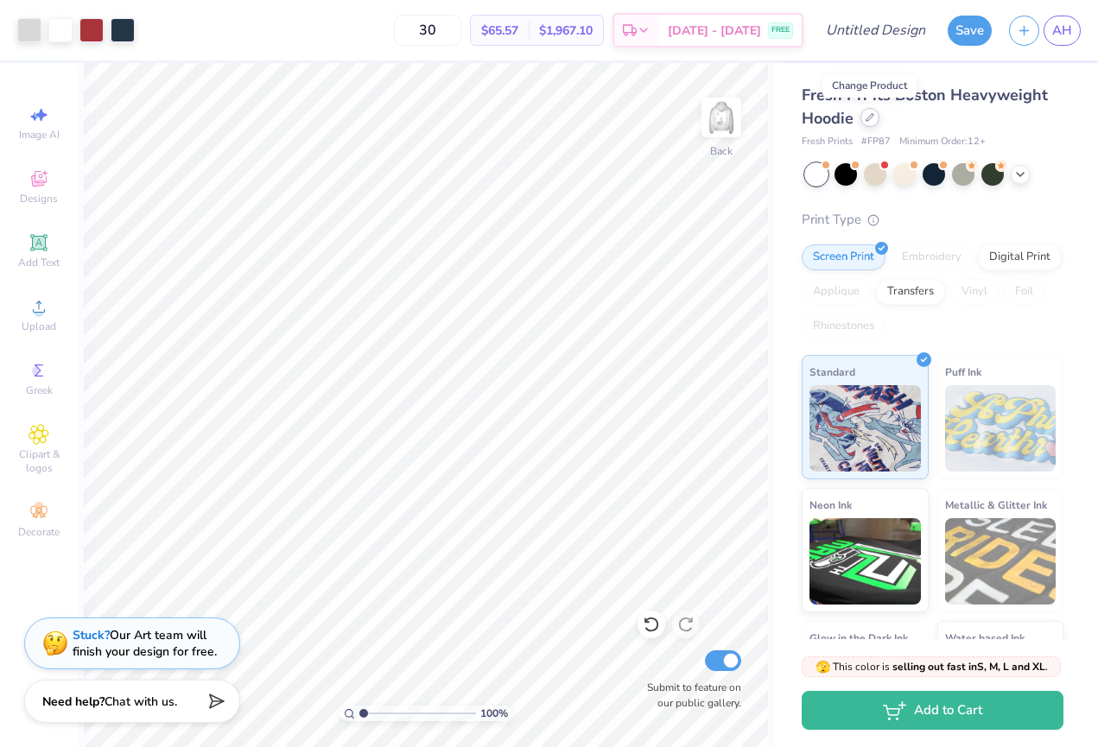
click at [868, 120] on icon at bounding box center [870, 117] width 7 height 7
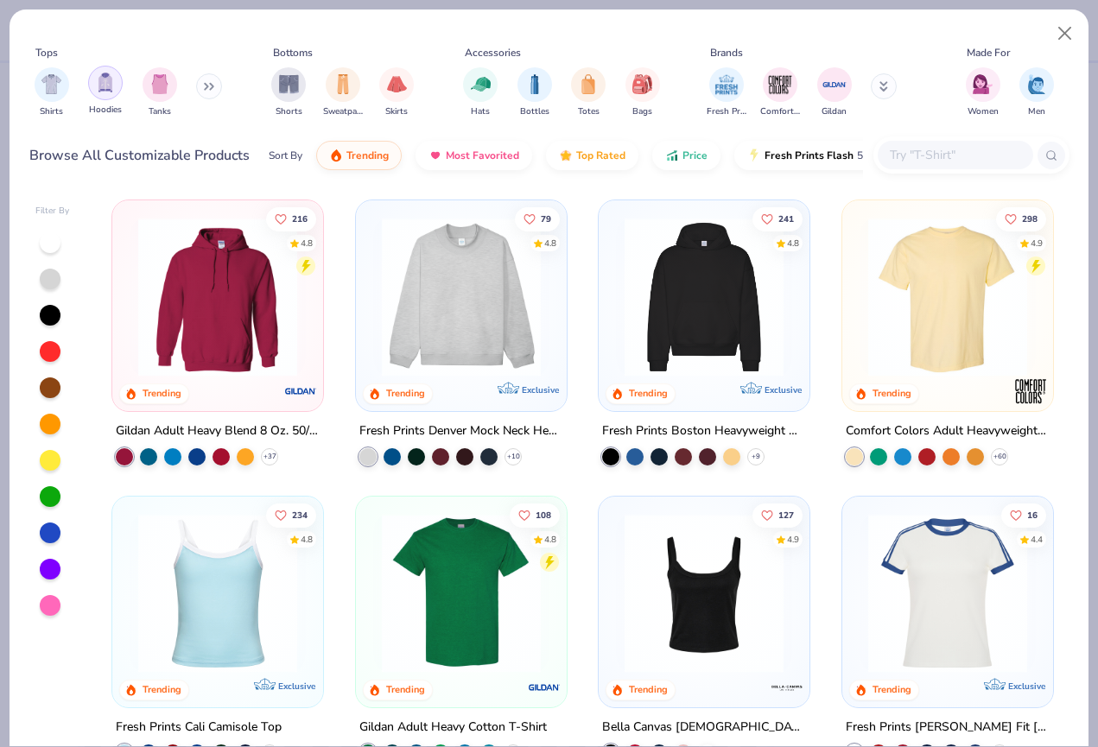
click at [102, 88] on img "filter for Hoodies" at bounding box center [105, 83] width 19 height 20
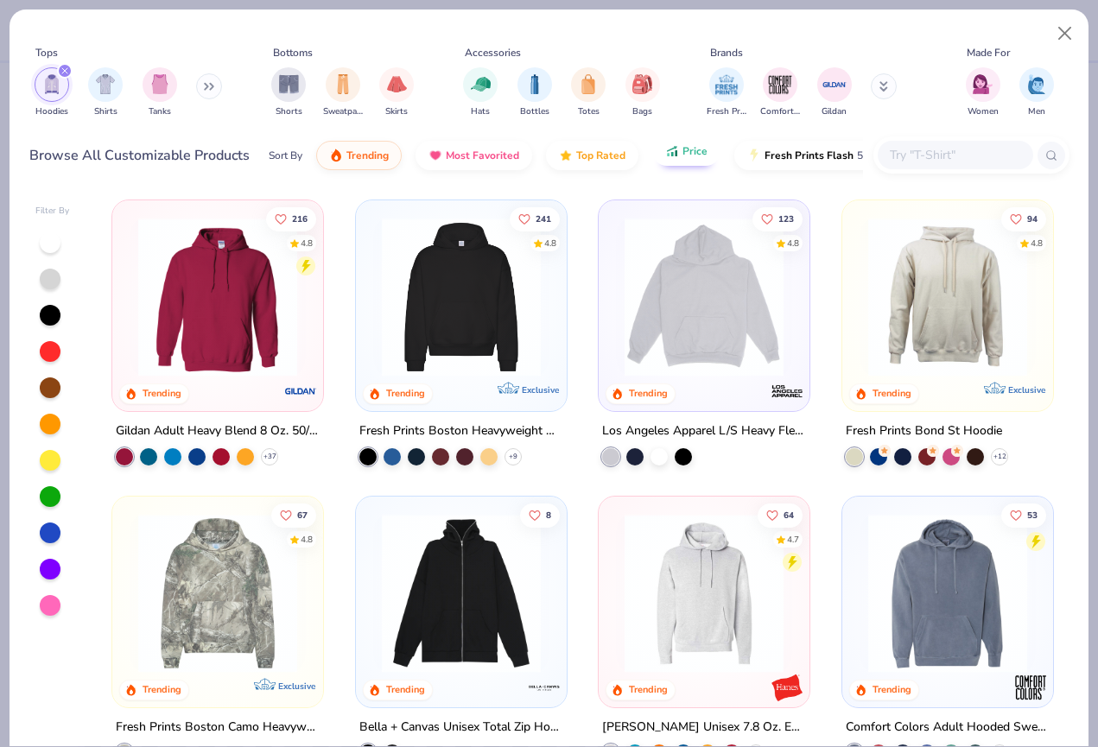
click at [695, 164] on button "Price" at bounding box center [686, 151] width 68 height 29
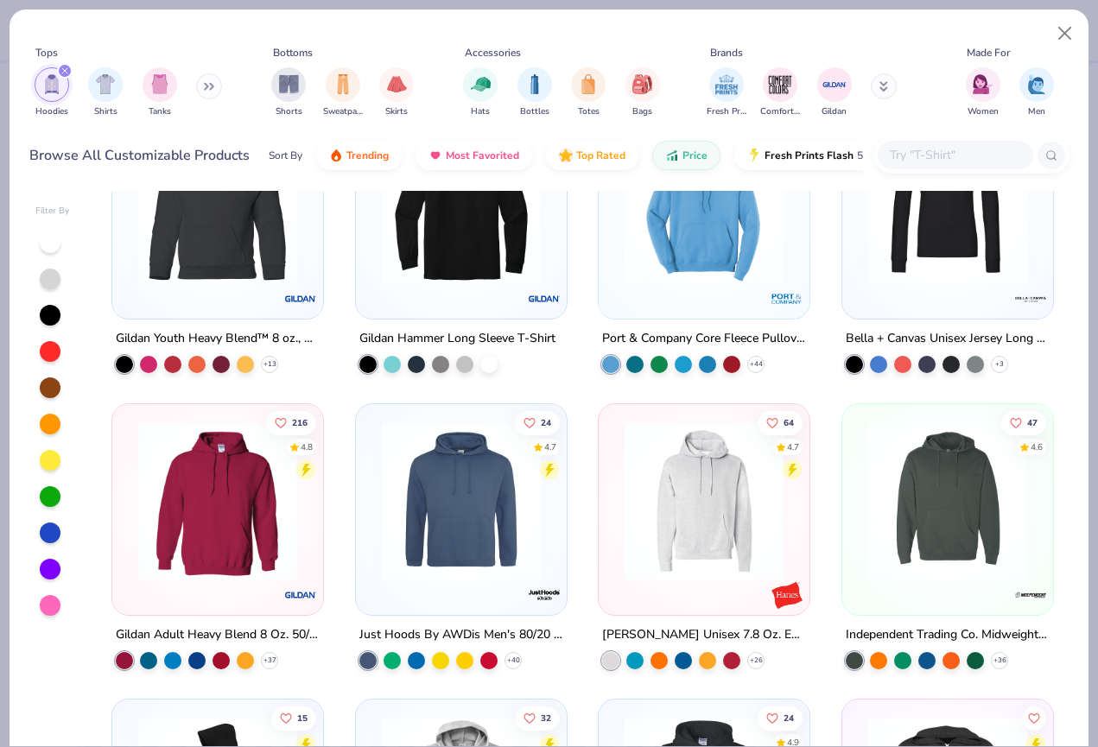
scroll to position [99, 0]
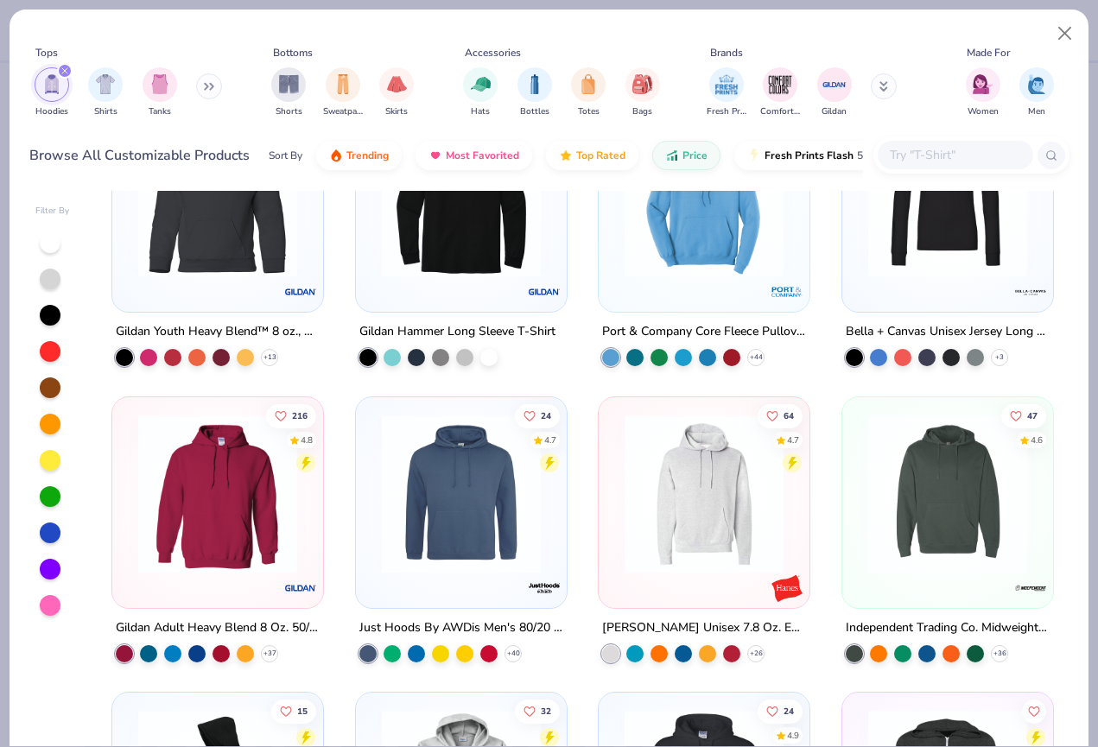
click at [686, 506] on img at bounding box center [704, 493] width 176 height 159
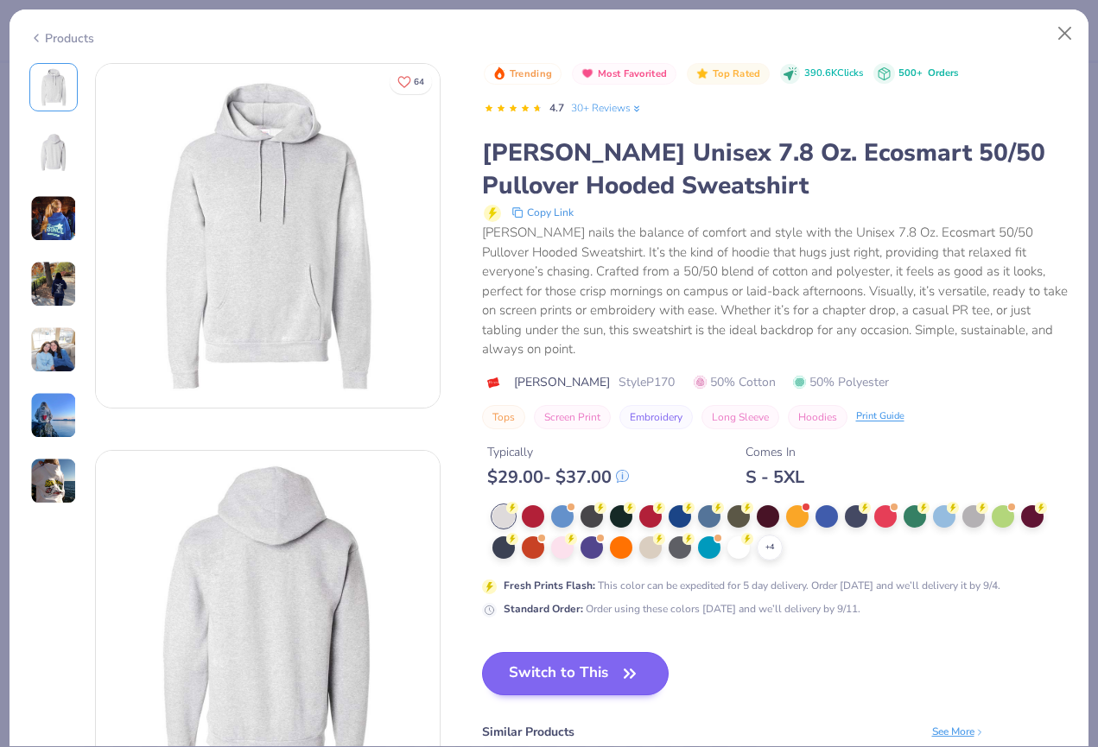
click at [561, 652] on button "Switch to This" at bounding box center [576, 673] width 188 height 43
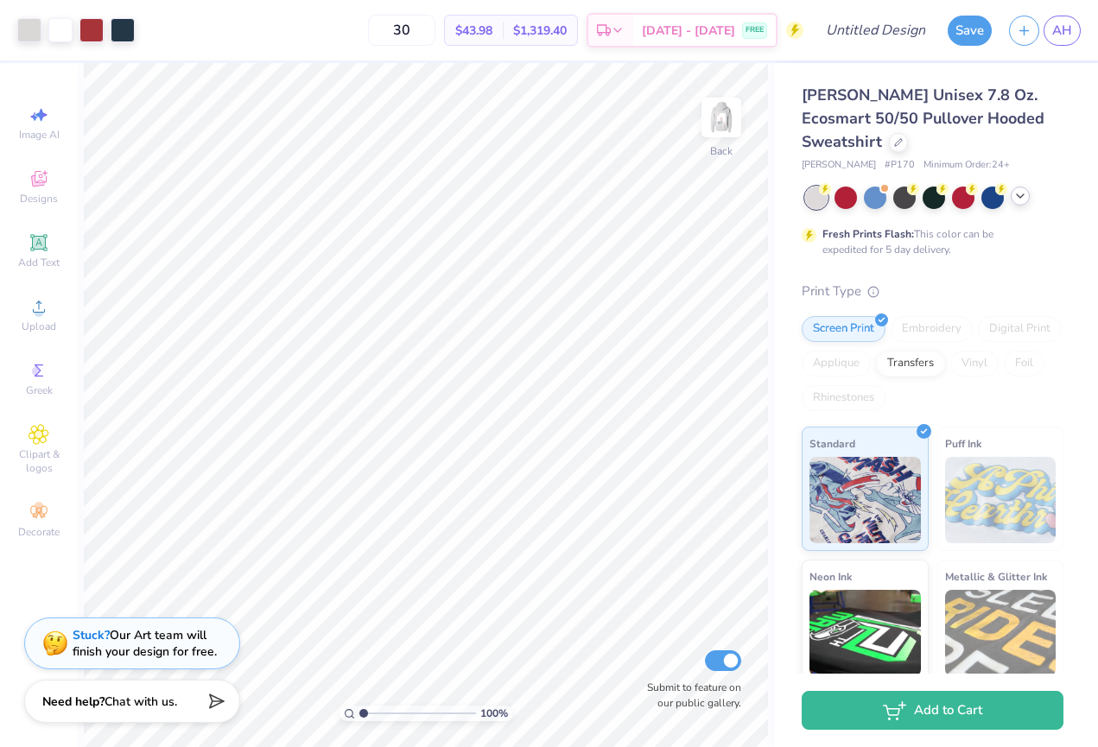
click at [1020, 196] on polyline at bounding box center [1020, 195] width 7 height 3
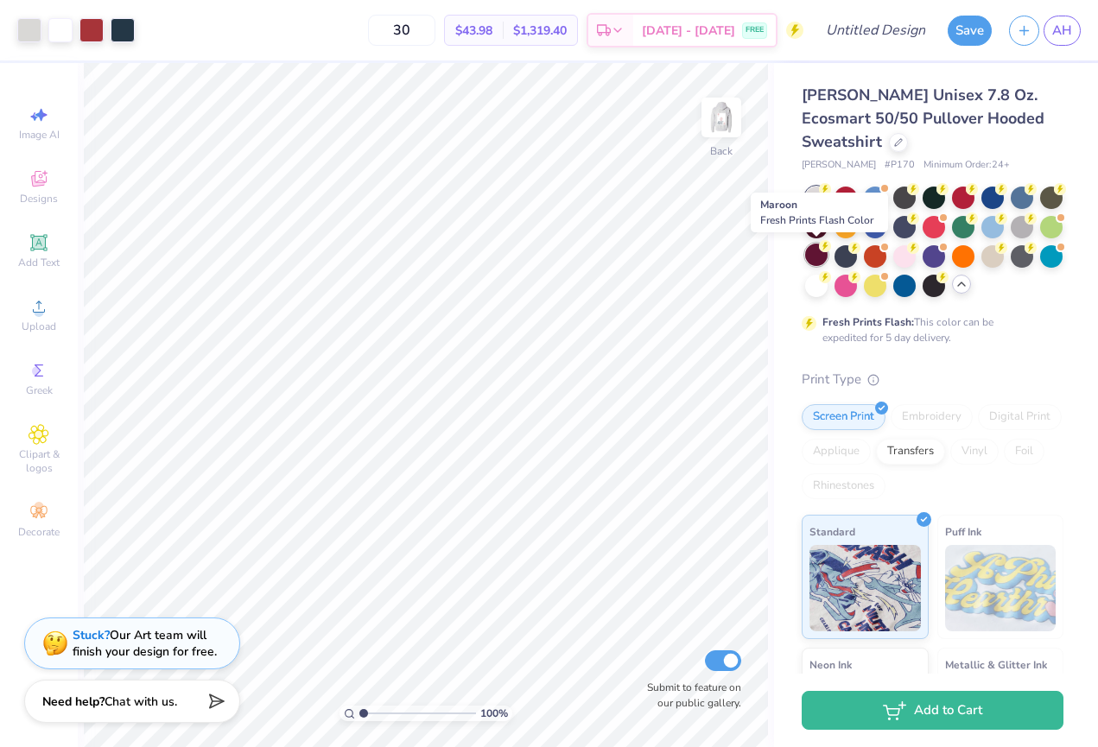
click at [817, 257] on div at bounding box center [816, 255] width 22 height 22
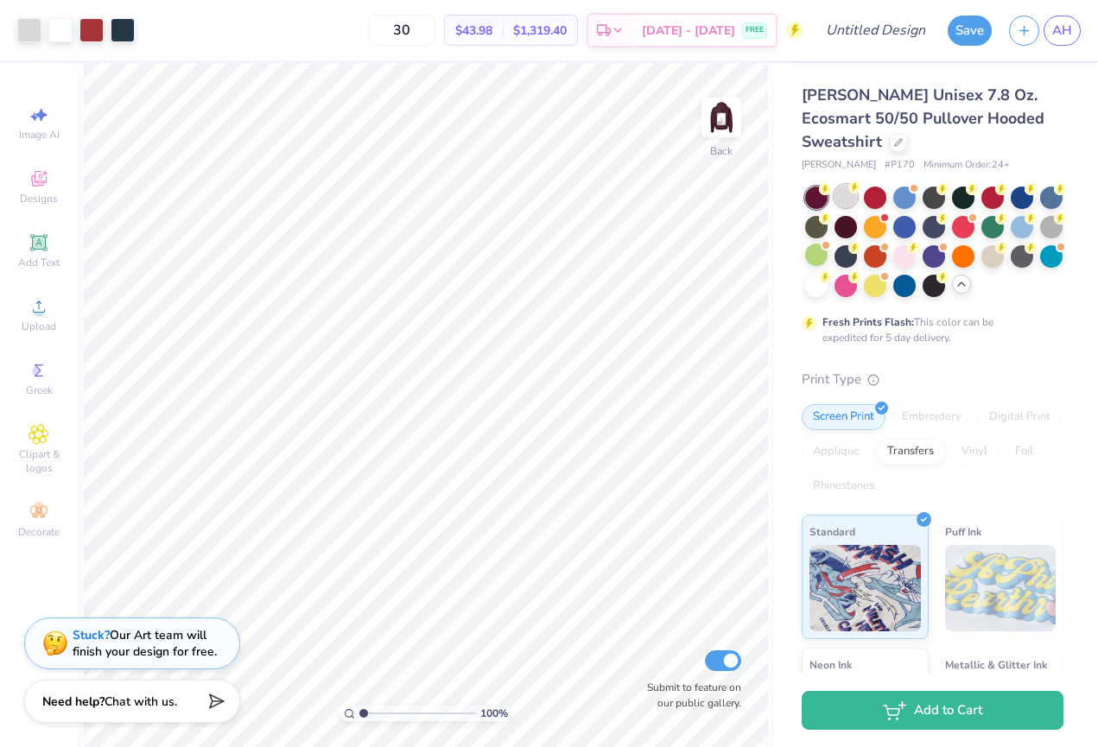
click at [839, 199] on div at bounding box center [846, 196] width 22 height 22
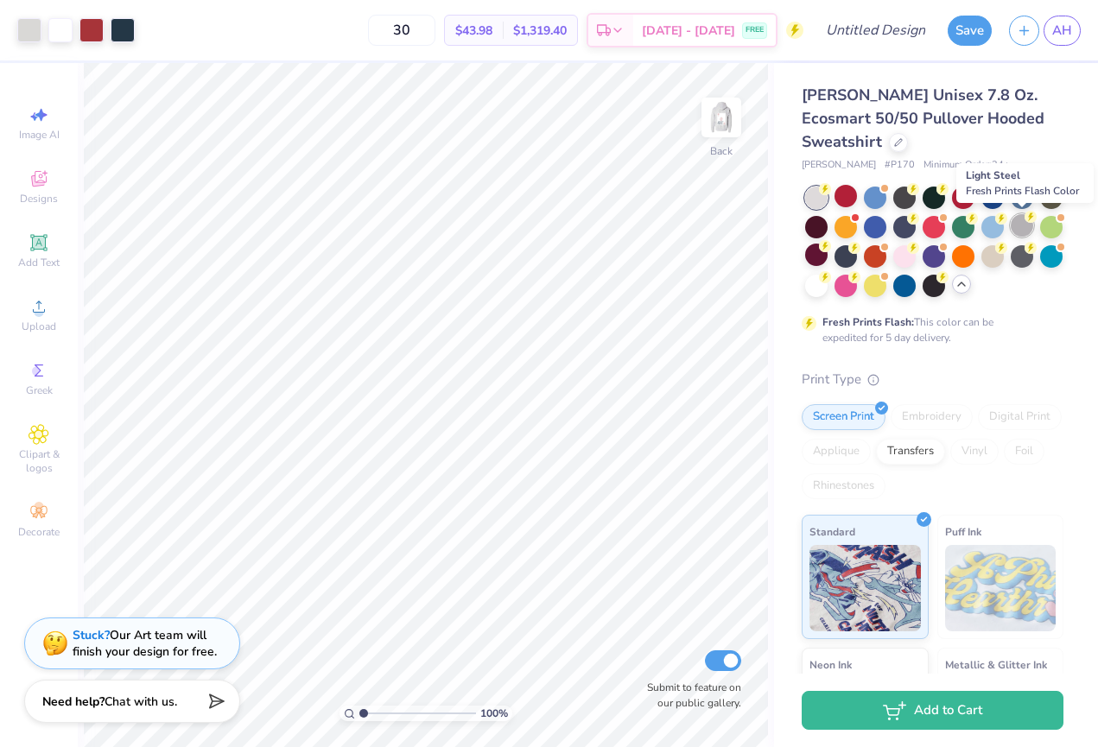
click at [1015, 234] on div at bounding box center [1022, 225] width 22 height 22
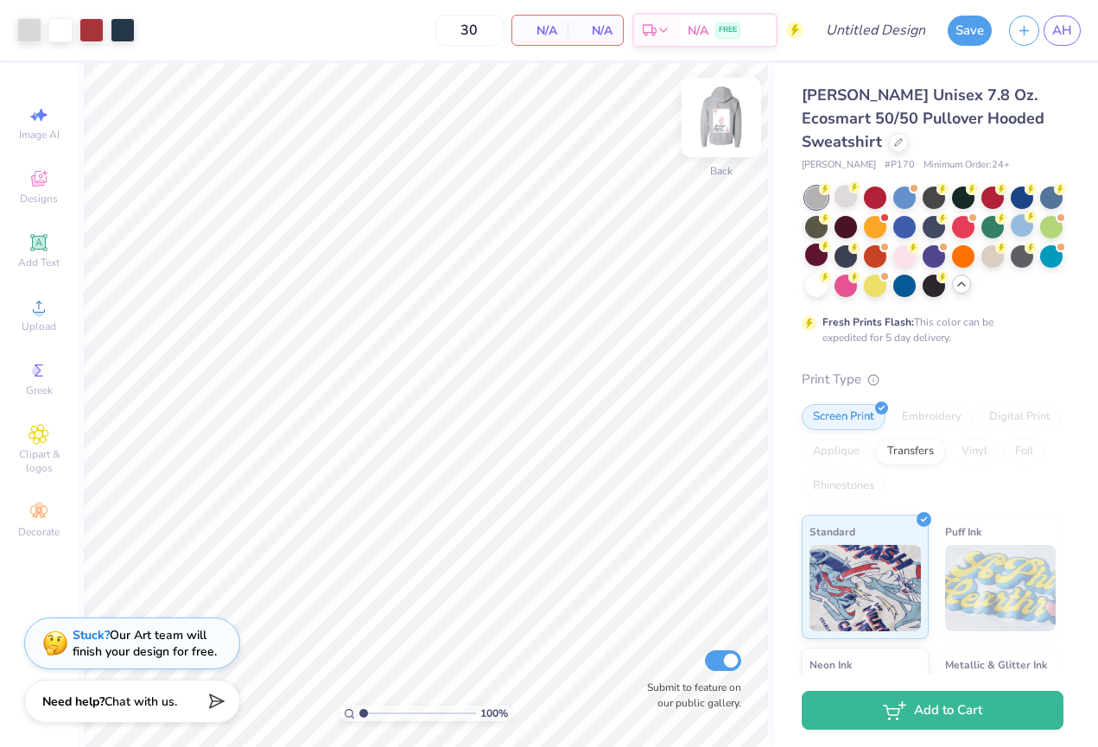
click at [736, 117] on img at bounding box center [721, 117] width 69 height 69
type input "6.00"
